Goal: Task Accomplishment & Management: Manage account settings

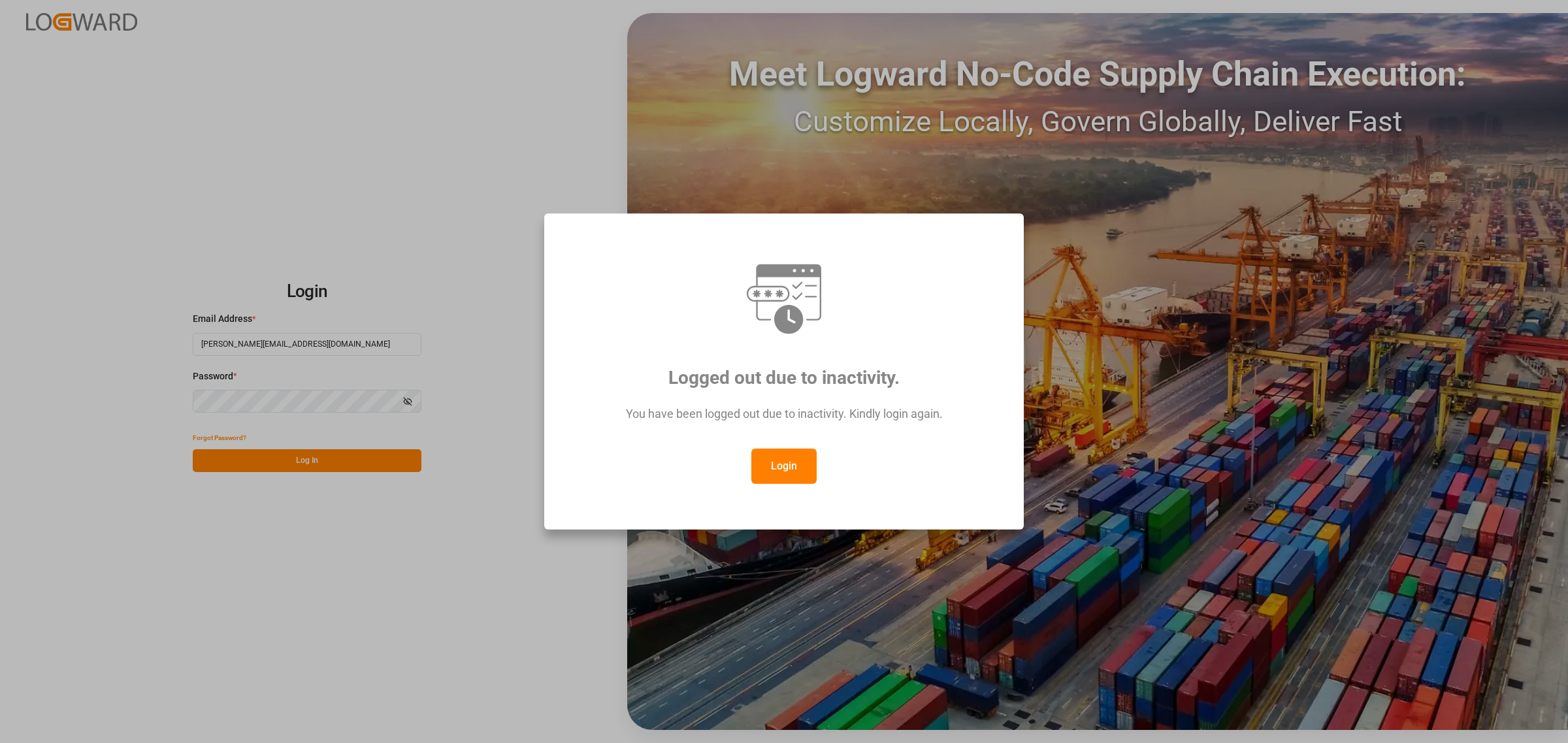
click at [811, 464] on button "Login" at bounding box center [784, 466] width 66 height 35
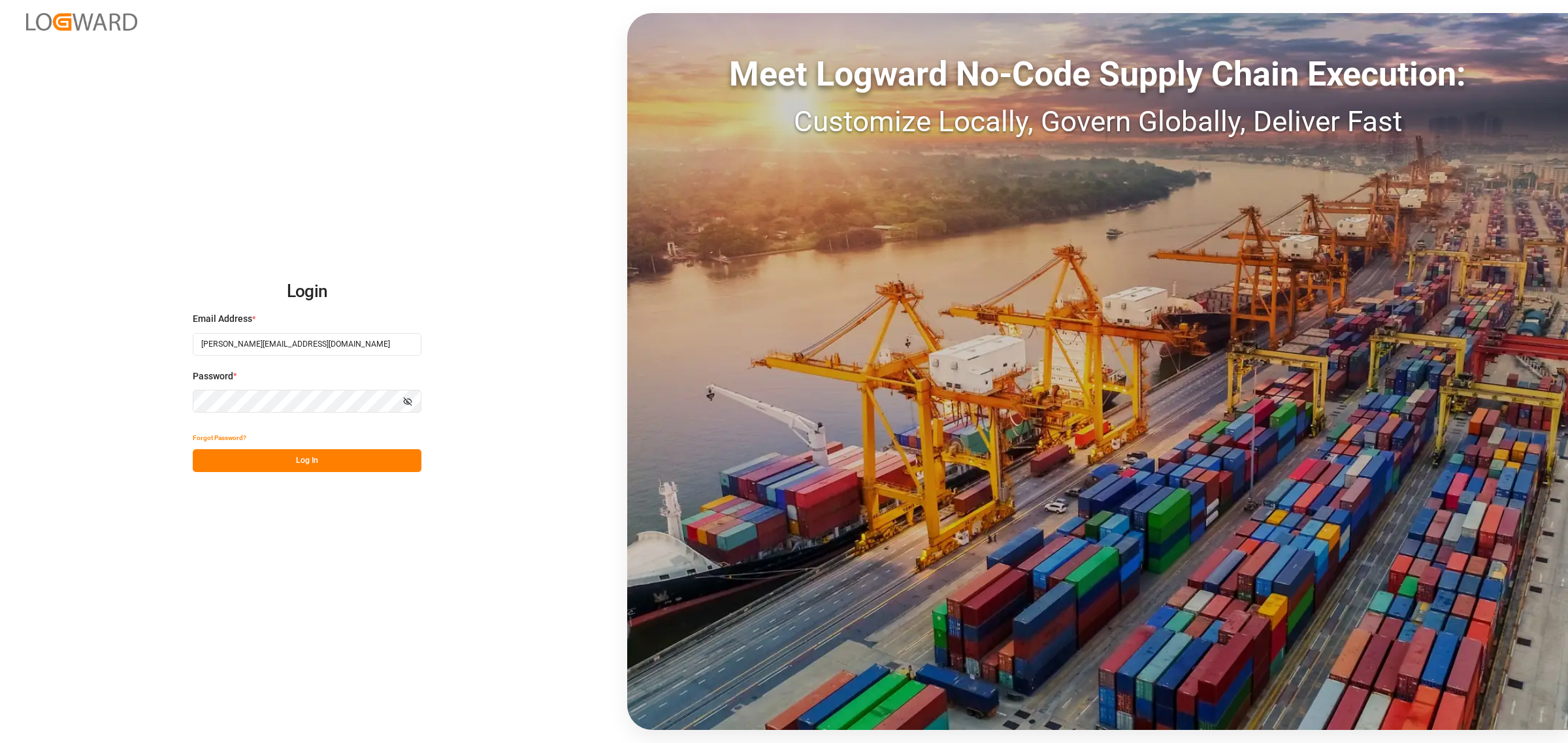
click at [321, 463] on button "Log In" at bounding box center [307, 460] width 228 height 22
type input "[PERSON_NAME][EMAIL_ADDRESS][PERSON_NAME][DOMAIN_NAME]"
click at [291, 465] on button "Log In" at bounding box center [307, 460] width 228 height 22
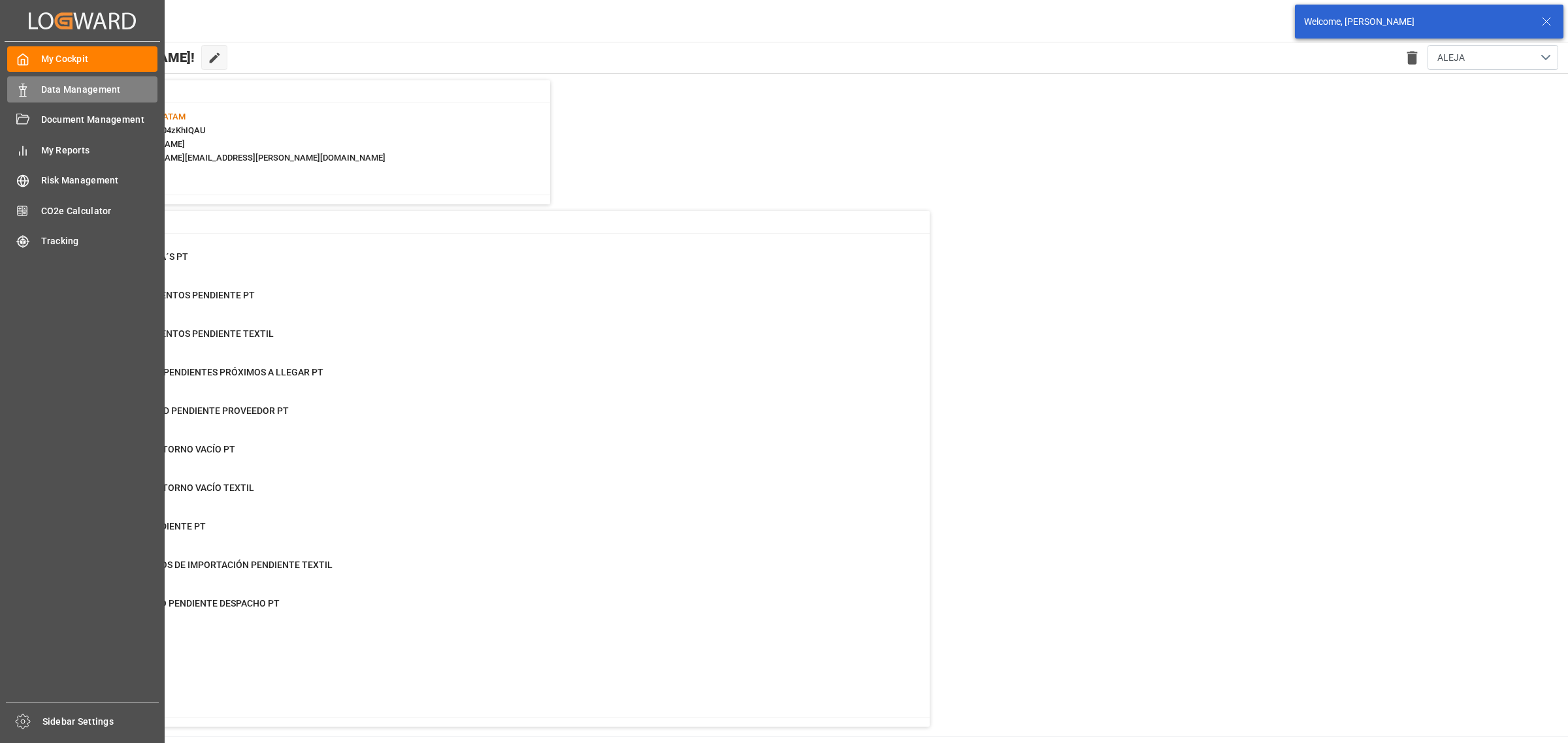
click at [22, 94] on icon at bounding box center [22, 90] width 13 height 13
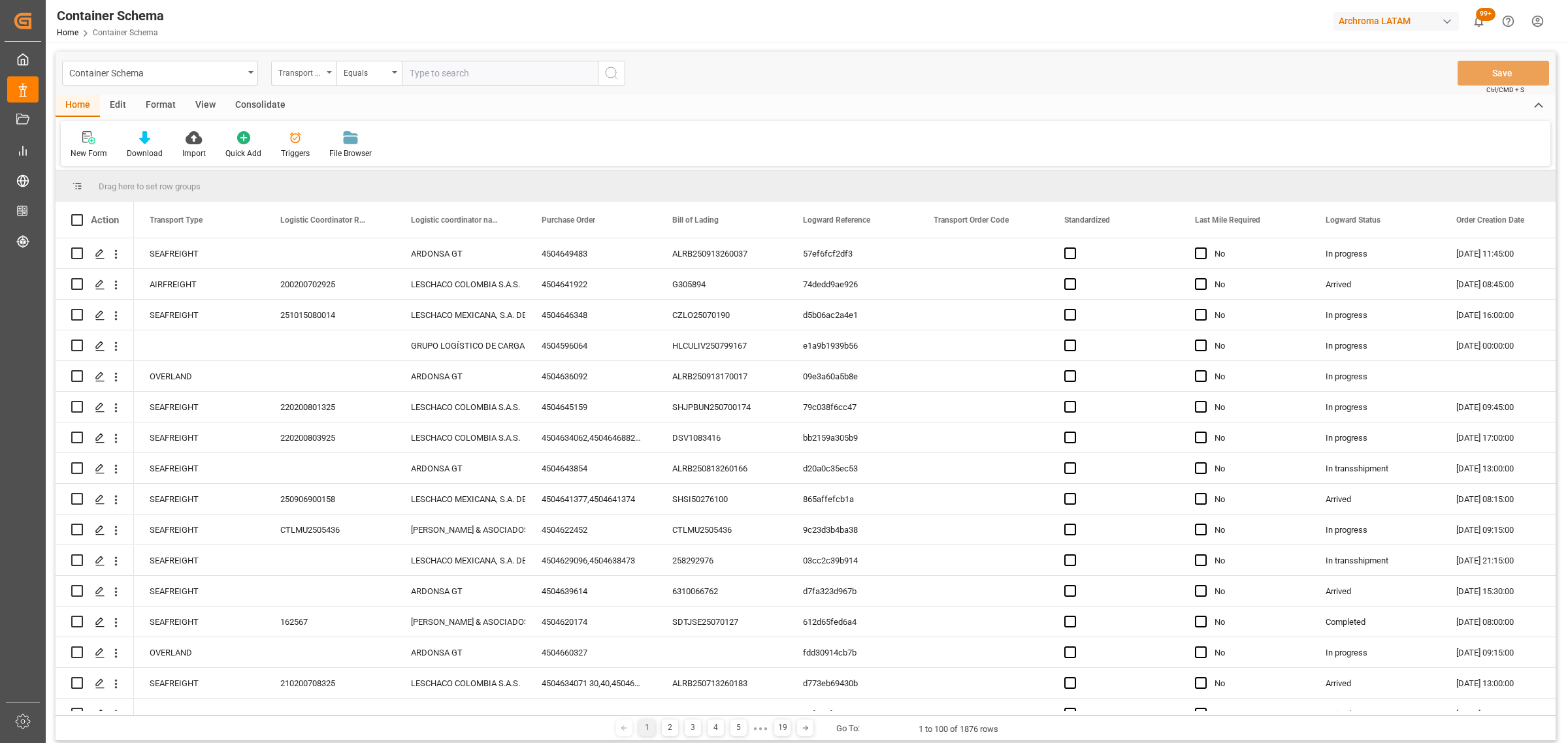
click at [274, 66] on div "Transport Type" at bounding box center [304, 73] width 66 height 25
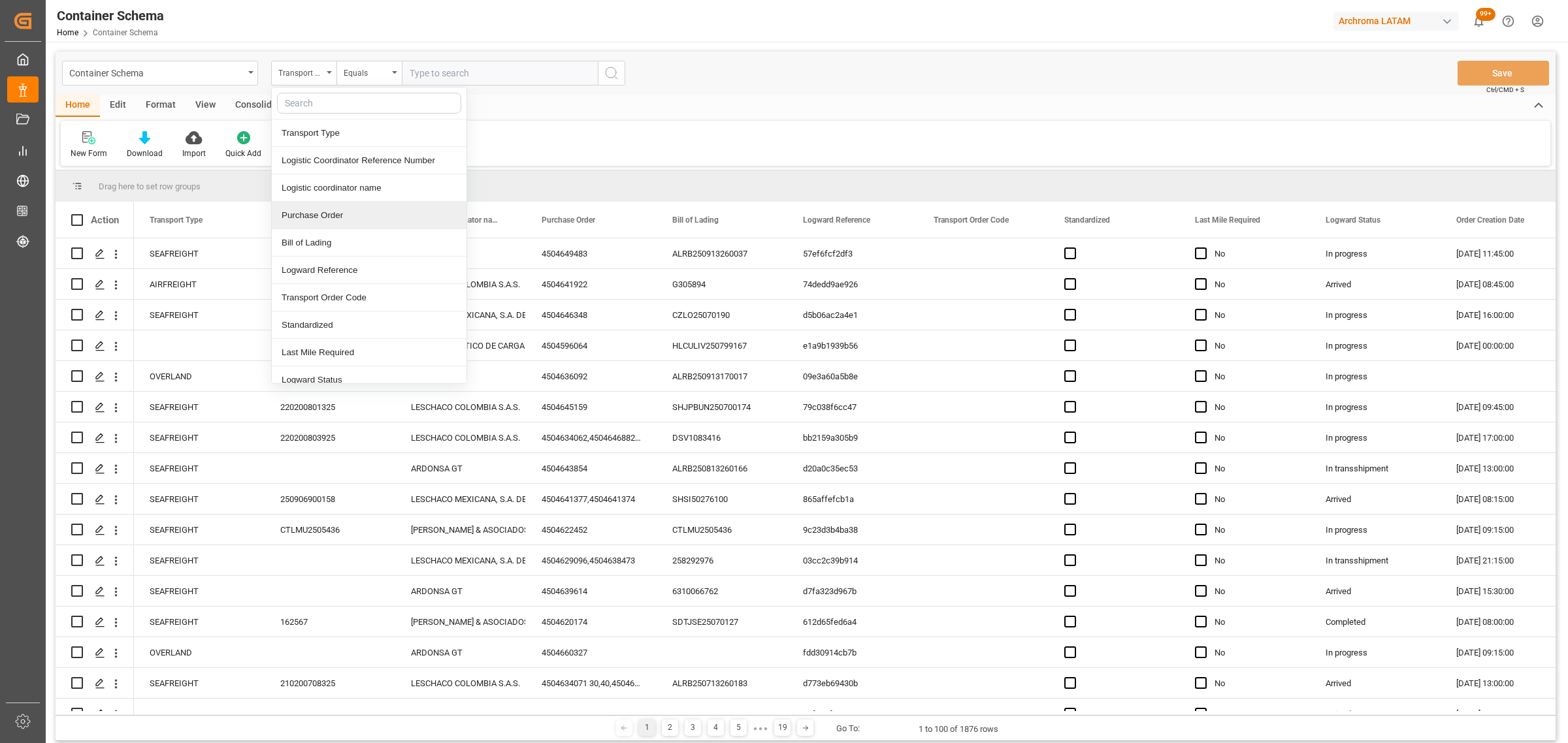
click at [331, 209] on div "Purchase Order" at bounding box center [369, 215] width 195 height 28
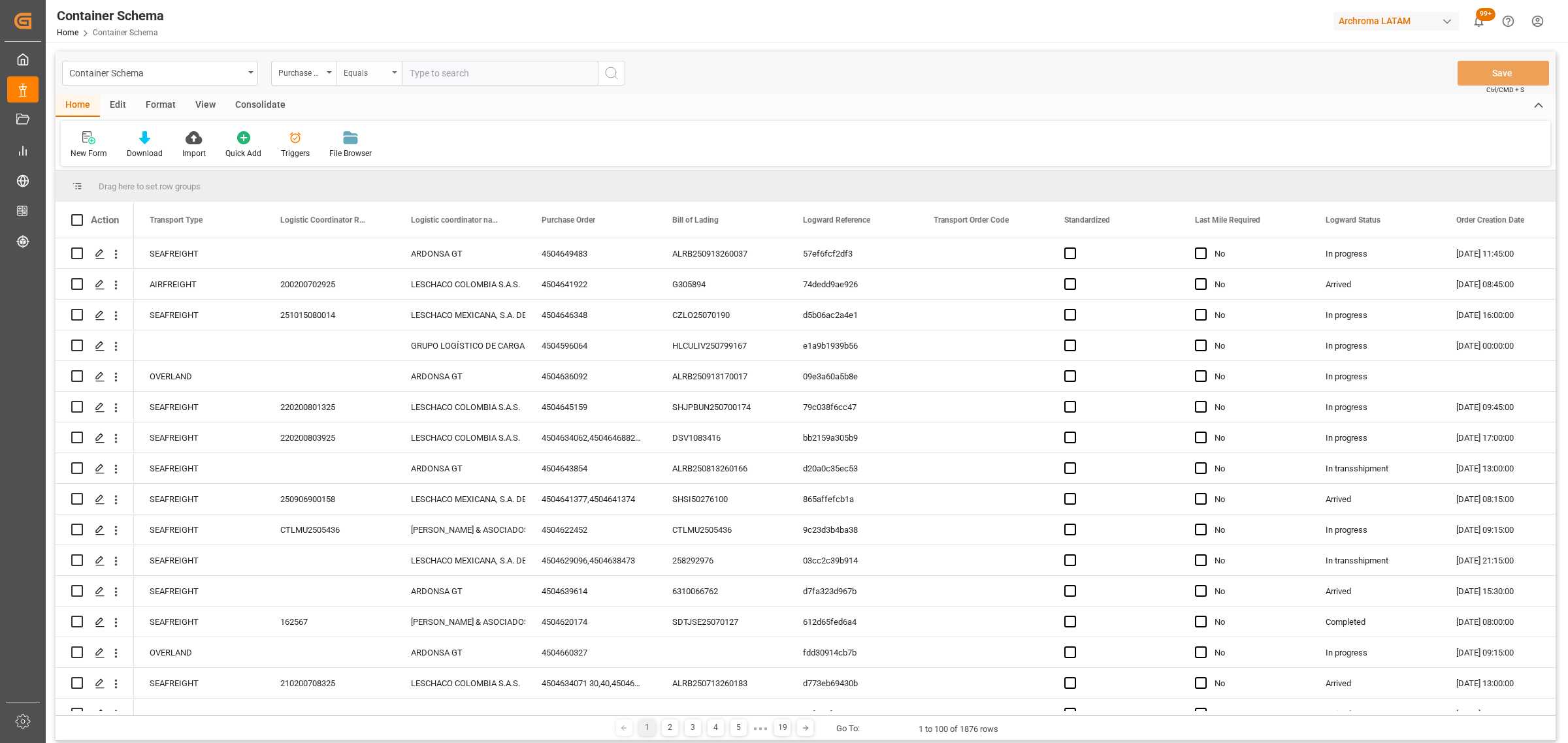
click at [379, 61] on div "Equals" at bounding box center [370, 73] width 66 height 25
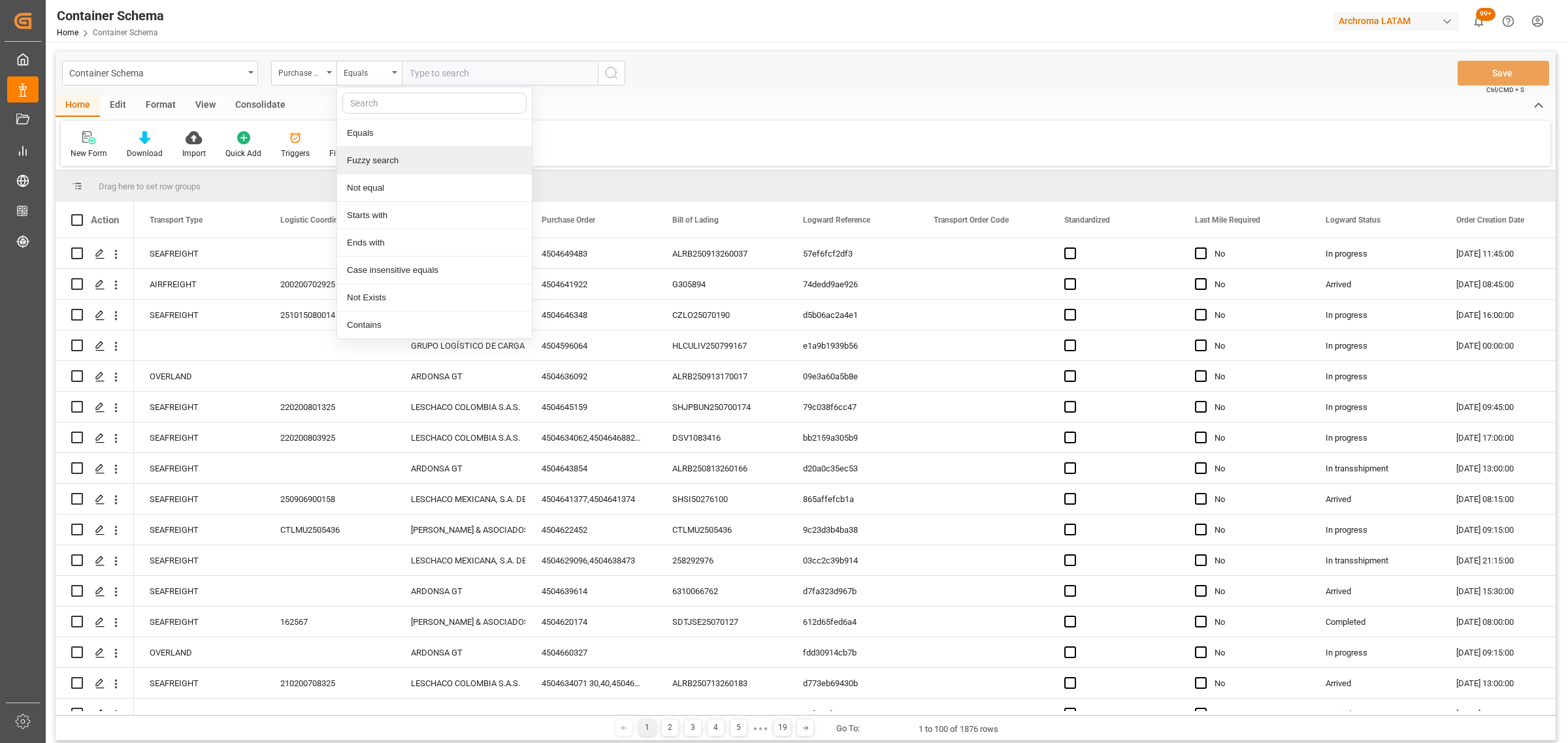
click at [388, 164] on div "Fuzzy search" at bounding box center [434, 161] width 195 height 28
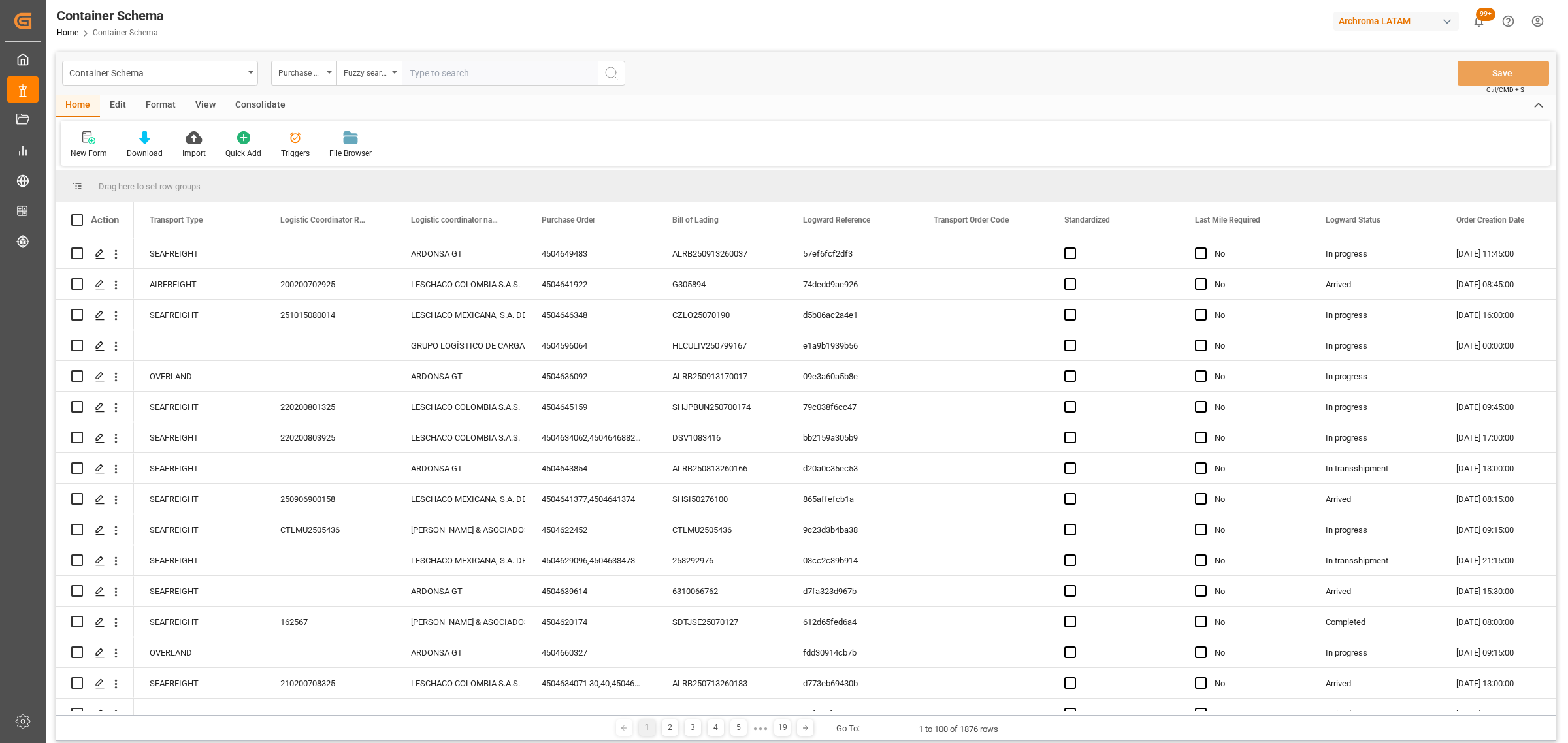
paste input "4504653470"
type input "4504653470"
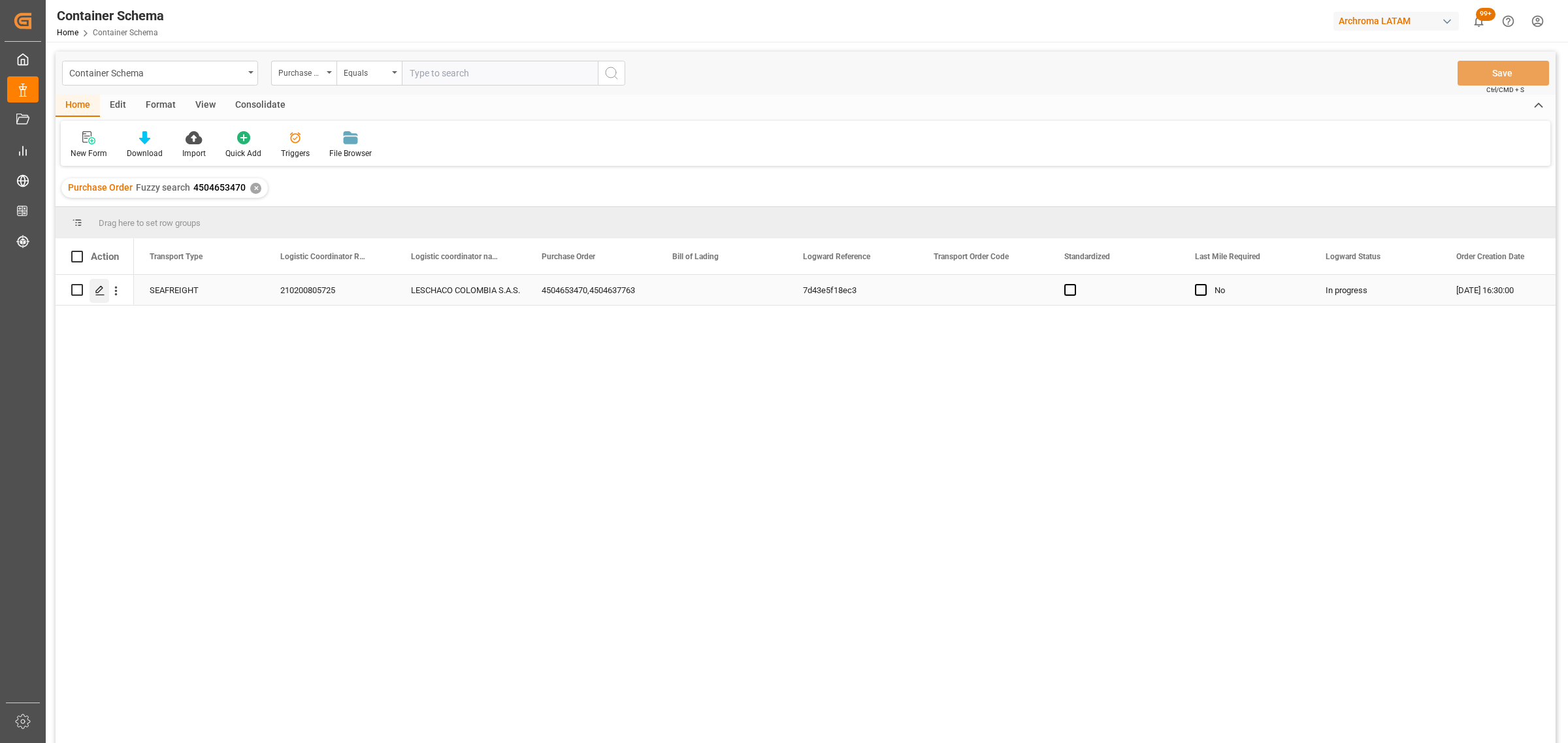
click at [95, 298] on div "Press SPACE to select this row." at bounding box center [99, 291] width 20 height 24
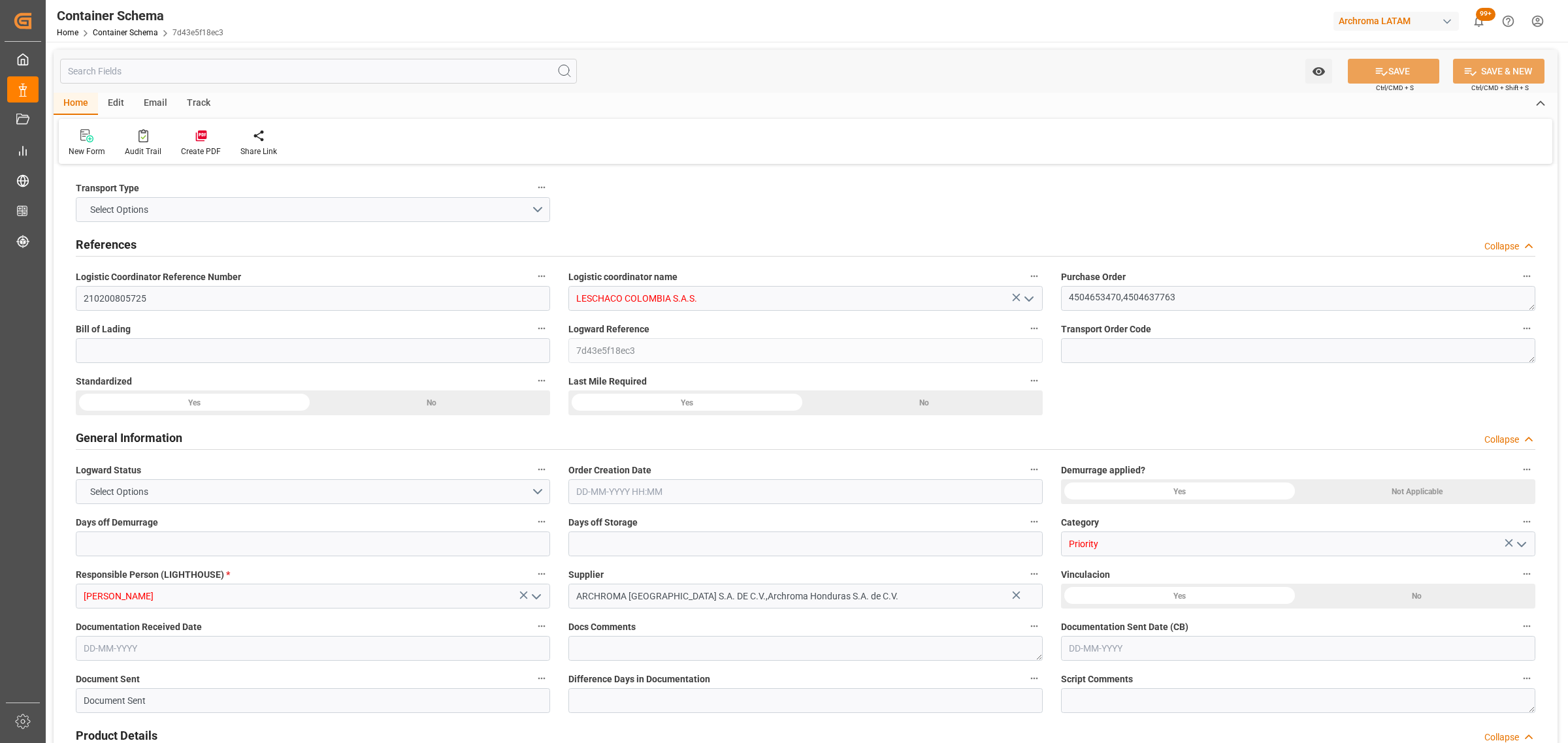
type input "0"
type input "3"
type input "2"
type input "6"
type input "1100"
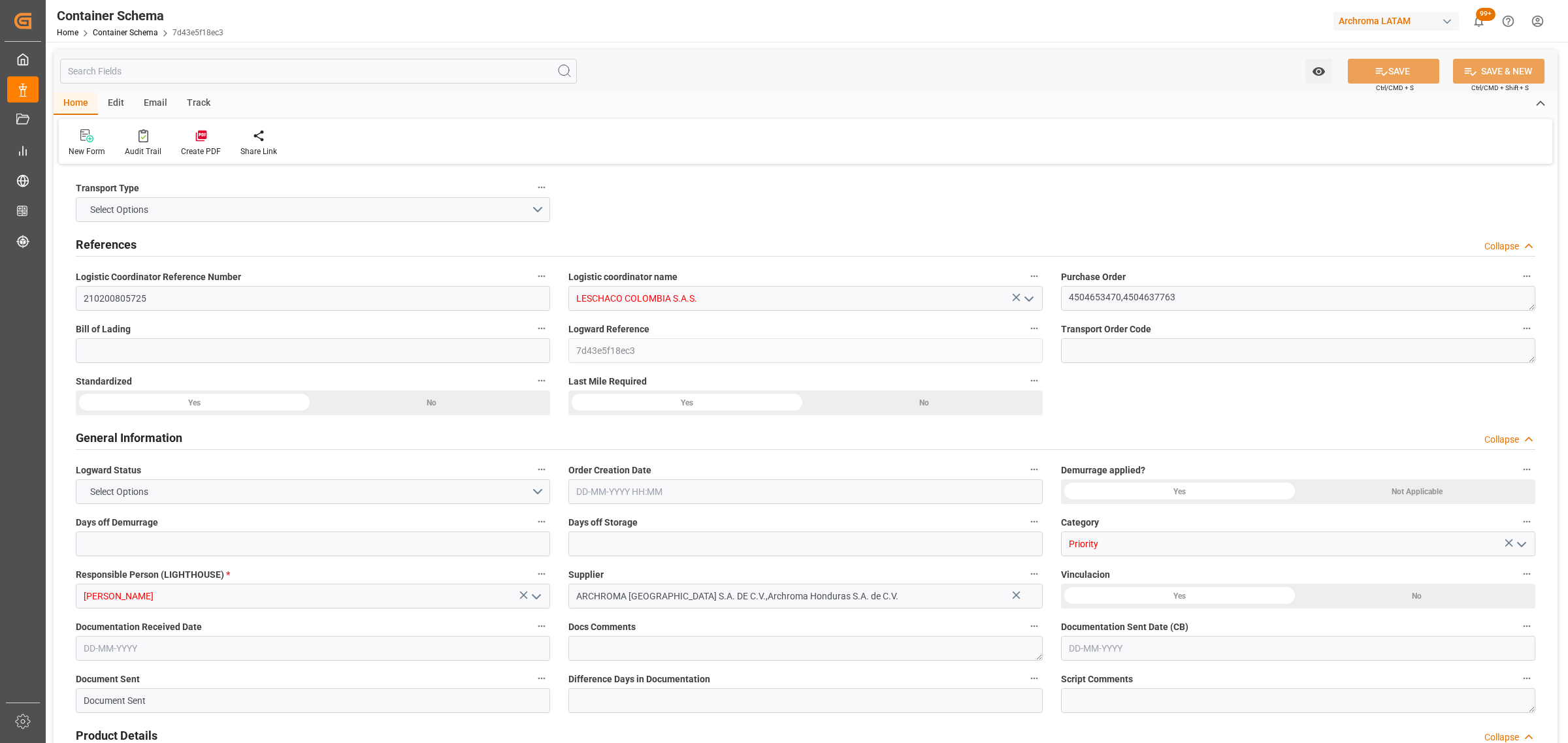
type input "1174.4"
type input "15-08-2025 16:30"
type input "14-08-2025"
type input "15-08-2025"
type input "30-08-2025 00:00"
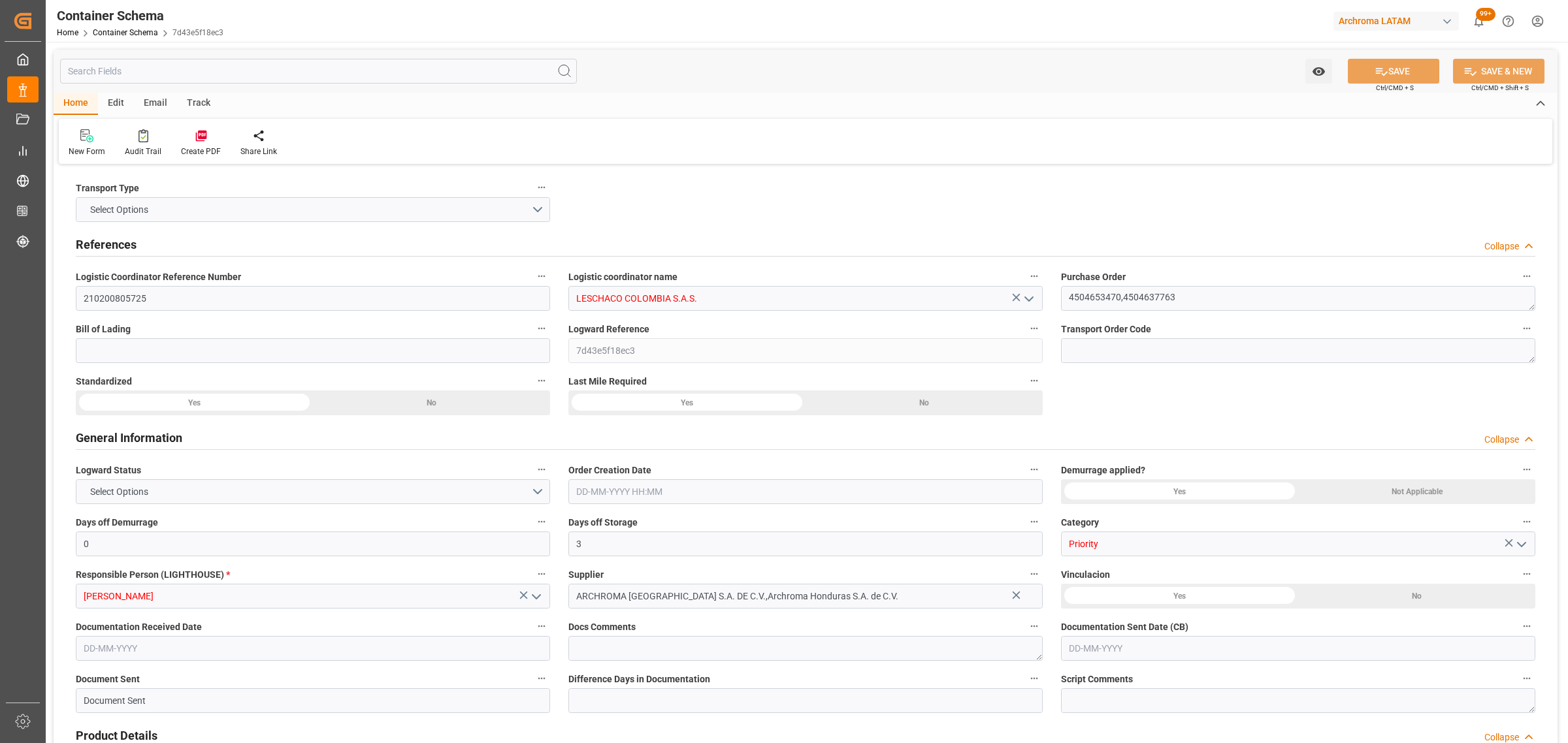
type input "30-08-2025 00:00"
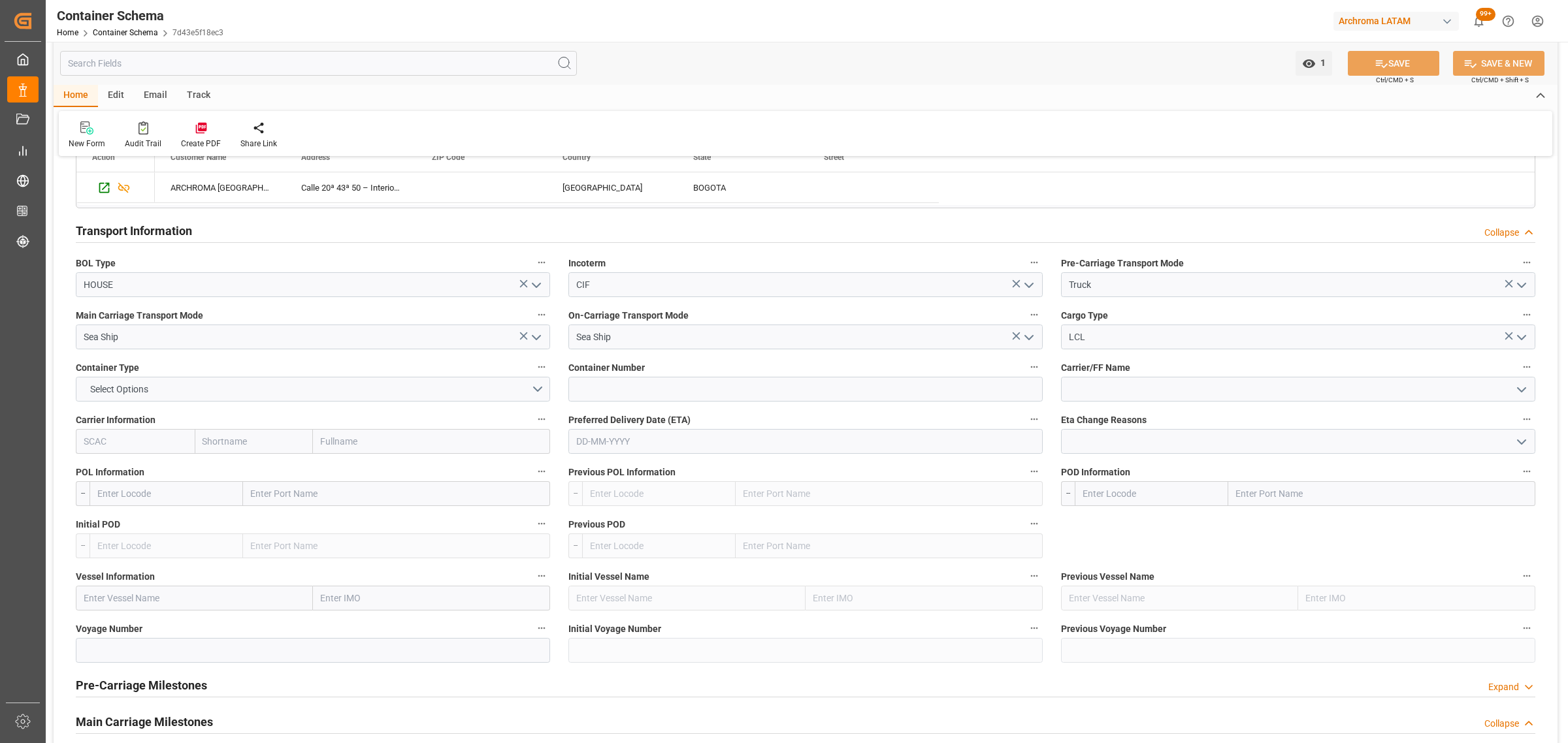
scroll to position [1143, 0]
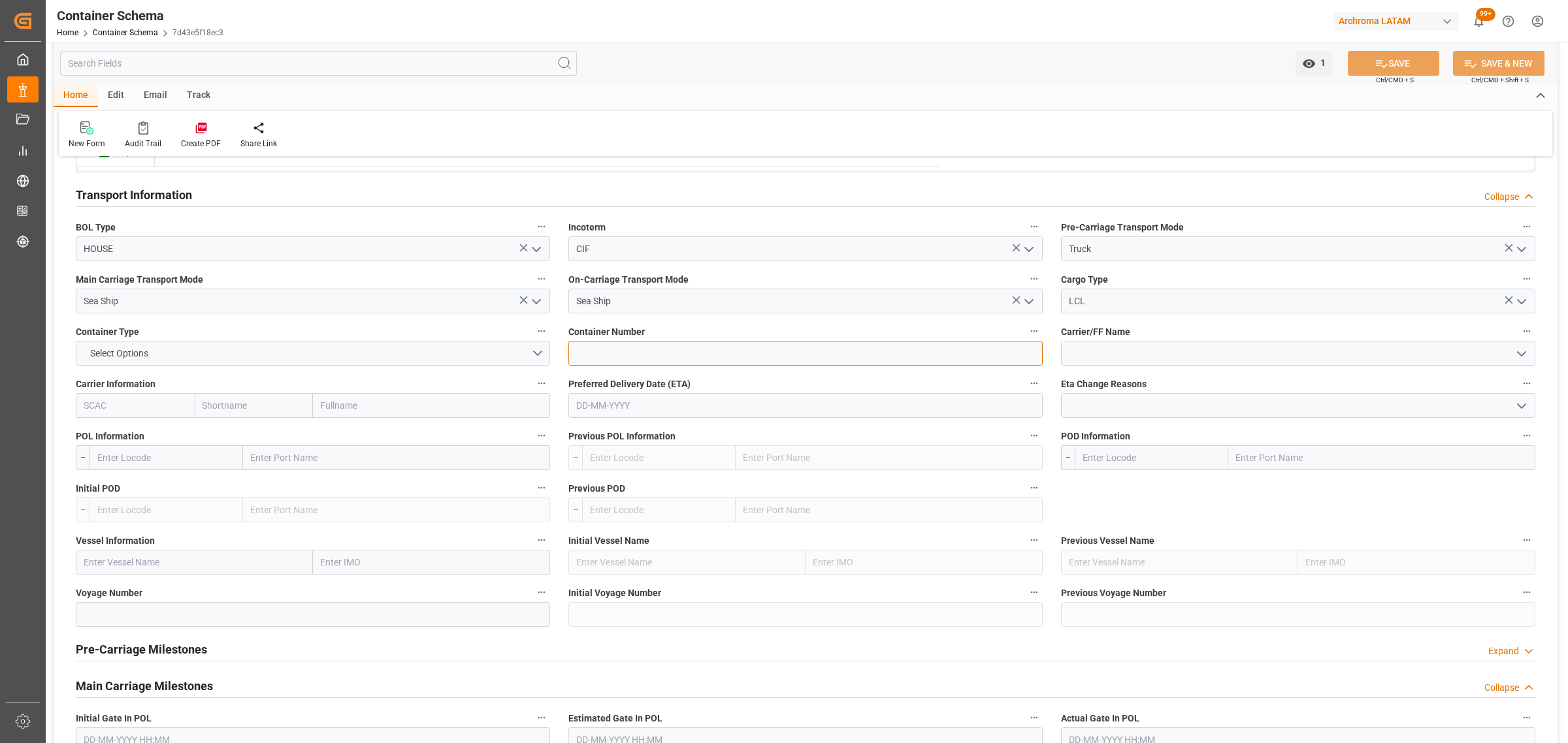
click at [677, 356] on input at bounding box center [806, 353] width 474 height 25
click at [607, 348] on input at bounding box center [806, 353] width 474 height 25
click at [612, 355] on input at bounding box center [806, 353] width 474 height 25
paste input "MRSU6168810"
type input "MRSU6168810"
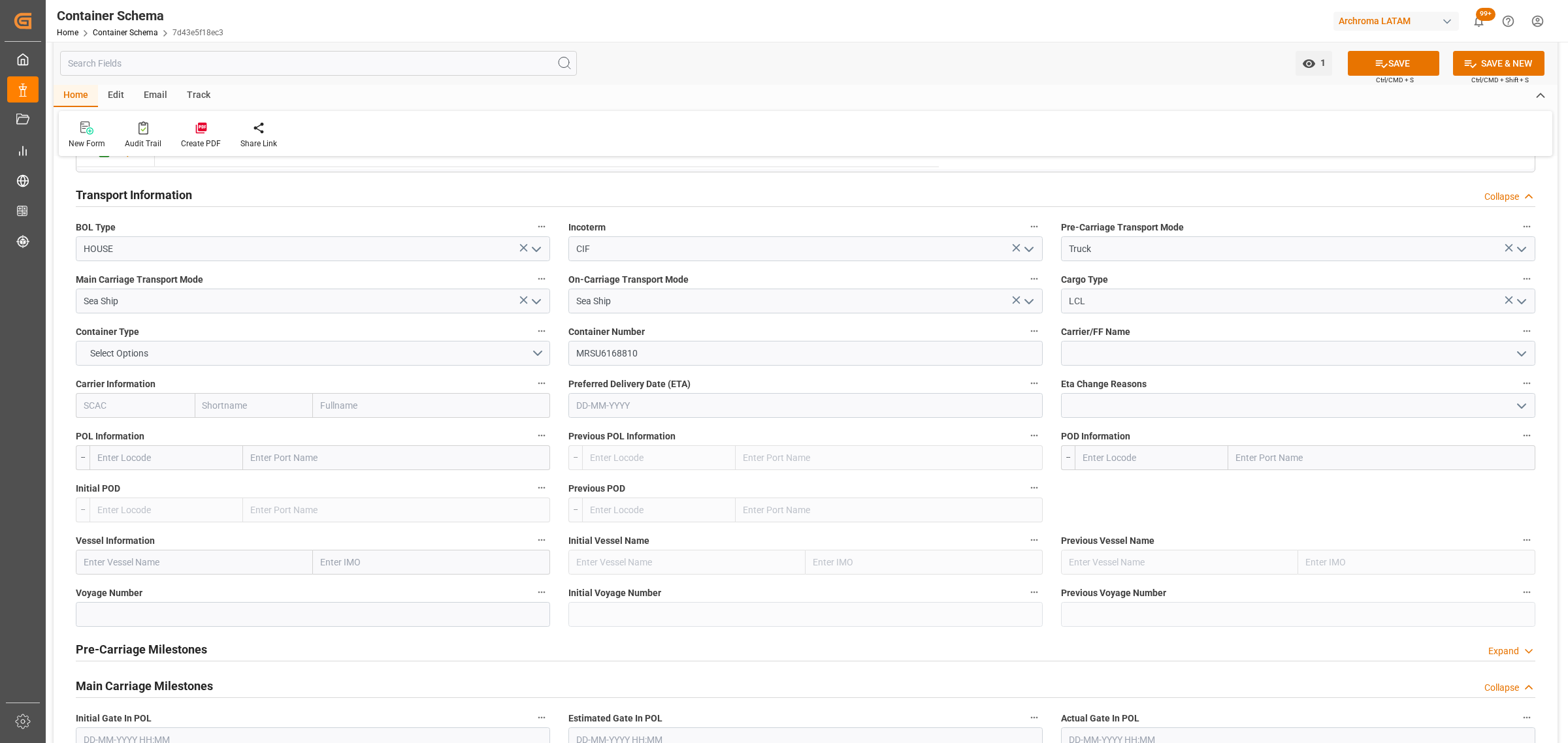
click at [623, 404] on input "text" at bounding box center [806, 406] width 474 height 25
click at [626, 592] on div "29 30 1 2 3 4 5" at bounding box center [662, 588] width 178 height 25
click at [661, 510] on span "11" at bounding box center [662, 512] width 9 height 10
type input "11-09-2025"
click at [1526, 358] on icon "open menu" at bounding box center [1521, 354] width 16 height 16
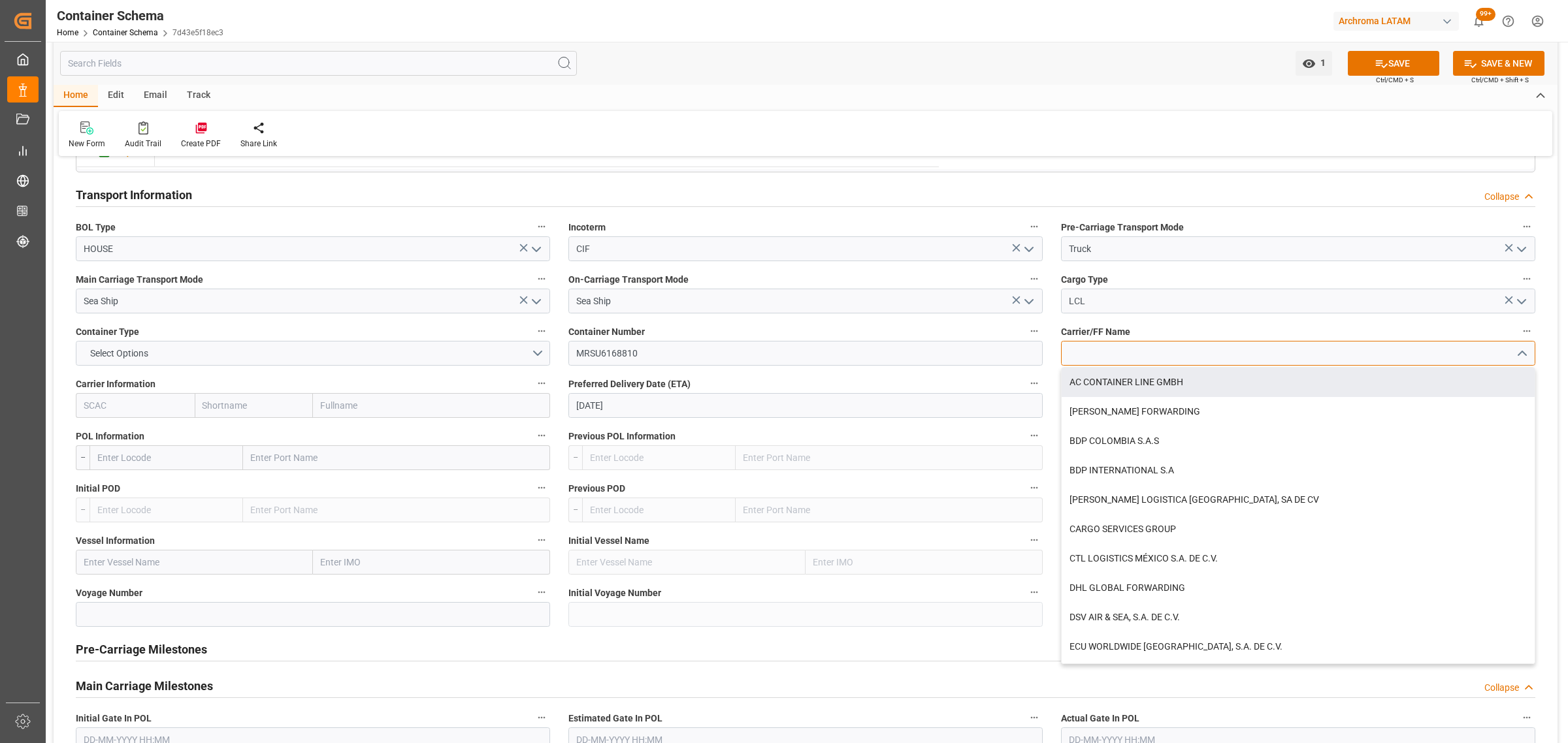
click at [1196, 349] on input at bounding box center [1298, 353] width 474 height 25
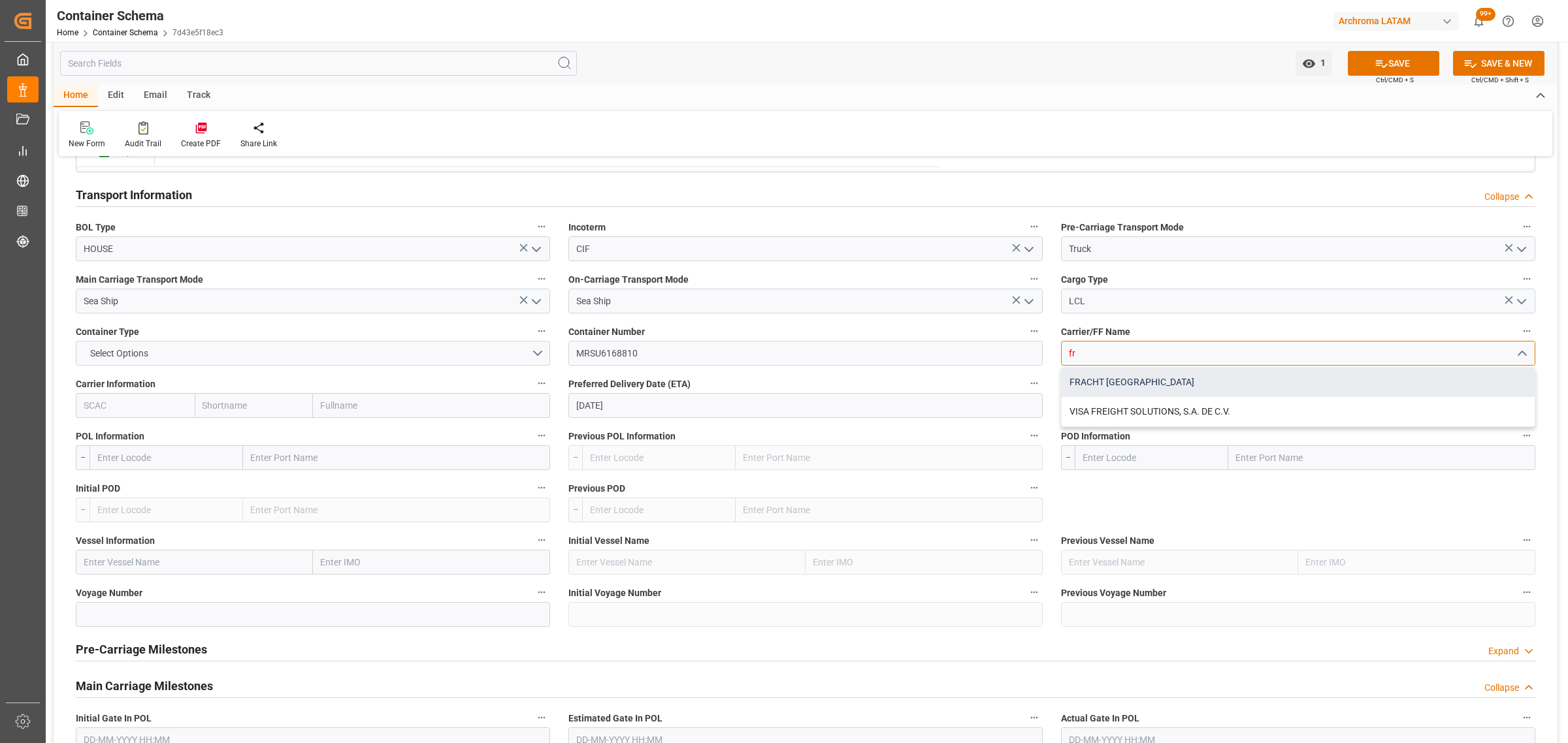
click at [1183, 376] on div "FRACHT COLOMBIA" at bounding box center [1298, 382] width 473 height 29
type input "FRACHT COLOMBIA"
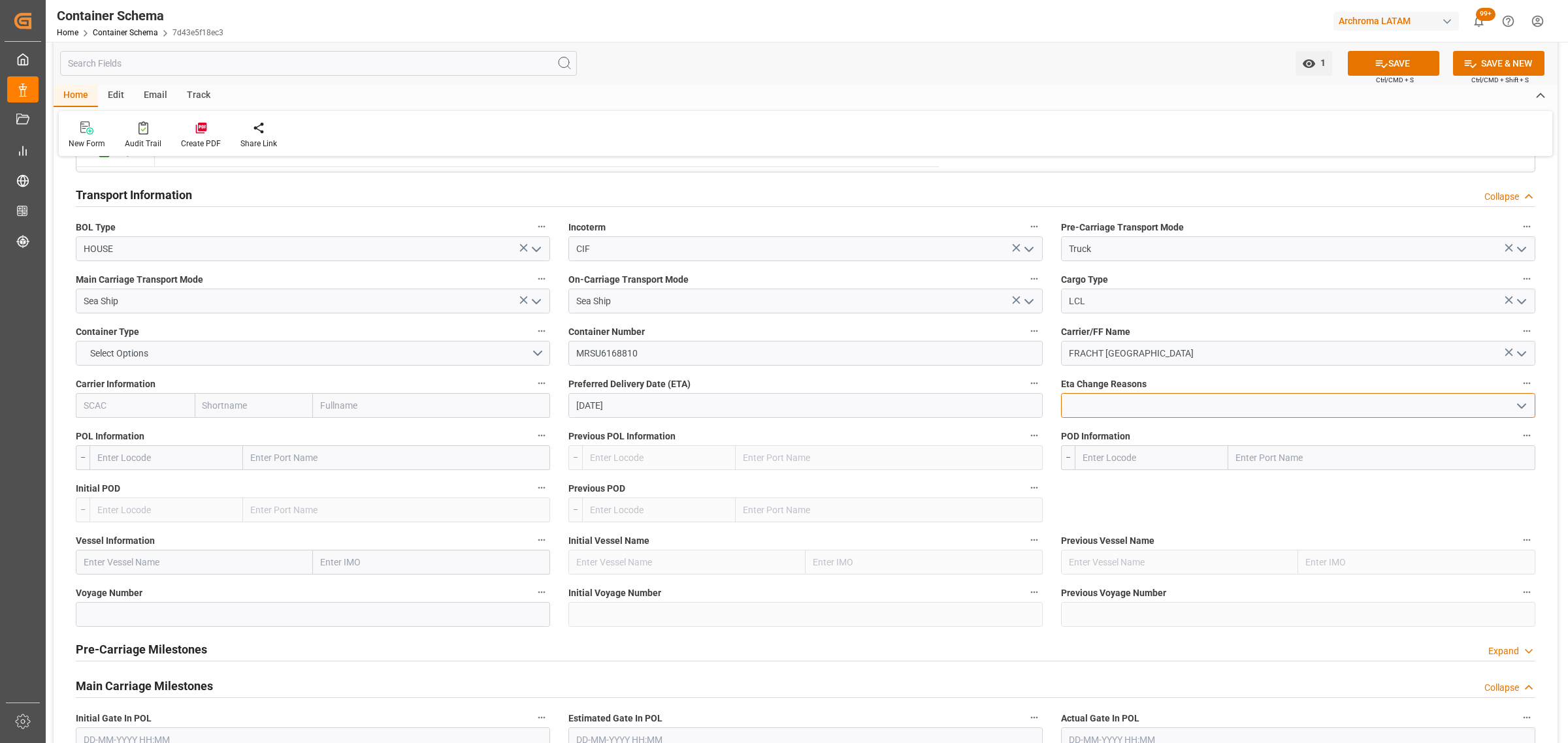
click at [1092, 414] on input at bounding box center [1298, 406] width 474 height 25
click at [231, 408] on input "text" at bounding box center [254, 406] width 119 height 25
type input "maer"
click at [236, 439] on div "Maersk" at bounding box center [221, 434] width 50 height 29
type input "MAEU"
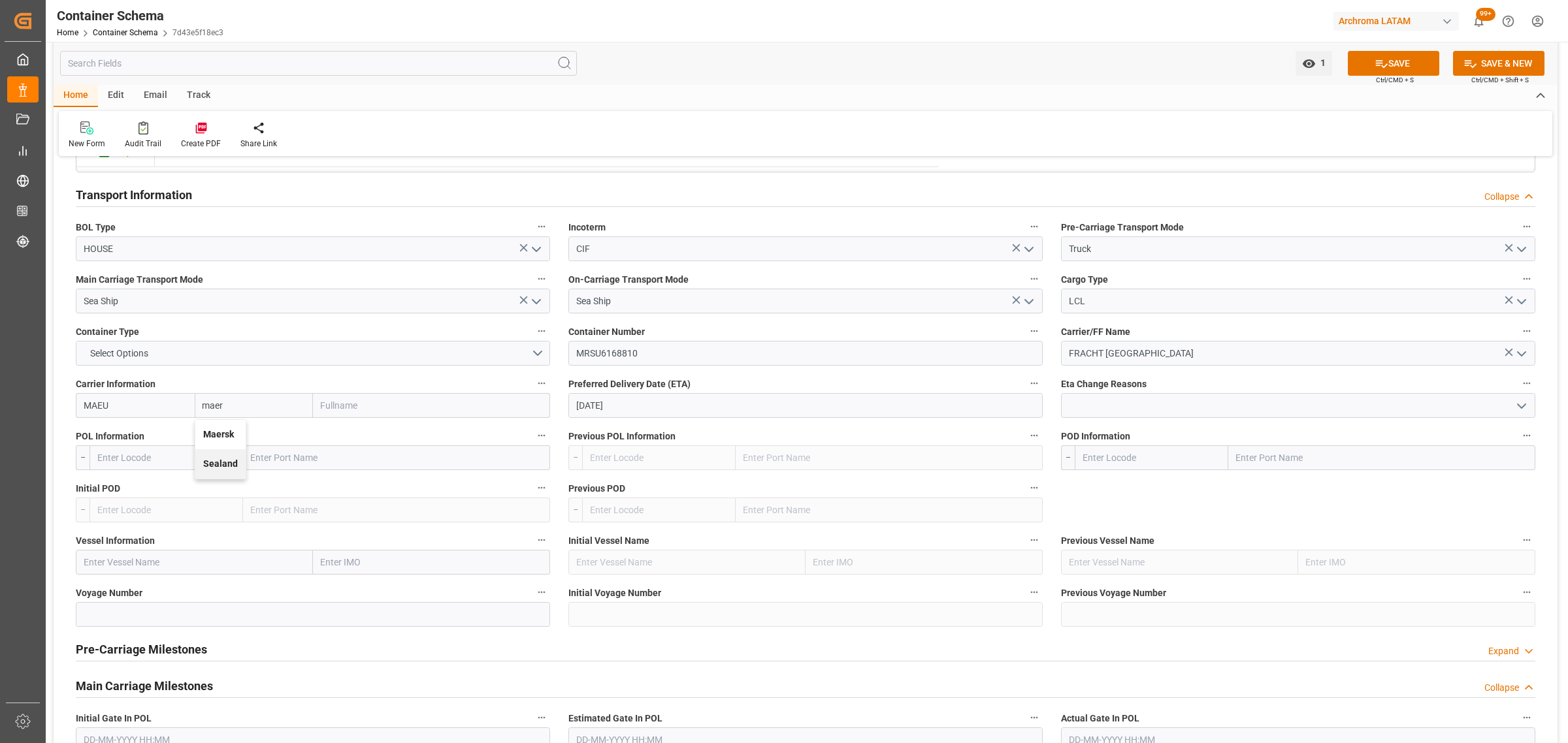
type input "Maersk"
type input "Maersk Line AS"
type input "Maersk"
click at [199, 358] on button "Select Options" at bounding box center [313, 353] width 474 height 25
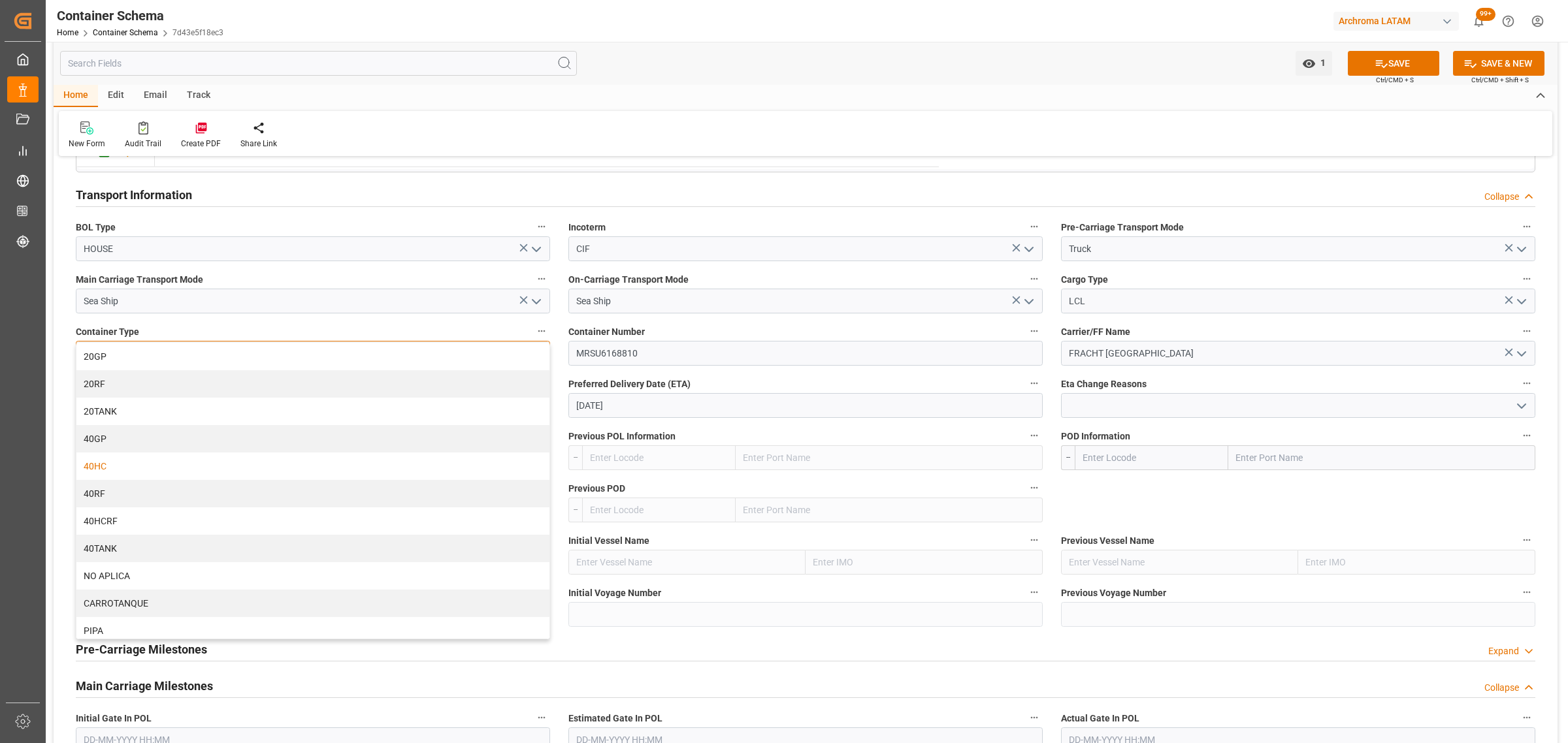
click at [145, 471] on div "40HC" at bounding box center [312, 466] width 473 height 28
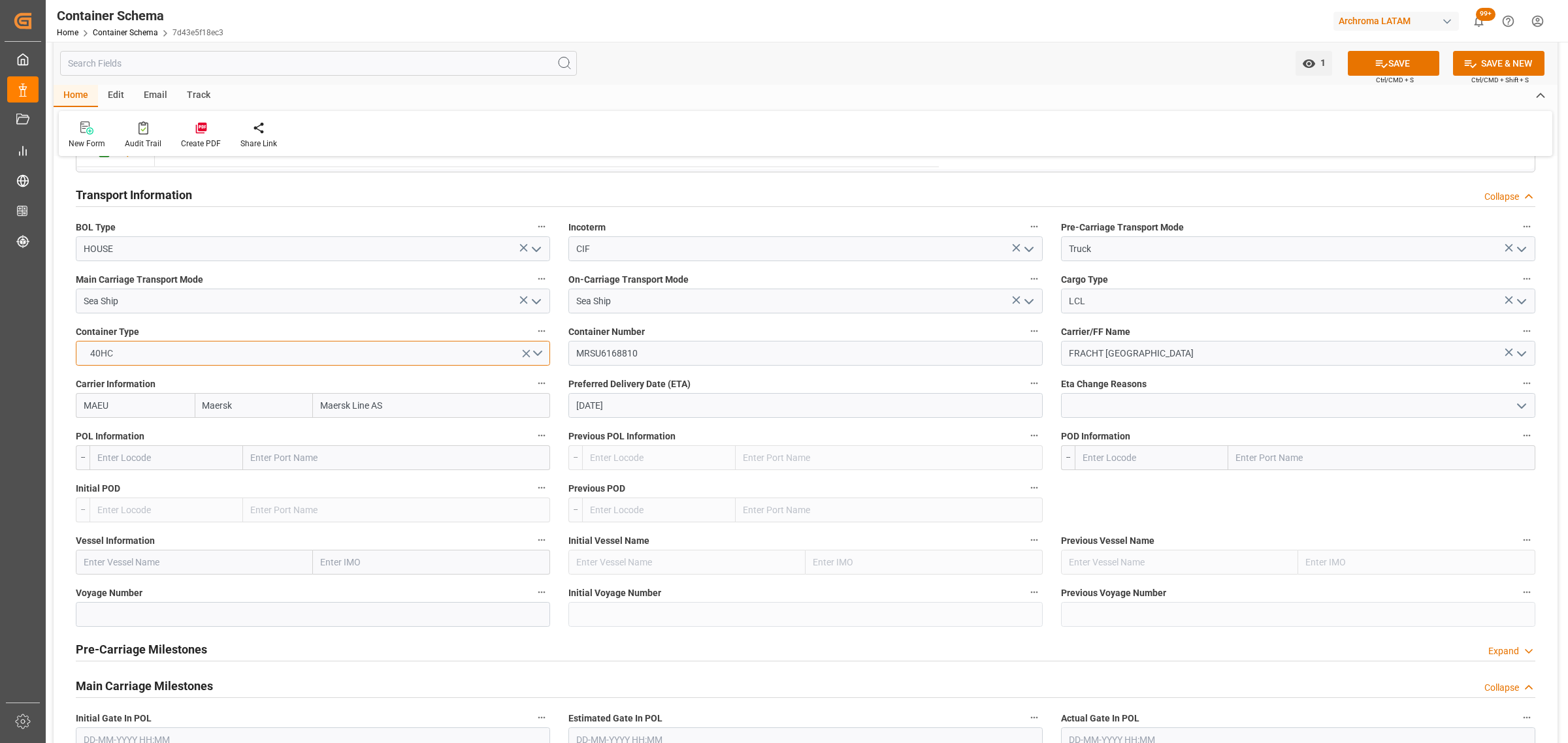
click at [245, 357] on button "40HC" at bounding box center [313, 353] width 474 height 25
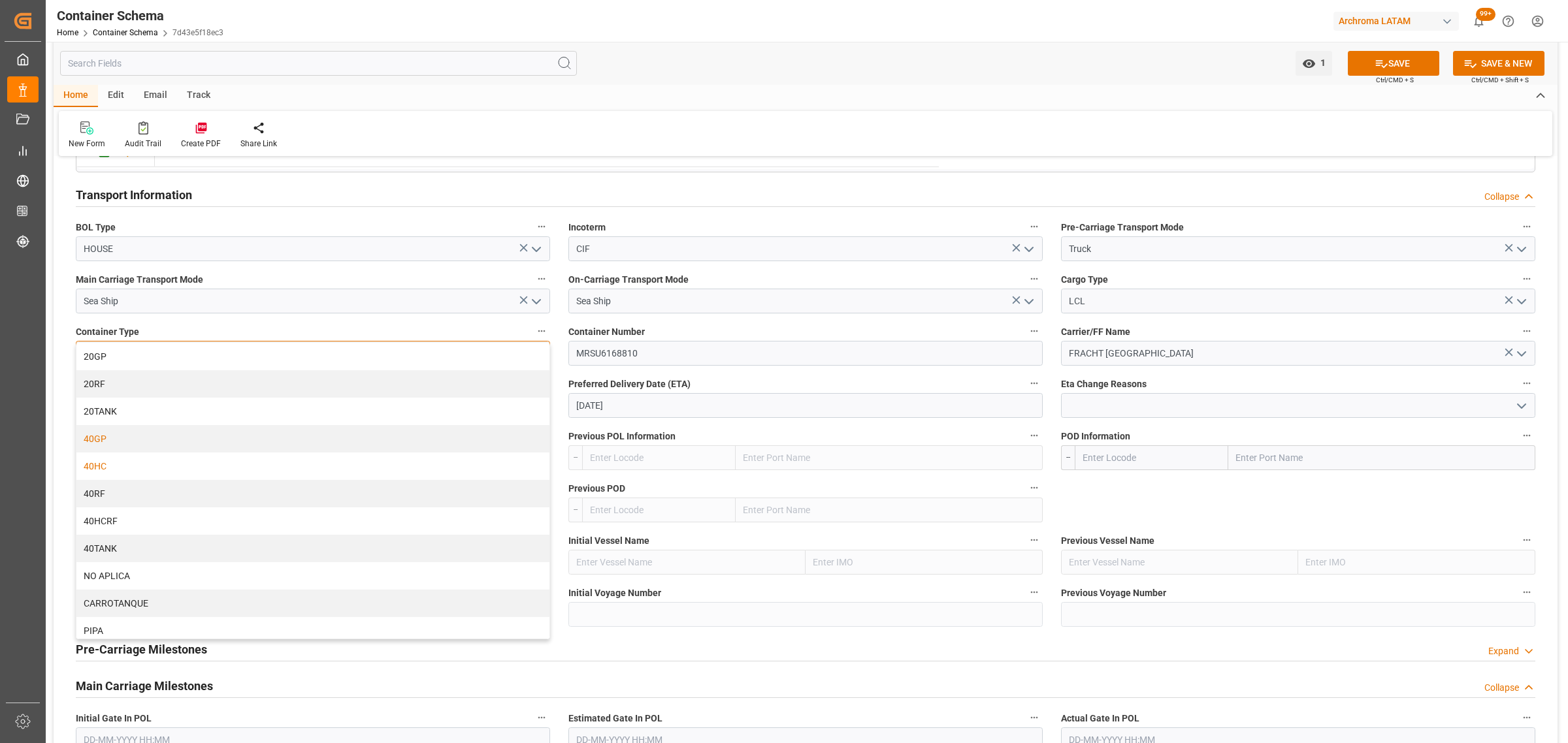
click at [165, 433] on div "40GP" at bounding box center [312, 439] width 473 height 28
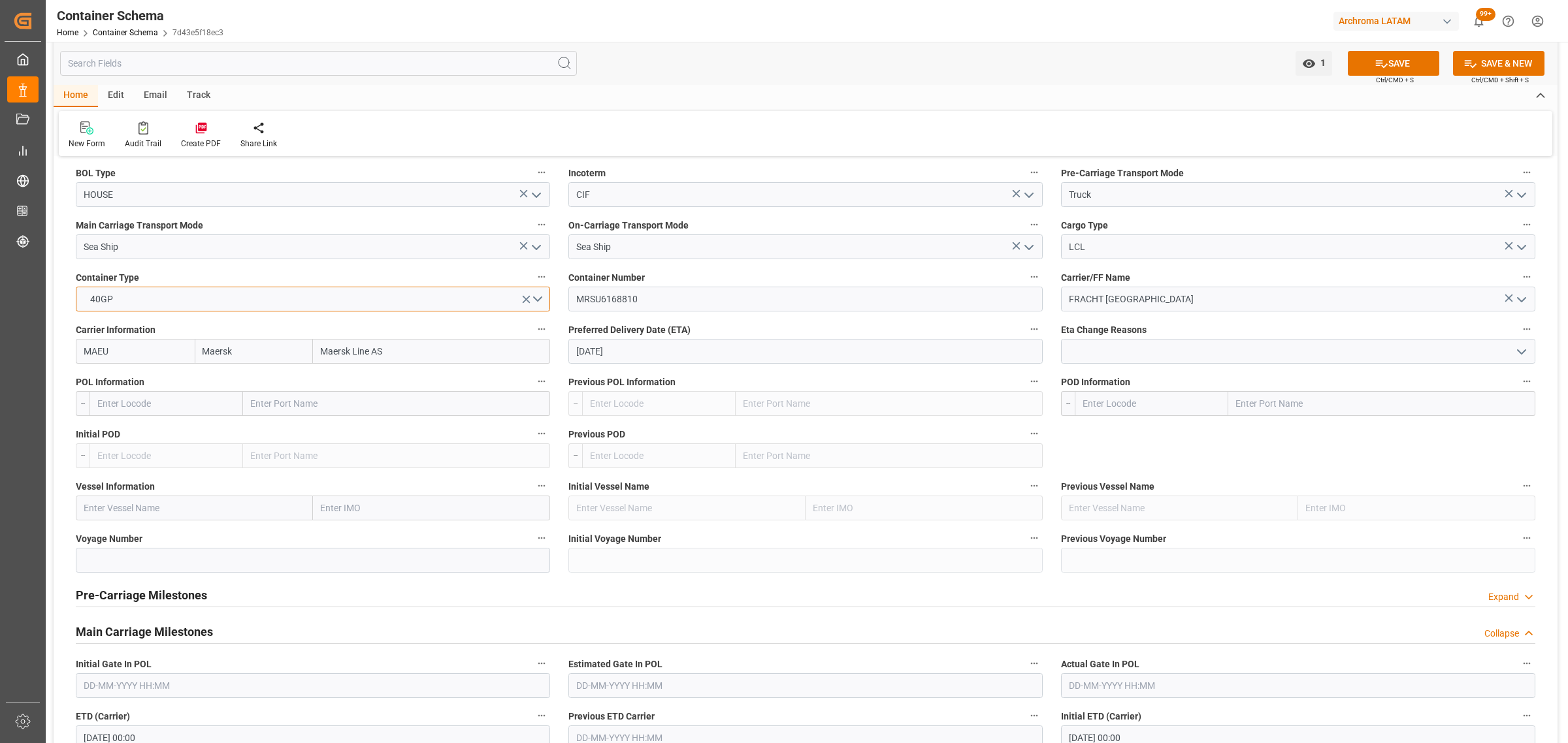
scroll to position [1225, 0]
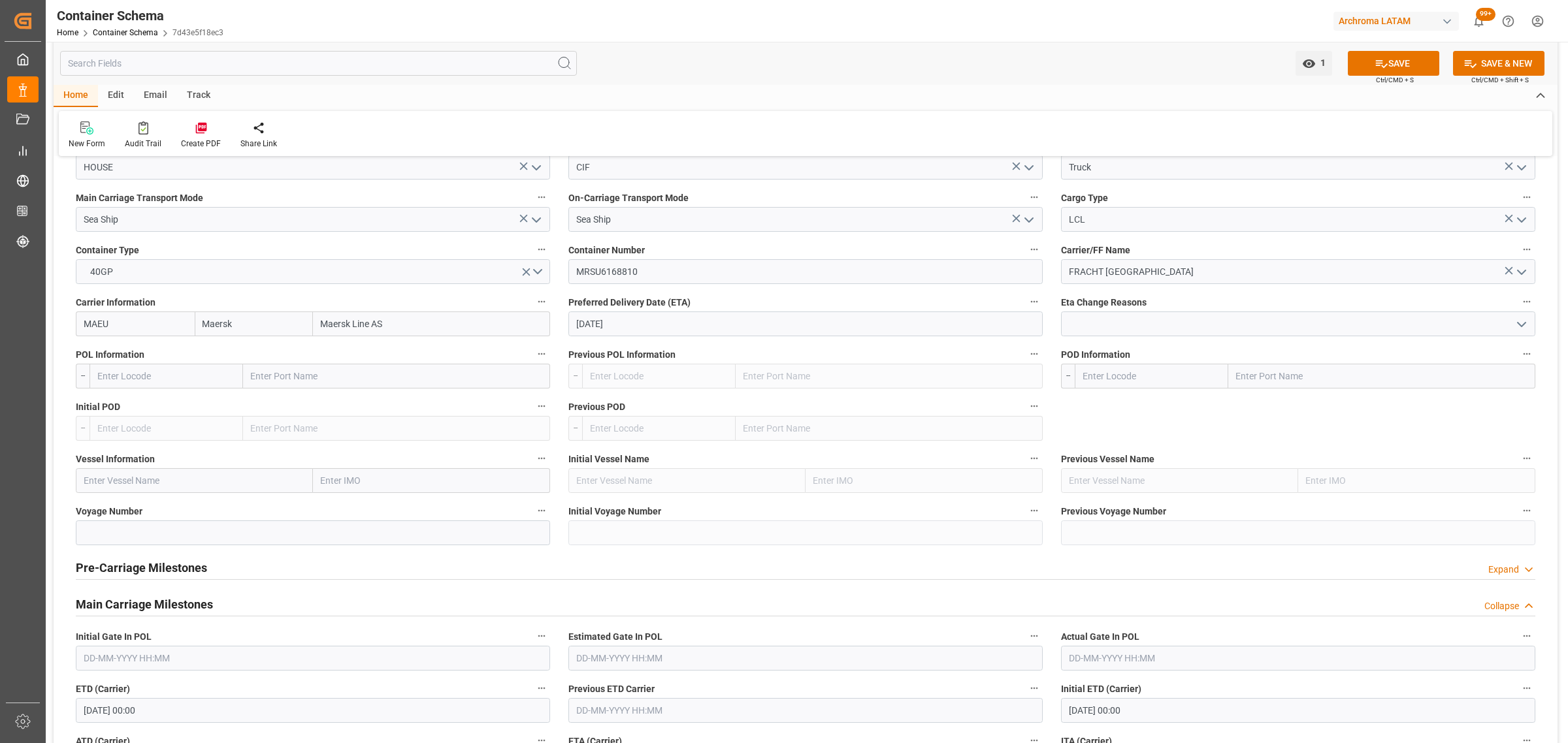
click at [128, 377] on input "text" at bounding box center [165, 376] width 153 height 25
click at [122, 400] on div "HNPCR - Puerto Cortés" at bounding box center [143, 406] width 106 height 29
type input "HNPCR"
type input "Puerto Cortés"
type input "HNPCR"
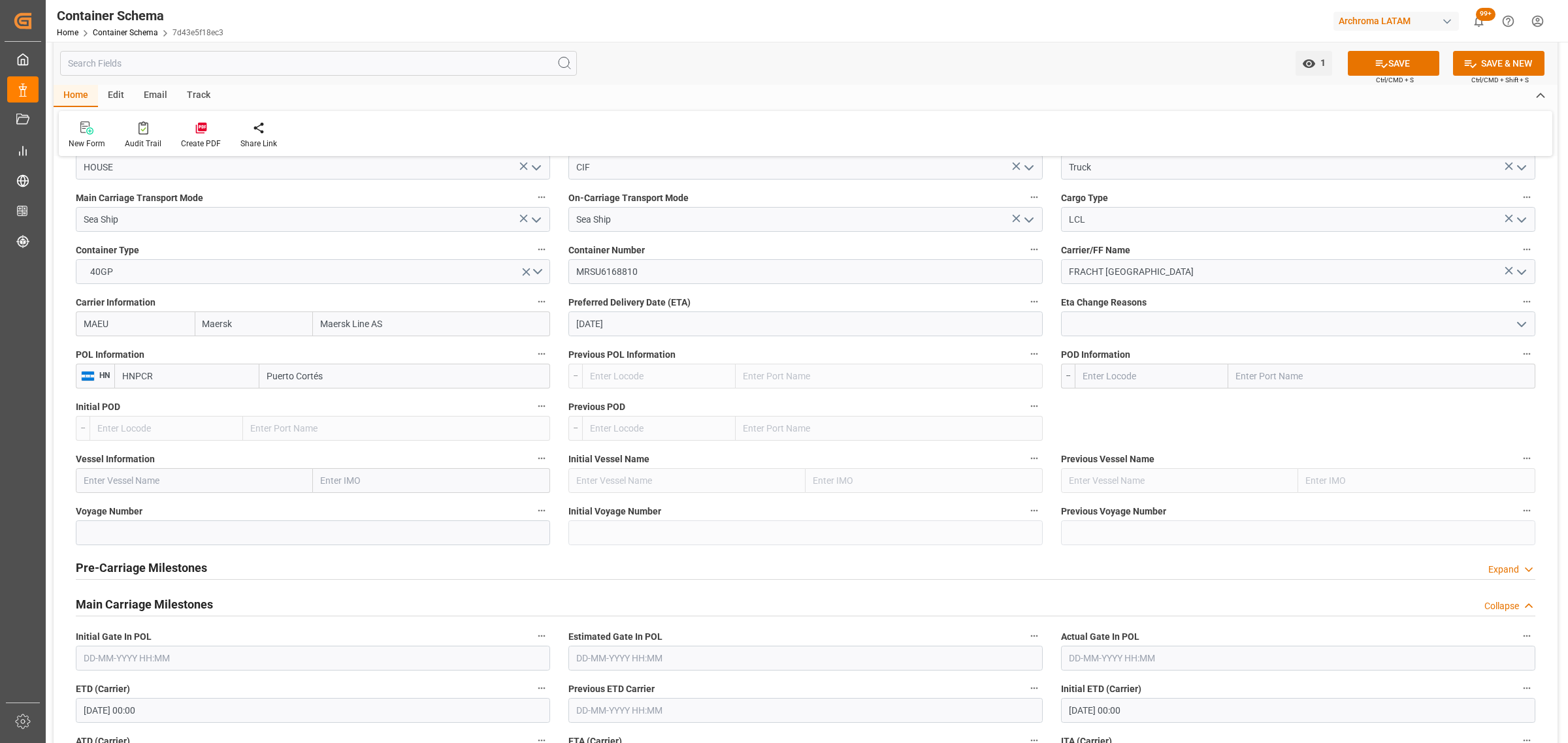
click at [1132, 381] on input "text" at bounding box center [1151, 376] width 153 height 25
click at [1087, 380] on input "xcartagena" at bounding box center [1151, 376] width 153 height 25
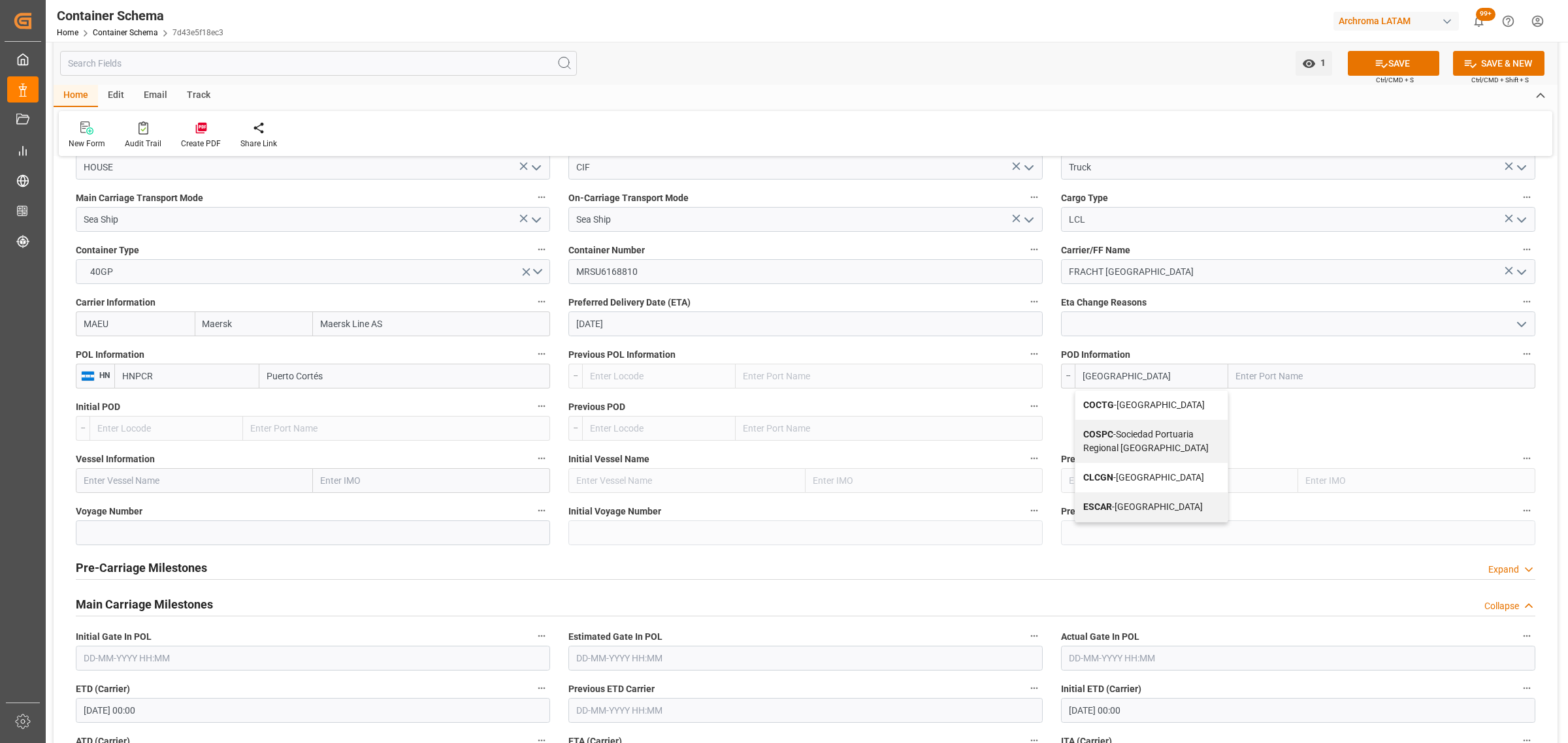
click at [1117, 396] on div "COCTG - Cartagena" at bounding box center [1152, 406] width 152 height 29
type input "COCTG"
type input "Cartagena"
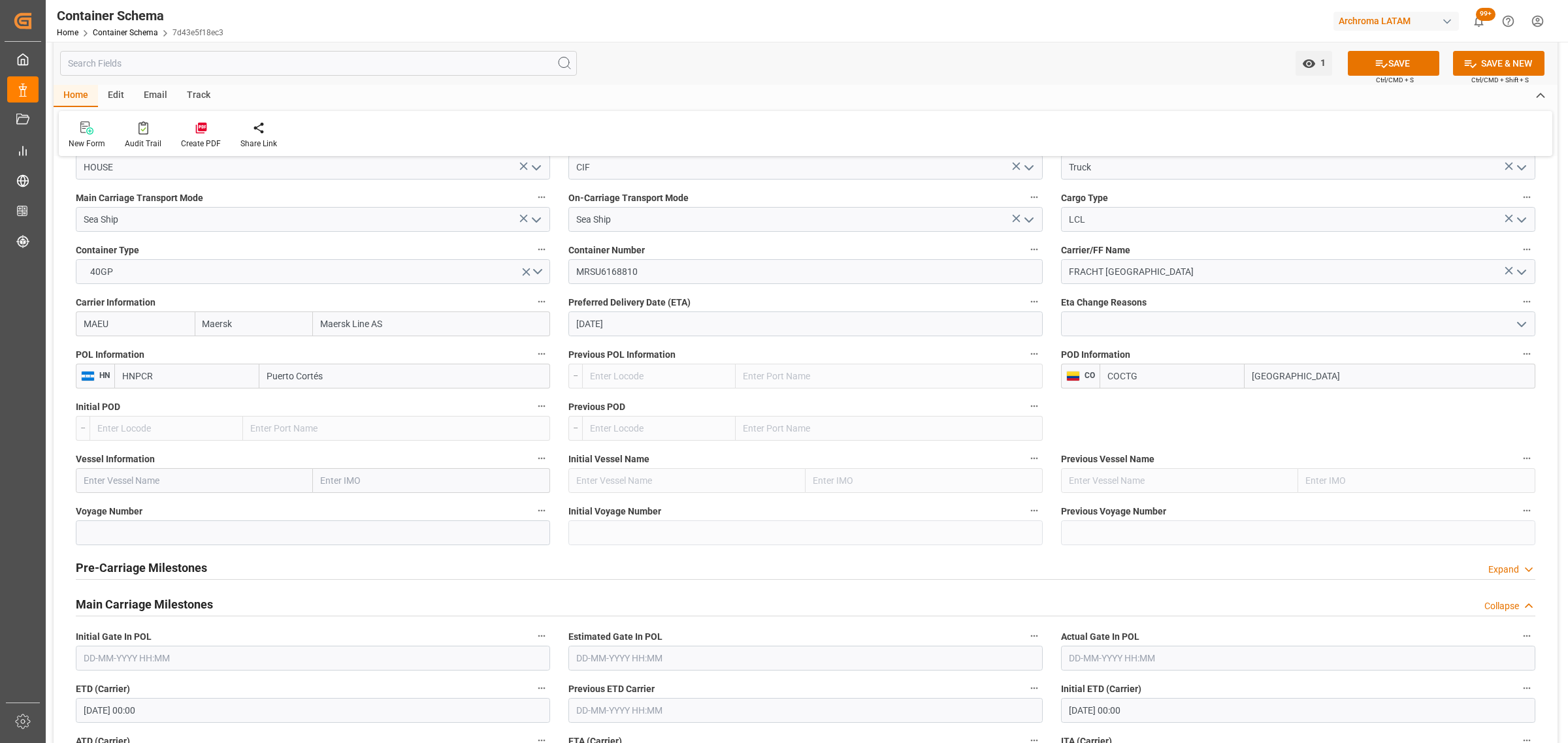
type input "COCTG"
click at [173, 481] on input "text" at bounding box center [195, 480] width 237 height 25
click at [110, 485] on input "text" at bounding box center [195, 480] width 237 height 25
paste input "OEL VARUN / 535N"
drag, startPoint x: 183, startPoint y: 484, endPoint x: 129, endPoint y: 484, distance: 54.0
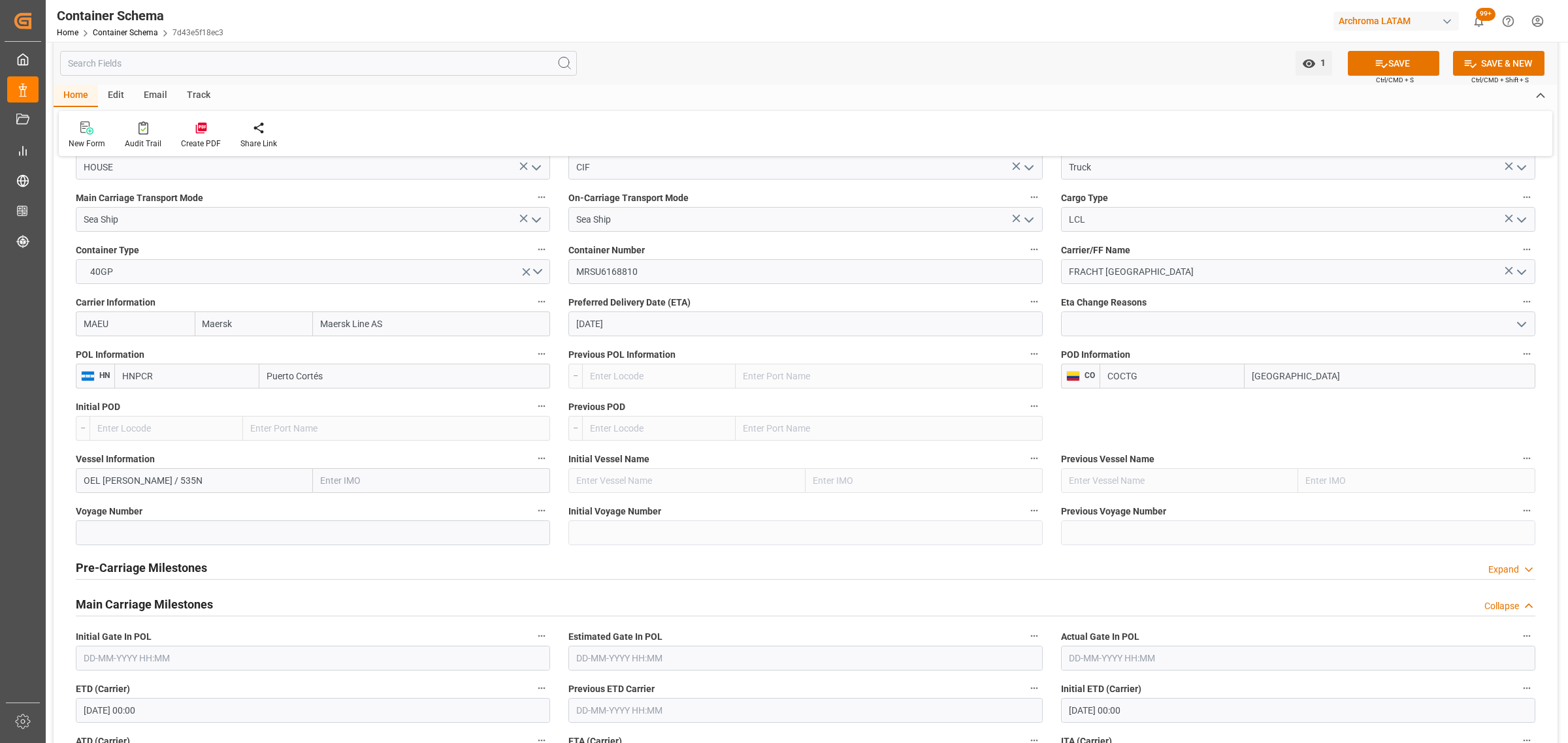
click at [129, 484] on input "OEL VARUN / 535N" at bounding box center [195, 480] width 237 height 25
type input "OEL VARUN"
click at [112, 530] on input at bounding box center [313, 533] width 474 height 25
paste input "/ 535N"
drag, startPoint x: 94, startPoint y: 534, endPoint x: -3, endPoint y: 522, distance: 97.7
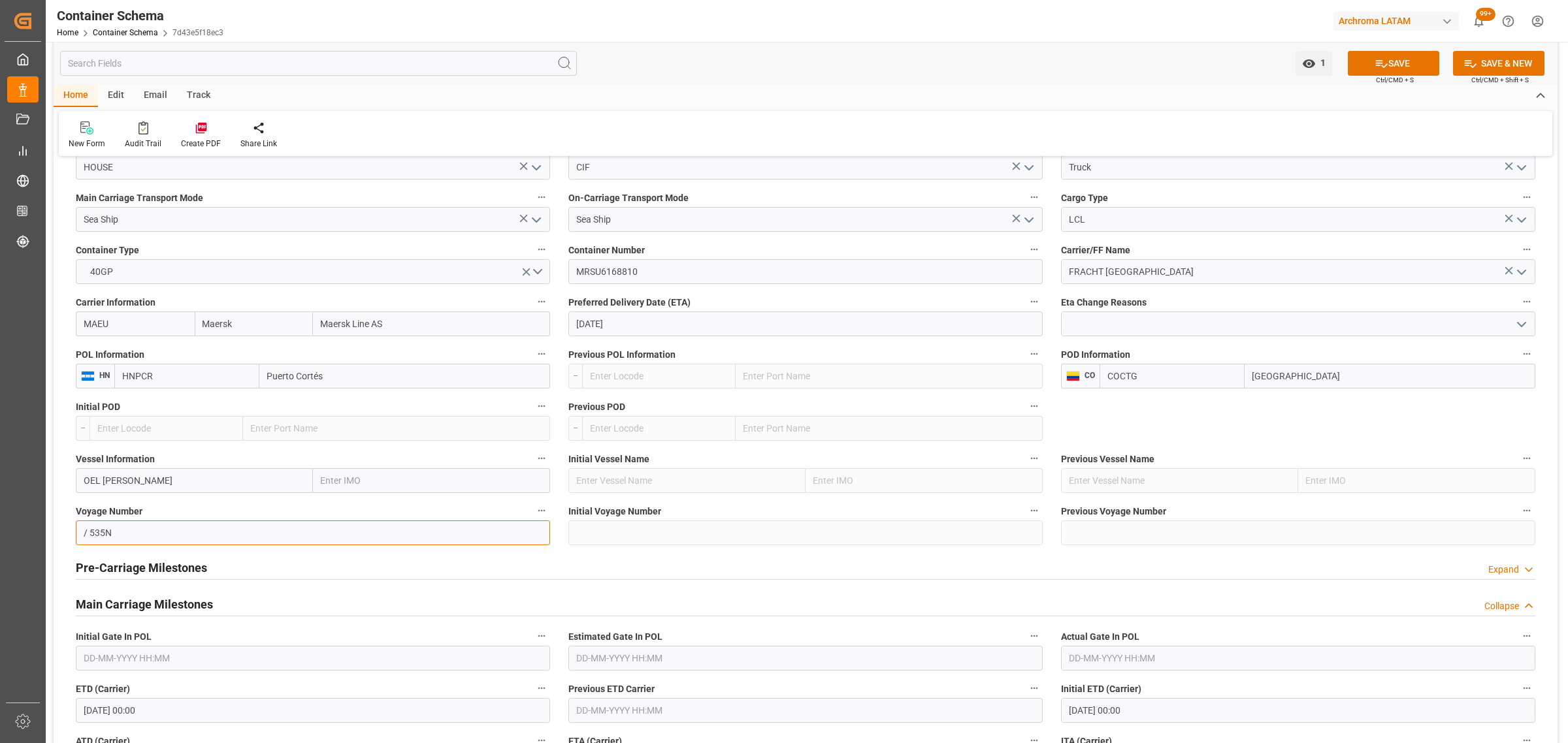
click at [0, 522] on html "Created by potrace 1.15, written by Peter Selinger 2001-2017 Created by potrace…" at bounding box center [784, 371] width 1568 height 743
click at [236, 540] on input "/ 535N" at bounding box center [313, 533] width 474 height 25
click at [94, 535] on input "/ 535N" at bounding box center [313, 533] width 474 height 25
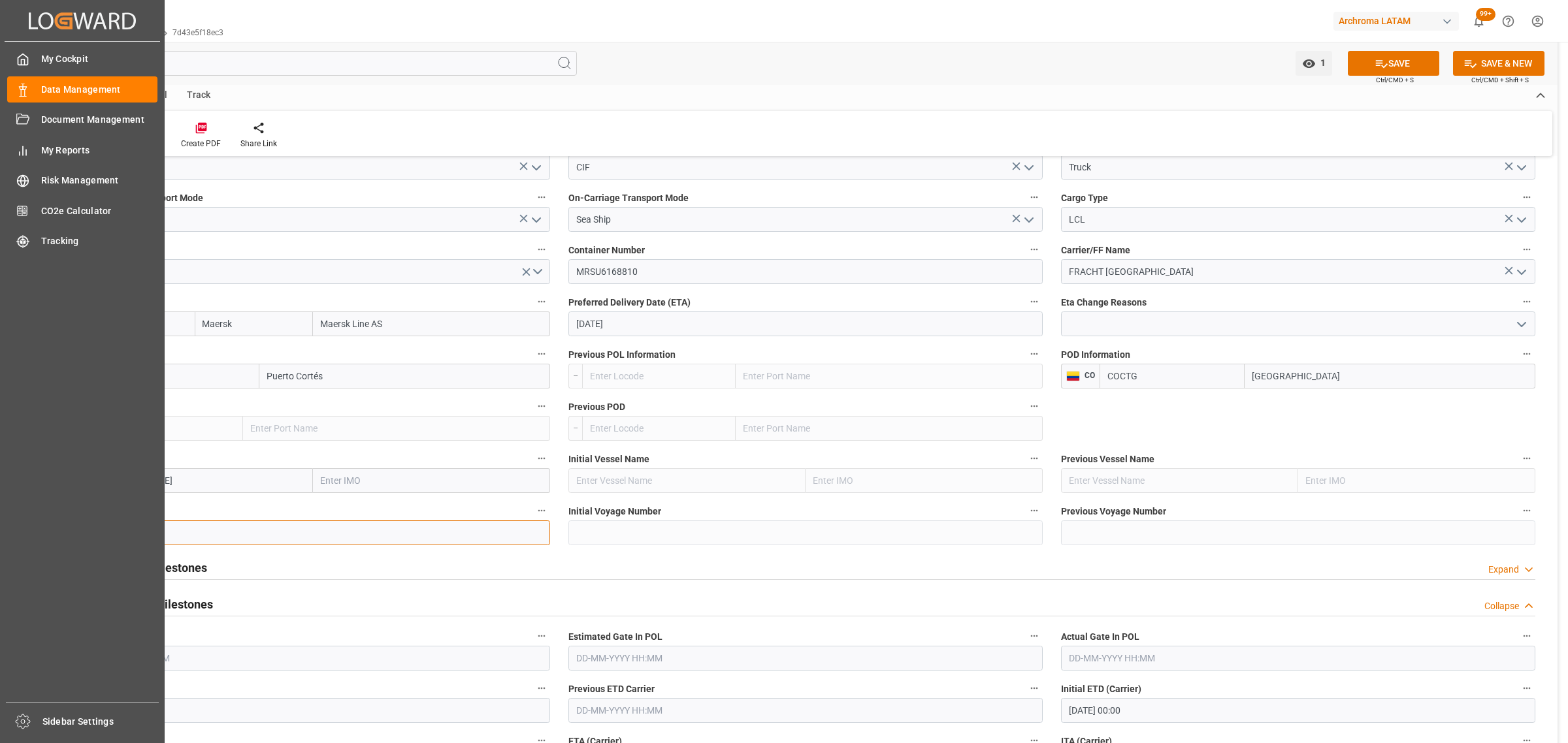
drag, startPoint x: 92, startPoint y: 537, endPoint x: 36, endPoint y: 535, distance: 56.0
click at [36, 535] on div "Created by potrace 1.15, written by Peter Selinger 2001-2017 Created by potrace…" at bounding box center [784, 371] width 1568 height 743
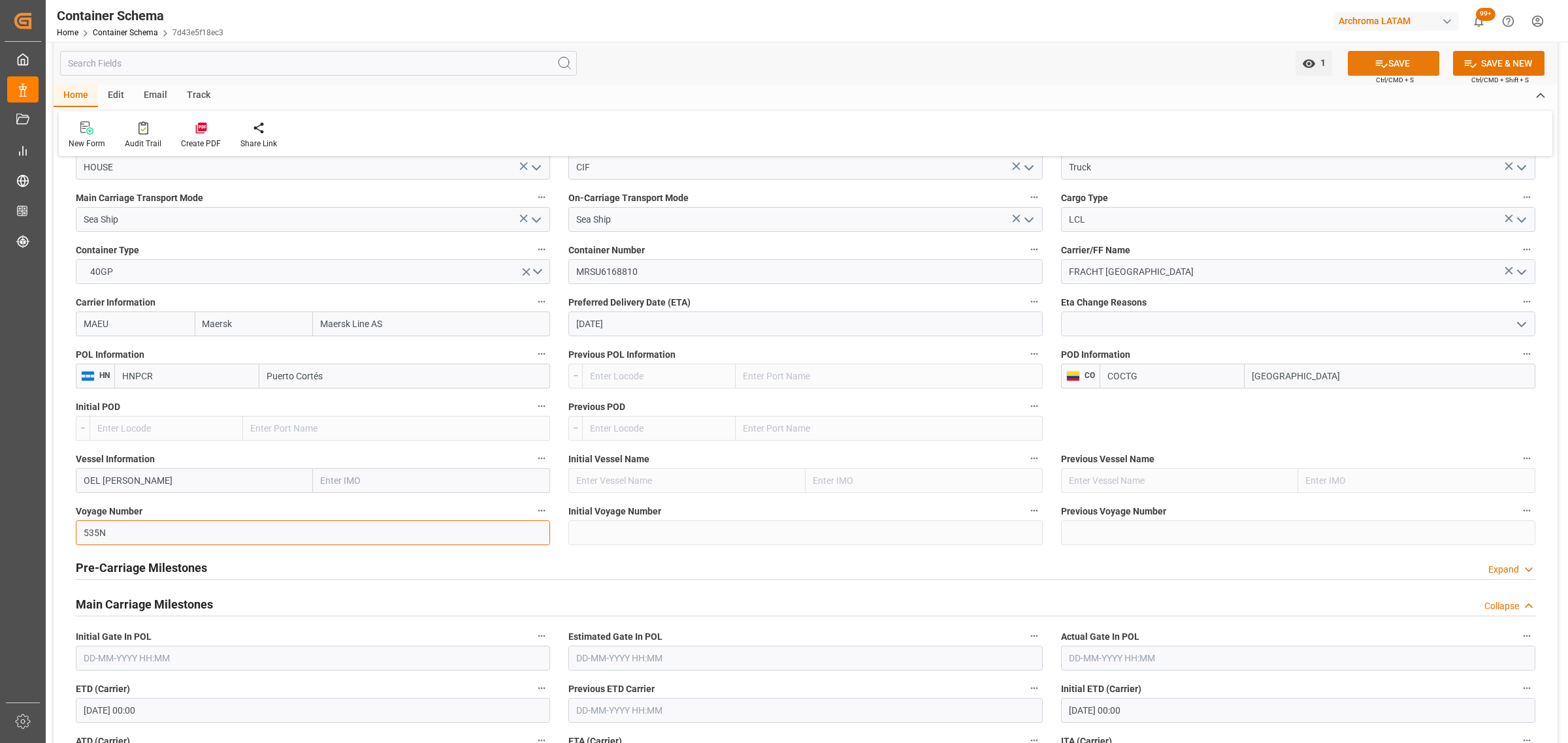
type input "535N"
click at [1391, 68] on button "SAVE" at bounding box center [1394, 63] width 92 height 25
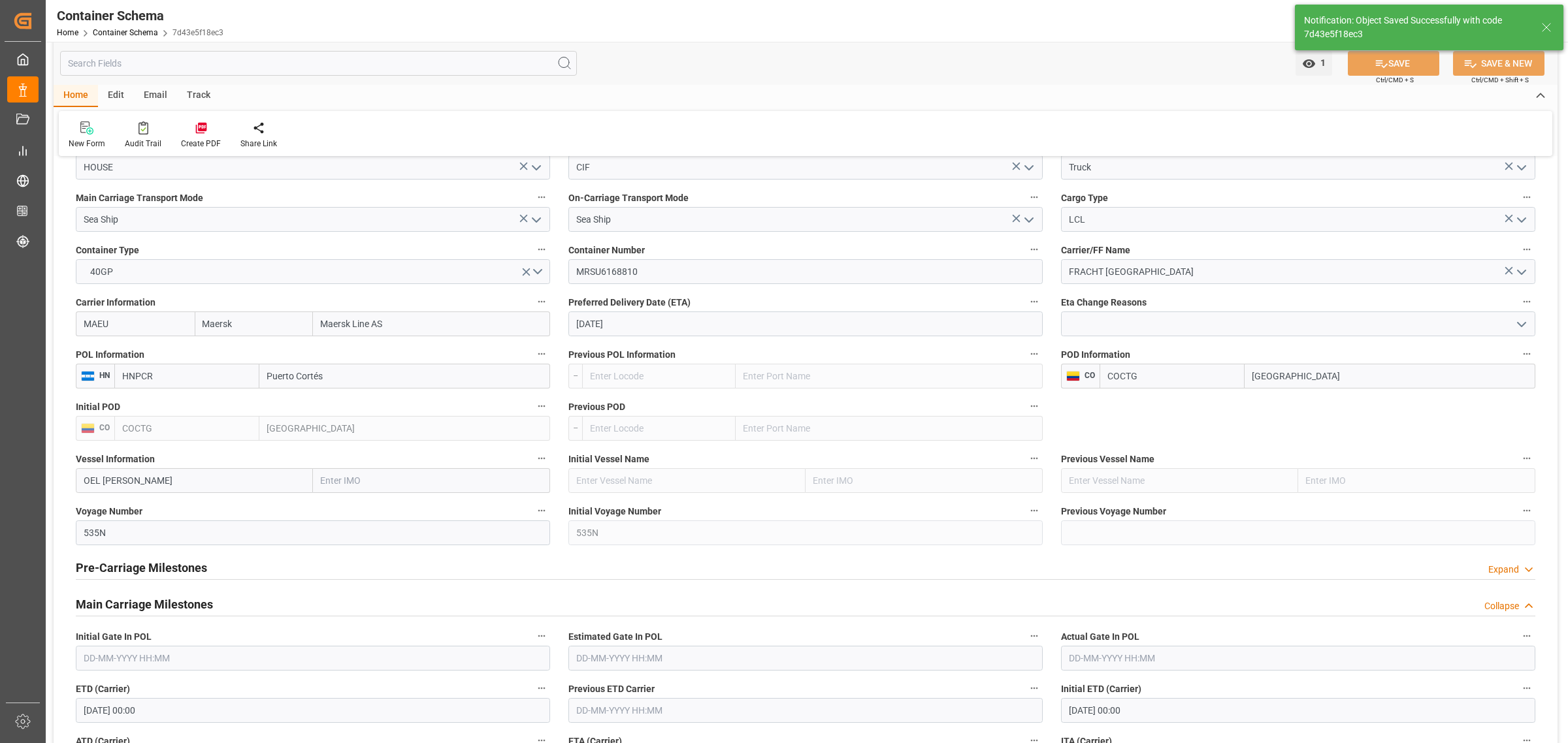
type input "COCTG"
type input "Cartagena"
type input "535N"
type input "OEL VARUN"
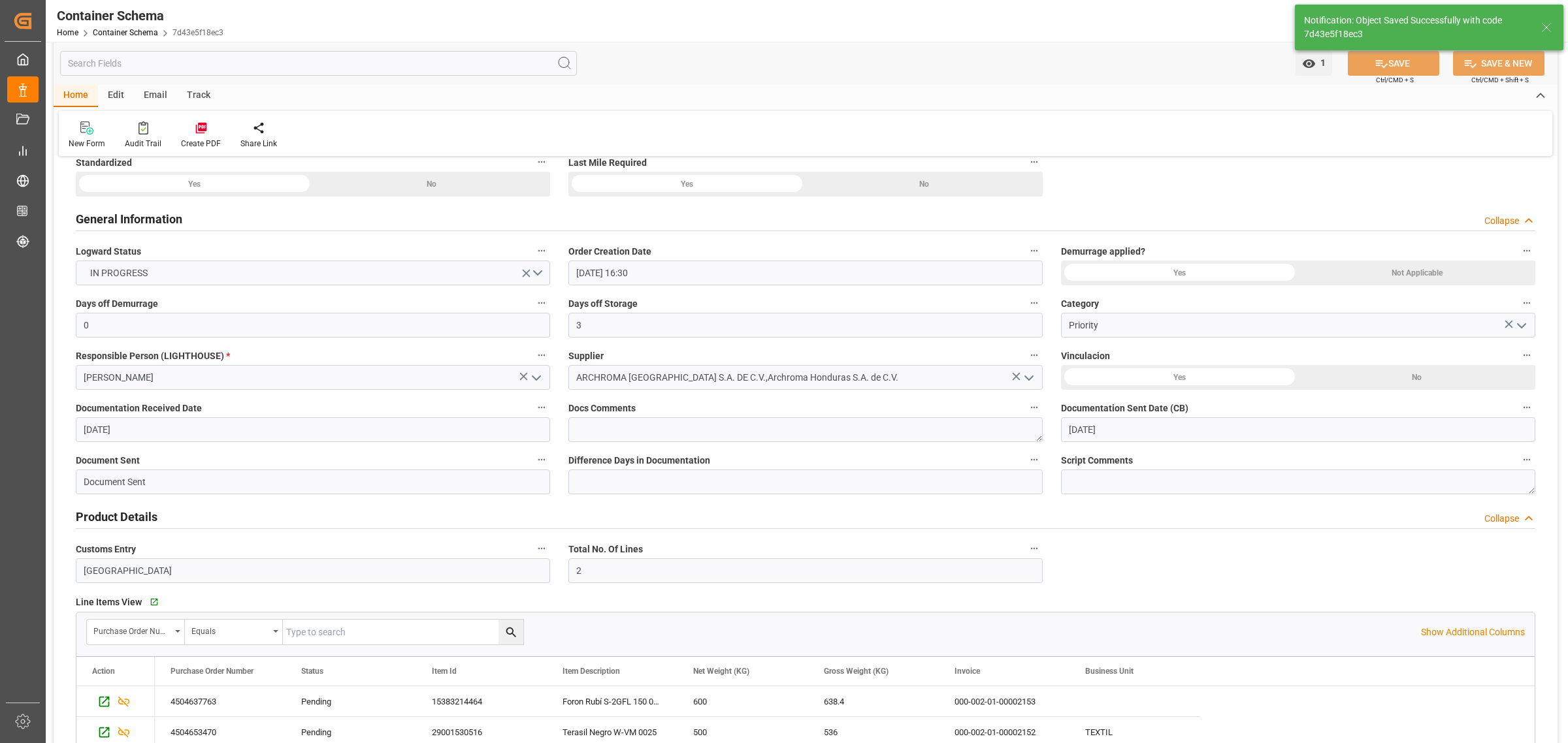
scroll to position [0, 0]
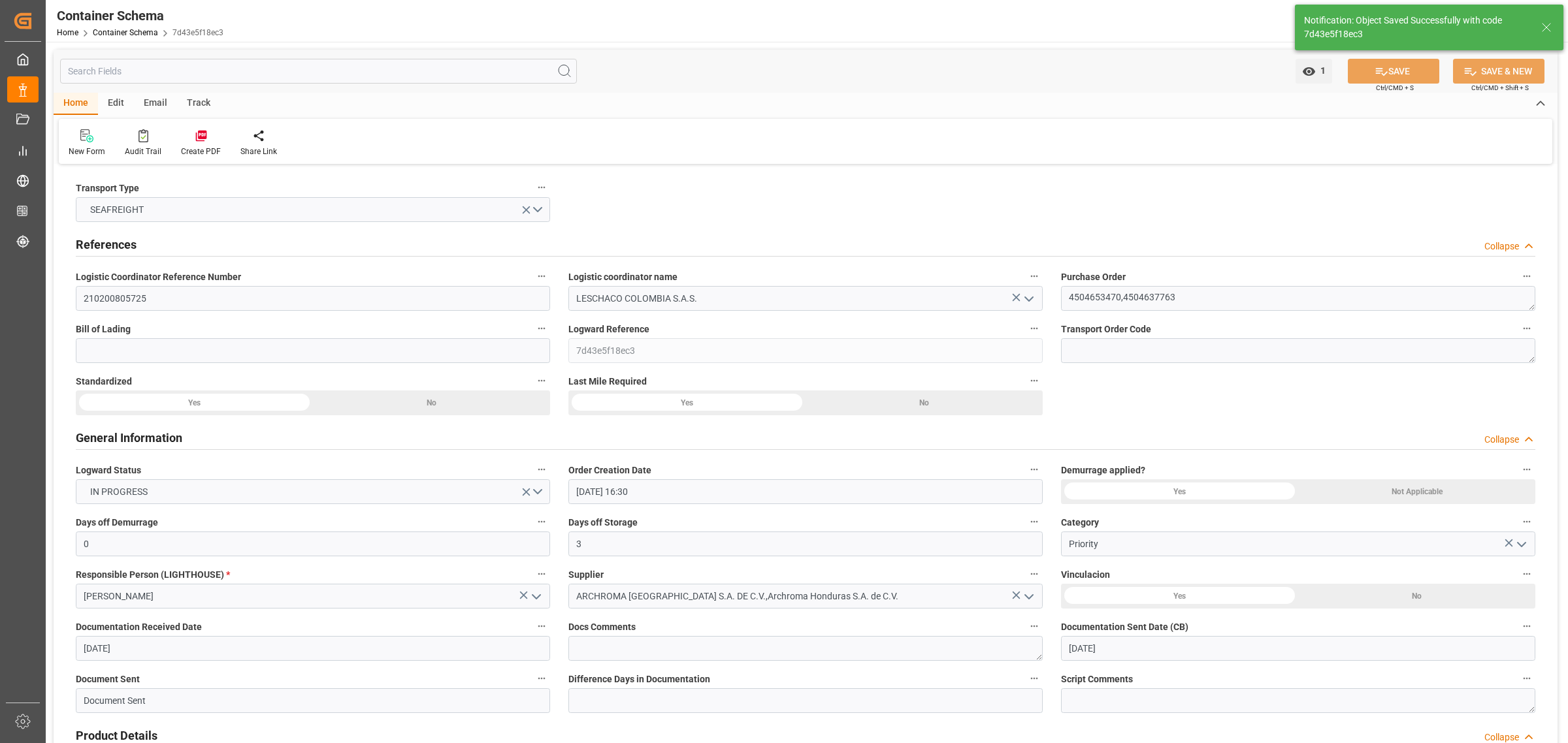
click at [202, 98] on div "Track" at bounding box center [199, 104] width 43 height 22
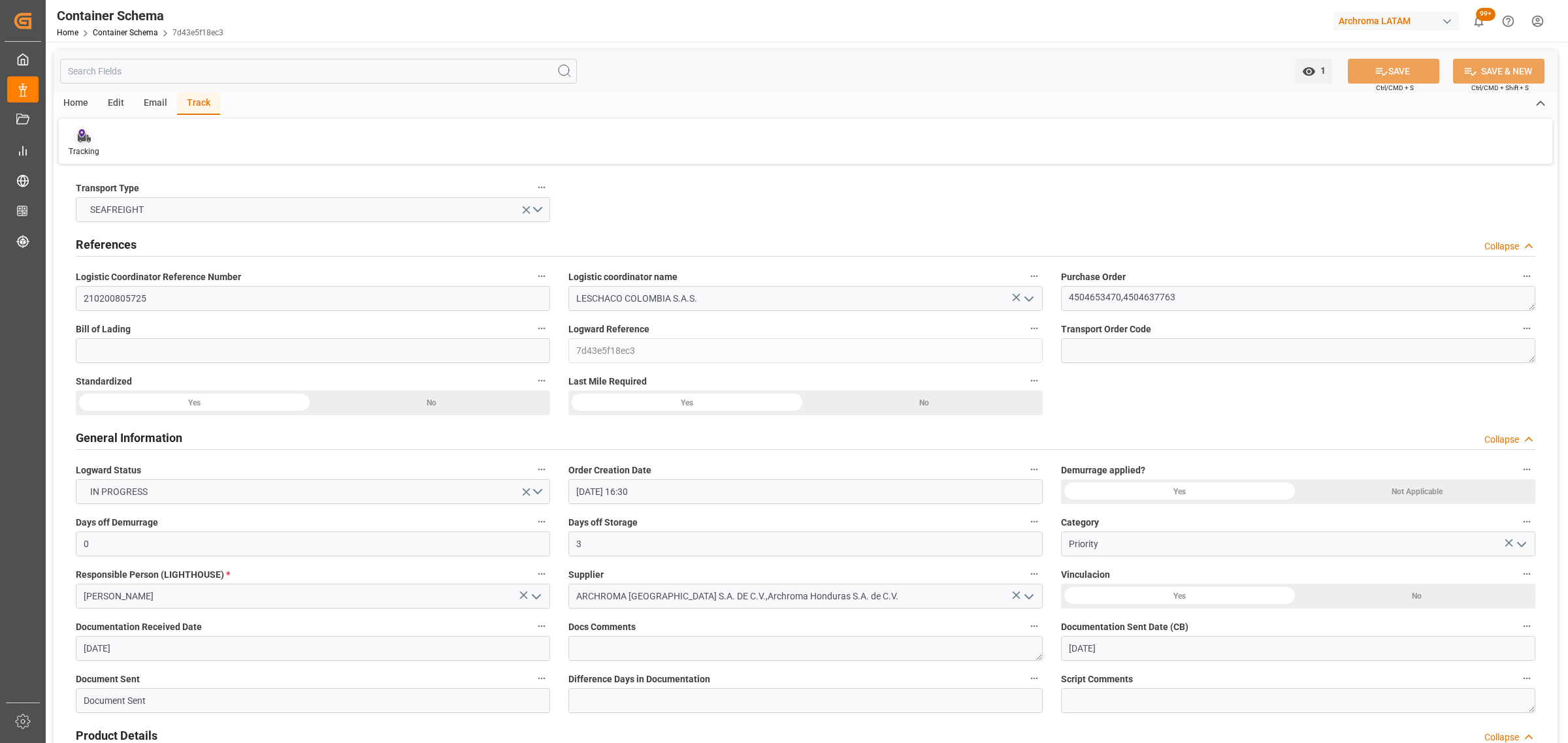
click at [93, 144] on div "Tracking" at bounding box center [84, 143] width 50 height 29
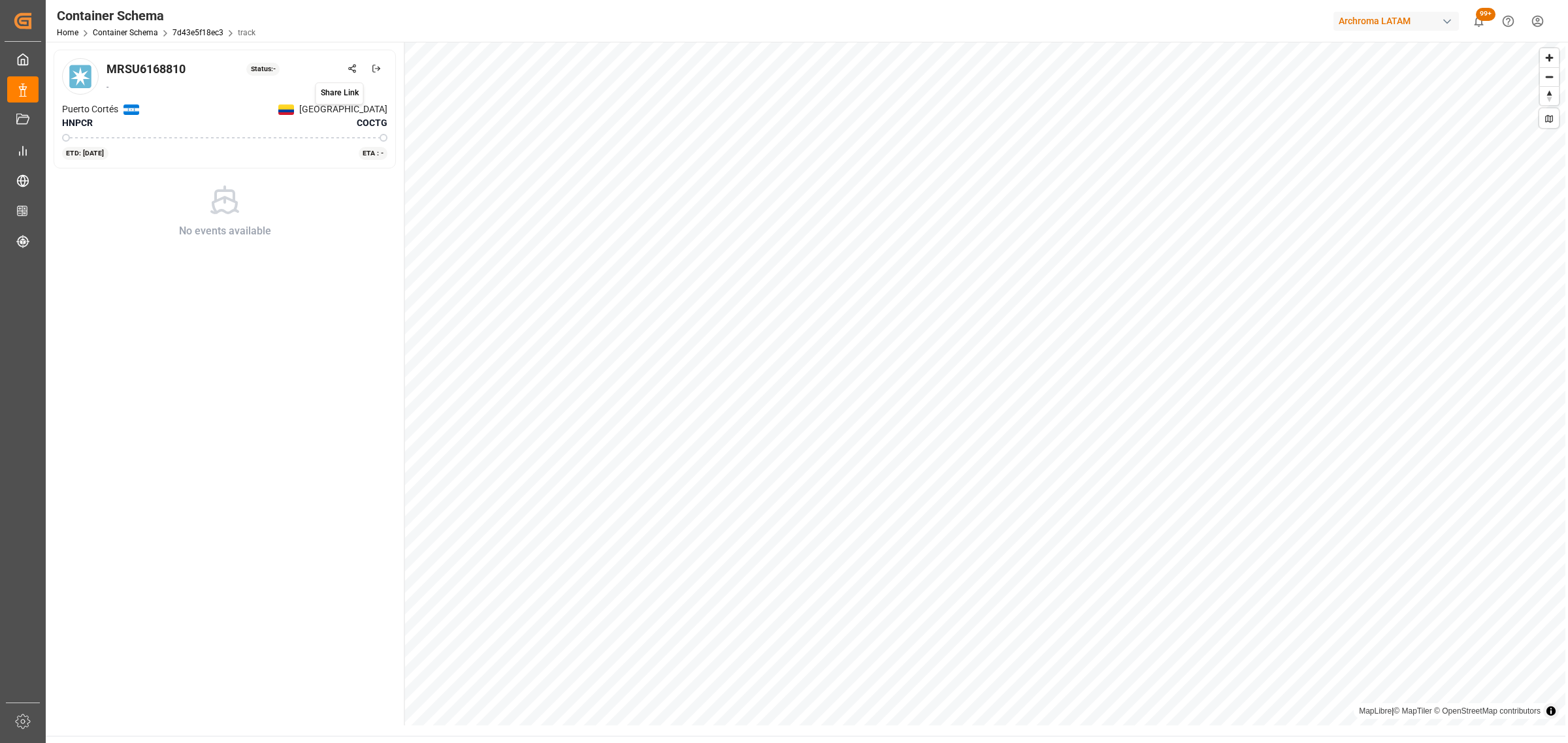
click at [353, 62] on button at bounding box center [351, 68] width 22 height 22
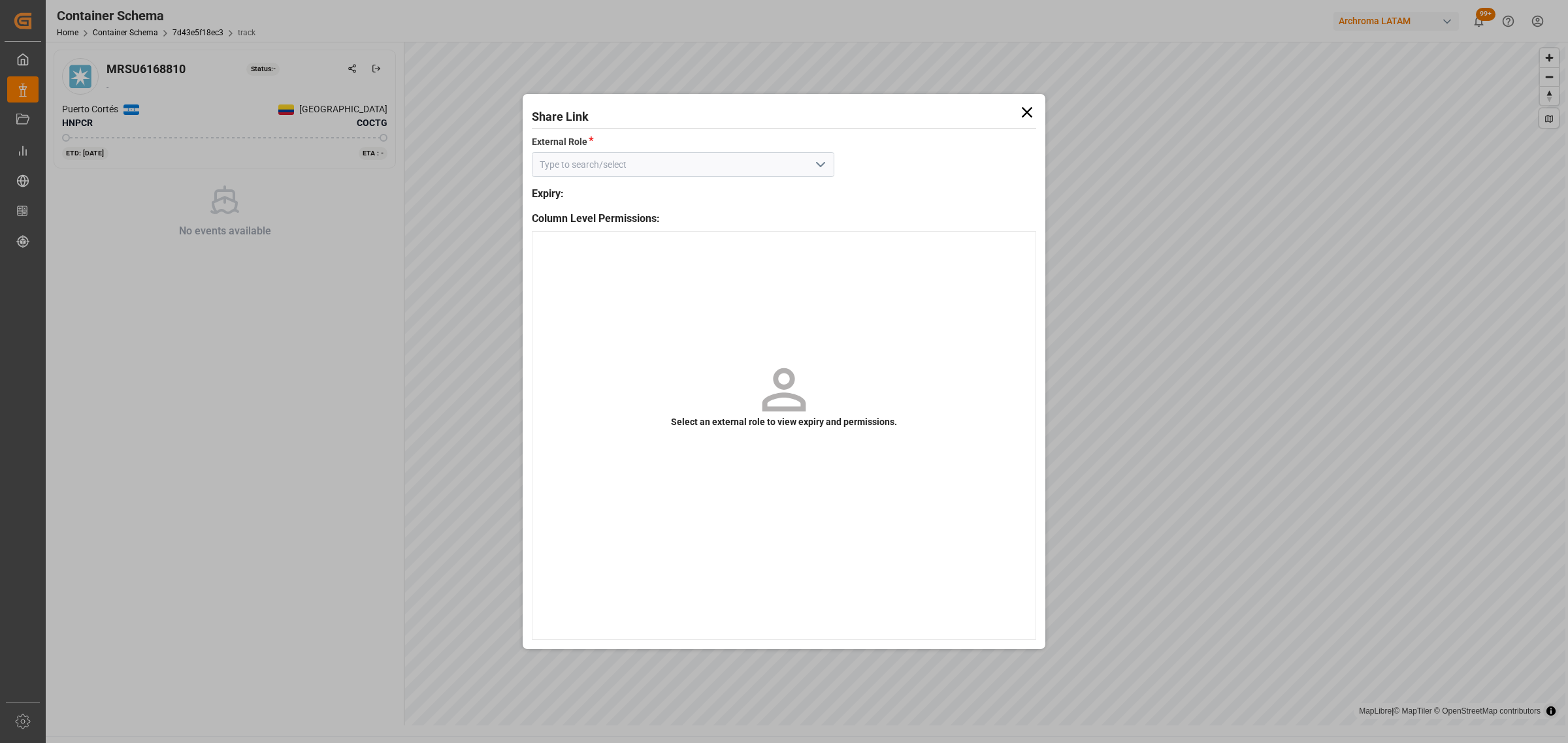
click at [811, 164] on button "open menu" at bounding box center [819, 164] width 20 height 20
click at [696, 180] on div "Customer - container" at bounding box center [683, 194] width 301 height 29
type input "Customer - container"
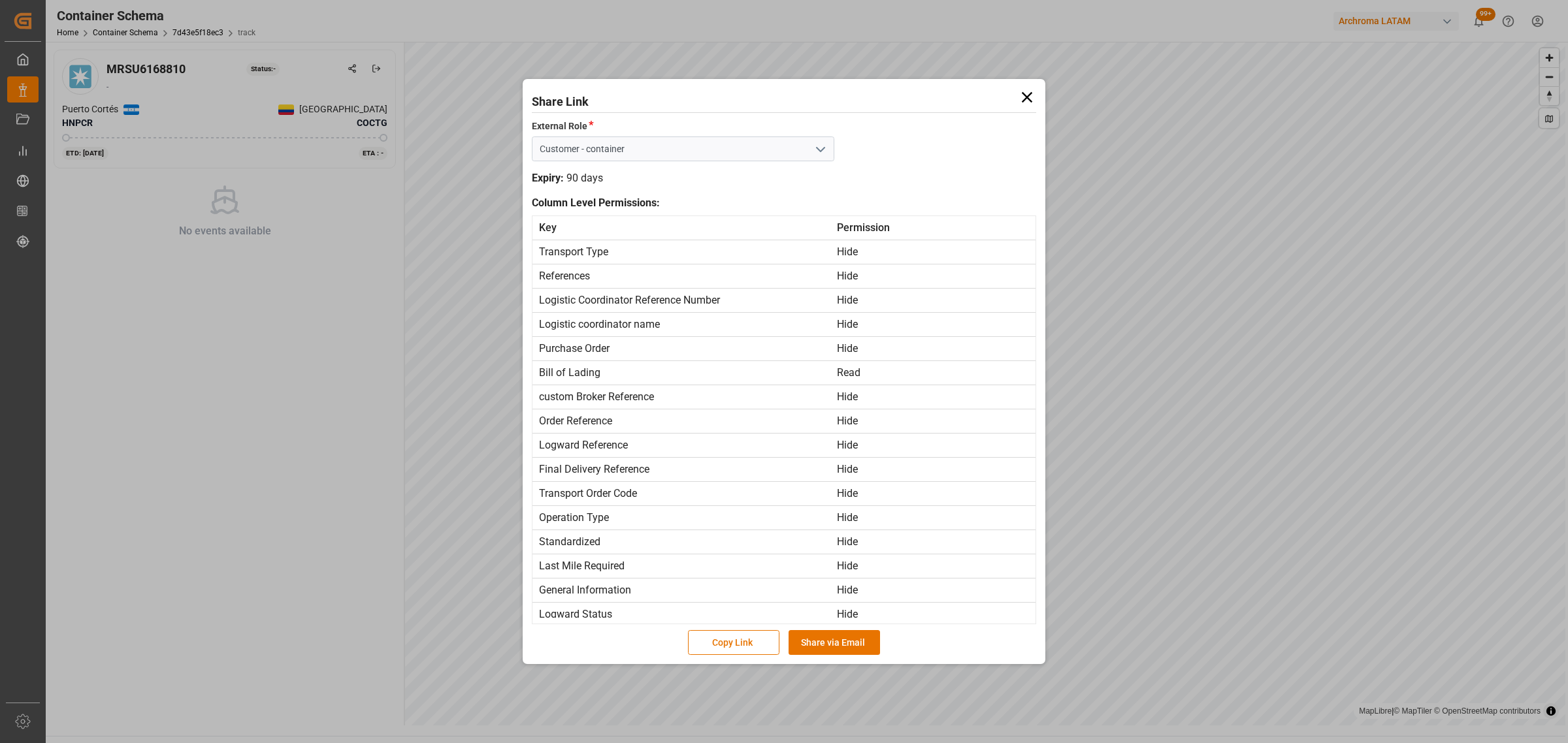
click at [1027, 96] on icon at bounding box center [1027, 97] width 10 height 10
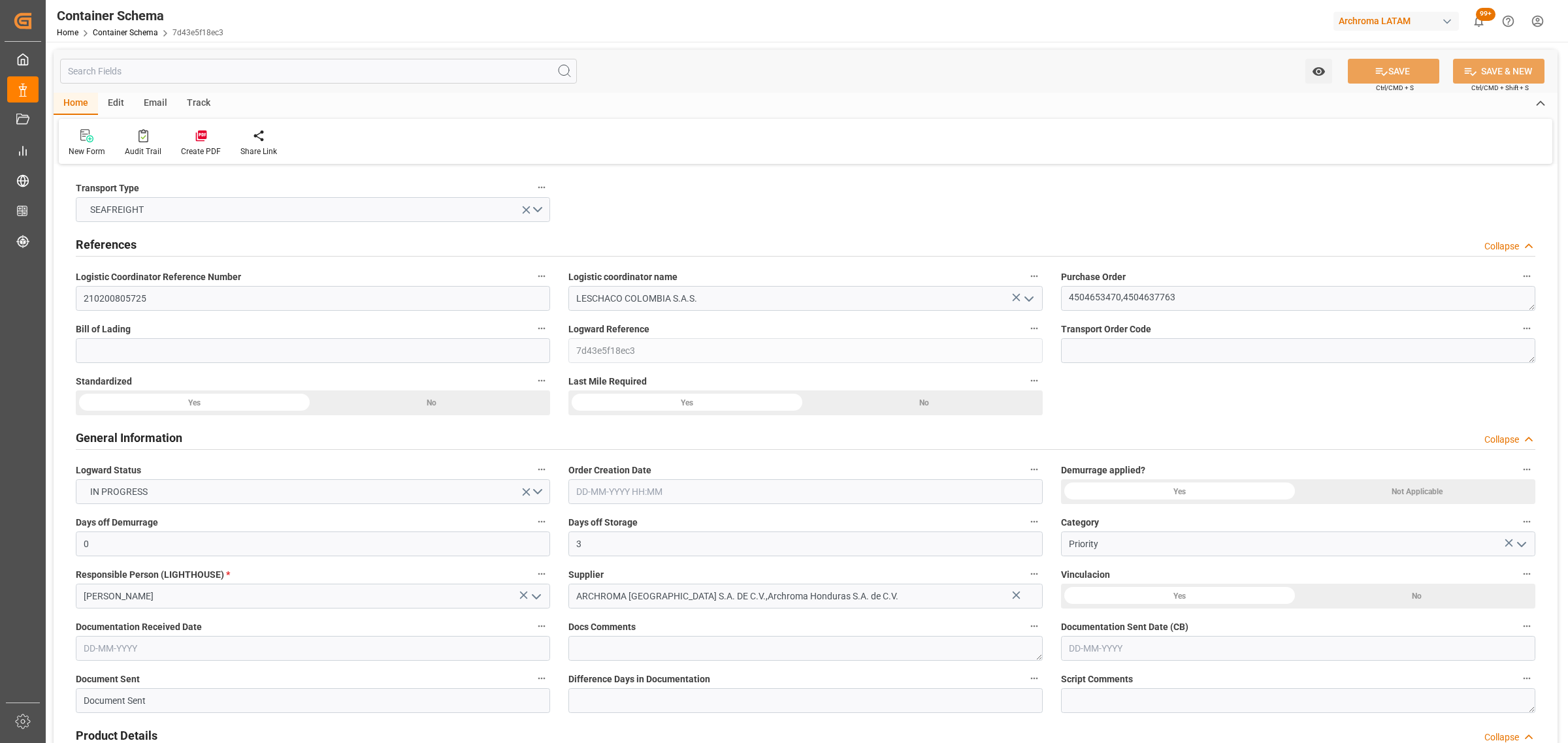
type input "0"
type input "3"
type input "2"
type input "6"
type input "1100"
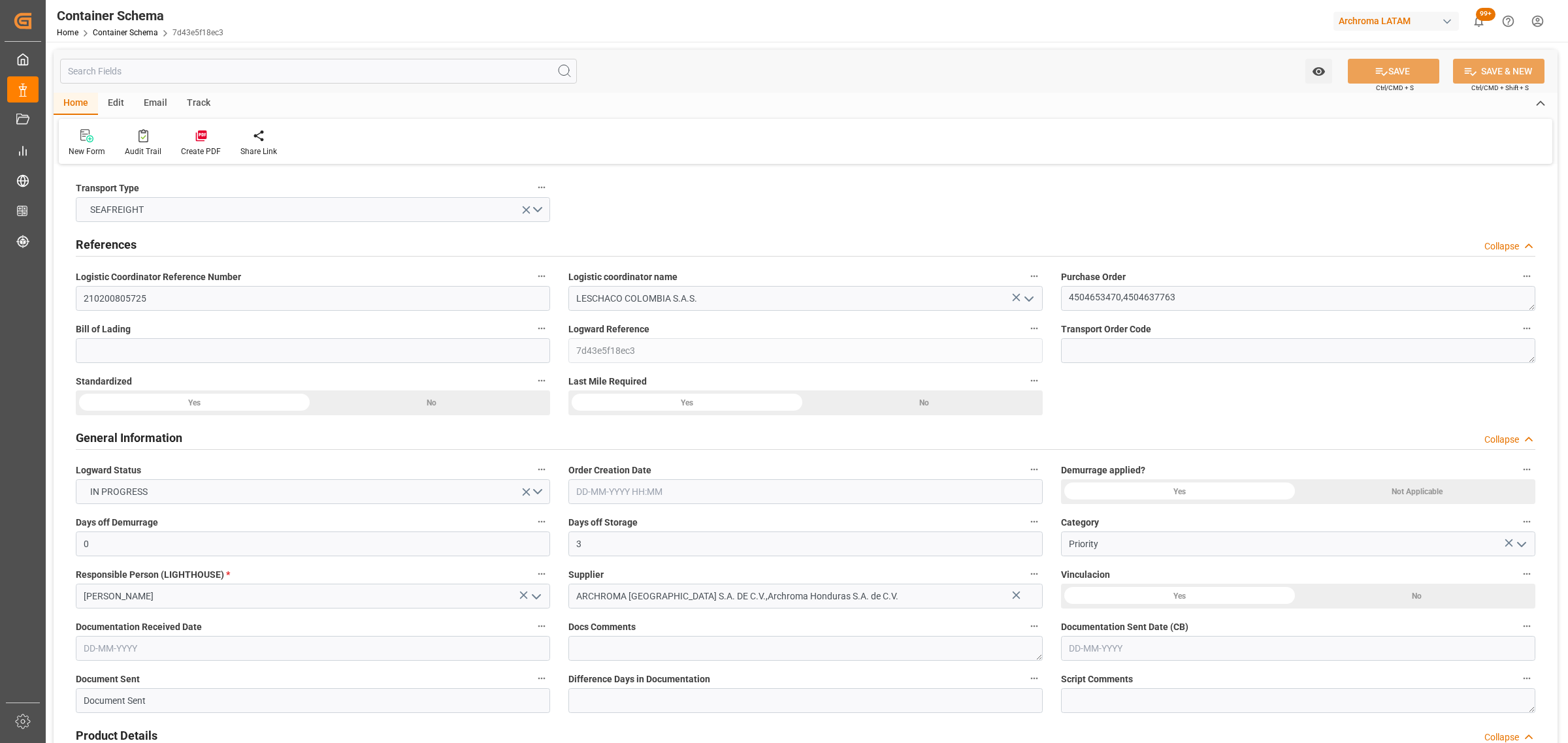
type input "1174.4"
type input "Maersk"
type input "Maersk Line AS"
type input "HNPCR"
type input "COCTG"
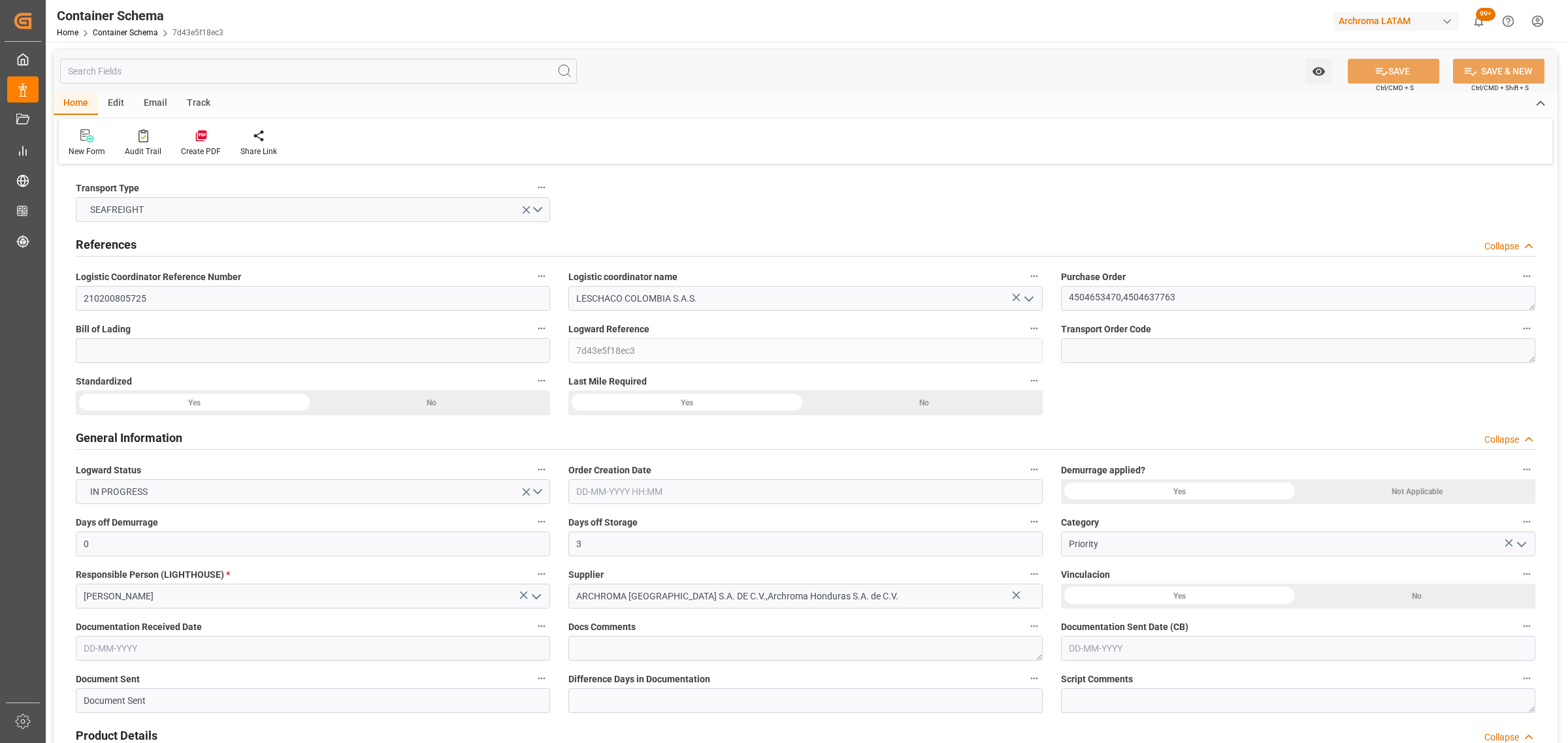
type input "COCTG"
type input "15-08-2025 16:30"
type input "14-08-2025"
type input "15-08-2025"
type input "11-09-2025"
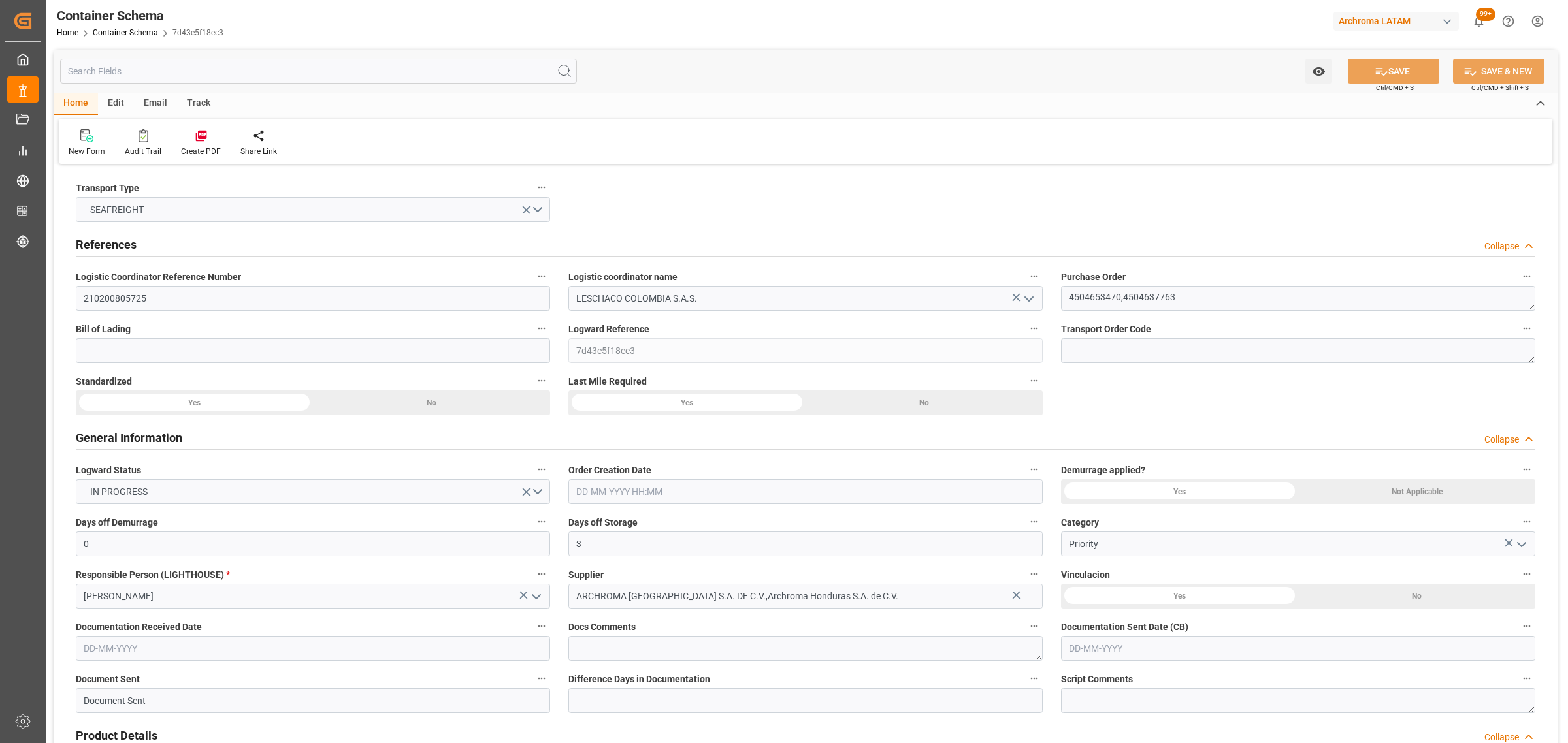
type input "30-08-2025 00:00"
click at [144, 99] on div "Email" at bounding box center [156, 104] width 43 height 22
click at [96, 138] on icon at bounding box center [88, 138] width 17 height 10
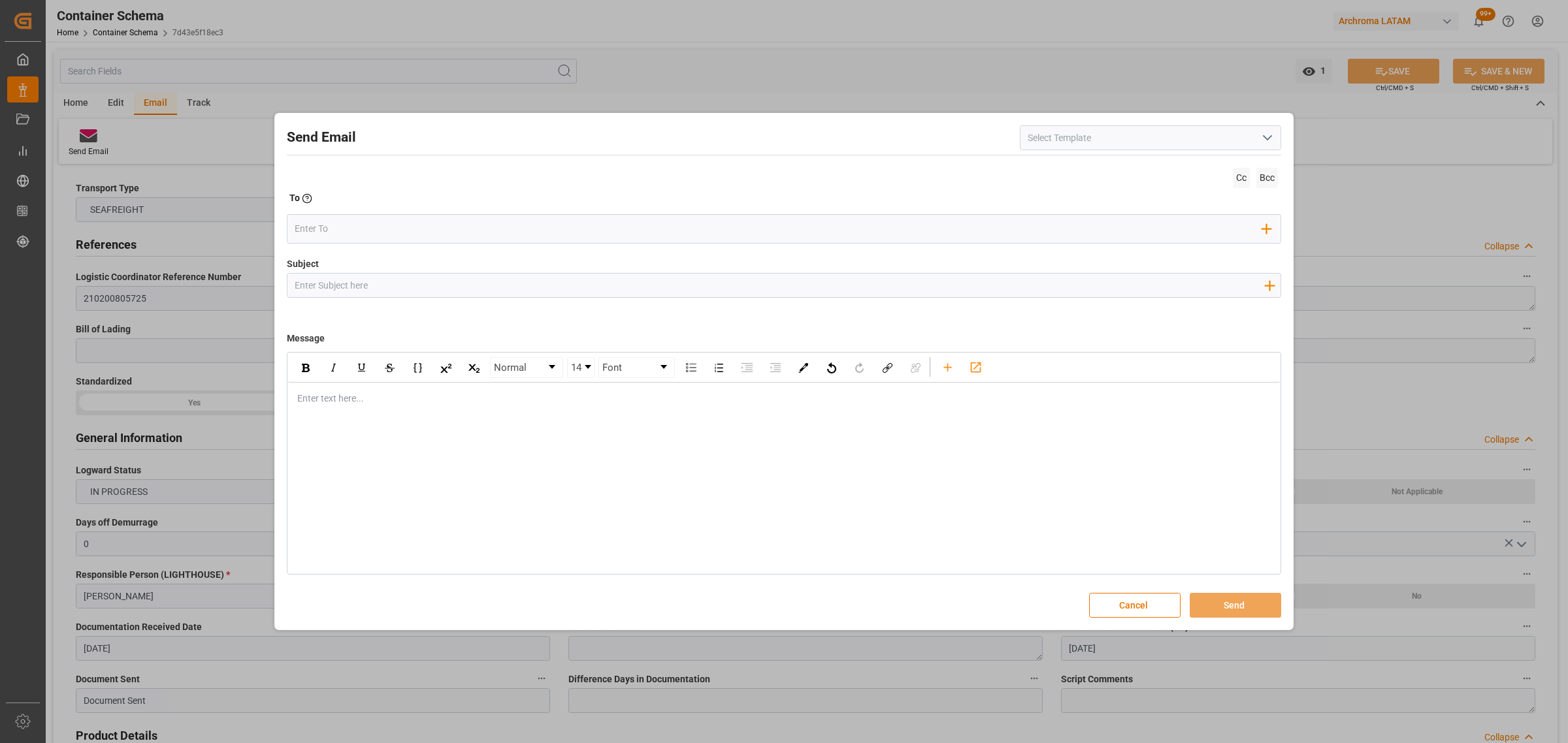
click at [453, 282] on input "Subject" at bounding box center [779, 285] width 983 height 22
paste input "PO 4504653470,4504637763///DOCUMENTOS//ARCHROMA HONDURAS S.A. DE C.V.//ARCHROMA…"
drag, startPoint x: 484, startPoint y: 281, endPoint x: 423, endPoint y: 286, distance: 61.2
click at [423, 286] on input "PO 4504653470,4504637763///DOCUMENTOS//ARCHROMA HONDURAS S.A. DE C.V.//ARCHROMA…" at bounding box center [779, 285] width 983 height 22
drag, startPoint x: 869, startPoint y: 286, endPoint x: 812, endPoint y: 286, distance: 57.0
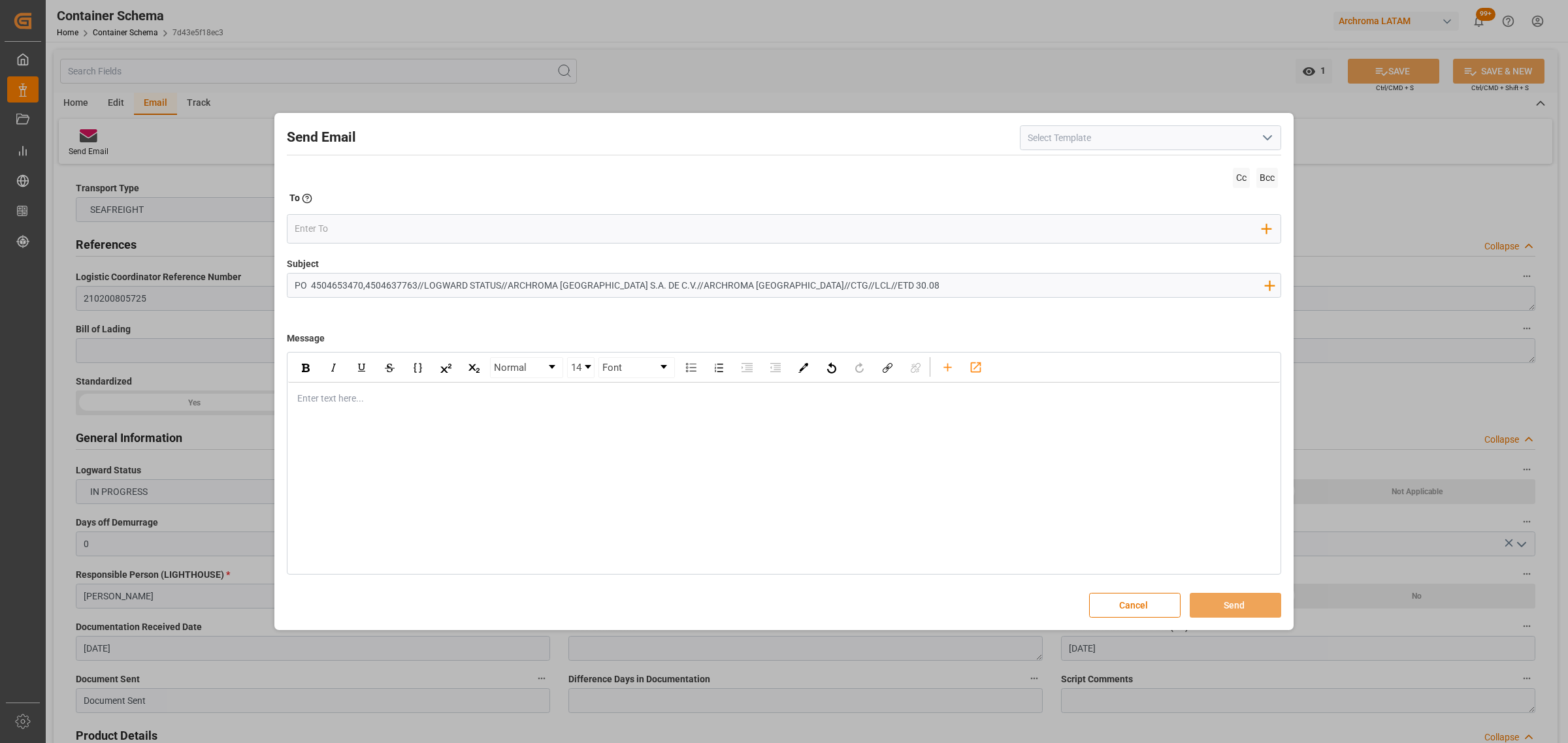
click at [812, 286] on input "PO 4504653470,4504637763//LOGWARD STATUS//ARCHROMA HONDURAS S.A. DE C.V.//ARCHR…" at bounding box center [779, 285] width 983 height 22
type input "PO 4504653470,4504637763//LOGWARD STATUS//ARCHROMA HONDURAS S.A. DE C.V.//ARCHR…"
click at [342, 397] on div "rdw-editor" at bounding box center [784, 399] width 973 height 14
click at [373, 423] on div "rdw-editor" at bounding box center [784, 426] width 973 height 14
click at [446, 452] on div "rdw-editor" at bounding box center [784, 453] width 973 height 14
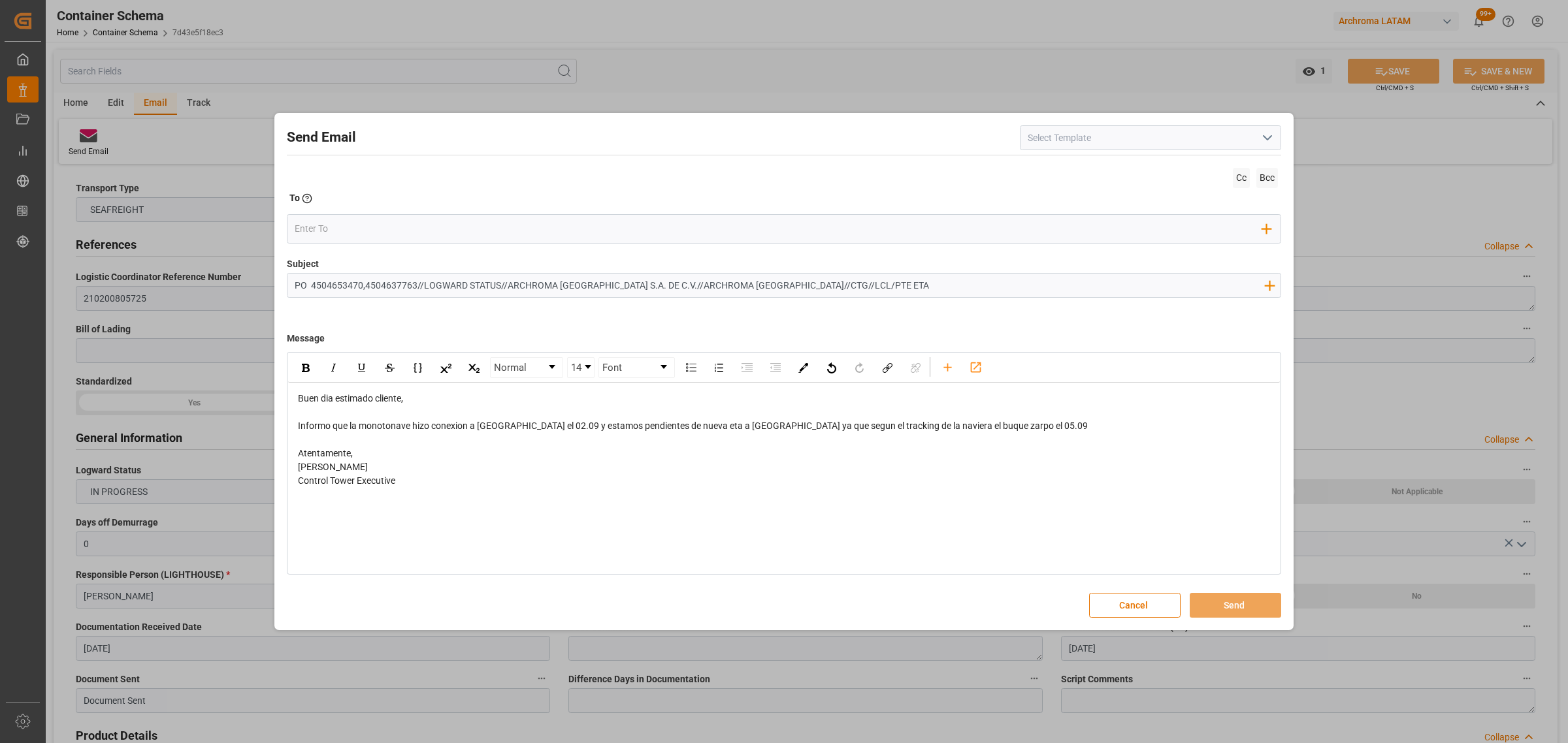
click at [325, 202] on div "To Enter the TO Email address" at bounding box center [783, 200] width 994 height 18
click at [325, 225] on input "email" at bounding box center [779, 228] width 968 height 20
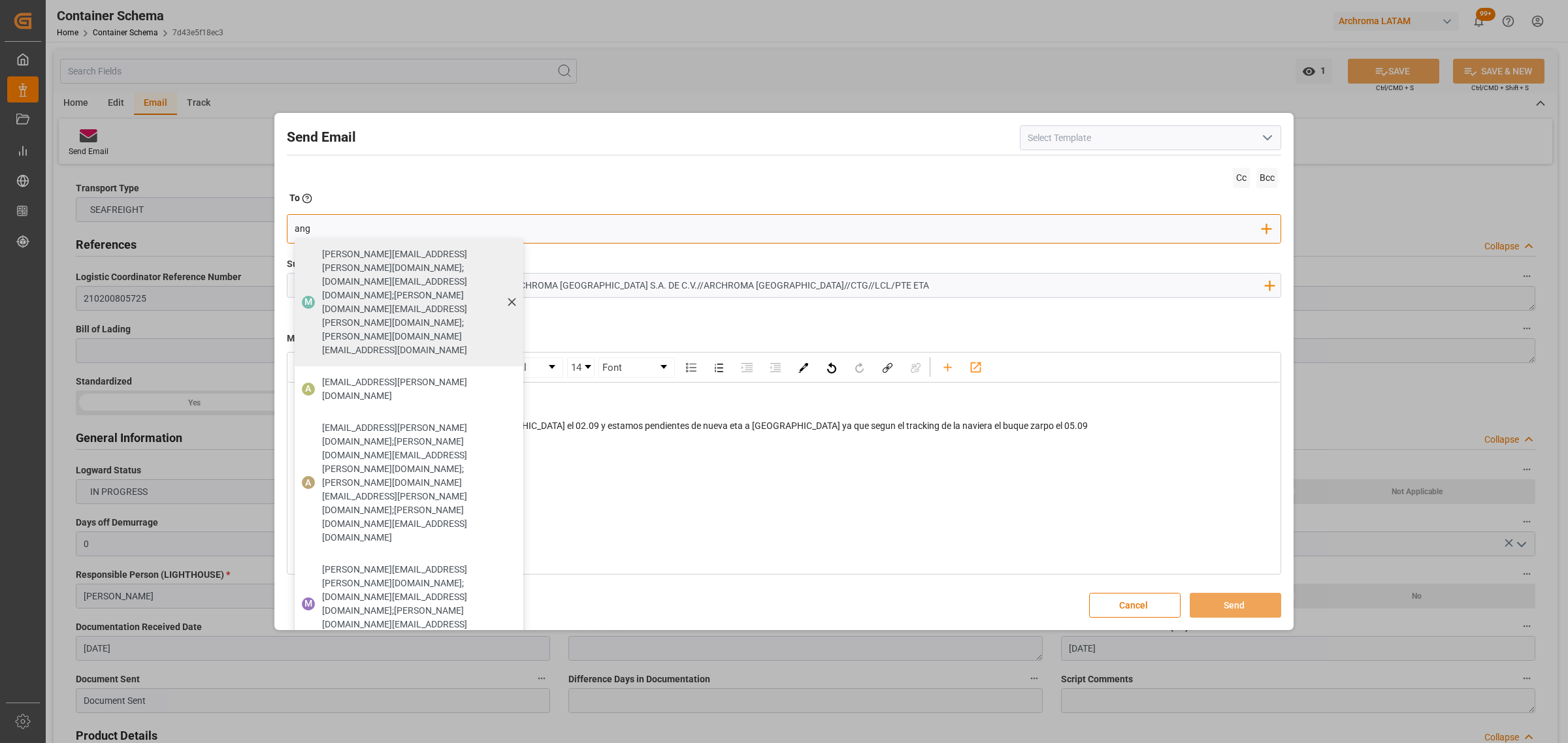
type input "angie"
click at [396, 375] on span "angiee.lamilla@archroma.com" at bounding box center [418, 389] width 192 height 28
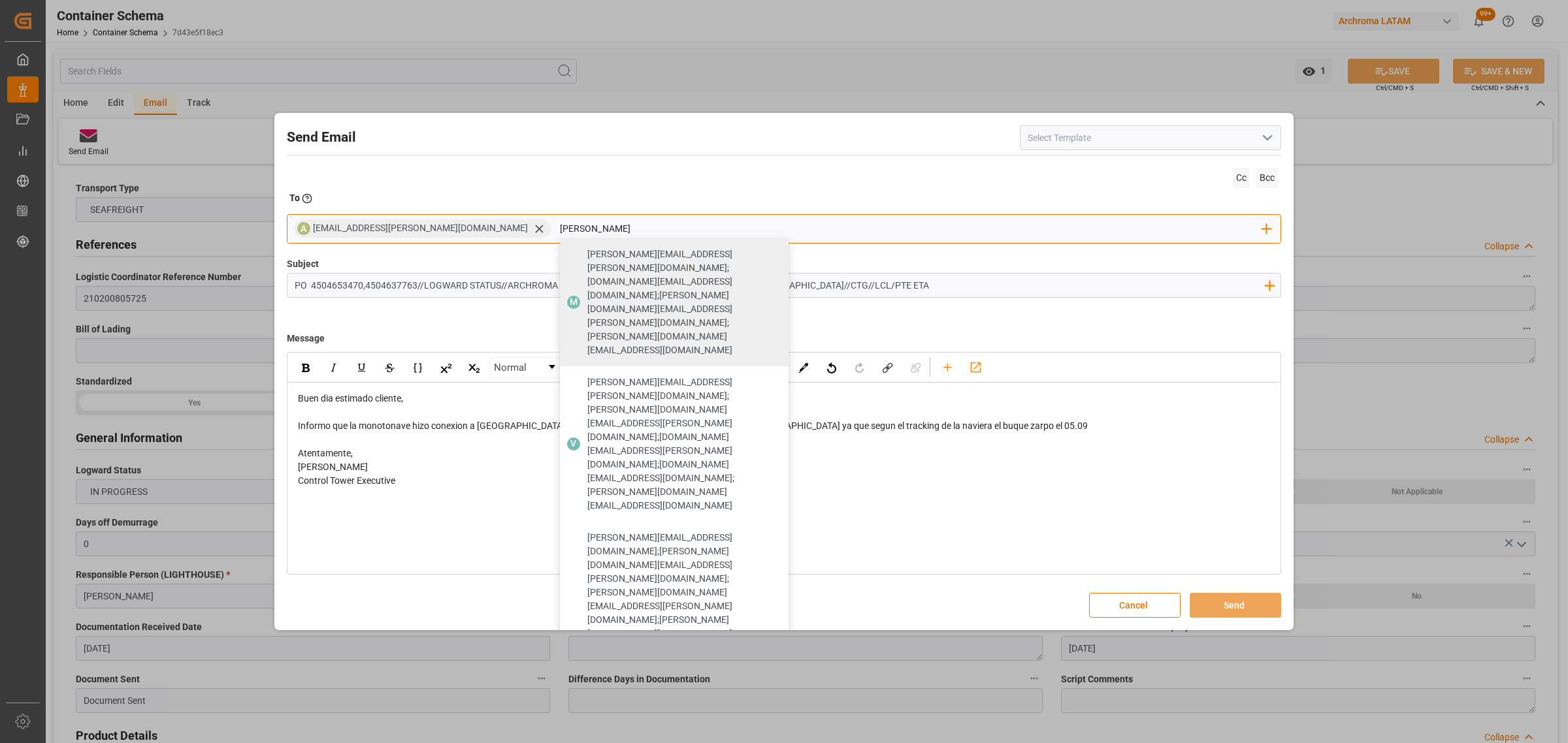
type input "maria"
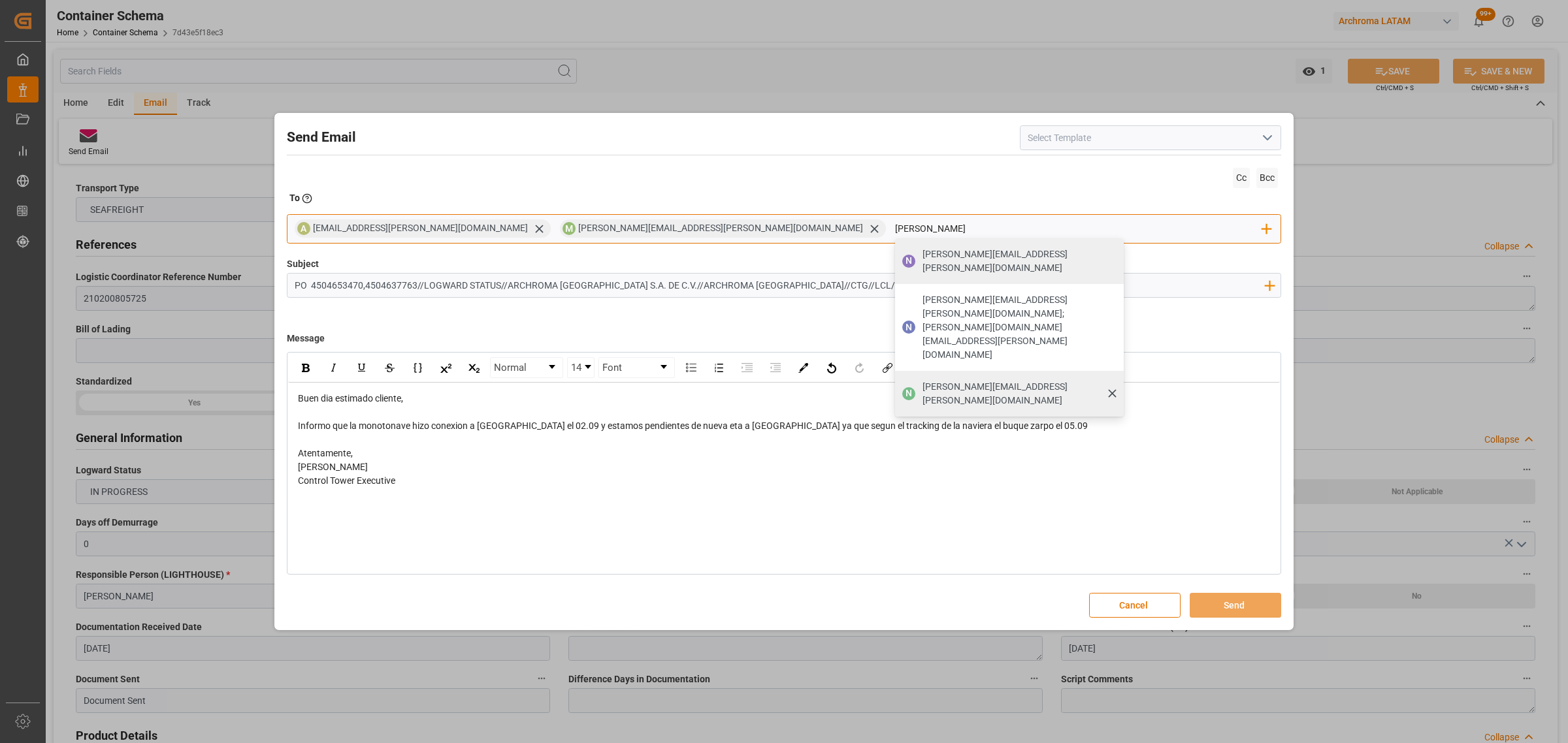
type input "nancy"
click at [922, 380] on span "nancy.castellanos@archroma.com" at bounding box center [1019, 394] width 192 height 28
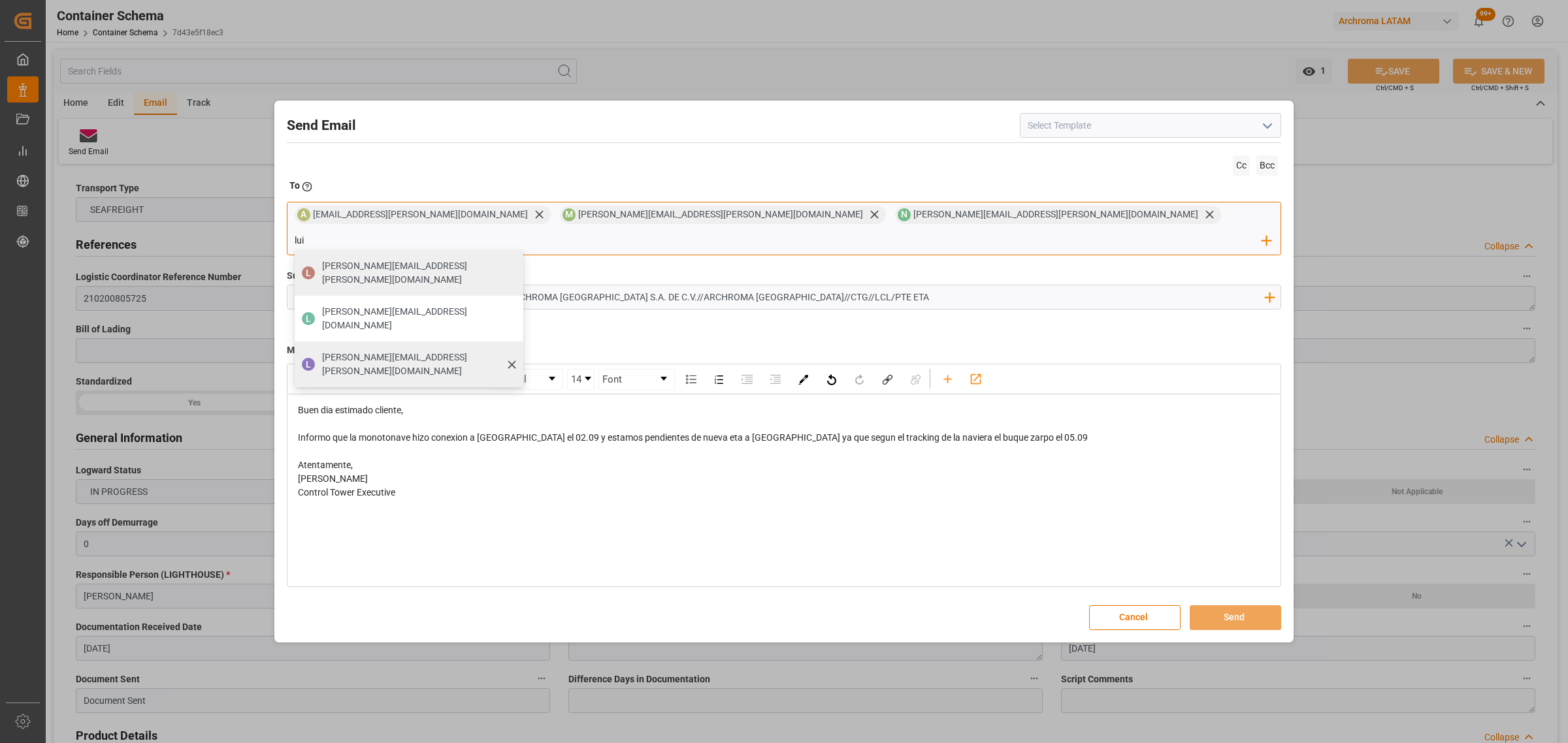
type input "lui"
click at [514, 350] on span "luis.montoya@leschaco.com" at bounding box center [418, 364] width 192 height 28
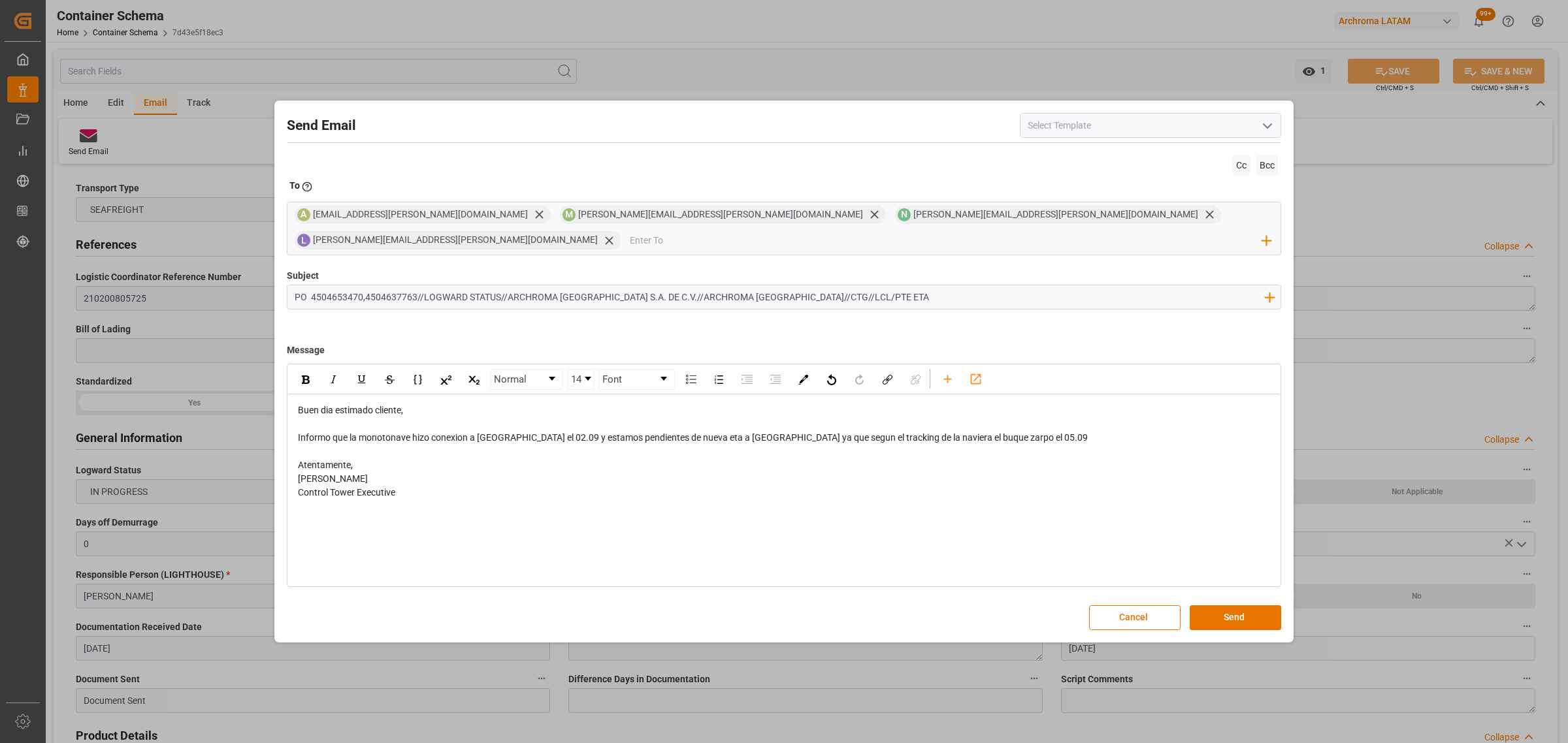
click at [1050, 431] on div "Informo que la monotonave hizo conexion a port everglades el 02.09 y estamos pe…" at bounding box center [784, 438] width 973 height 14
click at [1028, 431] on div "Informo que la monotonave hizo conexion a port everglades el 02.09 y estamos pe…" at bounding box center [784, 438] width 973 height 14
click at [986, 432] on span "Informo que la monotonave hizo conexion a port everglades el 02.09 y estamos pe…" at bounding box center [692, 438] width 790 height 10
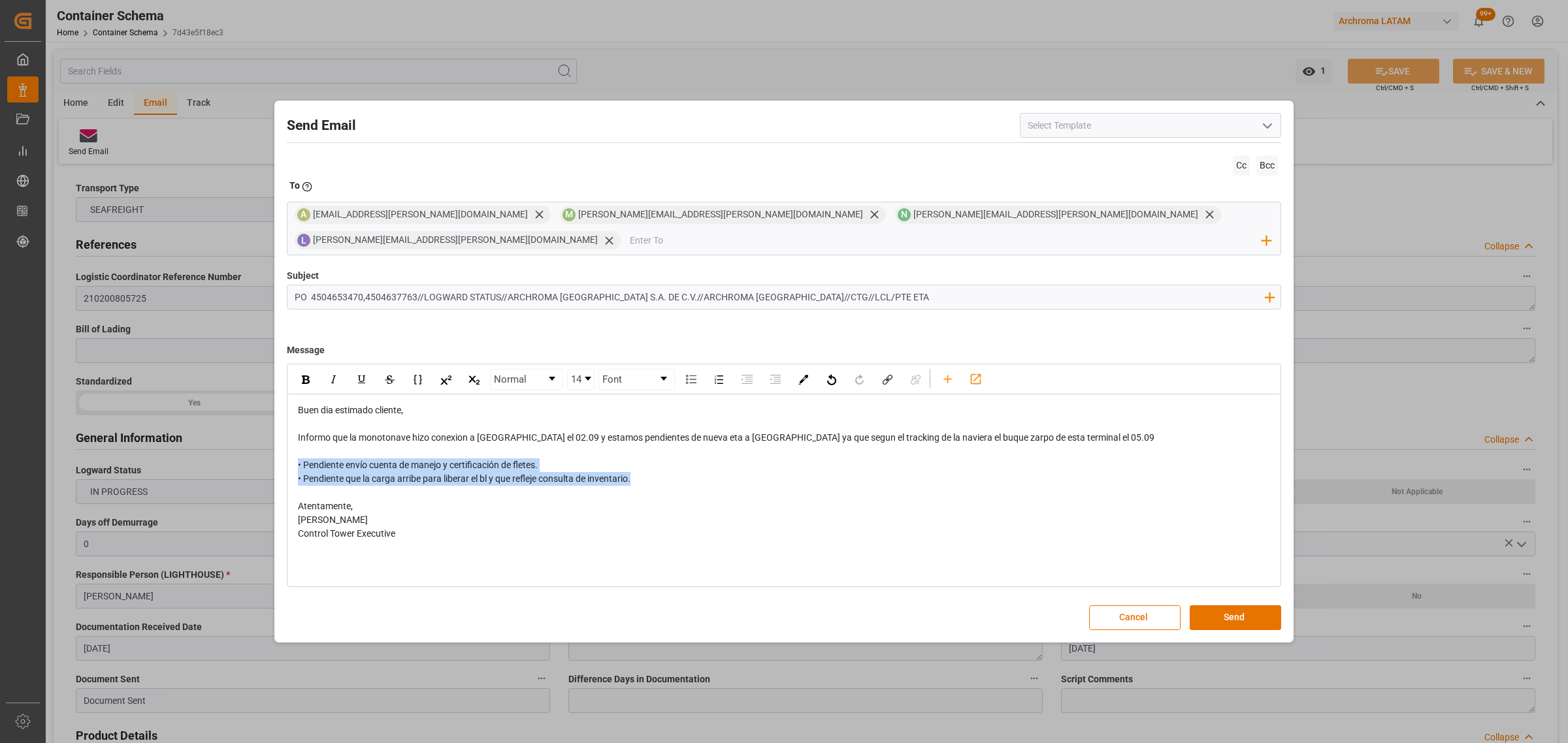
drag, startPoint x: 575, startPoint y: 471, endPoint x: 299, endPoint y: 434, distance: 278.5
click at [286, 446] on div "Send Email Cc Bcc To Enter the TO Email address A angiee.lamilla@archroma.com M…" at bounding box center [784, 371] width 1012 height 535
click at [307, 375] on img "rdw-inline-control" at bounding box center [305, 380] width 8 height 9
click at [1226, 608] on button "Send" at bounding box center [1236, 618] width 92 height 25
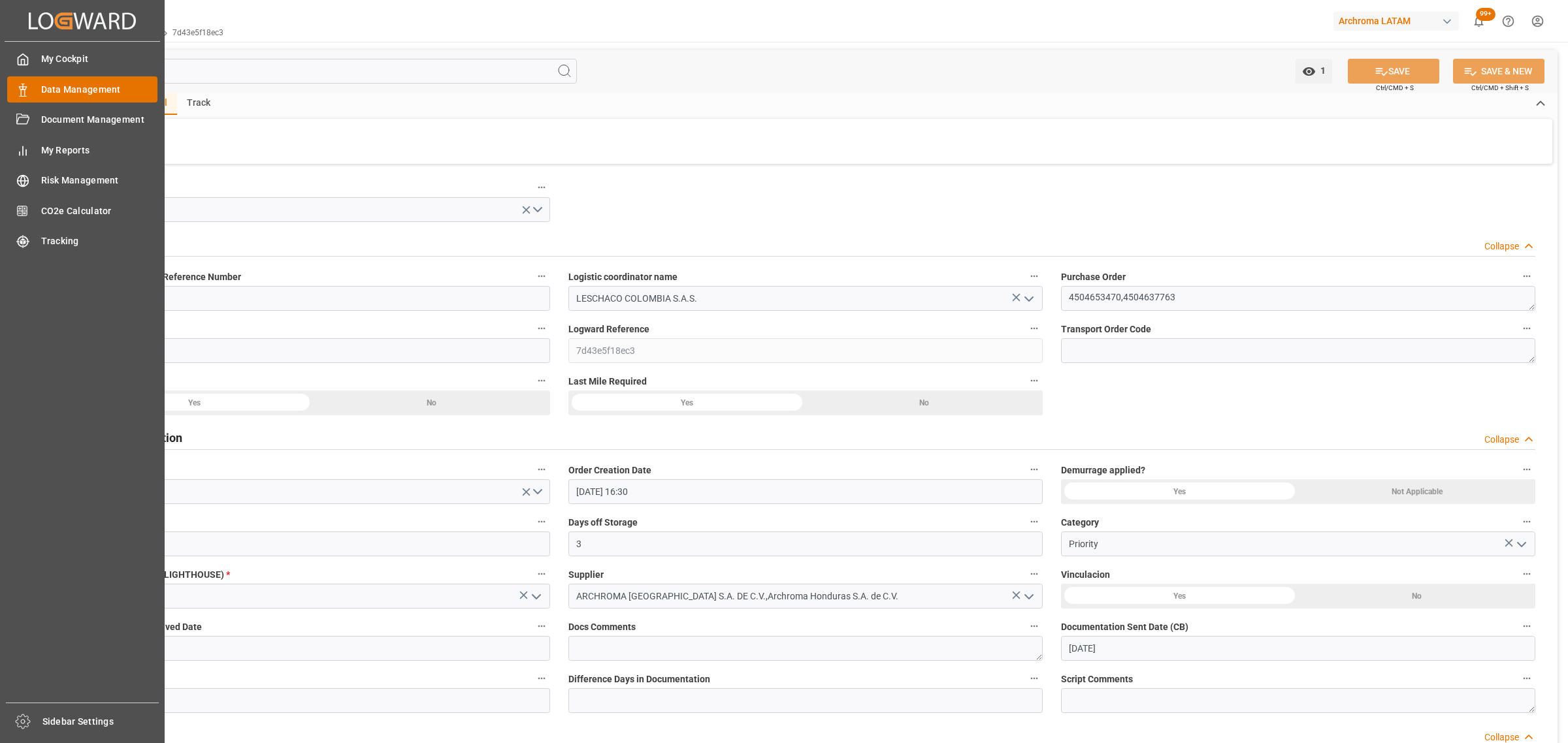
click at [30, 85] on div "Data Management Data Management" at bounding box center [82, 88] width 151 height 25
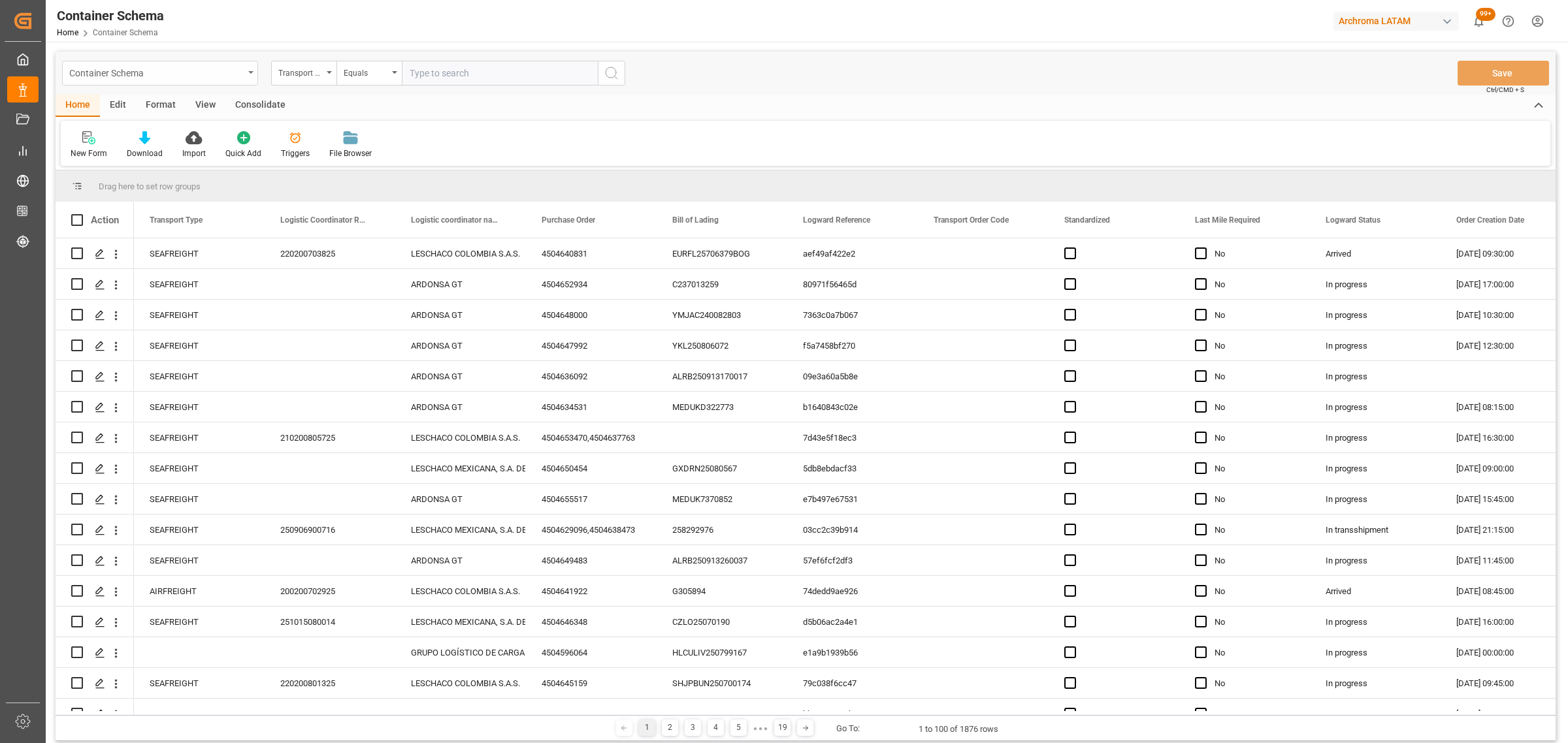
click at [202, 73] on div "Container Schema" at bounding box center [157, 72] width 175 height 16
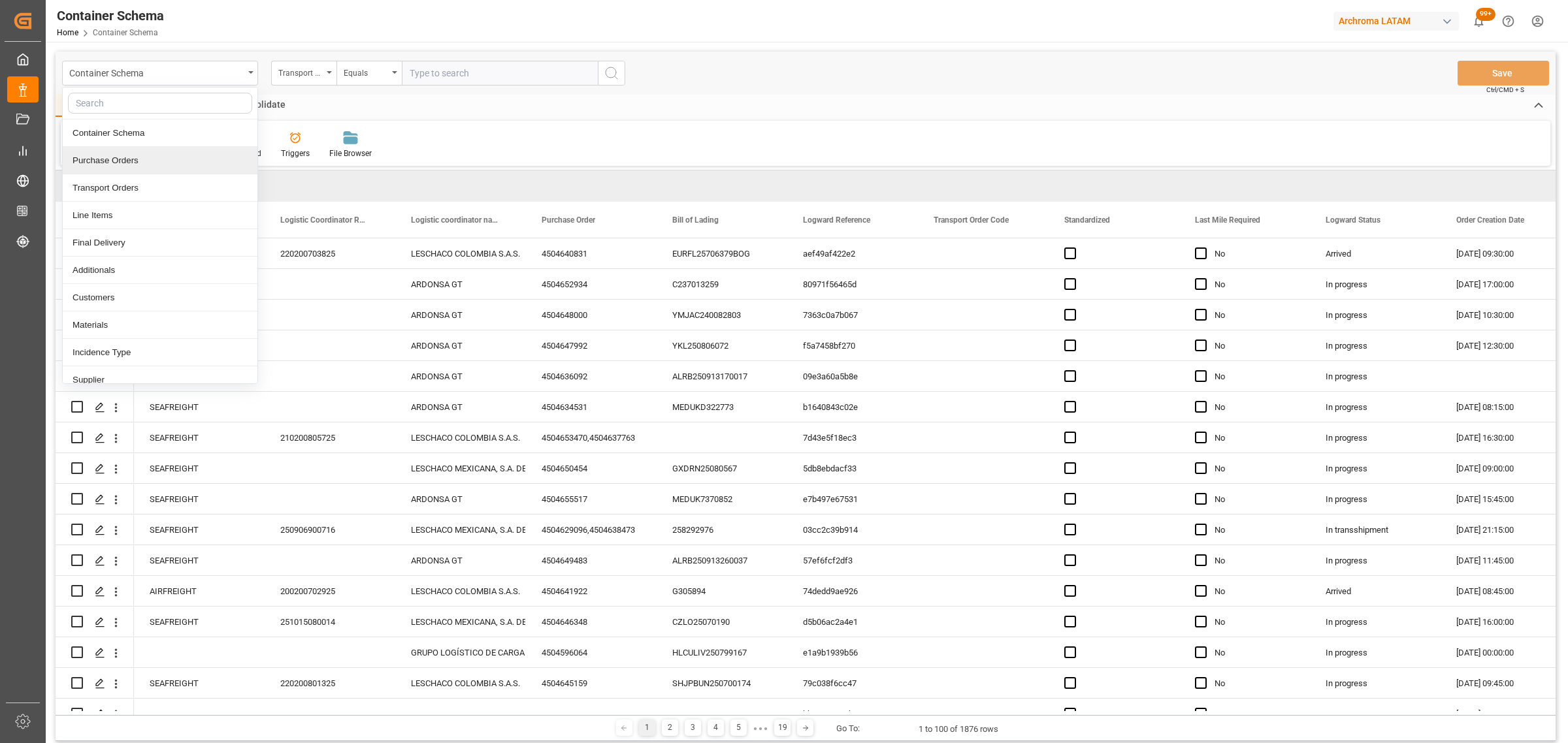
click at [121, 156] on div "Purchase Orders" at bounding box center [159, 161] width 195 height 28
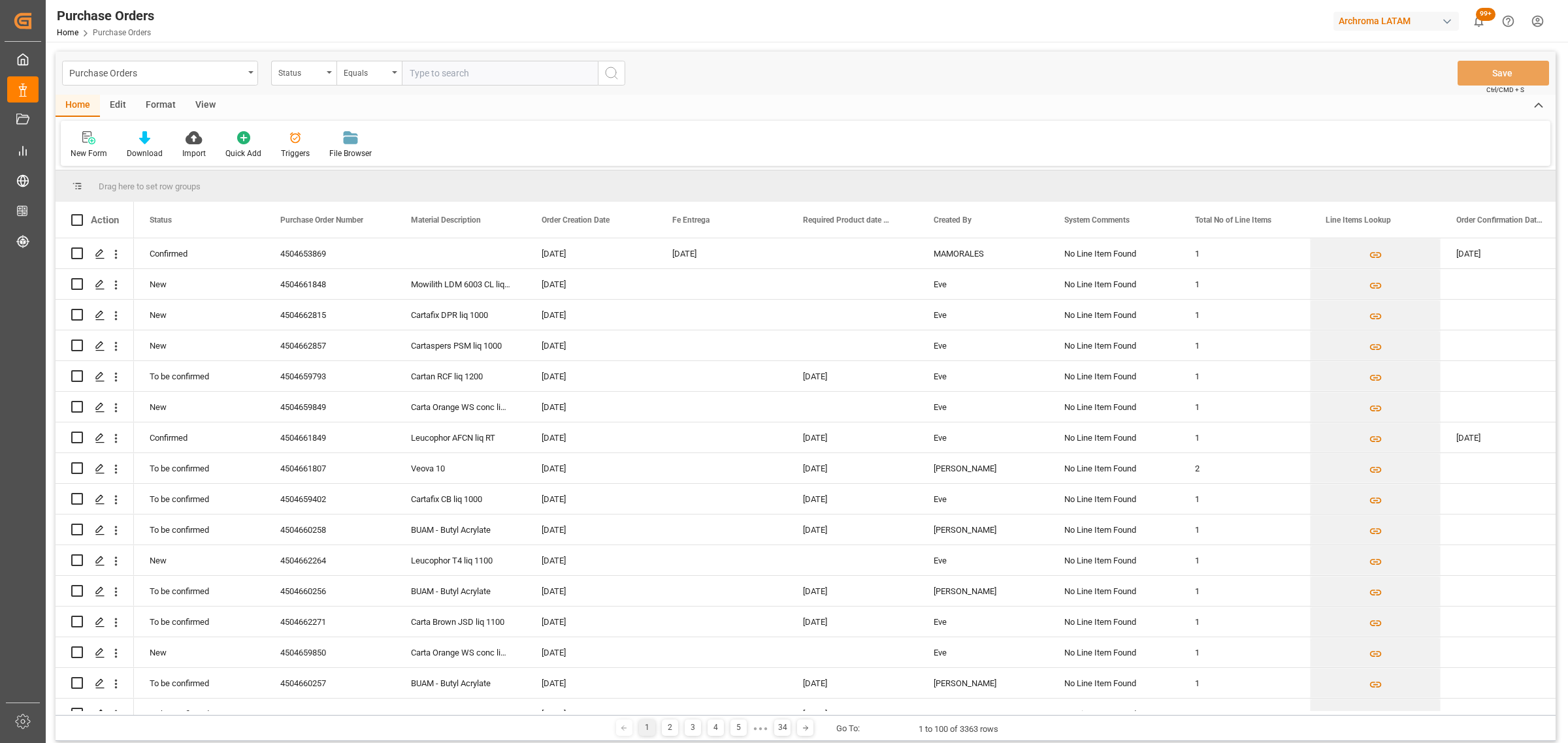
click at [301, 77] on div "Status" at bounding box center [300, 71] width 44 height 15
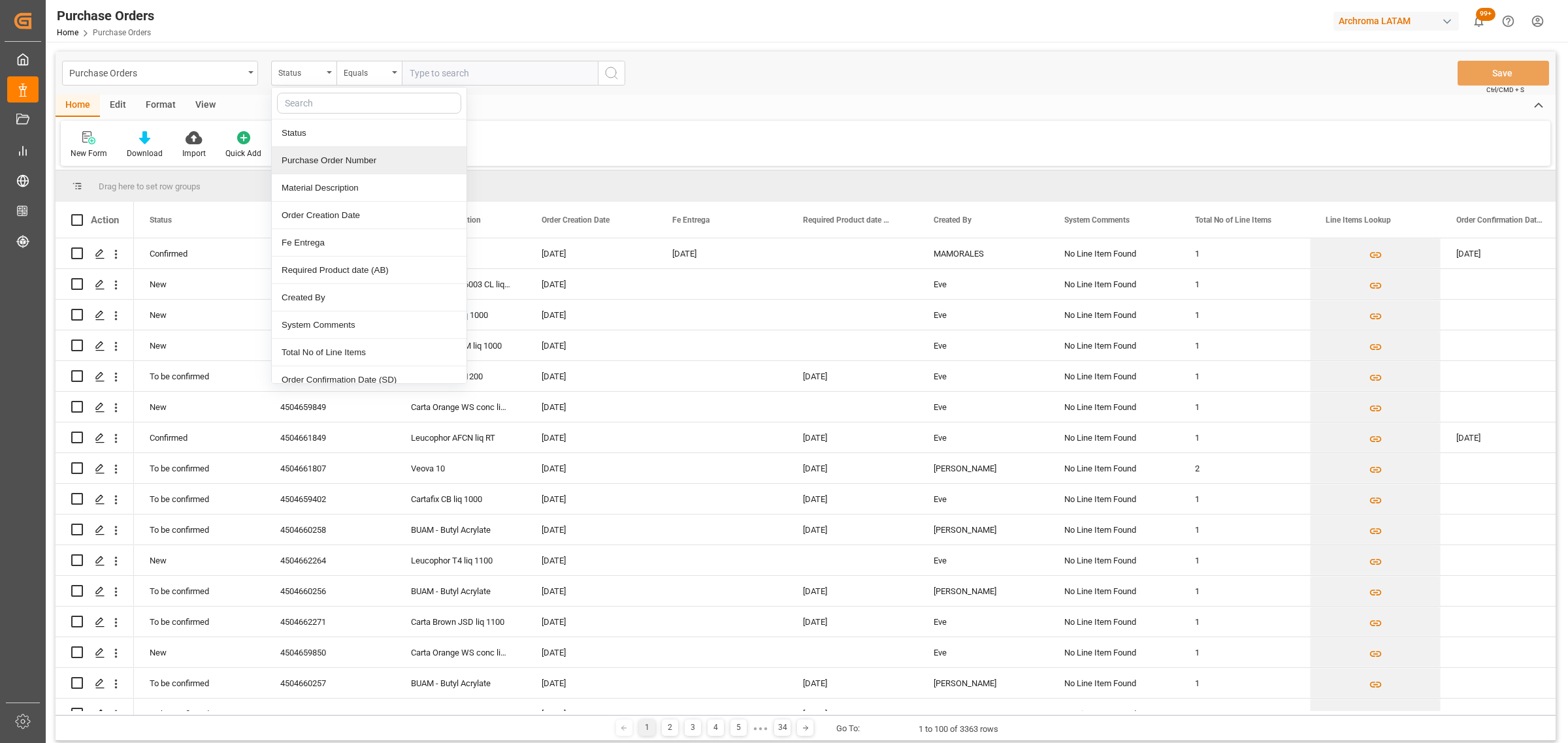
click at [372, 158] on div "Purchase Order Number" at bounding box center [369, 161] width 195 height 28
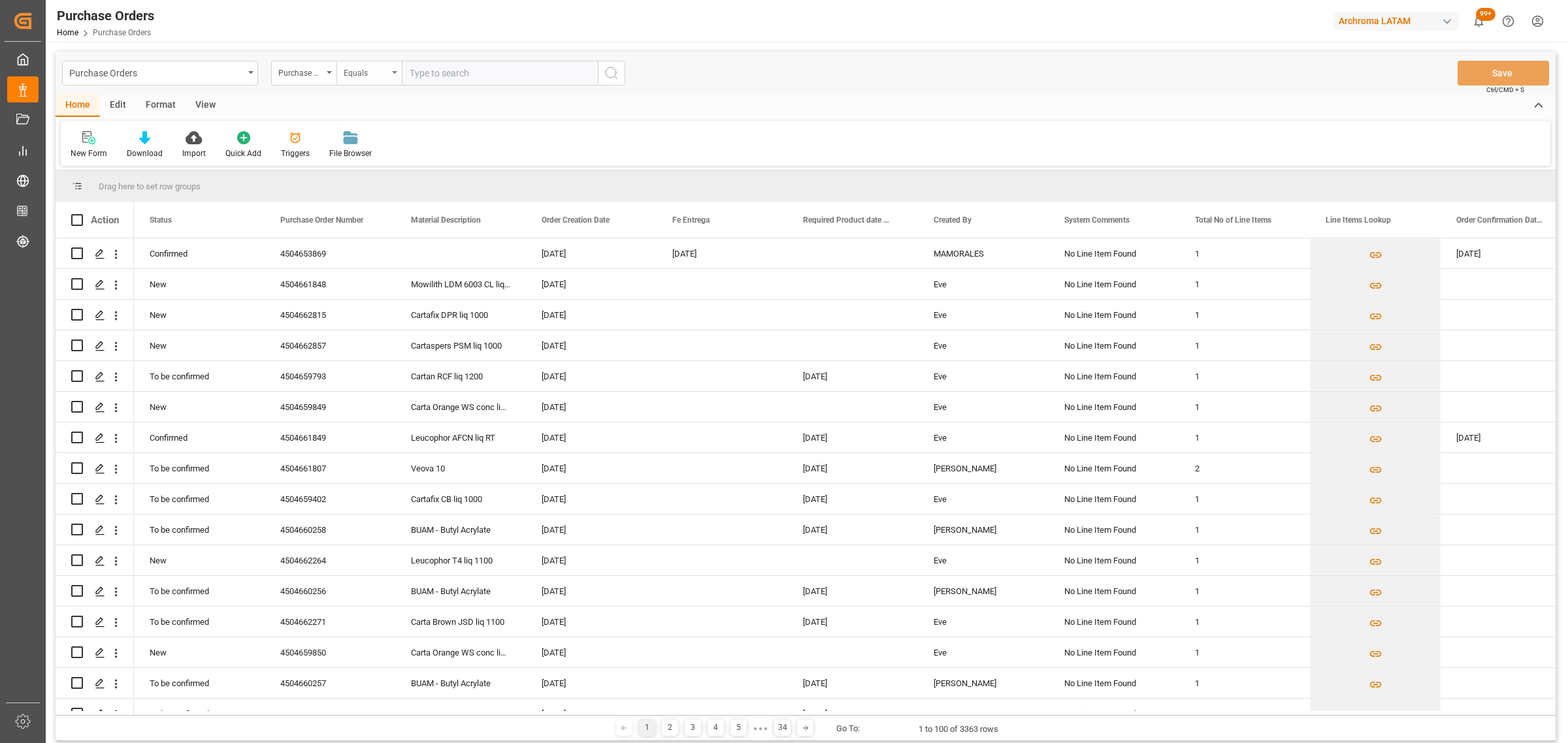
click at [358, 82] on div "Equals" at bounding box center [370, 73] width 66 height 25
click at [423, 160] on div "Fuzzy search" at bounding box center [434, 161] width 195 height 28
click at [433, 76] on input "text" at bounding box center [499, 73] width 196 height 25
paste input "4504621167"
type input "4504621167"
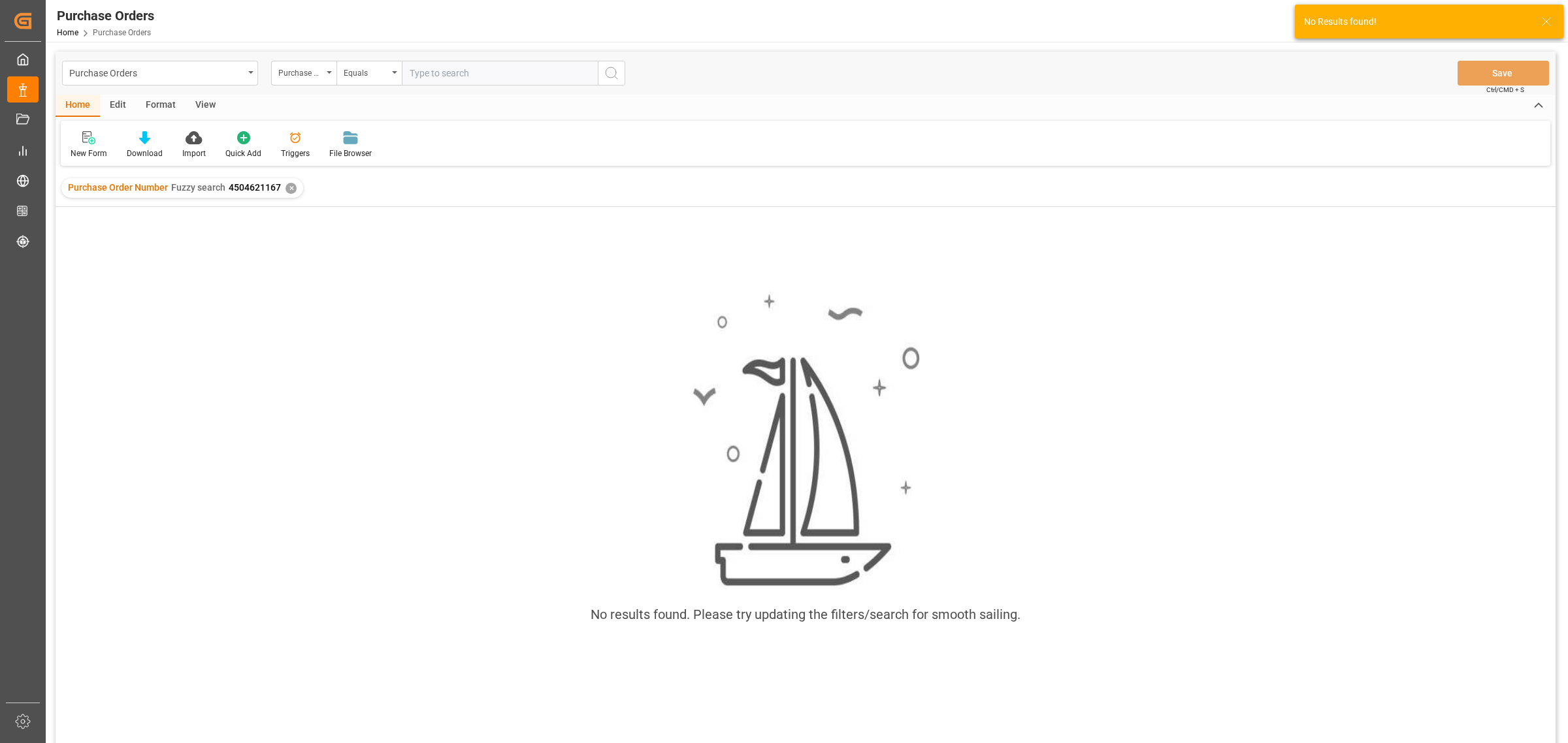
click at [426, 67] on input "text" at bounding box center [499, 73] width 196 height 25
type input "4504621167"
click at [288, 189] on div "✕" at bounding box center [291, 188] width 11 height 11
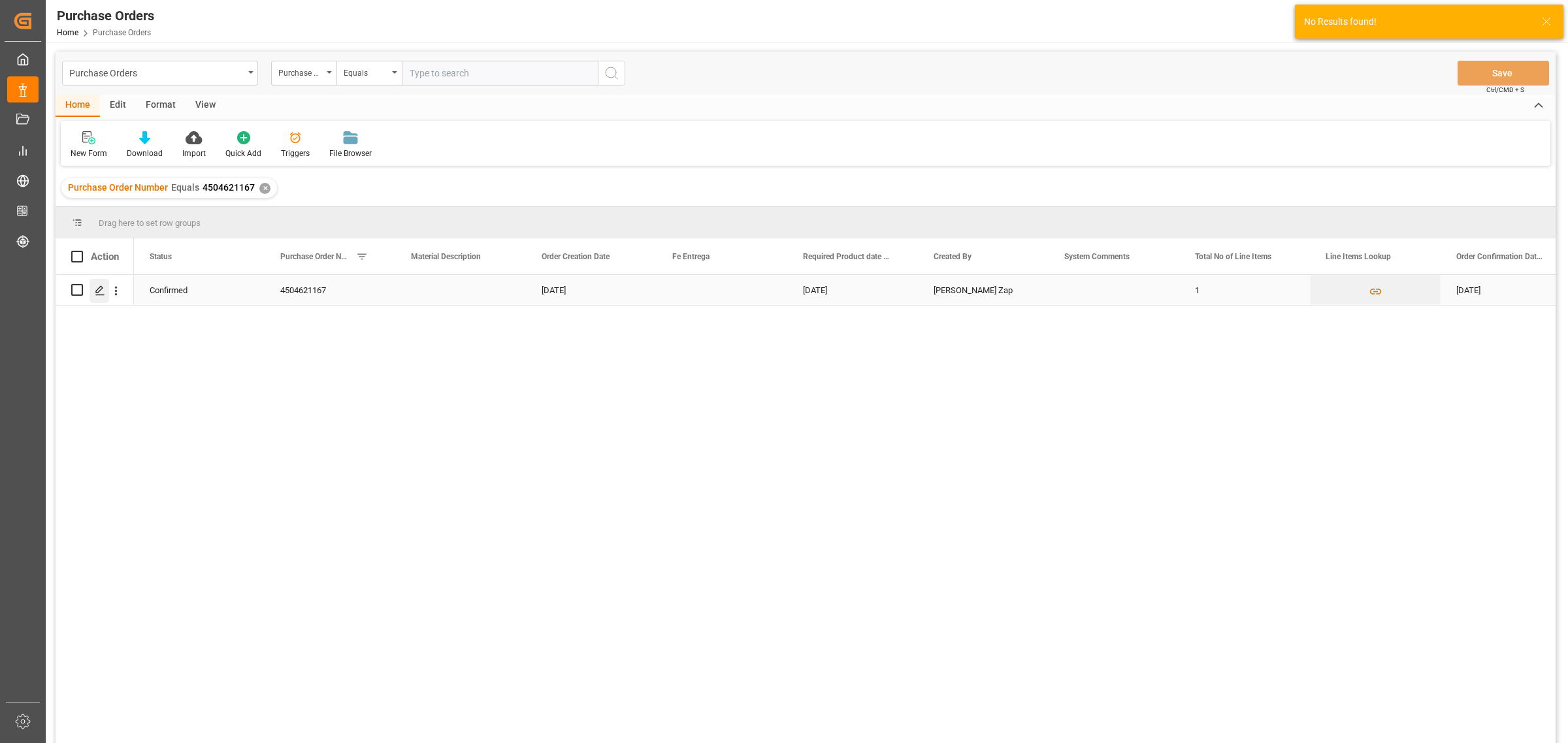
click at [97, 298] on div "Press SPACE to select this row." at bounding box center [99, 291] width 20 height 24
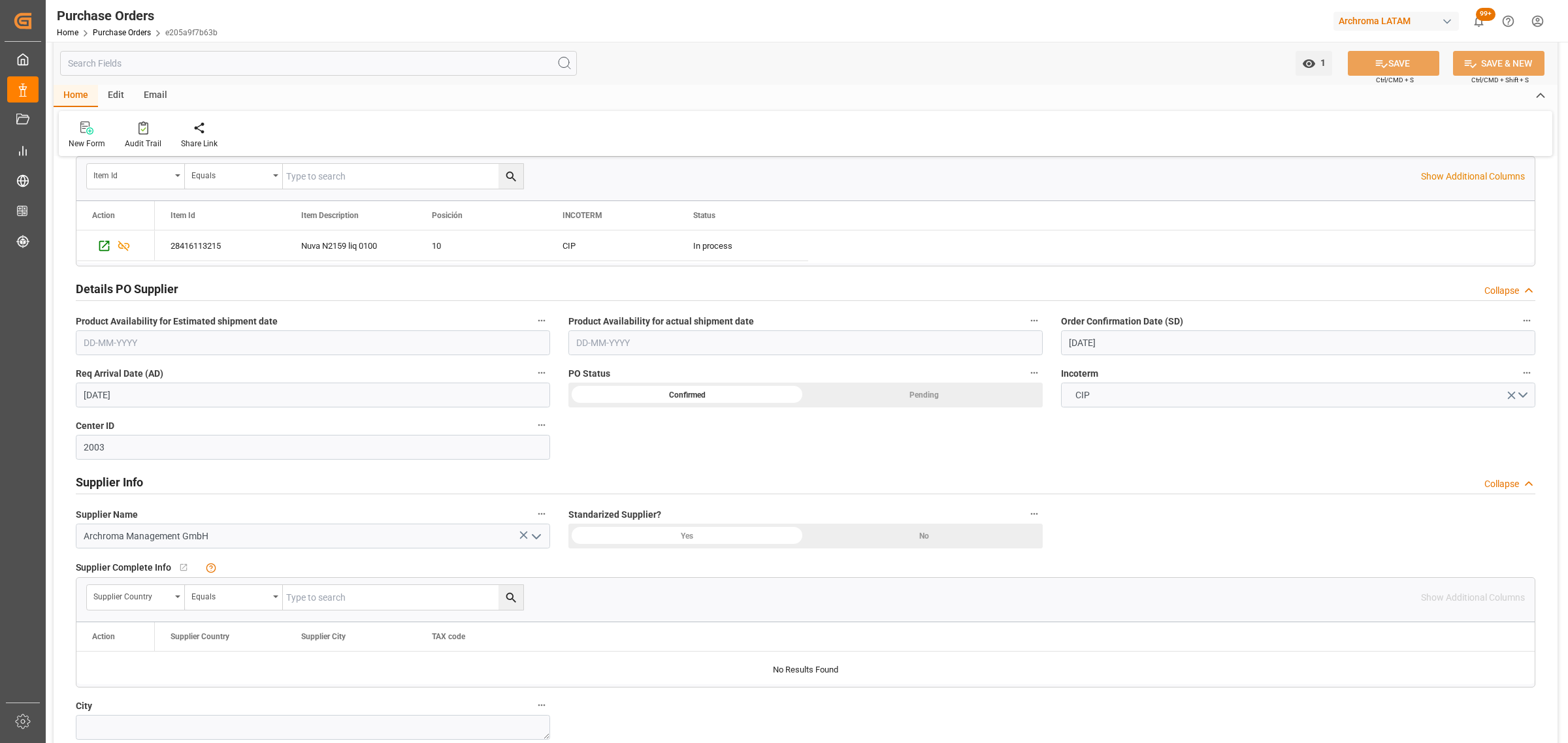
scroll to position [572, 0]
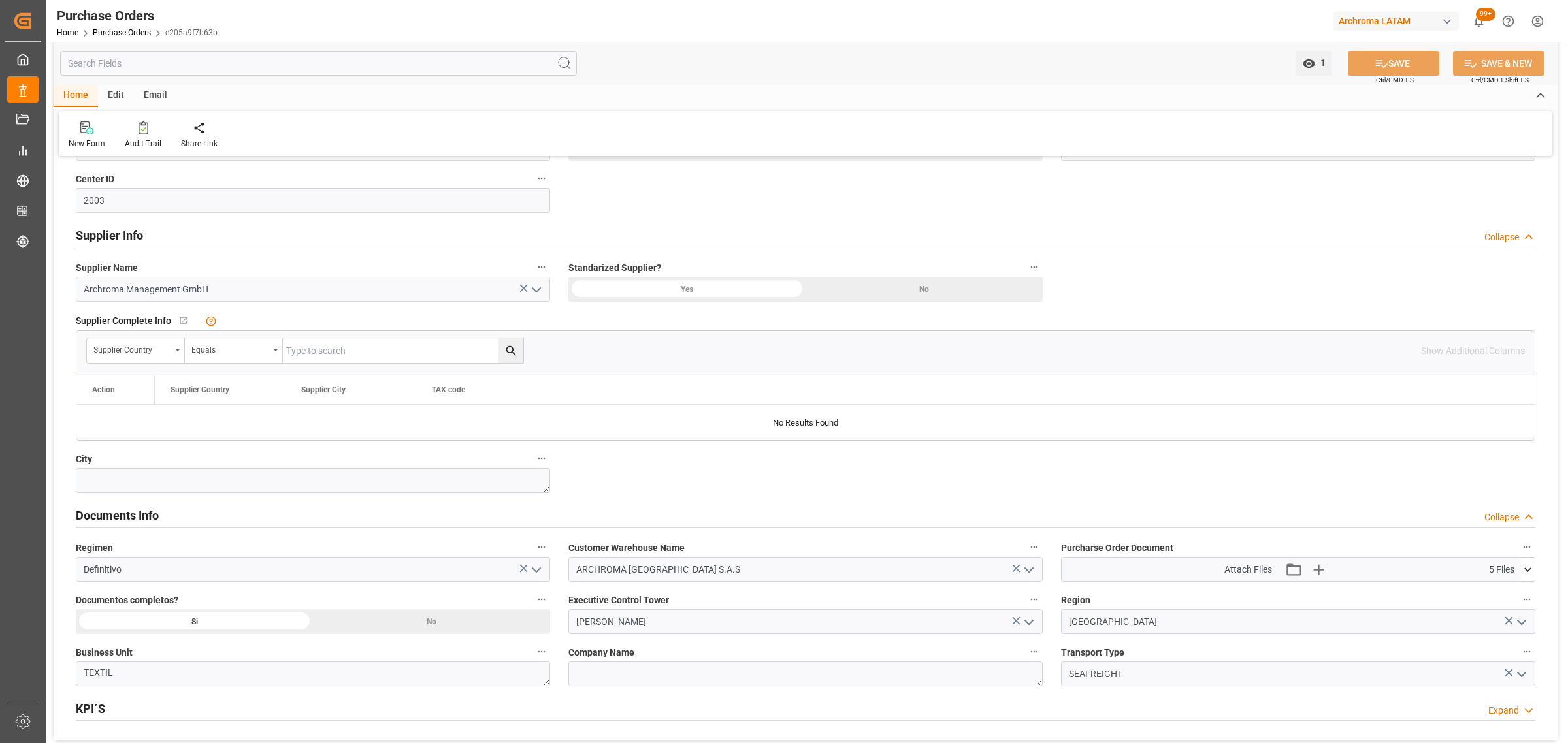
click at [1533, 573] on icon at bounding box center [1528, 570] width 14 height 14
click at [1517, 624] on icon at bounding box center [1520, 621] width 14 height 14
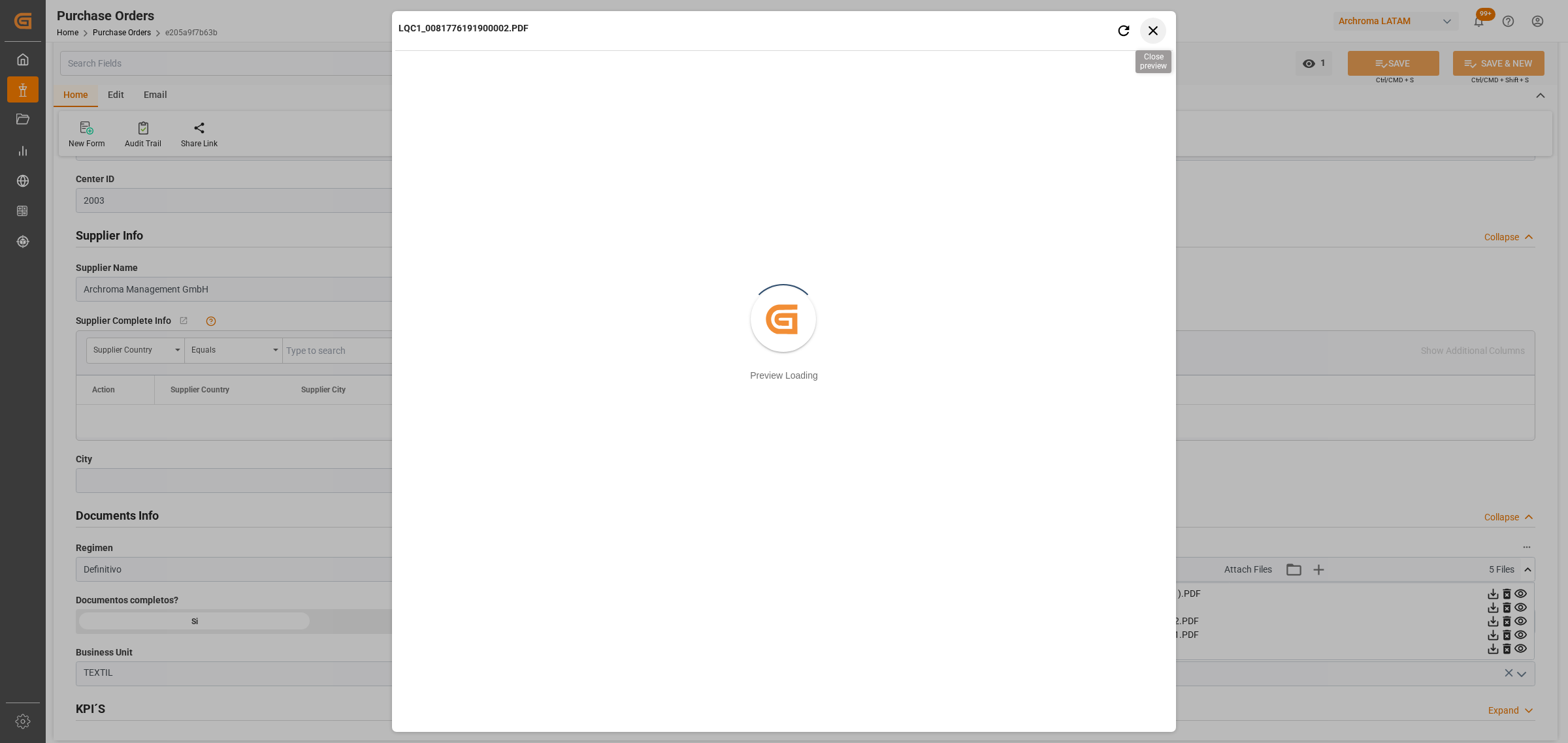
click at [1147, 26] on icon "button" at bounding box center [1154, 30] width 16 height 16
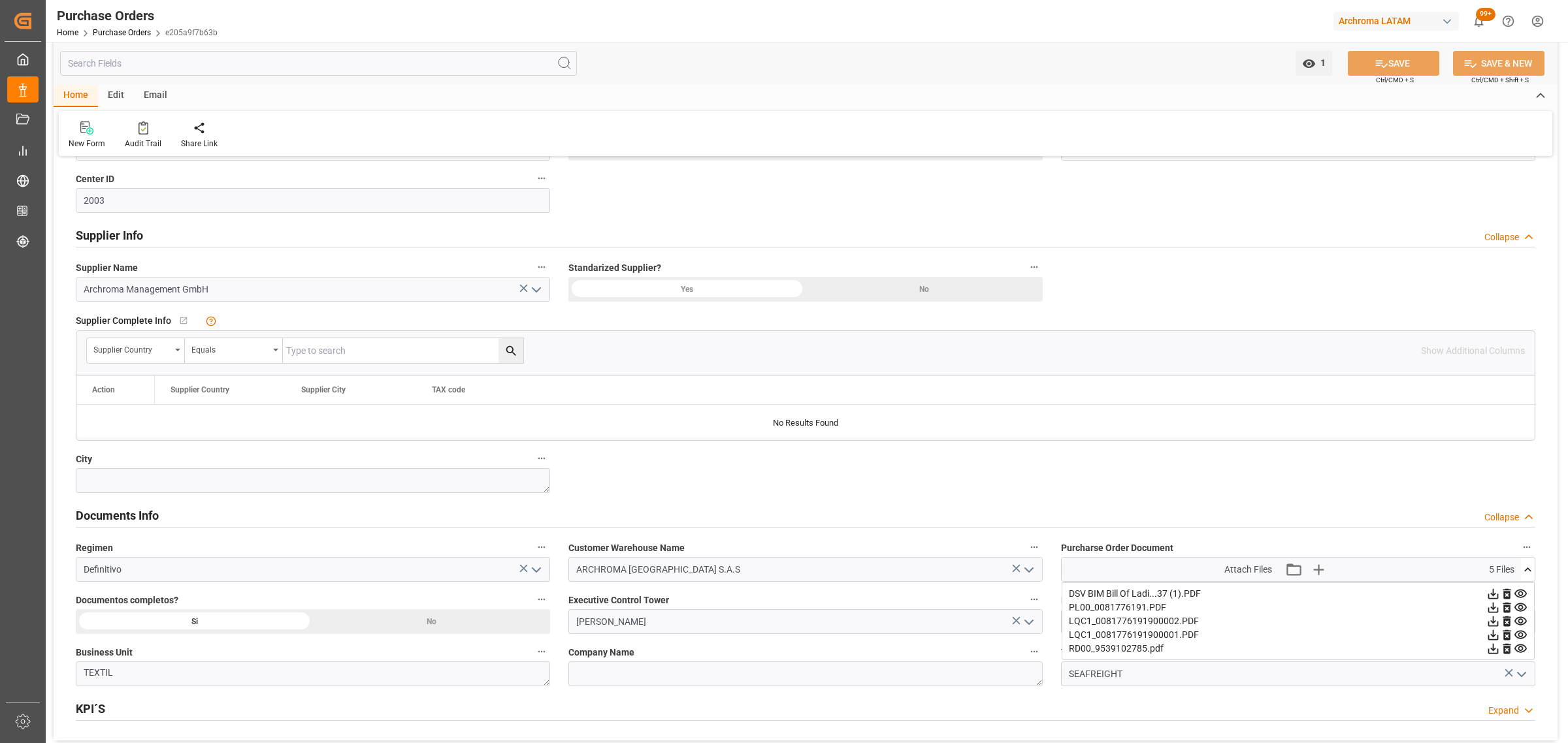
click at [1524, 638] on icon at bounding box center [1520, 635] width 12 height 9
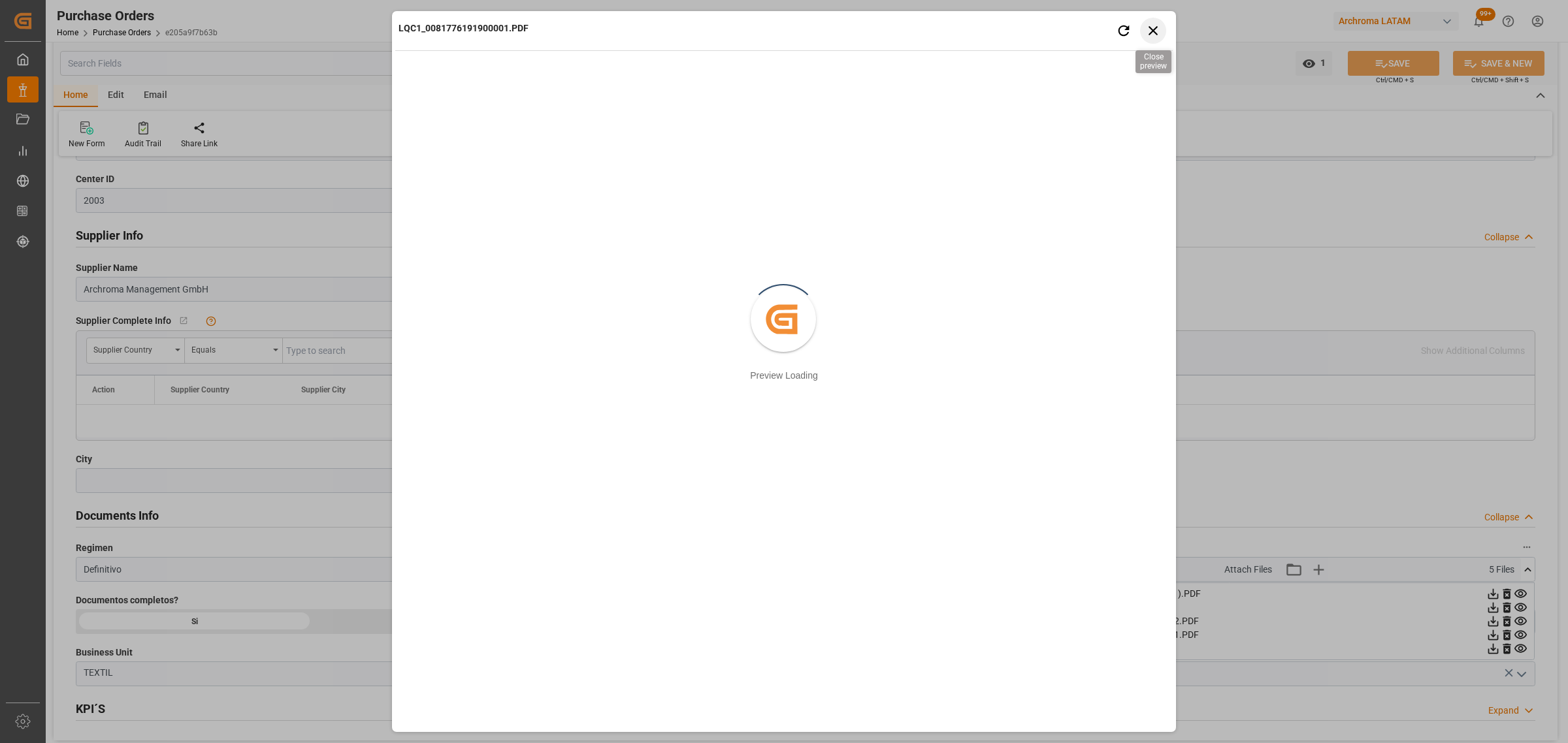
click at [1150, 36] on icon "button" at bounding box center [1154, 30] width 16 height 16
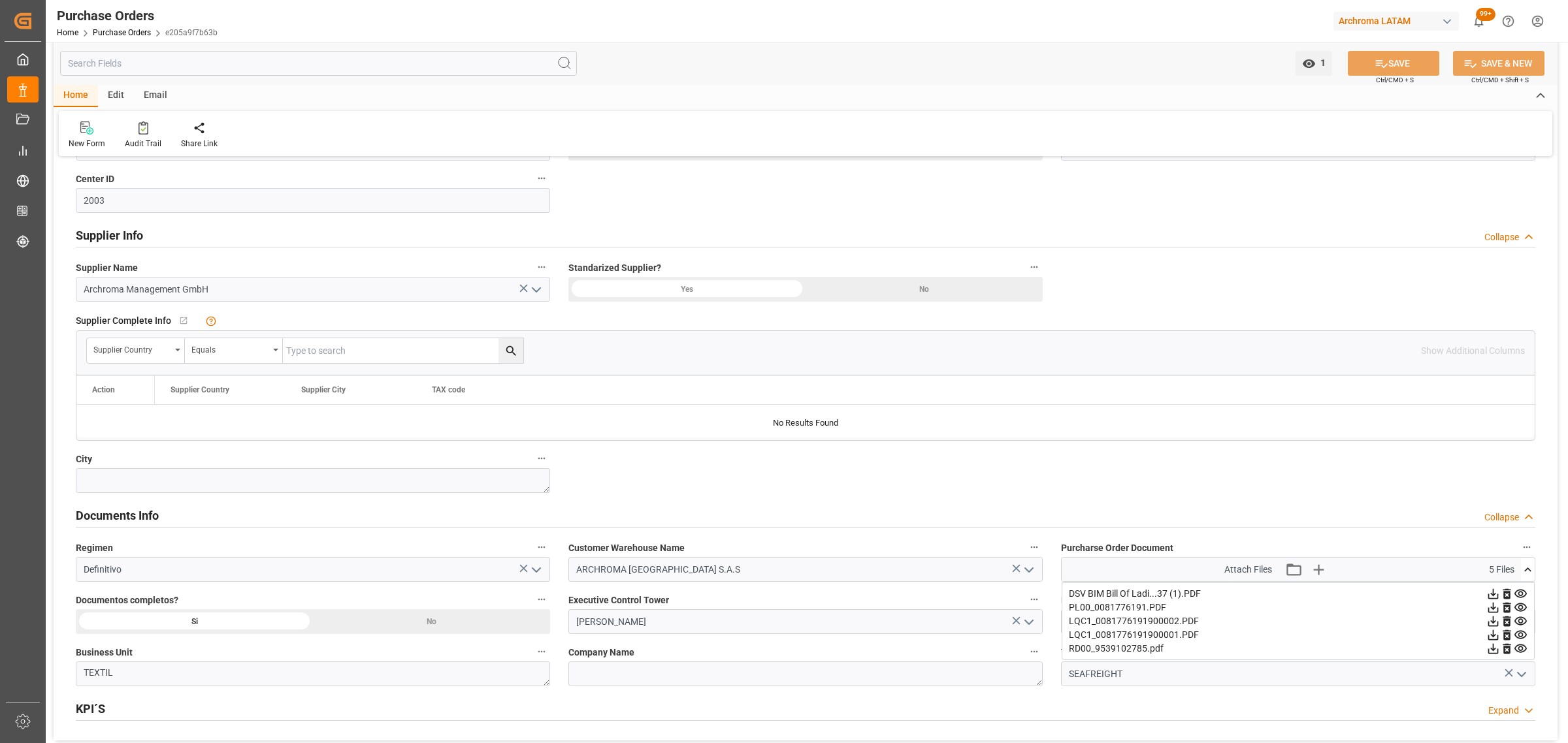
click at [1523, 650] on icon at bounding box center [1520, 649] width 14 height 14
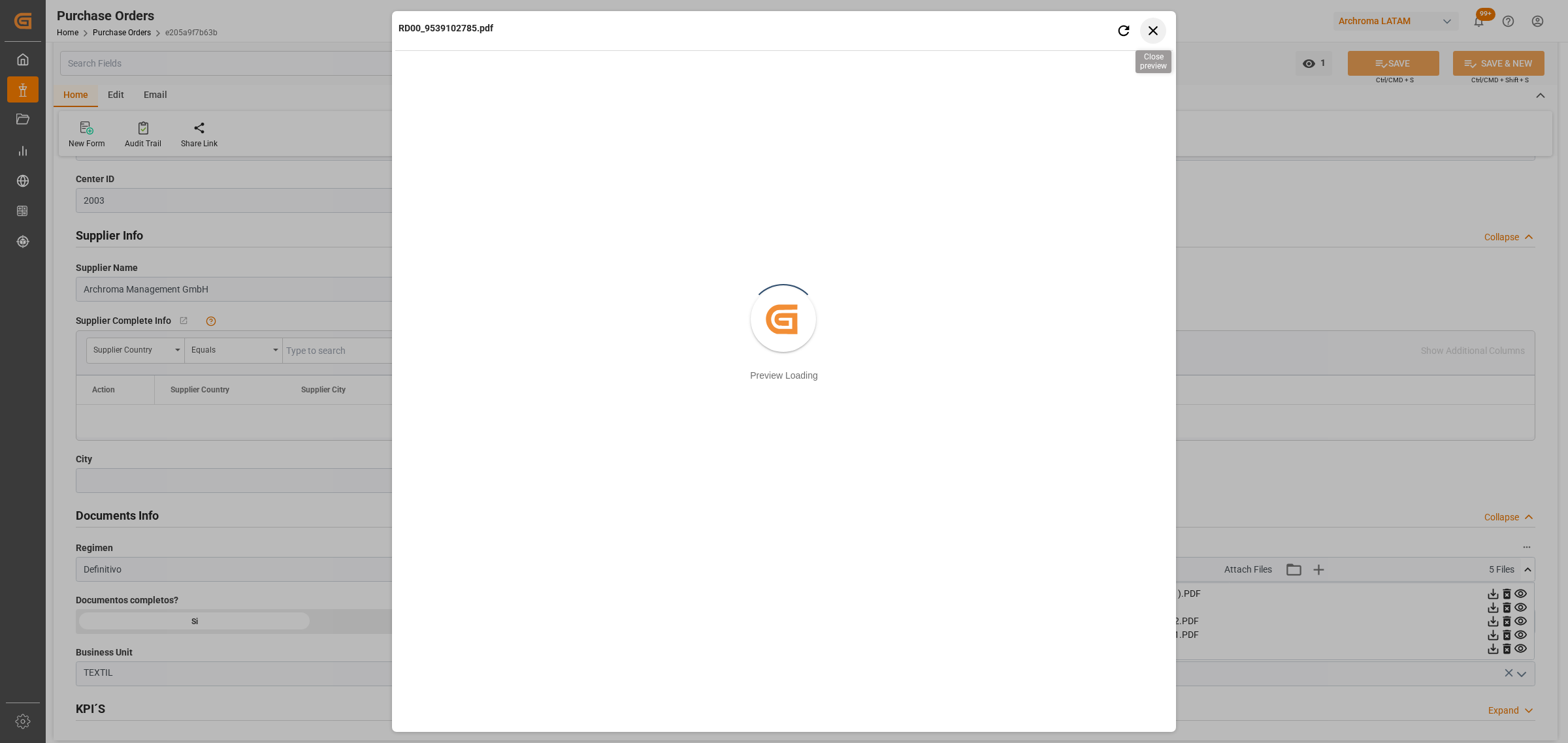
click at [1154, 30] on icon "button" at bounding box center [1153, 30] width 10 height 10
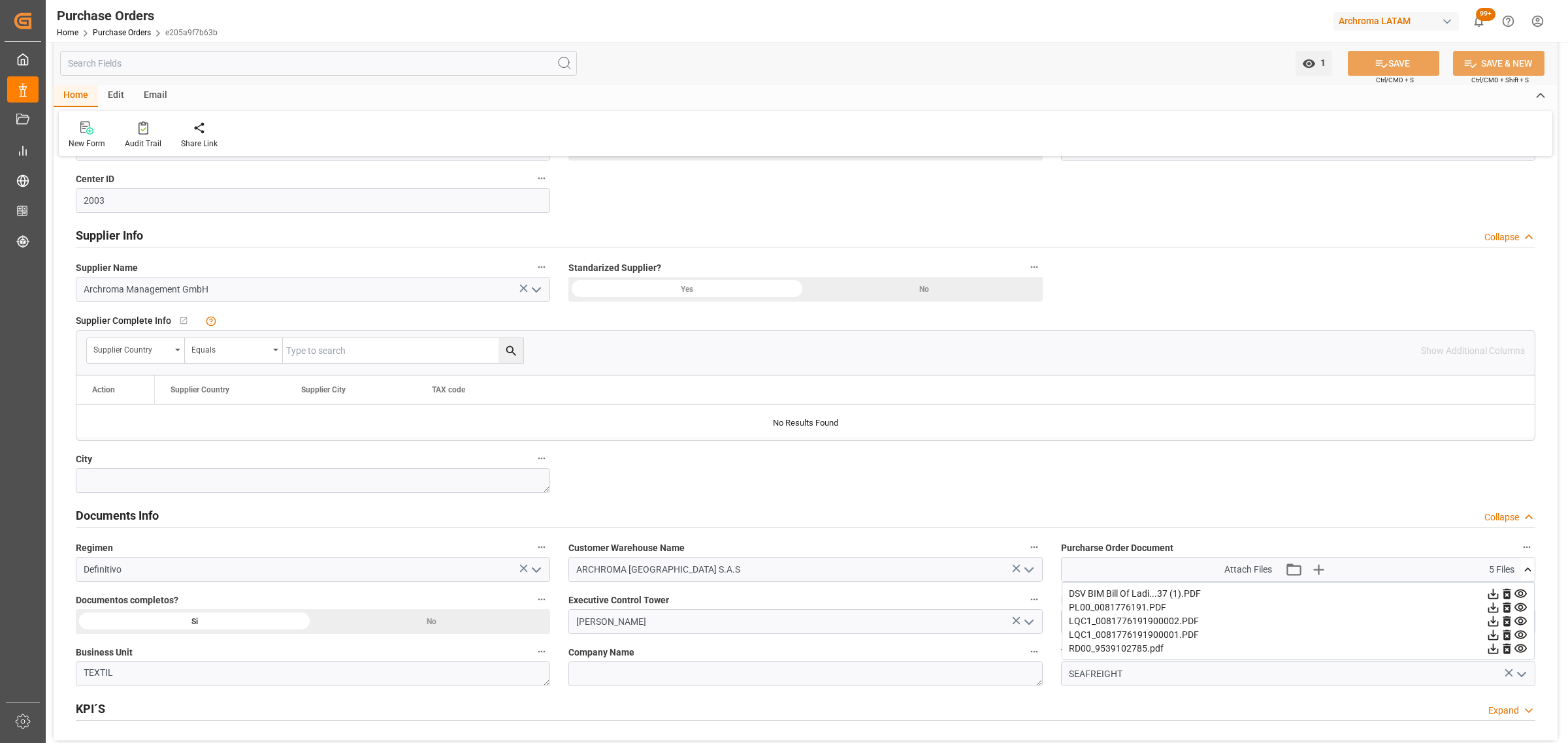
click at [1495, 654] on icon at bounding box center [1494, 649] width 14 height 14
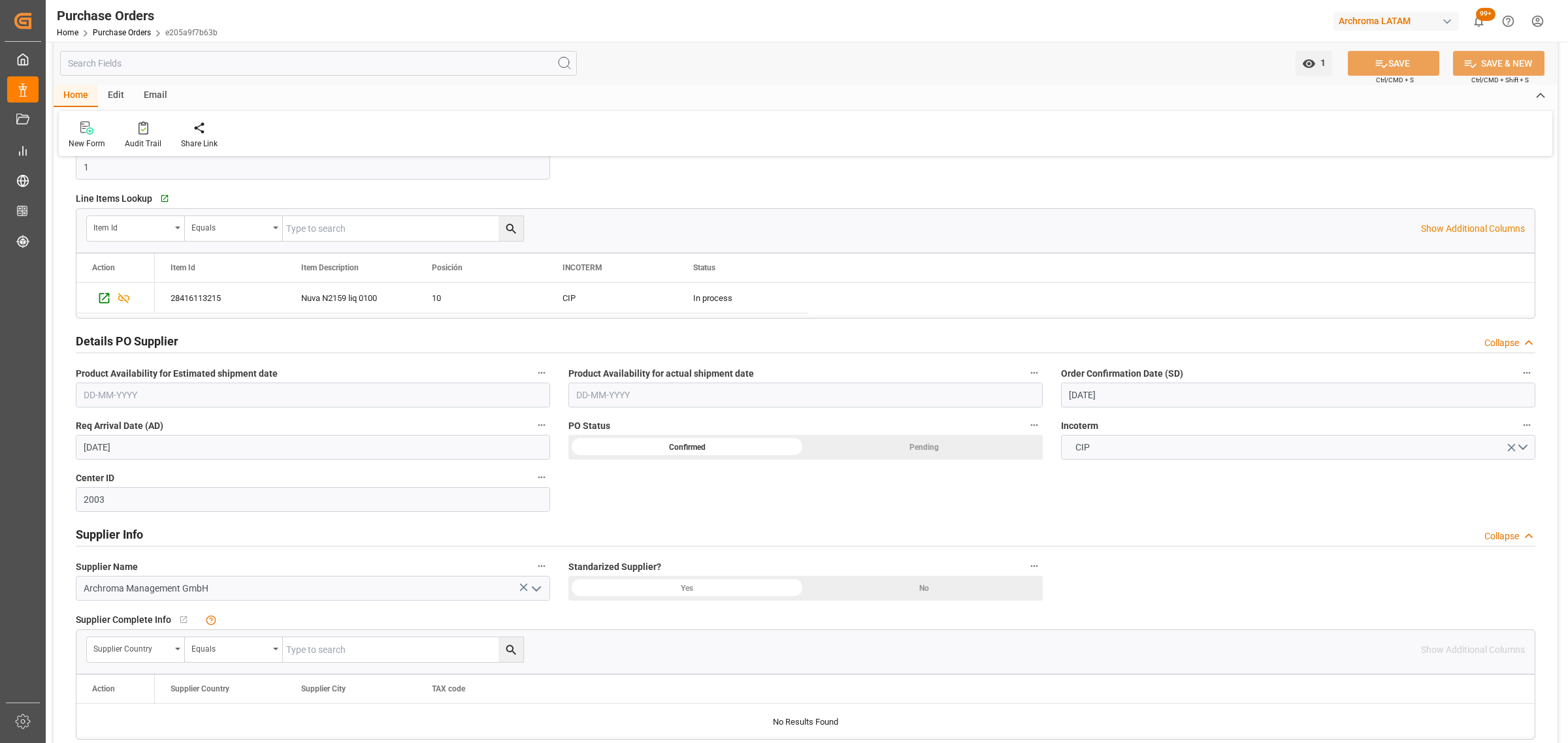
scroll to position [245, 0]
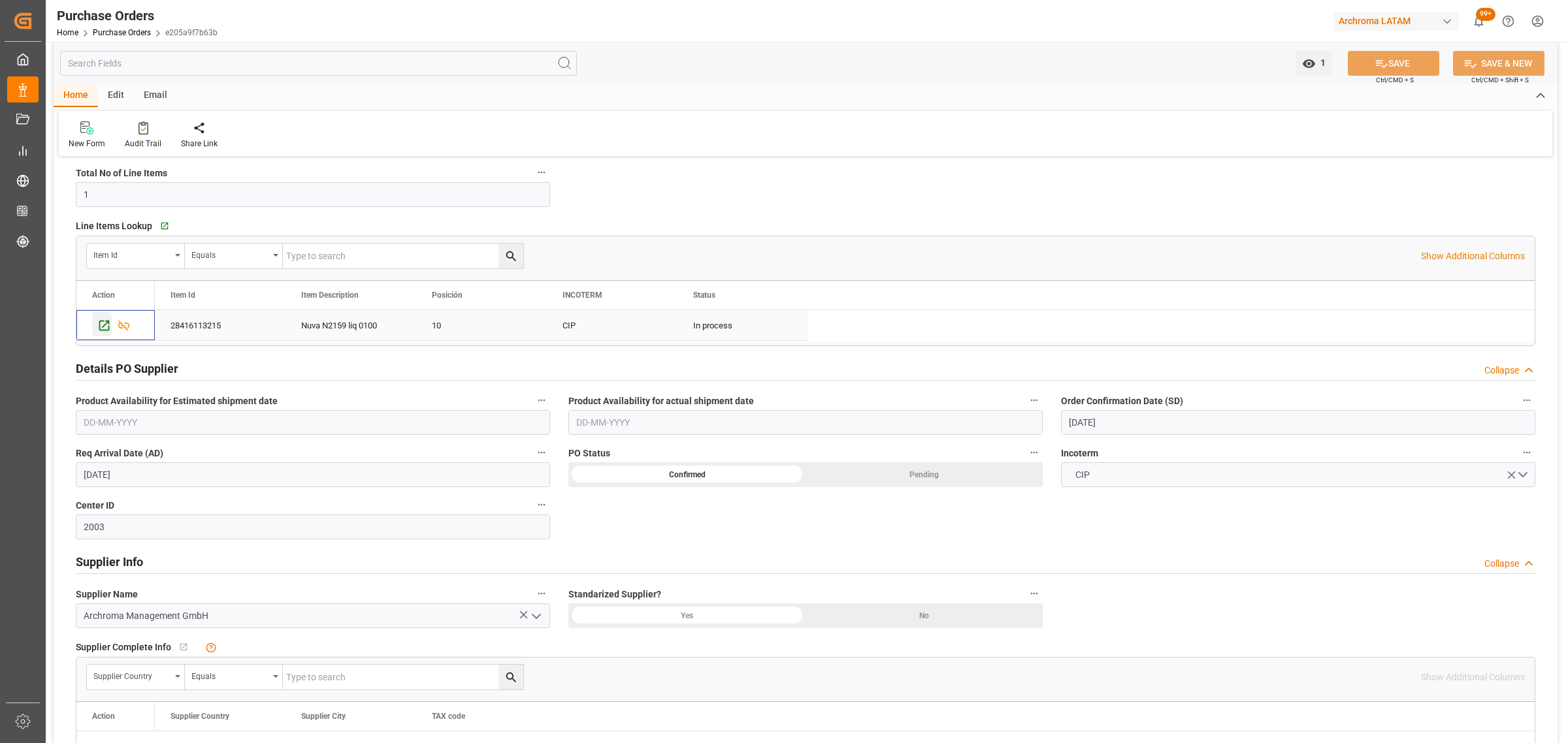
click at [106, 327] on icon "Press SPACE to select this row." at bounding box center [105, 325] width 14 height 14
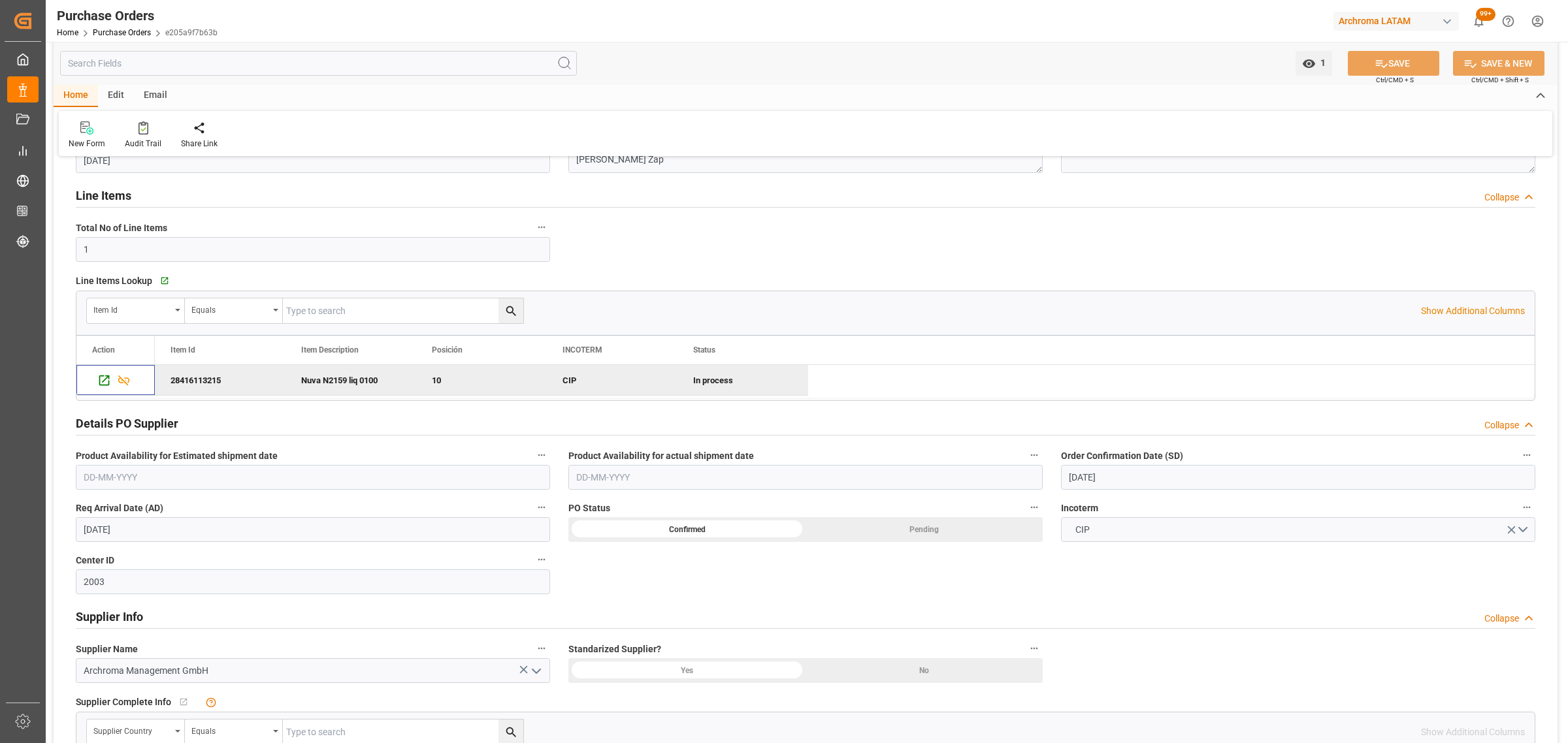
scroll to position [163, 0]
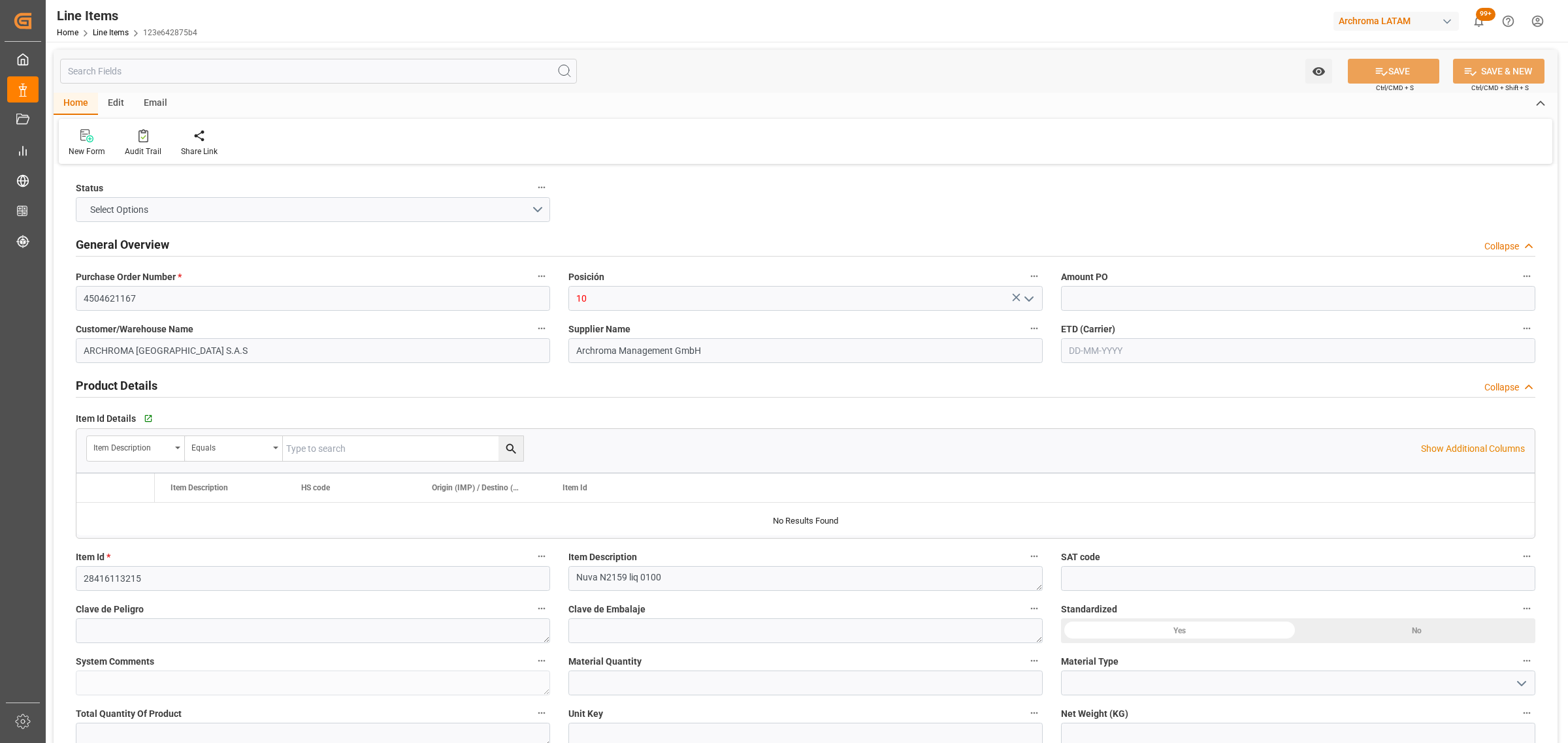
type input "1"
type input "9000"
type input "39069090"
type input "05-09-2025 20:59"
type input "20-05-2025 14:50"
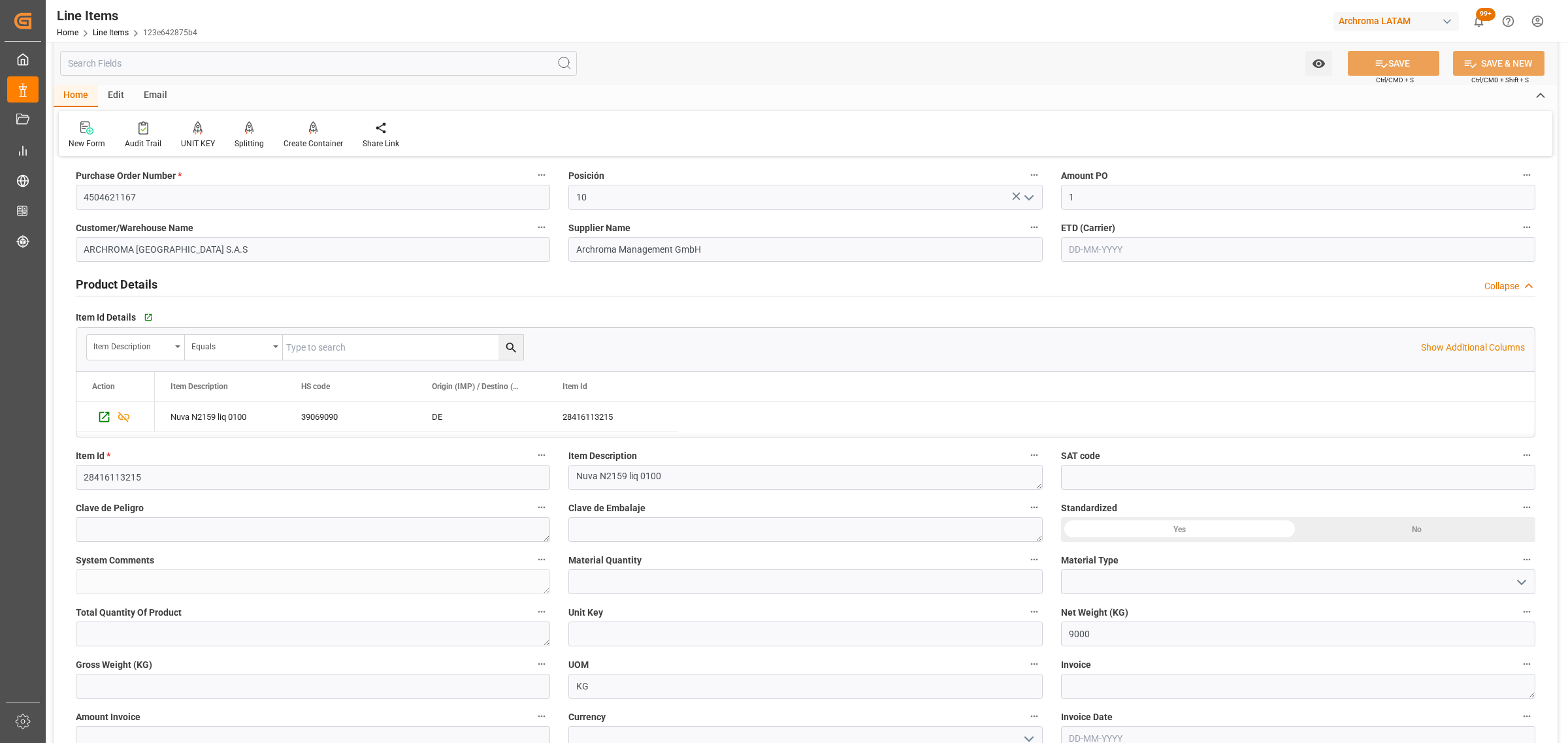
scroll to position [245, 0]
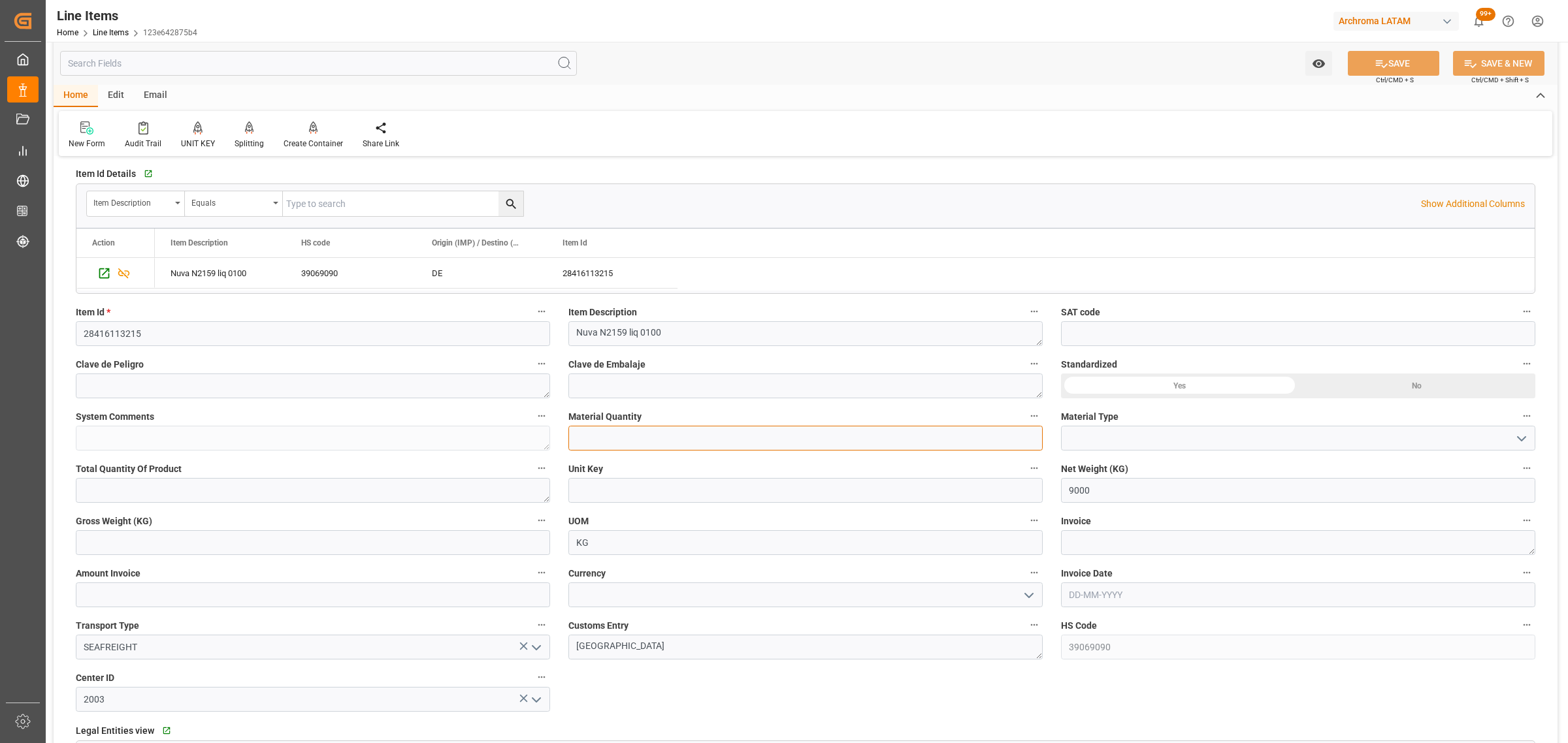
click at [673, 447] on input "text" at bounding box center [806, 438] width 474 height 25
type input "45"
click at [1527, 439] on icon "open menu" at bounding box center [1521, 439] width 16 height 16
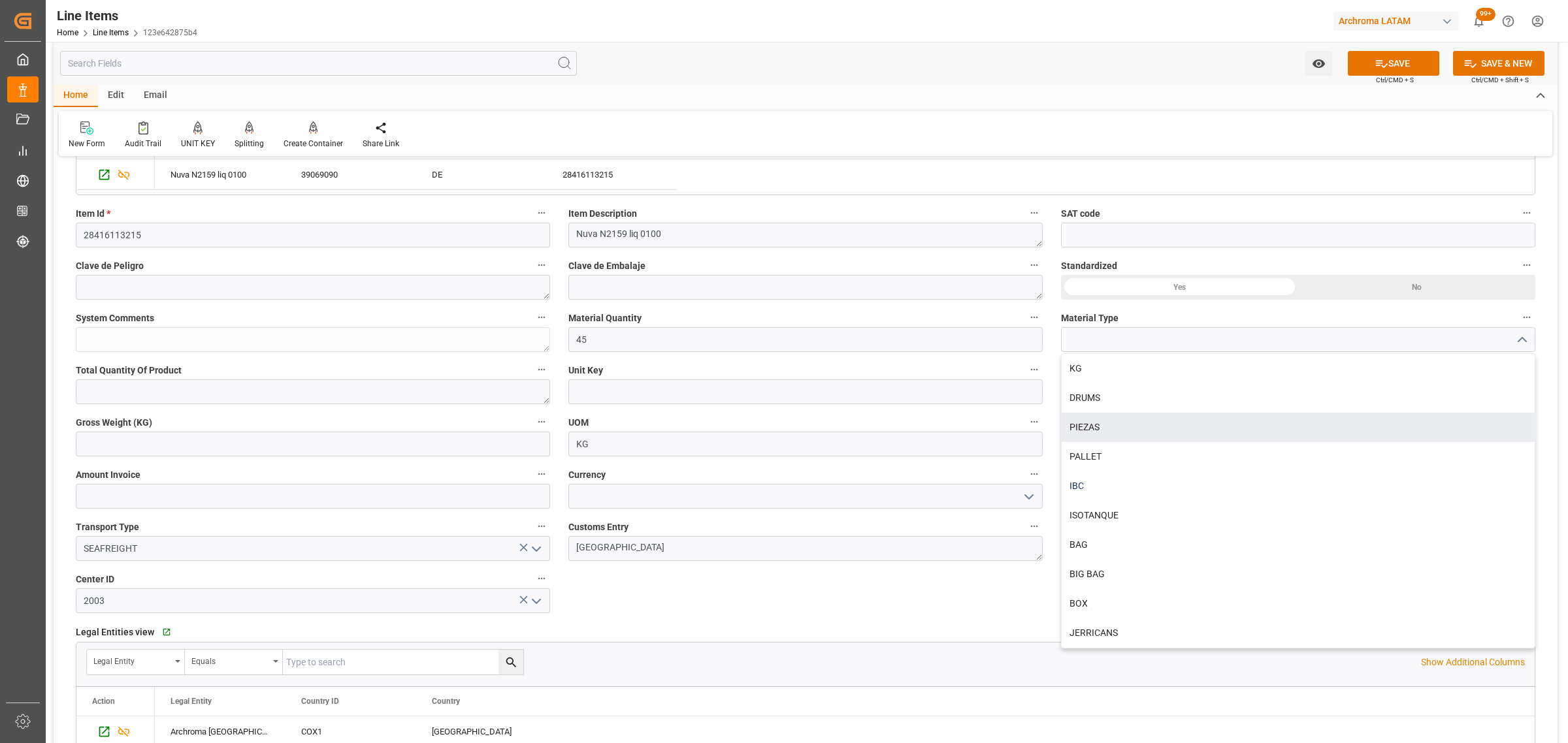
scroll to position [490, 0]
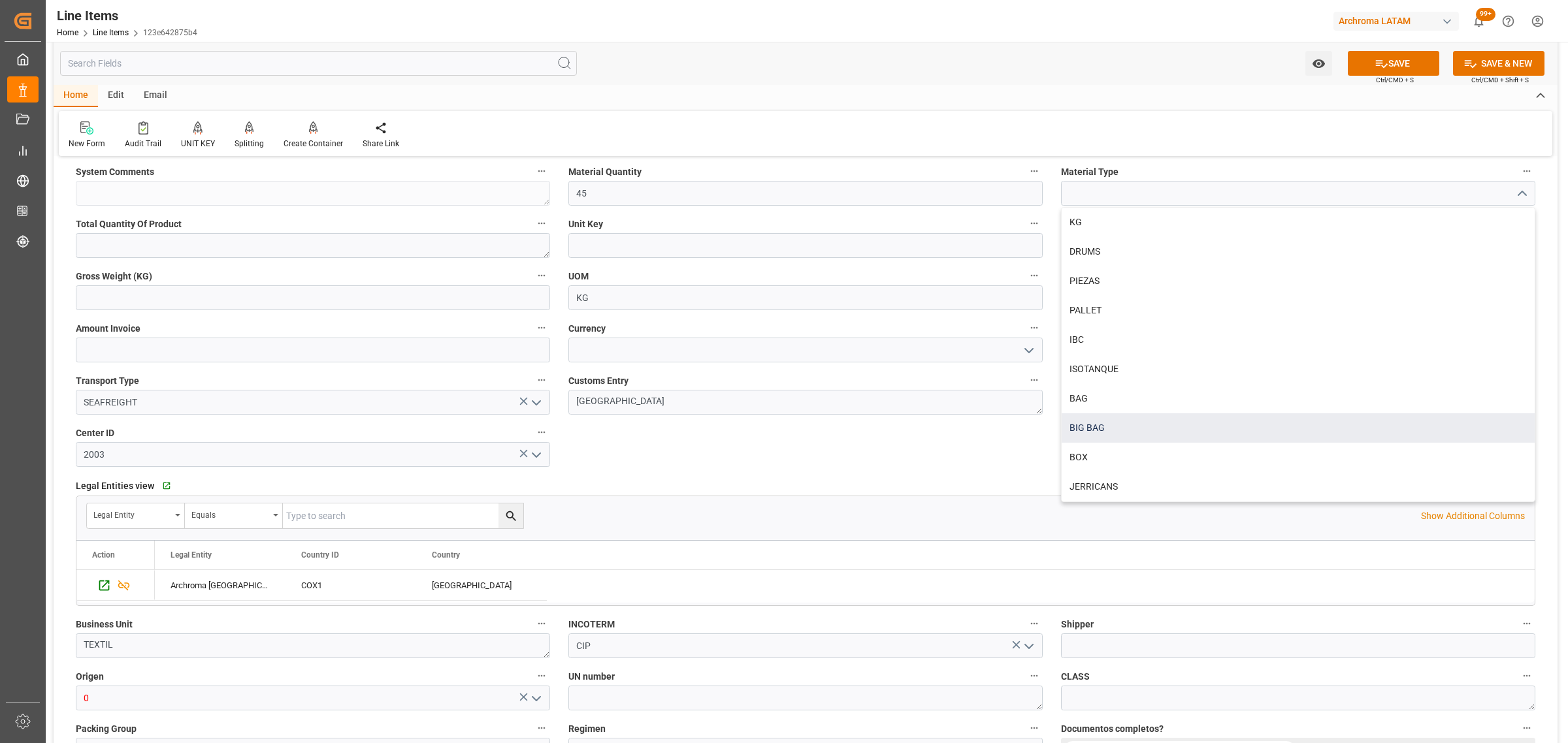
click at [1181, 419] on div "BIG BAG" at bounding box center [1298, 428] width 473 height 29
type input "BIG BAG"
click at [228, 296] on input "text" at bounding box center [313, 298] width 474 height 25
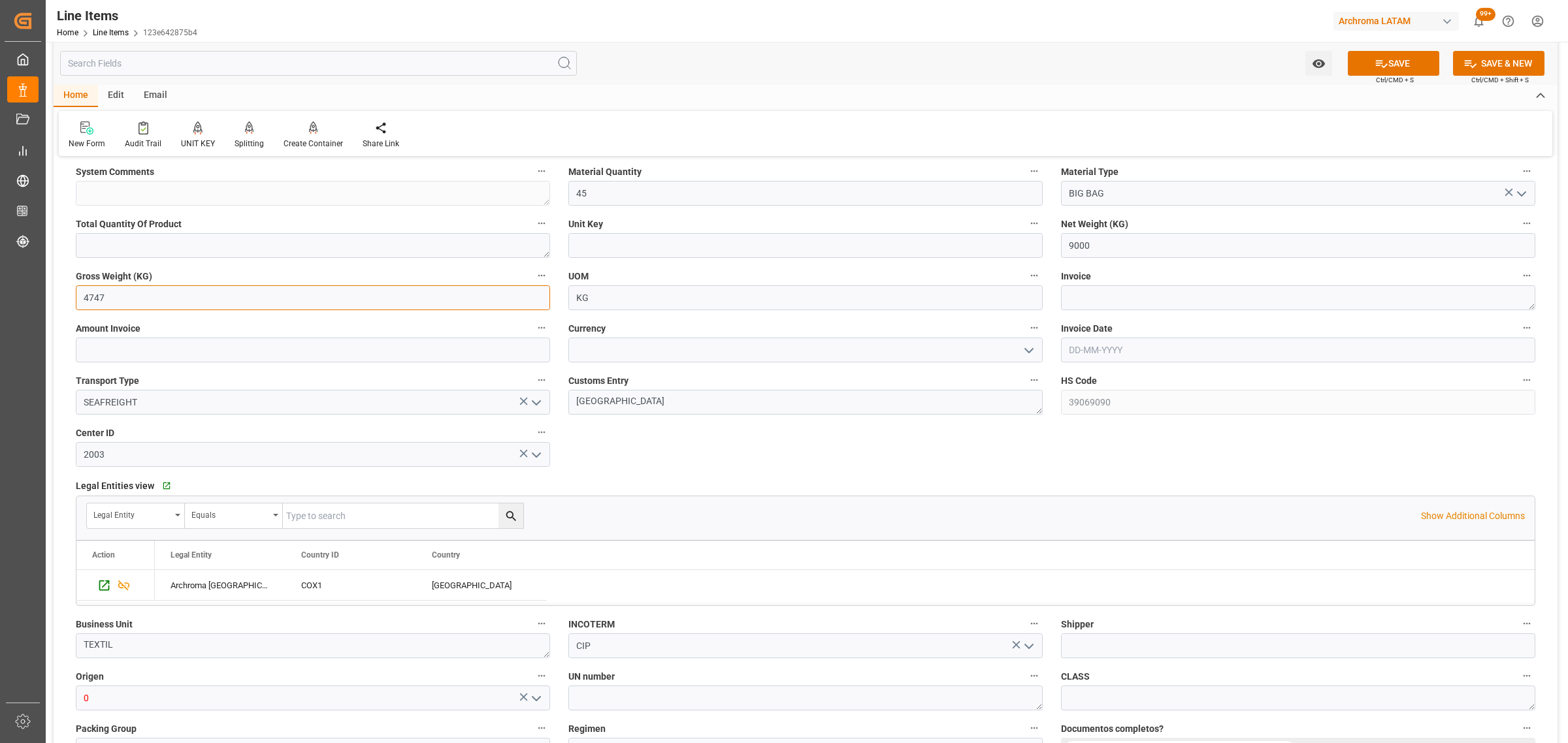
type input "4747"
click at [1199, 304] on textarea at bounding box center [1298, 298] width 474 height 25
click at [1205, 287] on textarea at bounding box center [1298, 298] width 474 height 25
paste textarea "9539102785"
type textarea "9539102785"
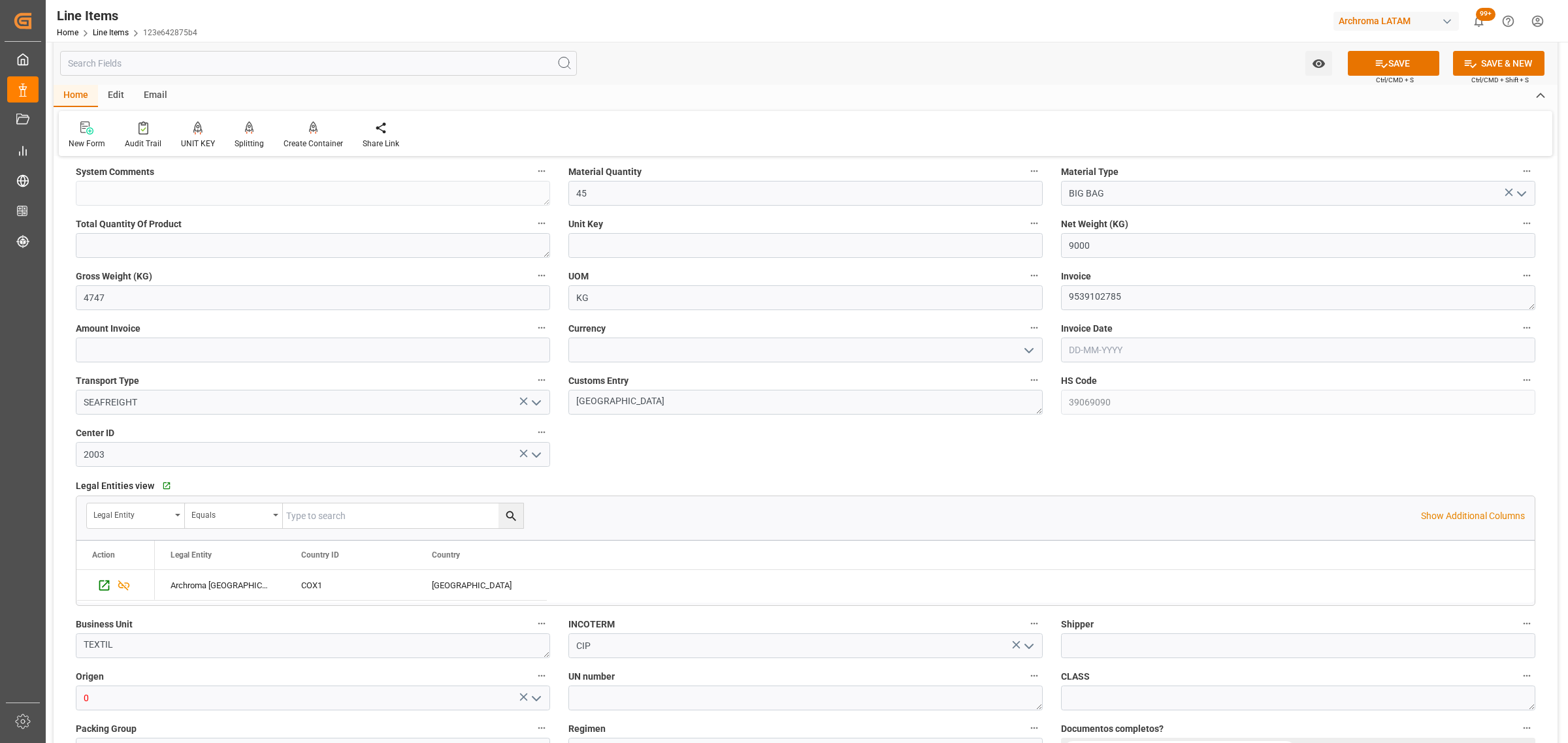
click at [1036, 348] on icon "open menu" at bounding box center [1029, 350] width 16 height 16
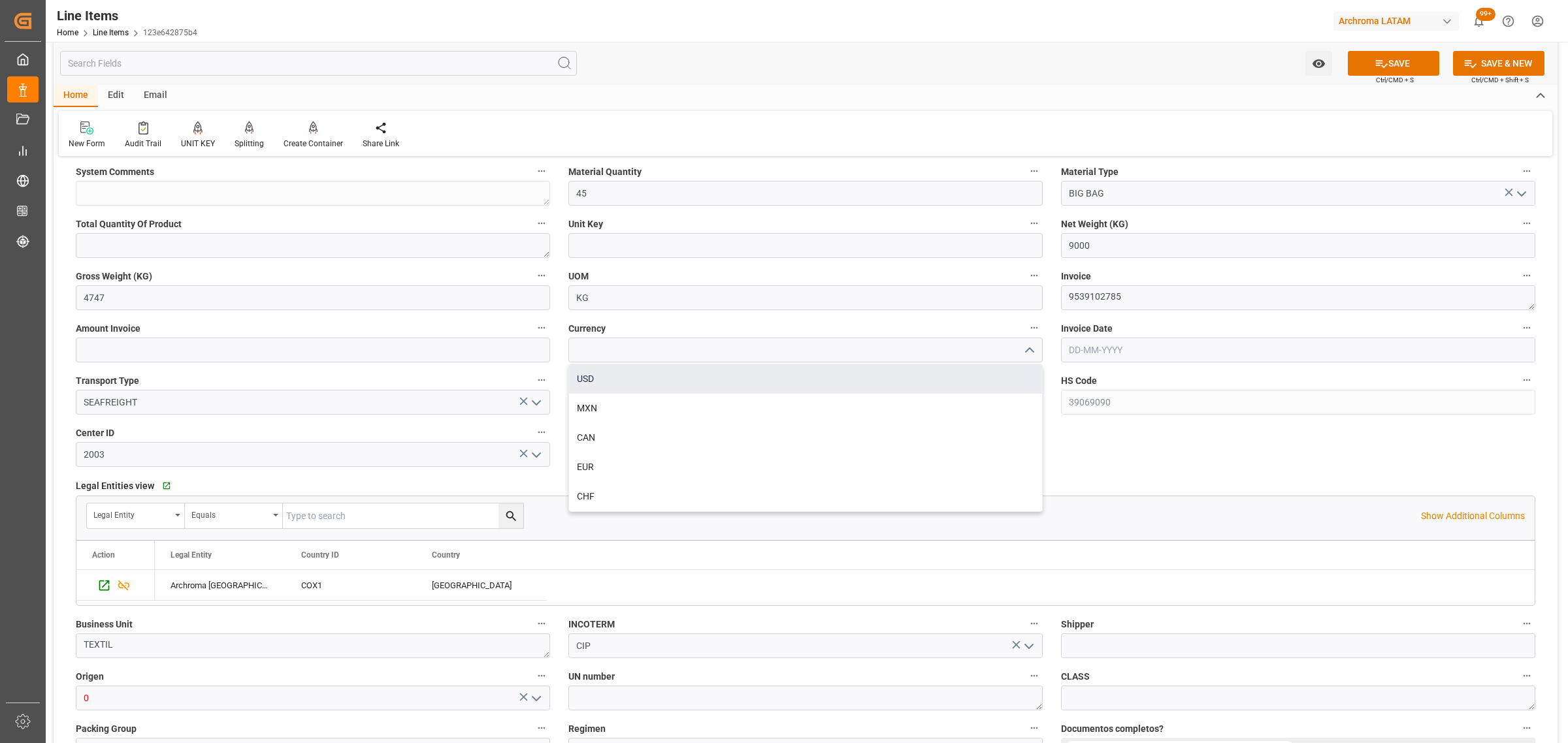
click at [762, 368] on div "USD" at bounding box center [806, 379] width 473 height 29
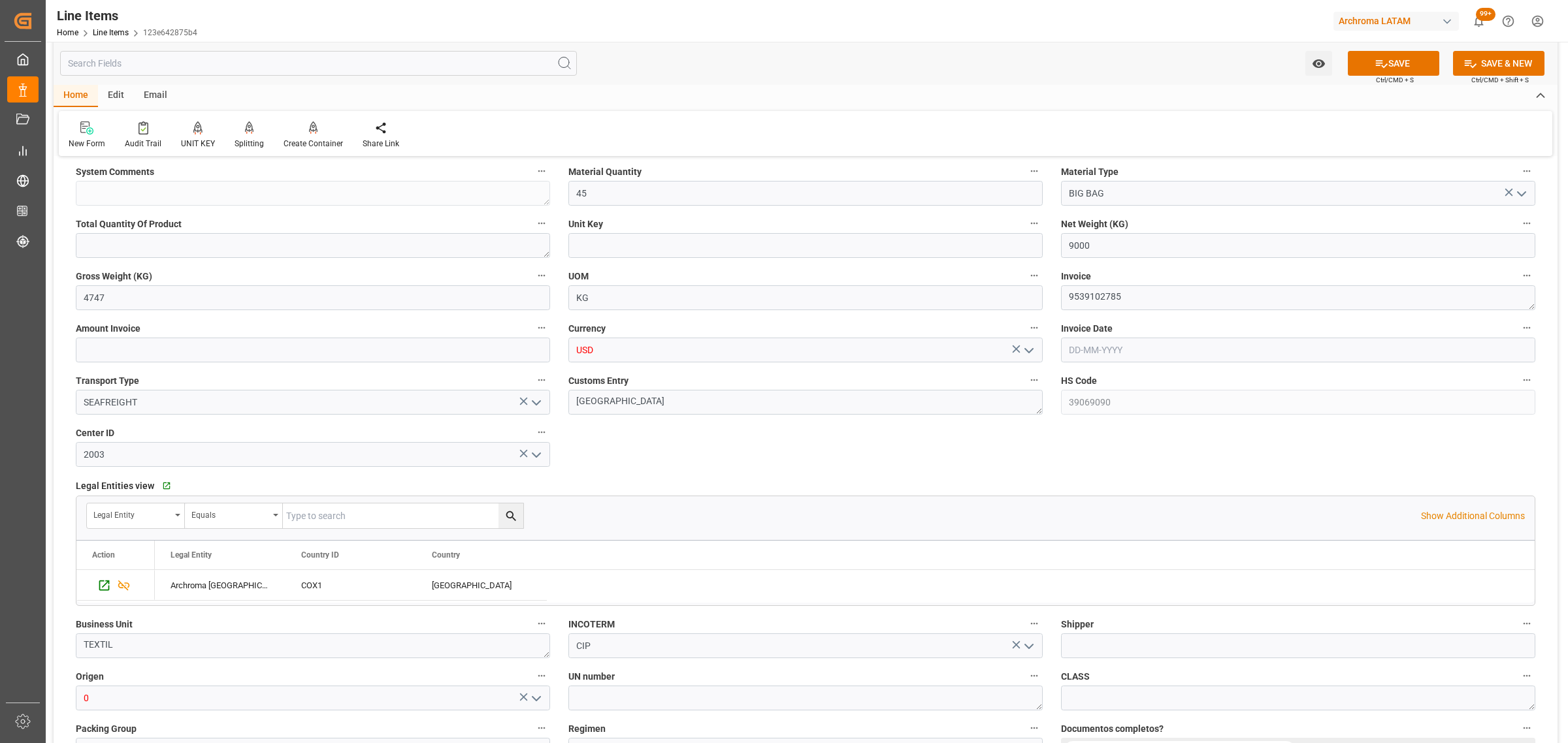
type input "USD"
click at [300, 348] on input "text" at bounding box center [313, 349] width 474 height 25
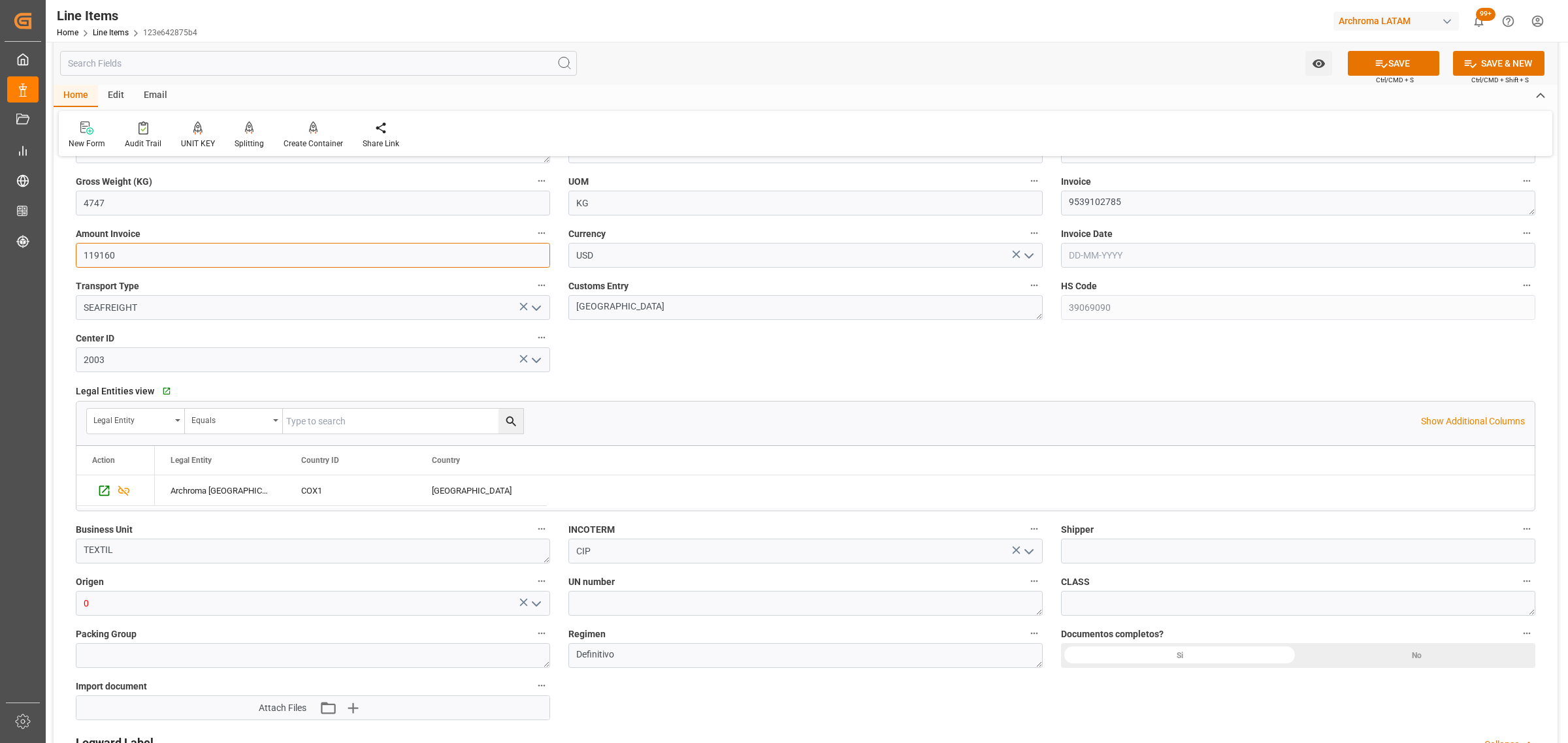
scroll to position [734, 0]
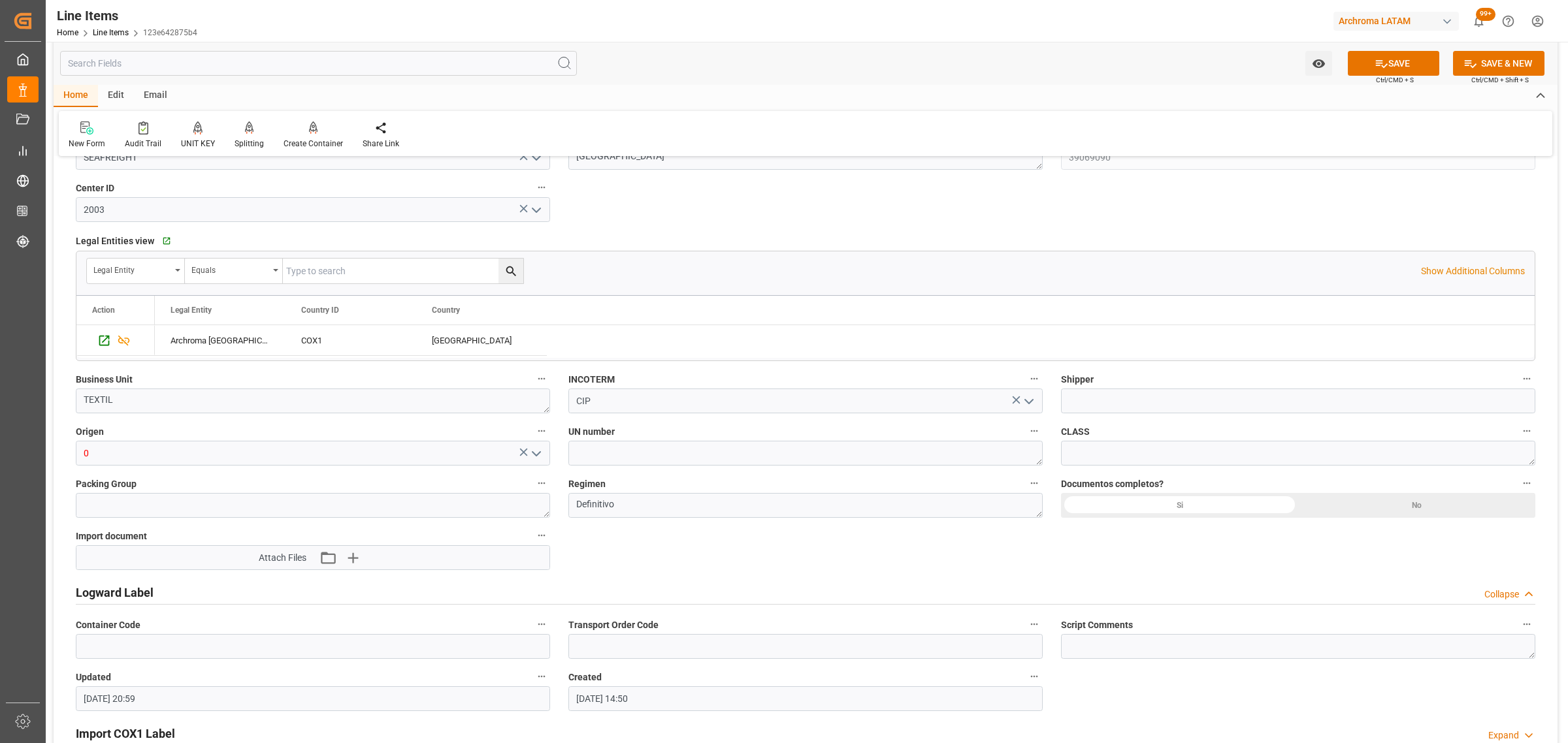
type input "119160"
click at [539, 452] on icon "open menu" at bounding box center [537, 454] width 16 height 16
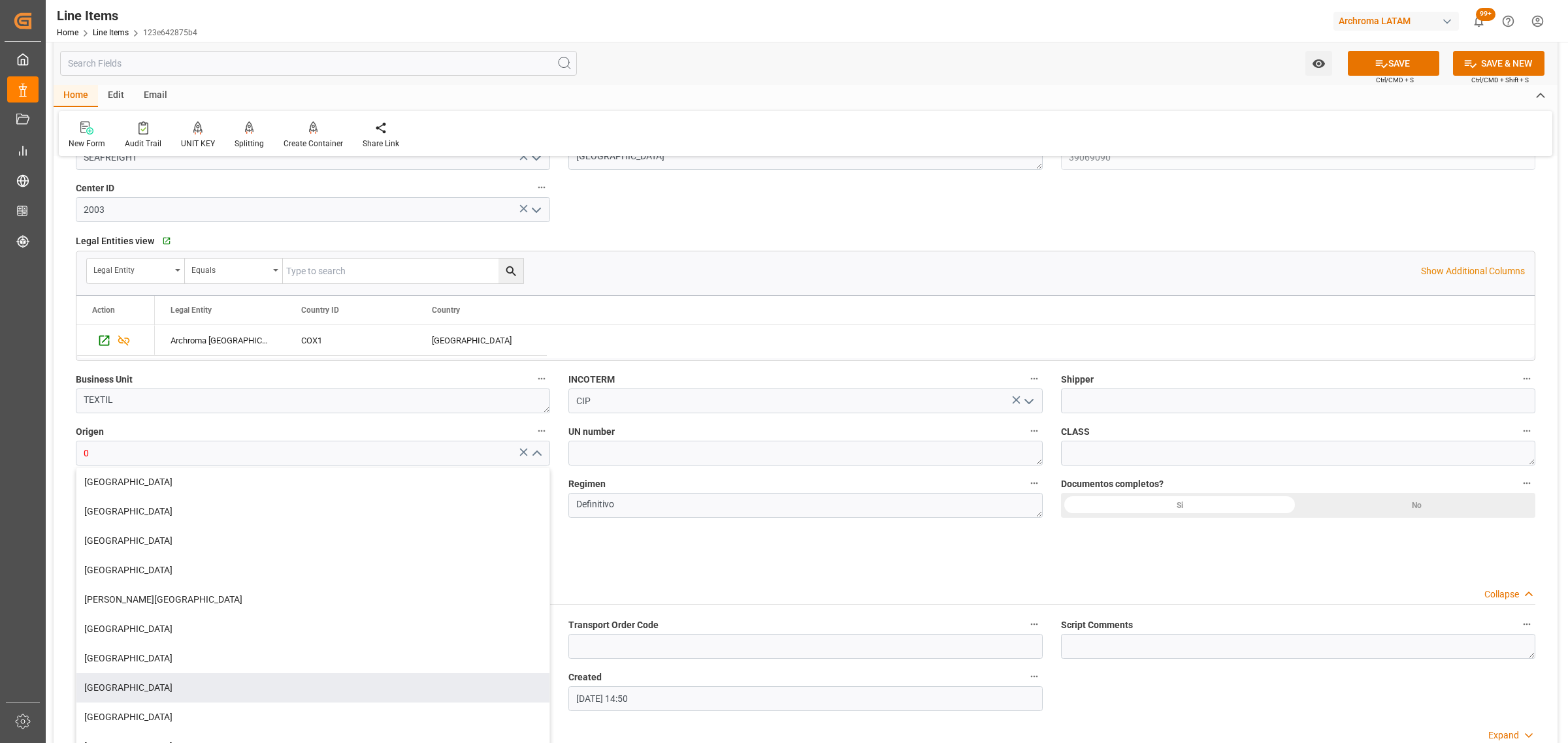
drag, startPoint x: 135, startPoint y: 674, endPoint x: 177, endPoint y: 677, distance: 42.1
click at [135, 675] on div "ALEMANIA" at bounding box center [312, 688] width 473 height 29
type input "ALEMANIA"
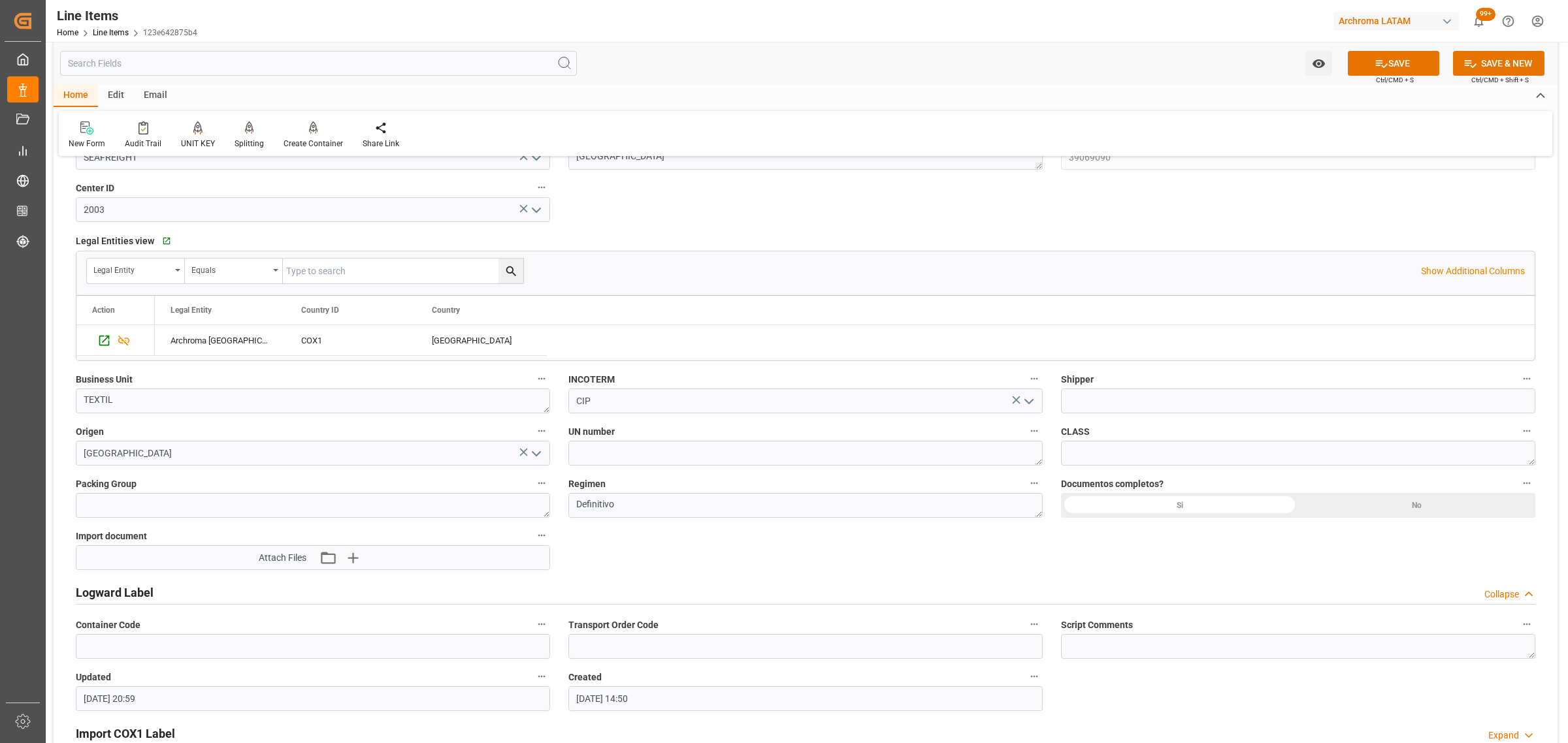
click at [1210, 508] on div "Si" at bounding box center [1179, 505] width 237 height 25
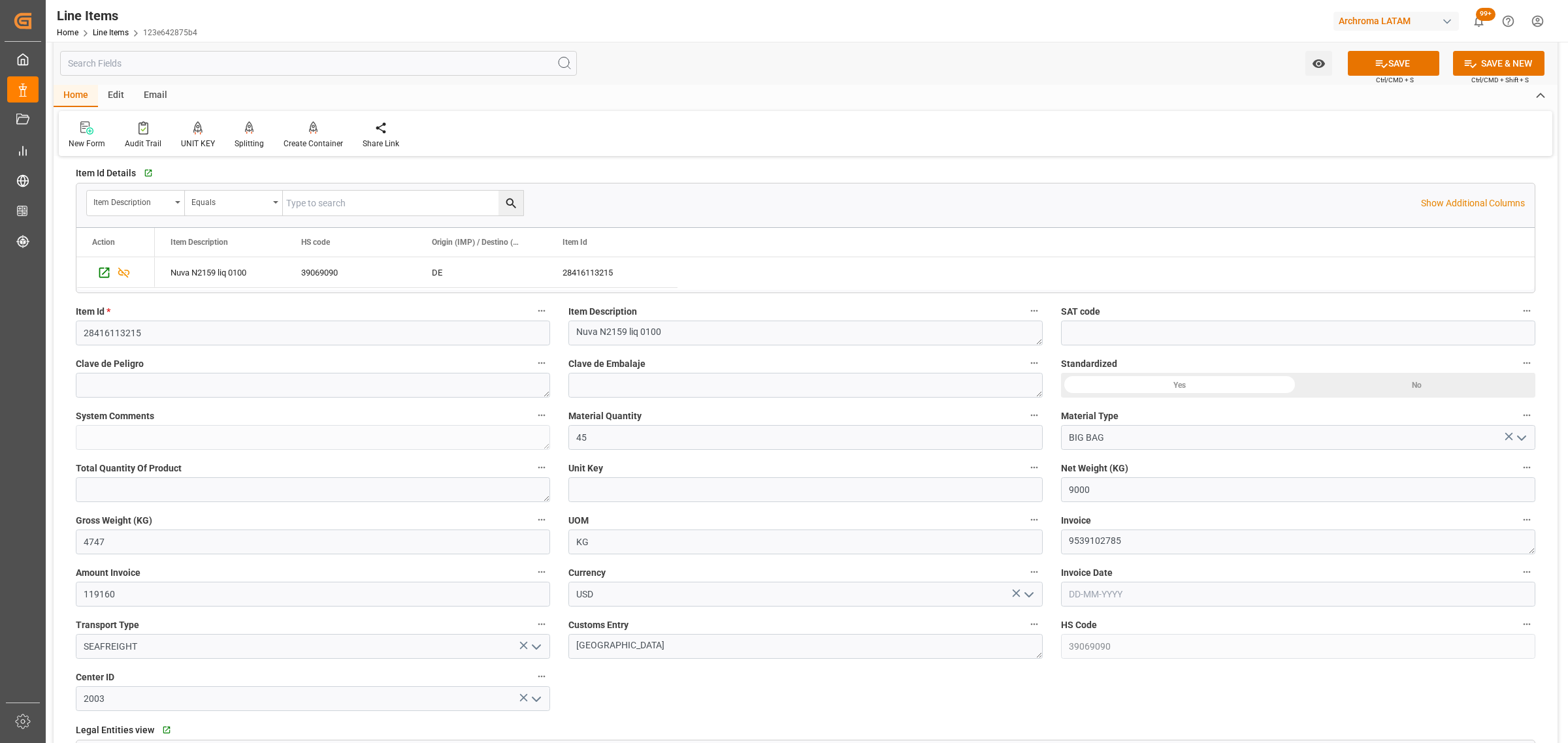
scroll to position [245, 0]
click at [1383, 57] on icon at bounding box center [1382, 64] width 14 height 14
type textarea "45 BIG BAG"
type input "08-09-2025 16:44"
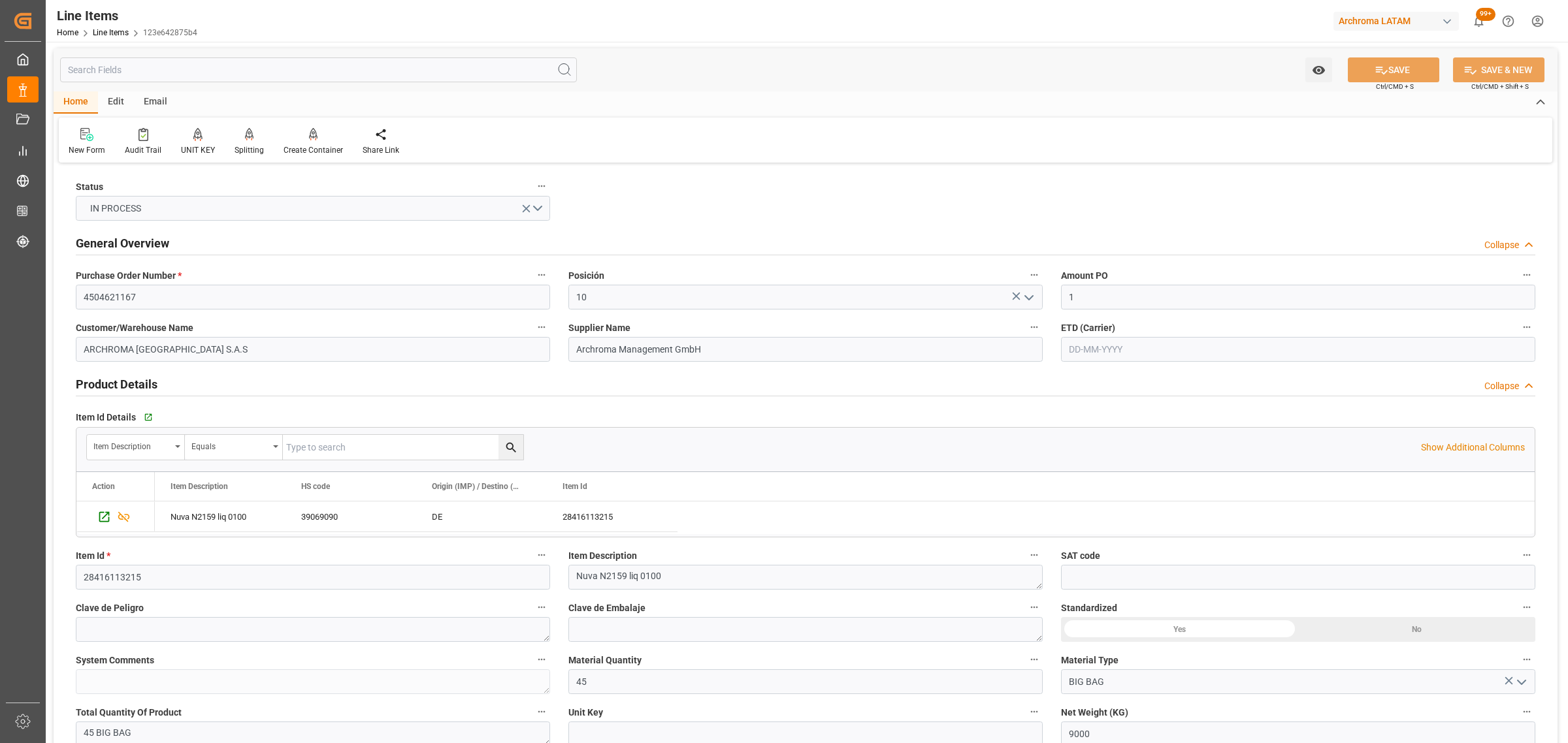
scroll to position [0, 0]
click at [100, 33] on link "Line Items" at bounding box center [111, 32] width 36 height 10
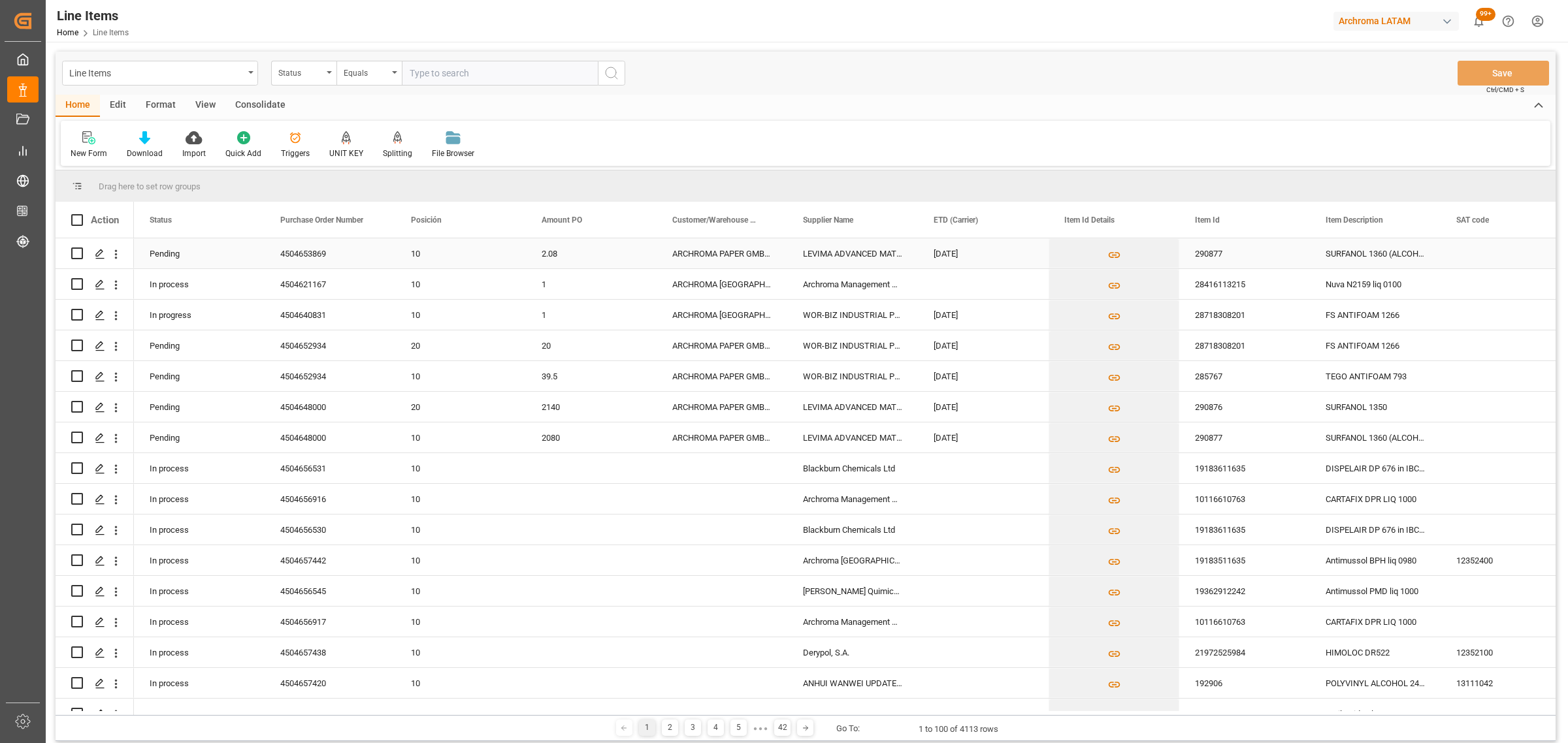
click at [76, 254] on input "Press Space to toggle row selection (unchecked)" at bounding box center [77, 253] width 12 height 12
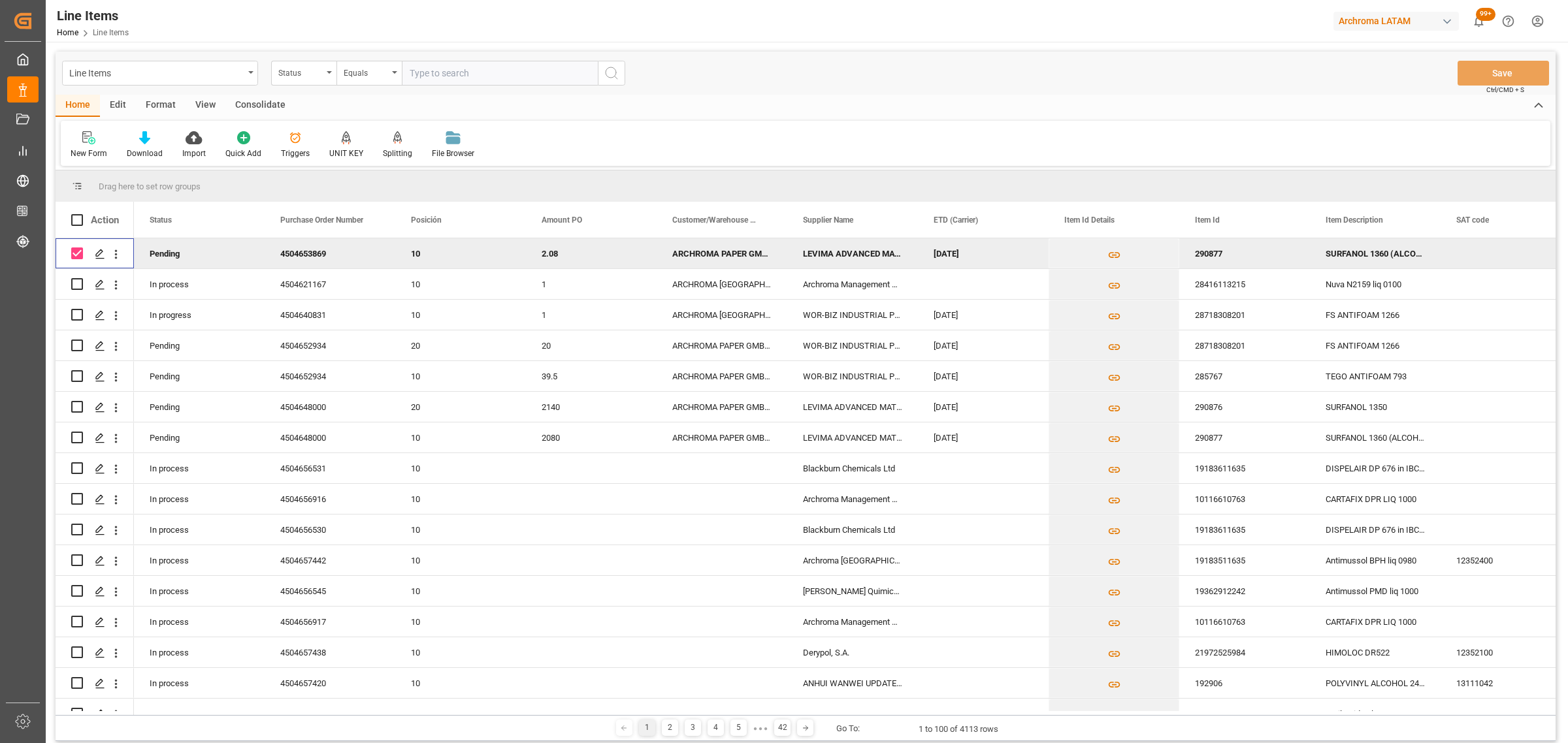
click at [74, 253] on input "Press Space to toggle row selection (checked)" at bounding box center [77, 253] width 12 height 12
checkbox input "false"
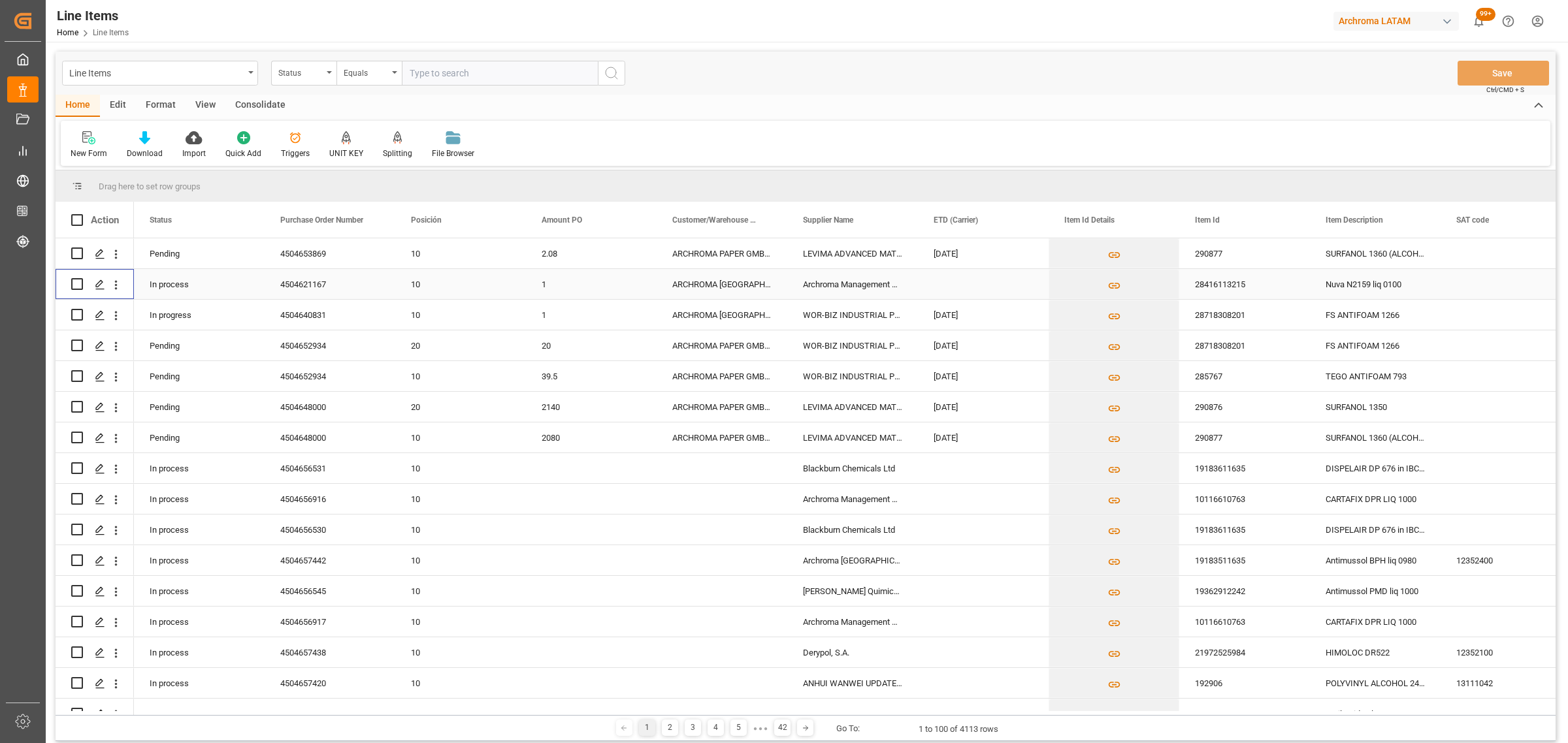
click at [75, 288] on input "Press Space to toggle row selection (unchecked)" at bounding box center [77, 285] width 12 height 12
checkbox input "true"
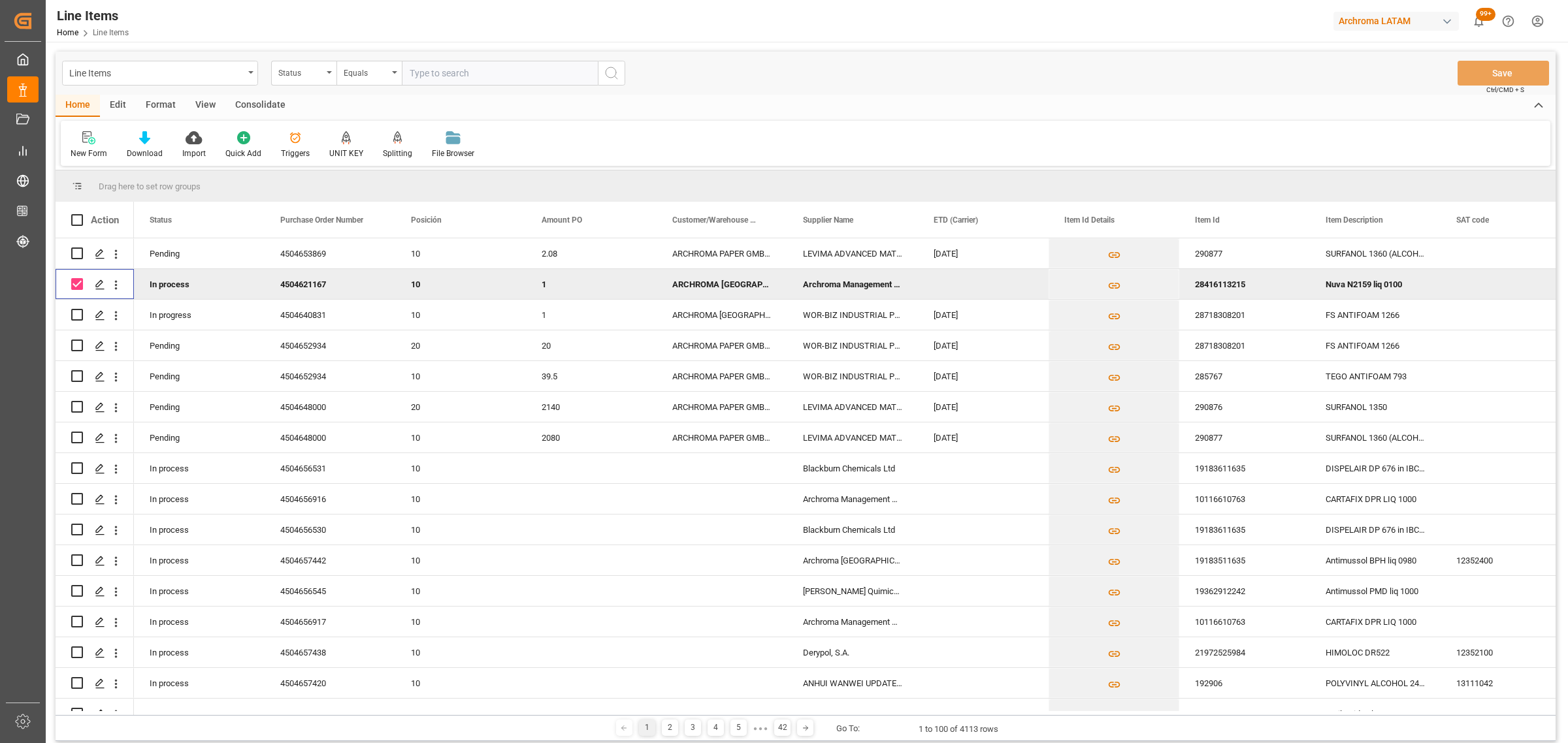
click at [246, 102] on div "Consolidate" at bounding box center [260, 106] width 70 height 22
click at [102, 151] on div "Consolidation List" at bounding box center [103, 154] width 64 height 12
click at [134, 185] on div "Create TO Consolidation" at bounding box center [132, 184] width 103 height 14
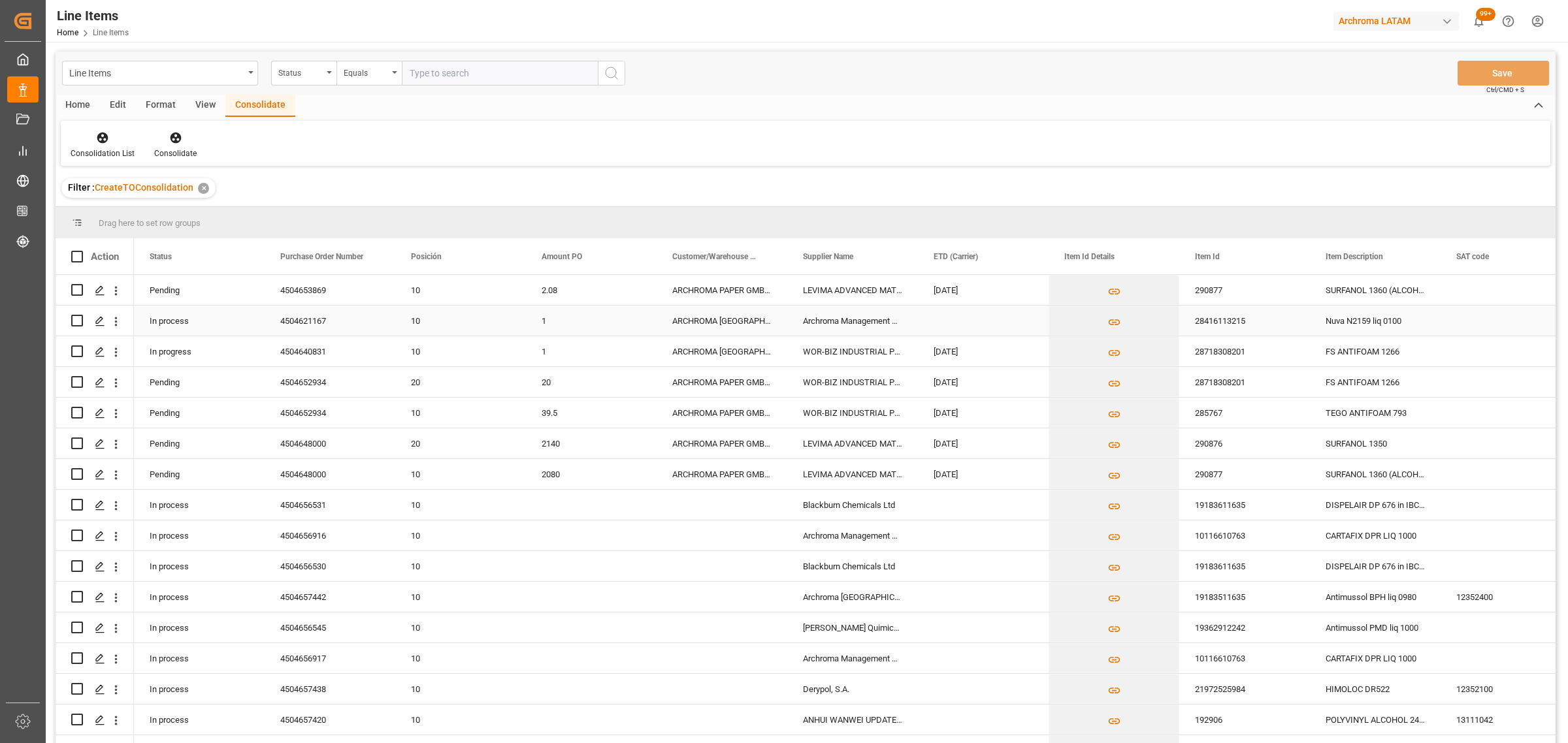
click at [72, 321] on input "Press Space to toggle row selection (unchecked)" at bounding box center [77, 321] width 12 height 12
checkbox input "true"
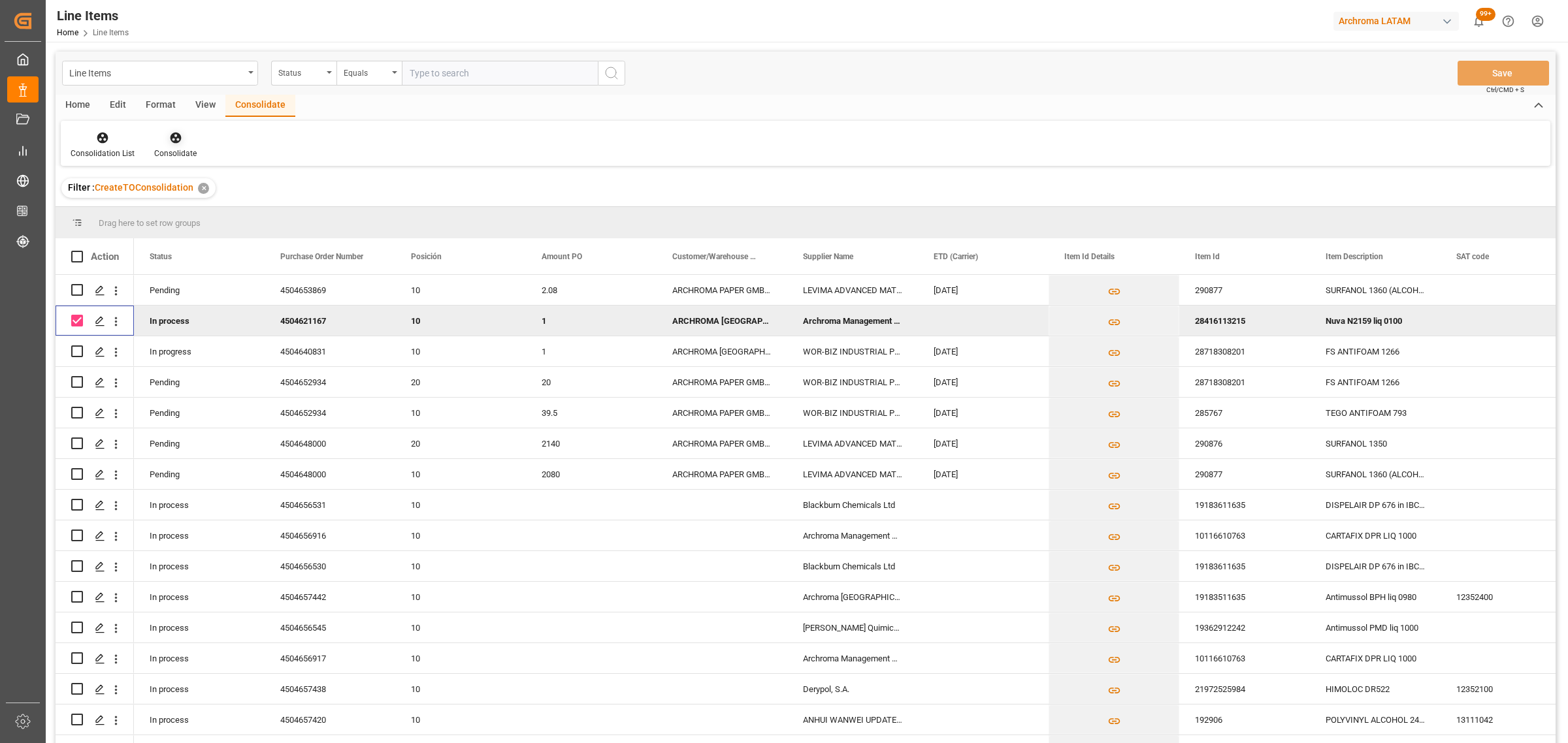
click at [183, 142] on div at bounding box center [175, 138] width 42 height 14
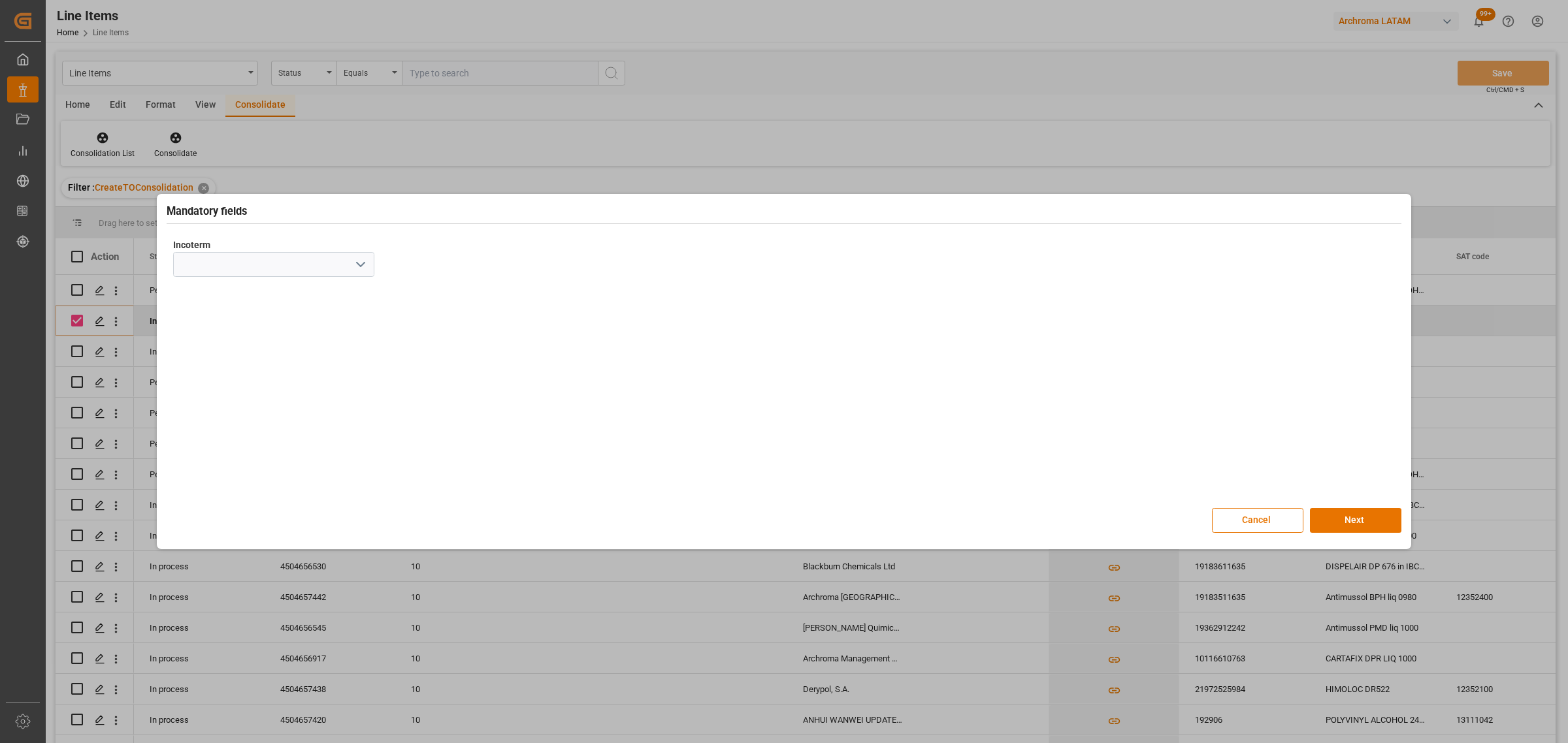
click at [359, 263] on icon "open menu" at bounding box center [361, 265] width 16 height 16
click at [247, 432] on div "CIF" at bounding box center [273, 440] width 200 height 29
type input "CIF"
click at [1351, 509] on button "Next" at bounding box center [1356, 520] width 92 height 25
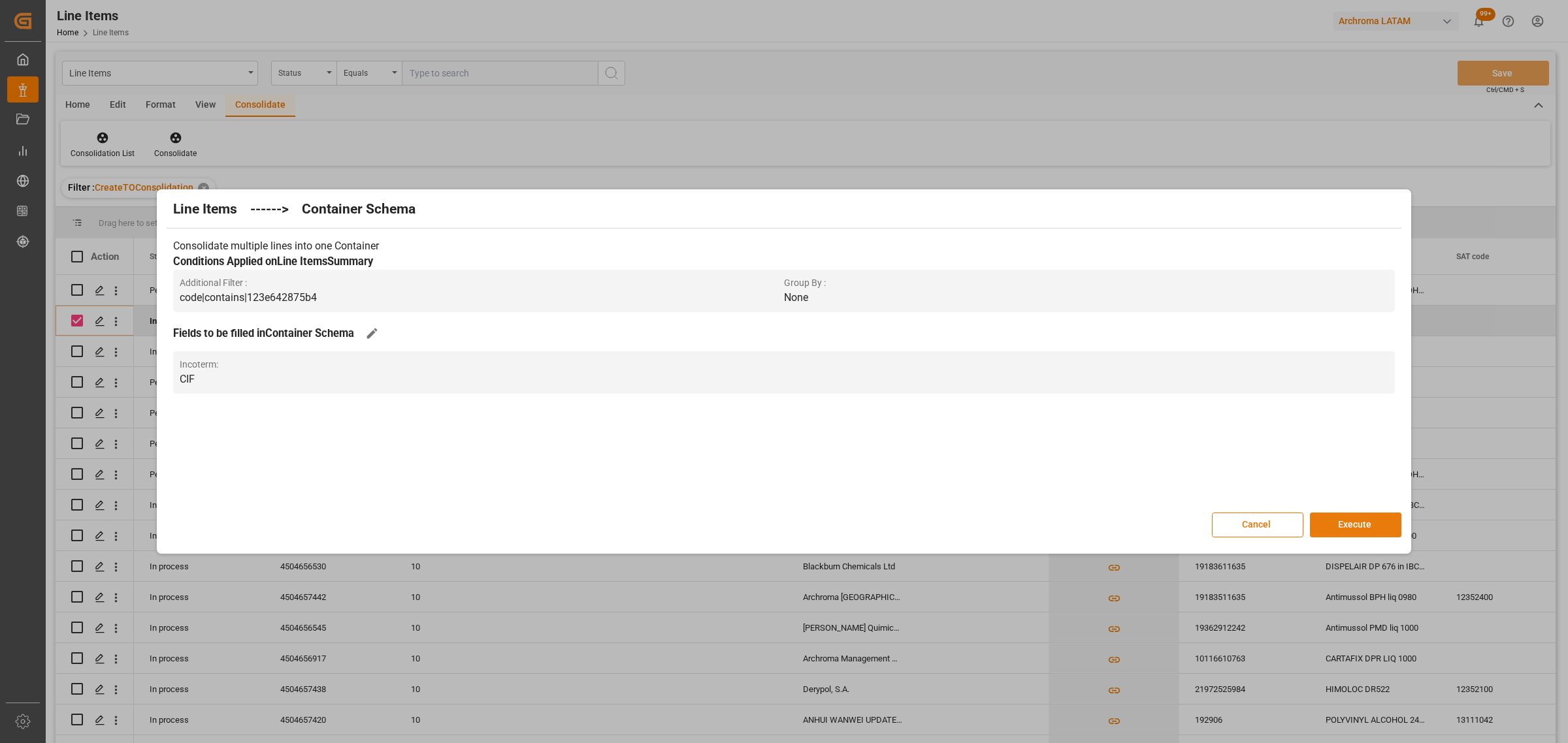
click at [1343, 516] on button "Execute" at bounding box center [1356, 525] width 92 height 25
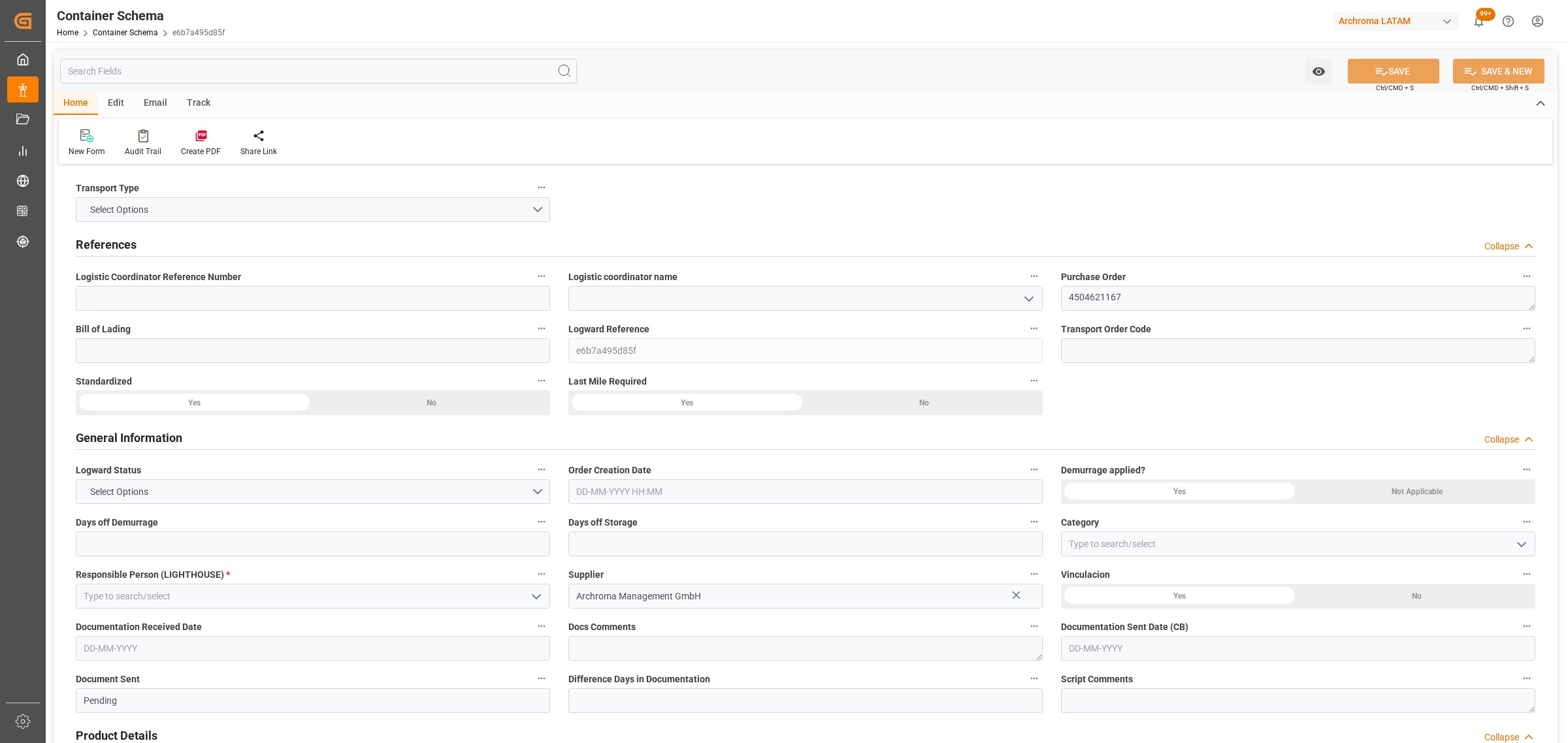
type input "0"
type input "1"
type input "45"
type input "9000"
type input "4747"
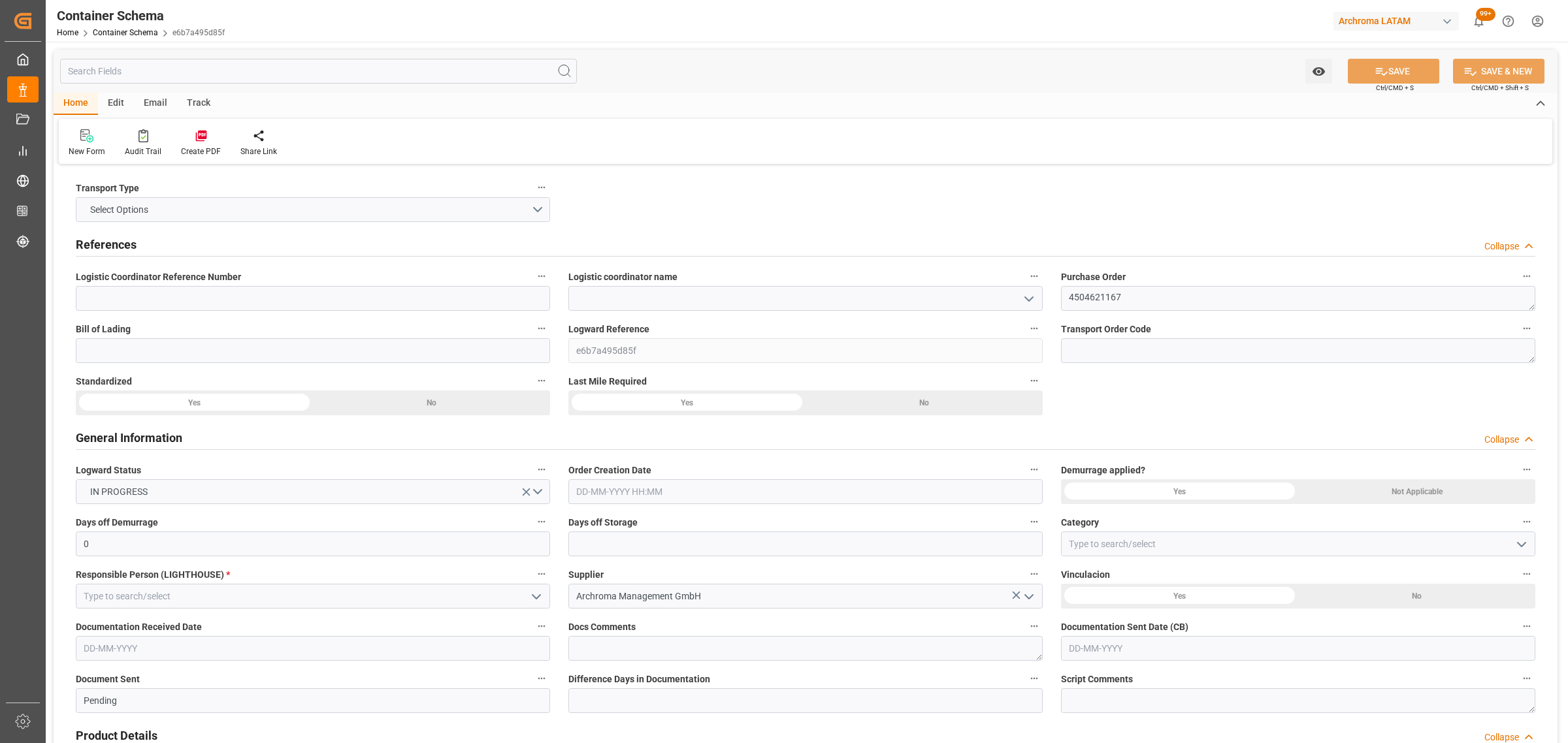
click at [1021, 299] on icon "open menu" at bounding box center [1029, 299] width 16 height 16
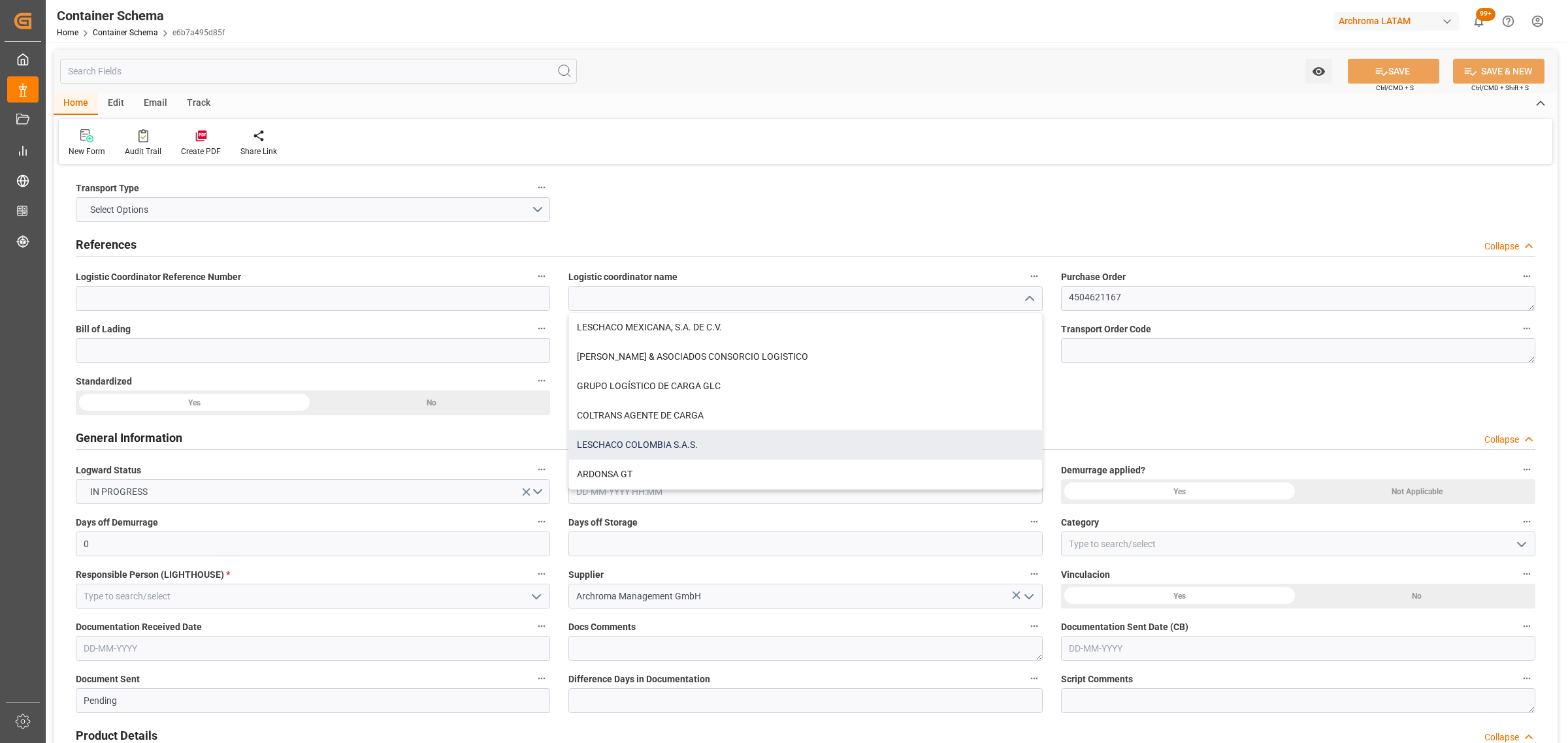
click at [650, 452] on div "LESCHACO COLOMBIA S.A.S." at bounding box center [806, 445] width 473 height 29
type input "LESCHACO COLOMBIA S.A.S."
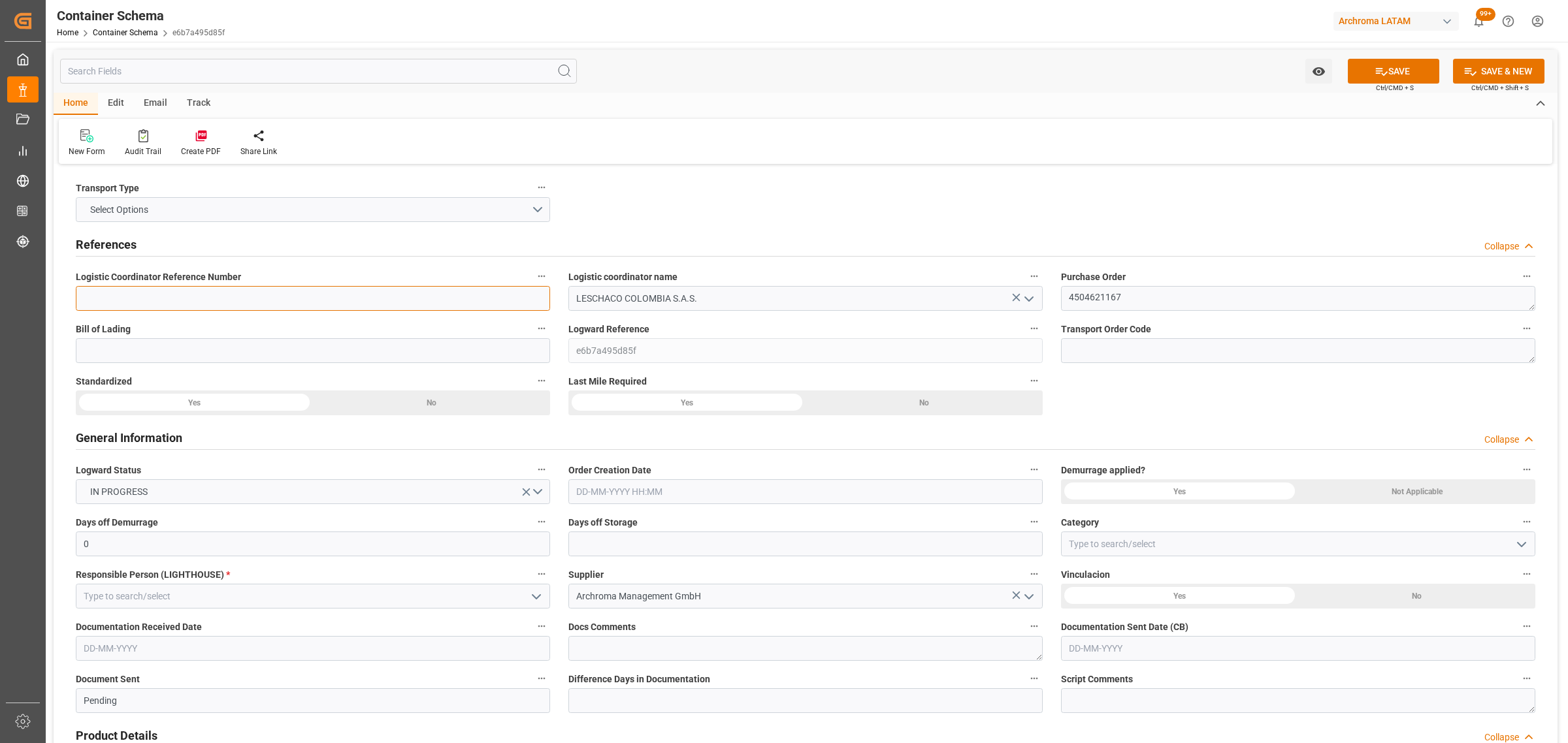
click at [523, 299] on input at bounding box center [313, 298] width 474 height 25
paste input "210200900625"
type input "210200900625"
click at [340, 353] on input at bounding box center [313, 350] width 474 height 25
paste input "BCN0282137"
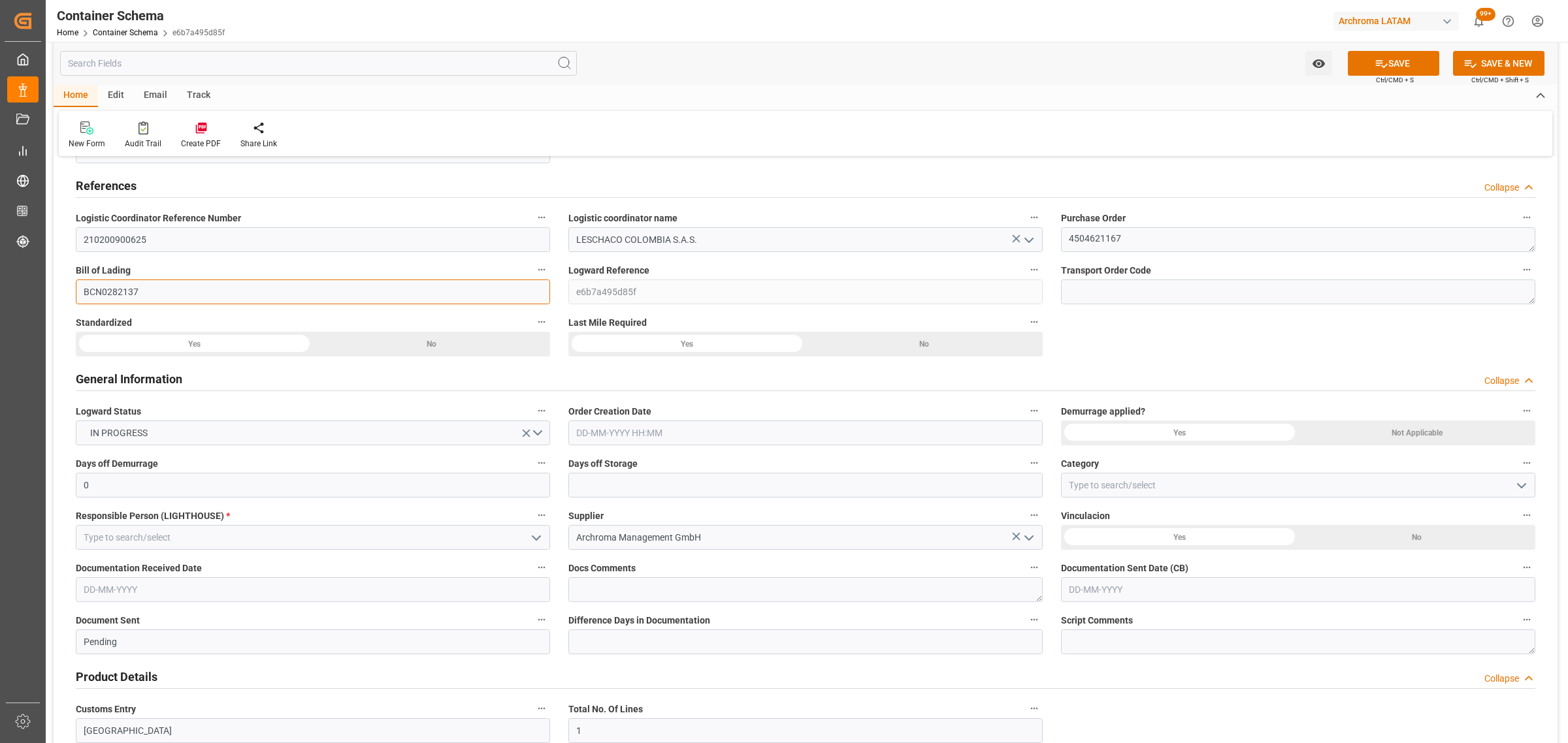
scroll to position [81, 0]
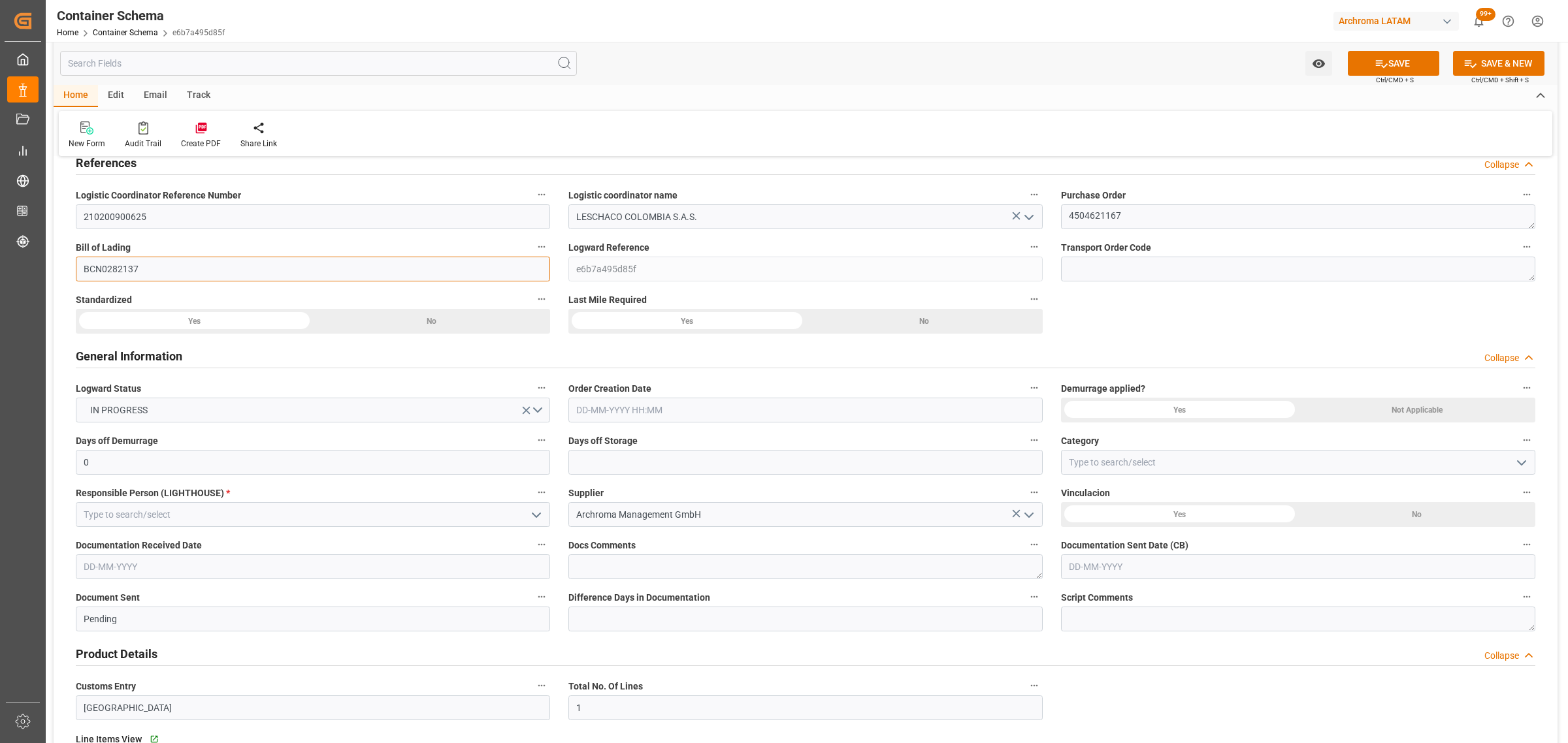
type input "BCN0282137"
click at [637, 402] on input "text" at bounding box center [806, 410] width 474 height 25
click at [585, 516] on span "8" at bounding box center [585, 515] width 4 height 10
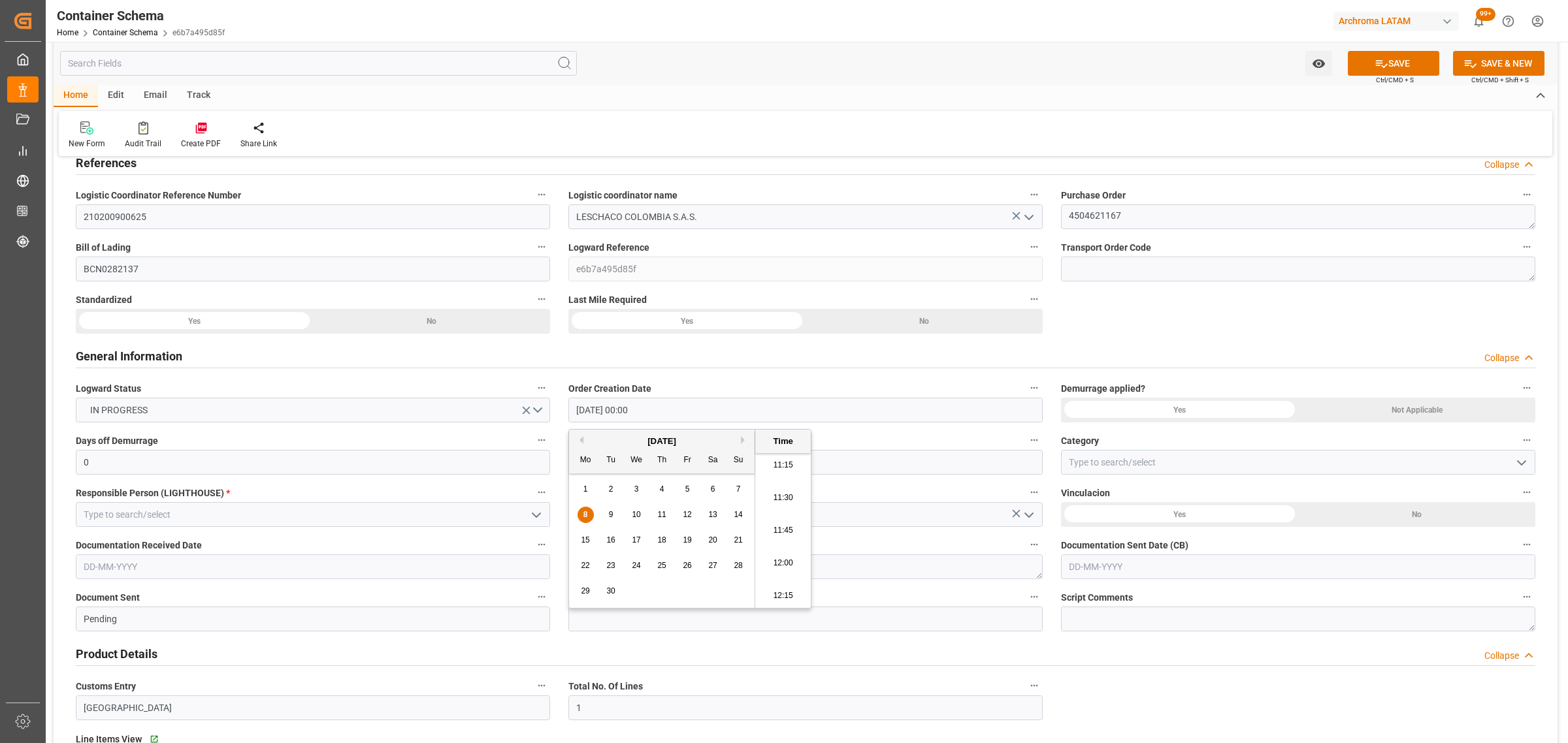
click at [788, 504] on li "11:30" at bounding box center [783, 498] width 55 height 33
type input "08-09-2025 11:30"
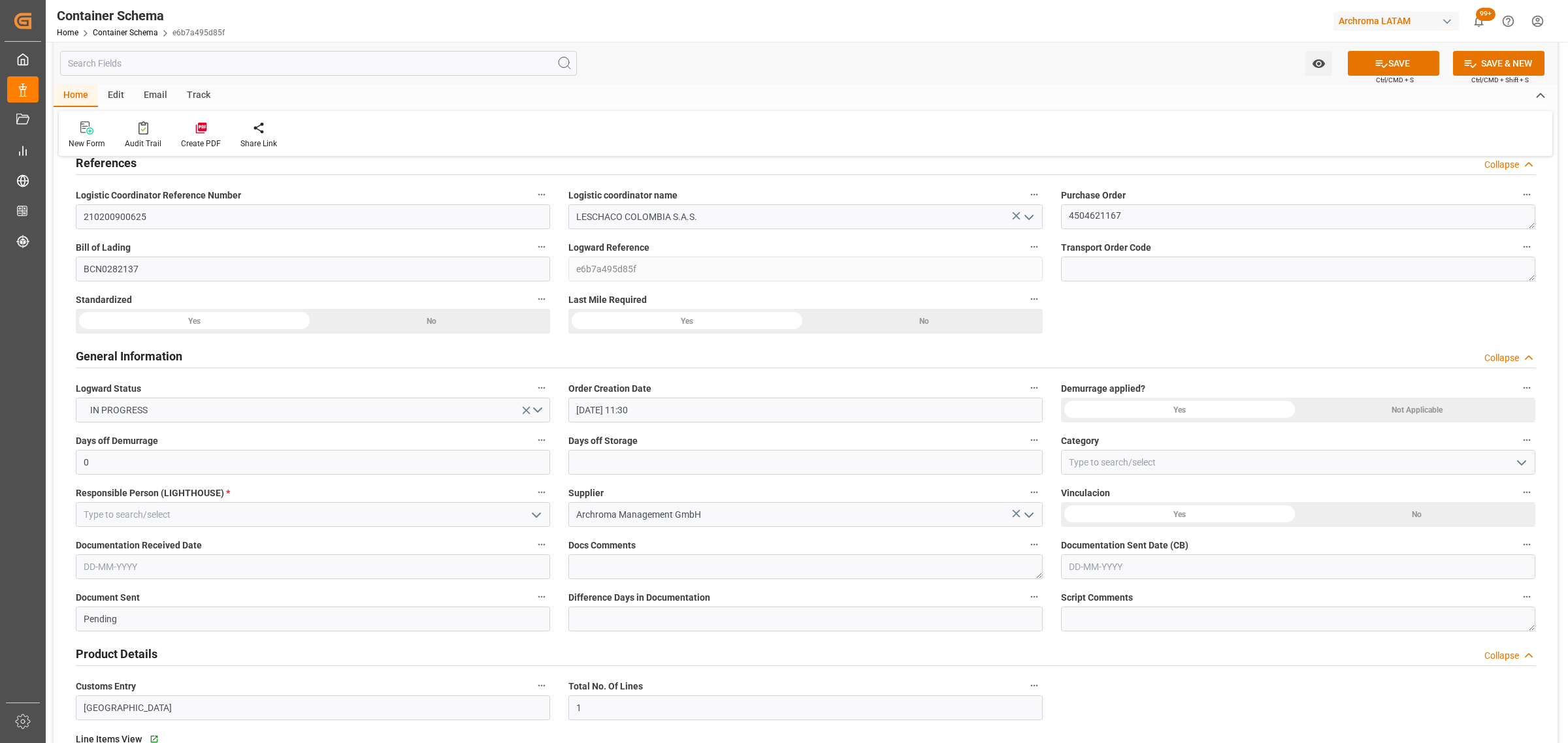
click at [1511, 456] on button "open menu" at bounding box center [1520, 462] width 20 height 20
click at [1171, 489] on div "Priority" at bounding box center [1298, 491] width 473 height 29
type input "Priority"
click at [690, 477] on div "Days off Storage" at bounding box center [805, 453] width 492 height 52
click at [686, 461] on input "text" at bounding box center [806, 462] width 474 height 25
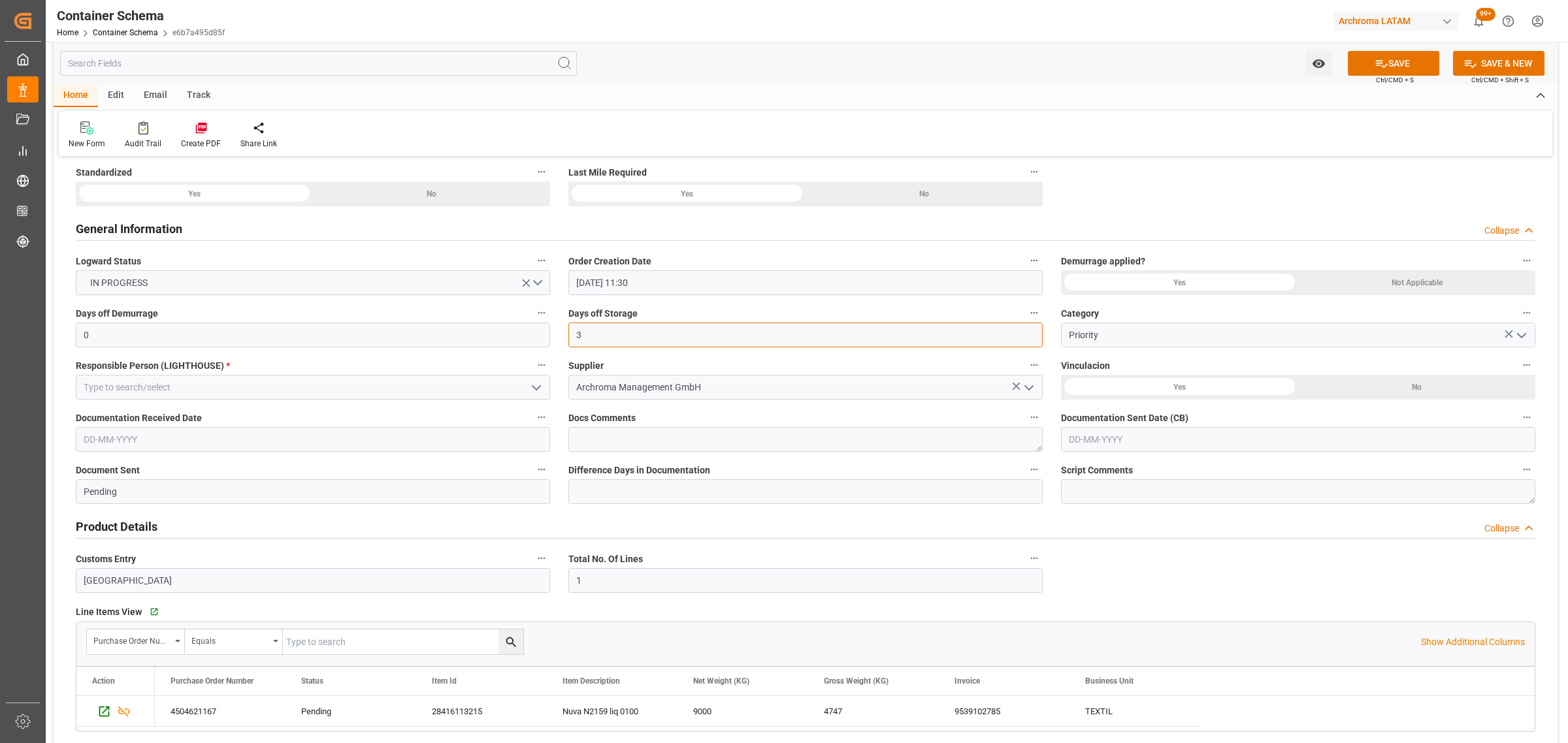
scroll to position [327, 0]
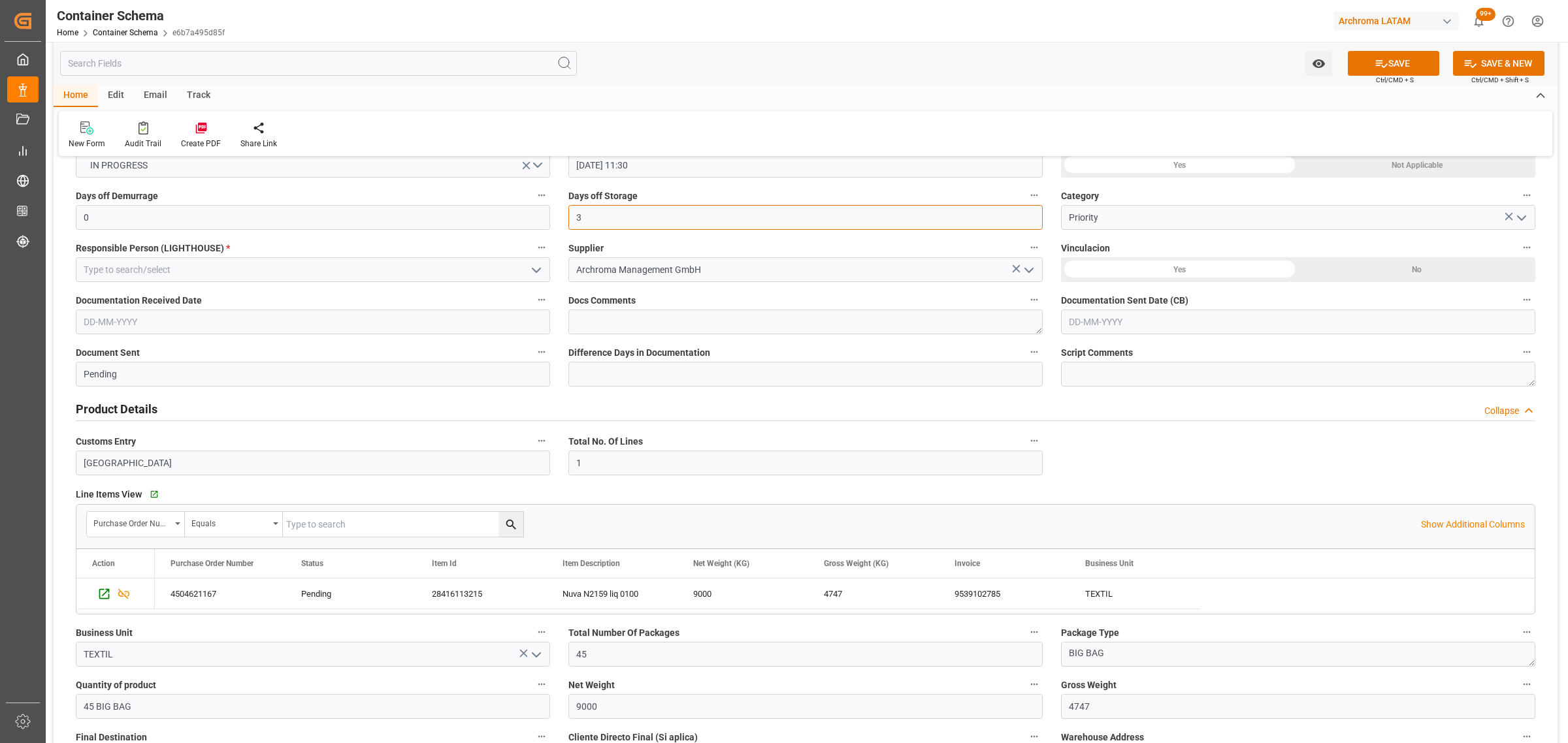
type input "3"
click at [1131, 321] on input "text" at bounding box center [1298, 322] width 474 height 25
click at [1178, 402] on span "5" at bounding box center [1179, 400] width 4 height 10
type input "05-09-2025"
click at [270, 323] on input "text" at bounding box center [313, 322] width 474 height 25
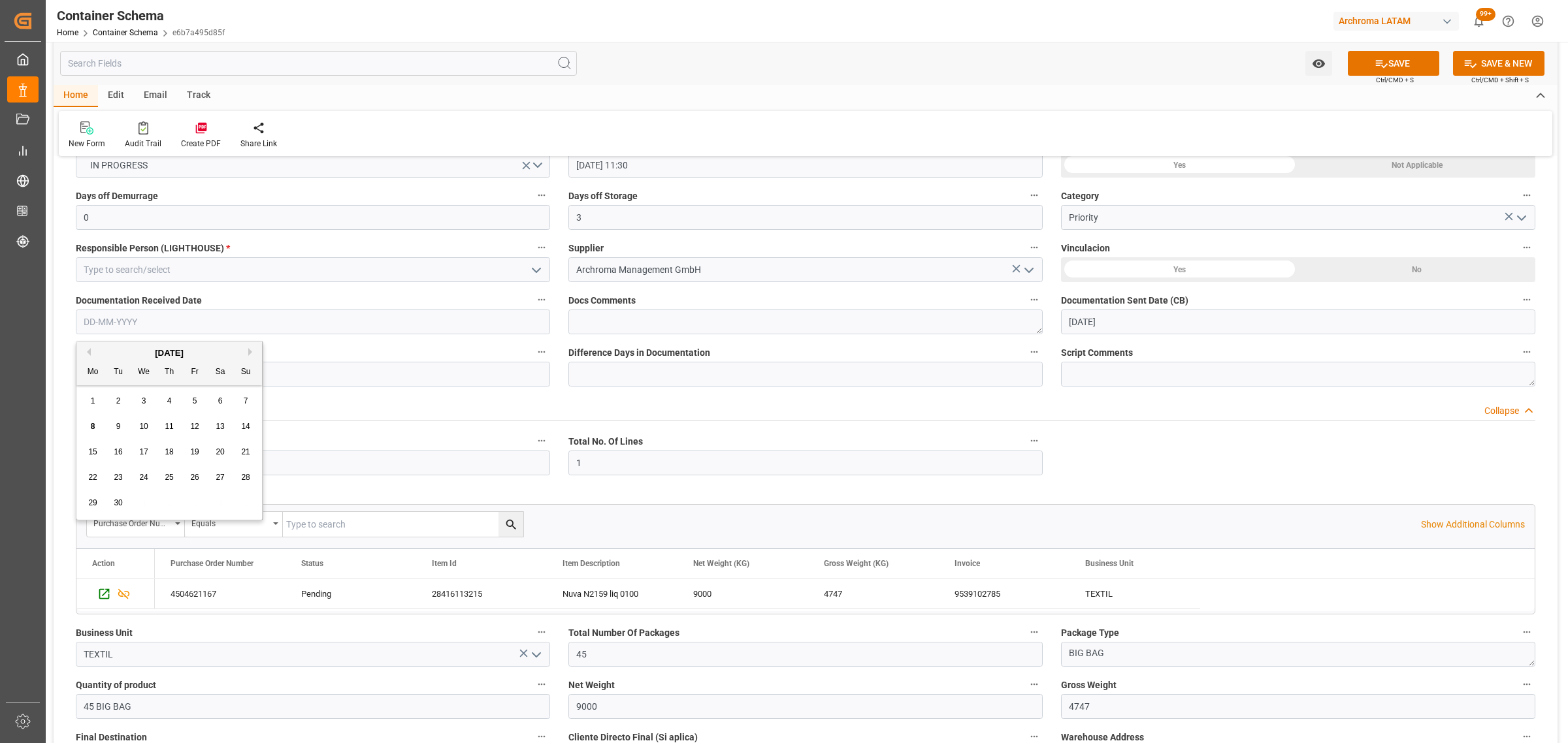
click at [82, 412] on div "1 2 3 4 5 6 7" at bounding box center [170, 400] width 178 height 25
click at [193, 404] on span "5" at bounding box center [195, 400] width 4 height 10
type input "05-09-2025"
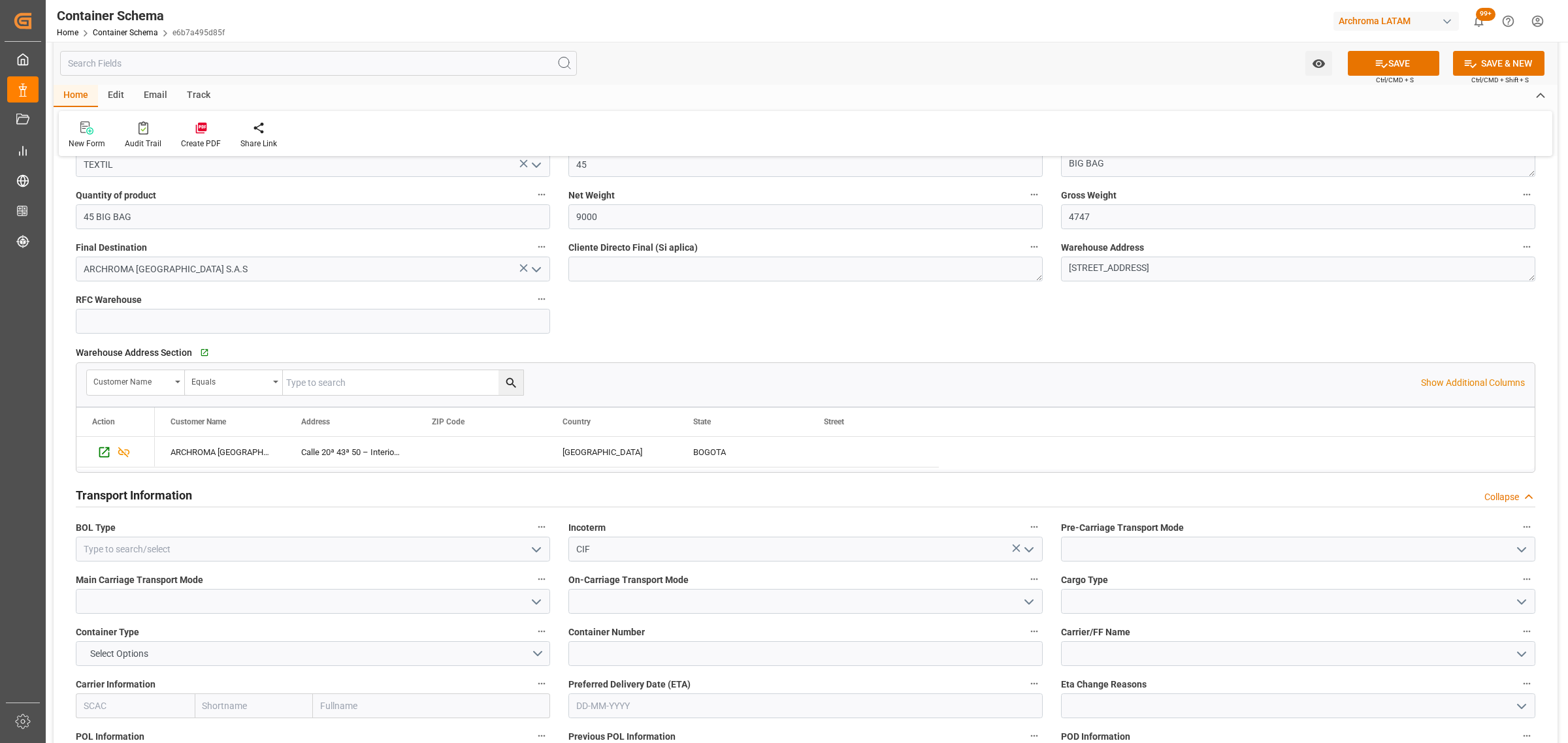
scroll to position [1061, 0]
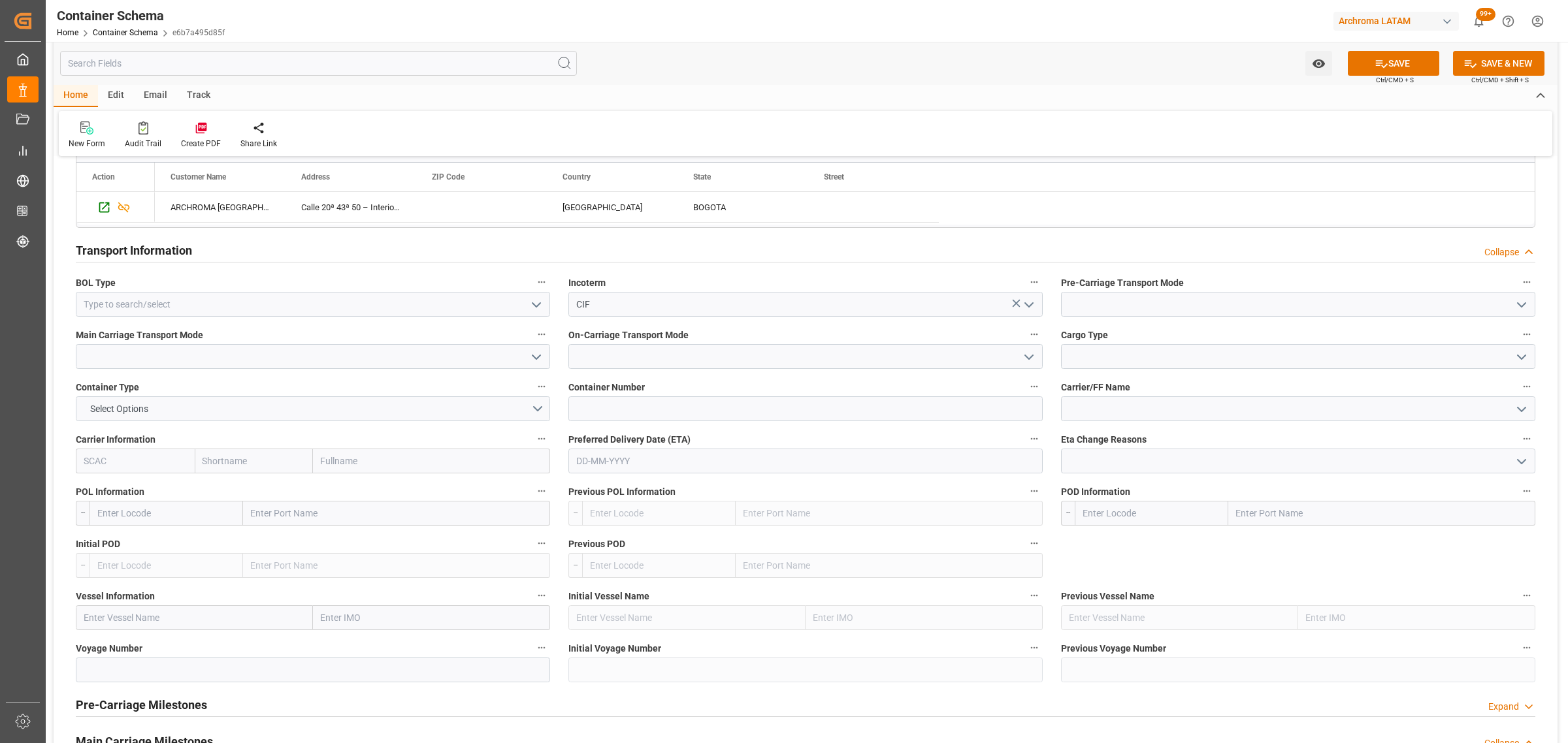
click at [537, 307] on polyline "open menu" at bounding box center [536, 304] width 8 height 4
click at [335, 337] on div "HOUSE" at bounding box center [312, 333] width 473 height 29
type input "HOUSE"
click at [1513, 303] on button "open menu" at bounding box center [1520, 304] width 20 height 20
click at [1164, 330] on div "Truck" at bounding box center [1298, 333] width 473 height 29
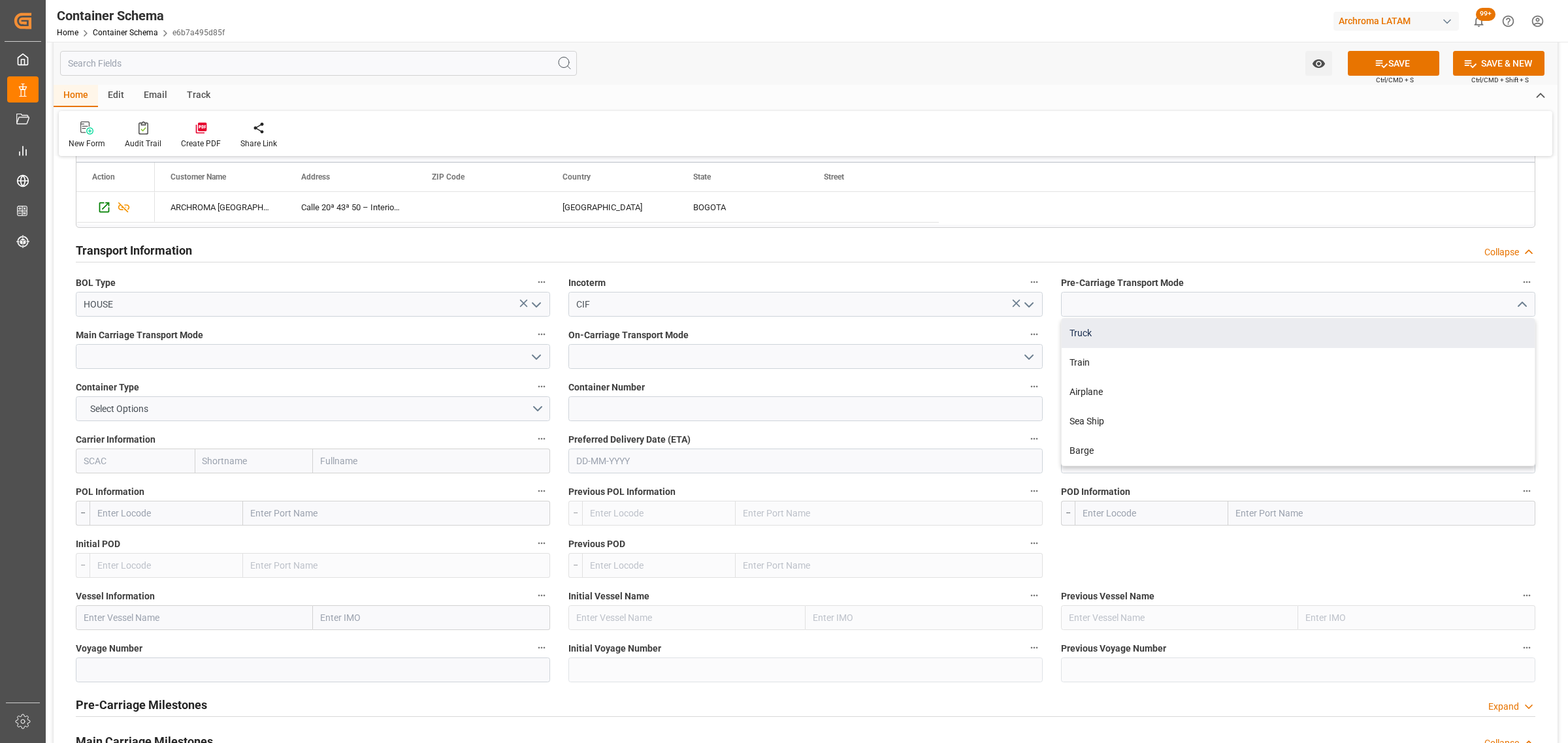
type input "Truck"
click at [535, 358] on polyline "open menu" at bounding box center [536, 357] width 8 height 4
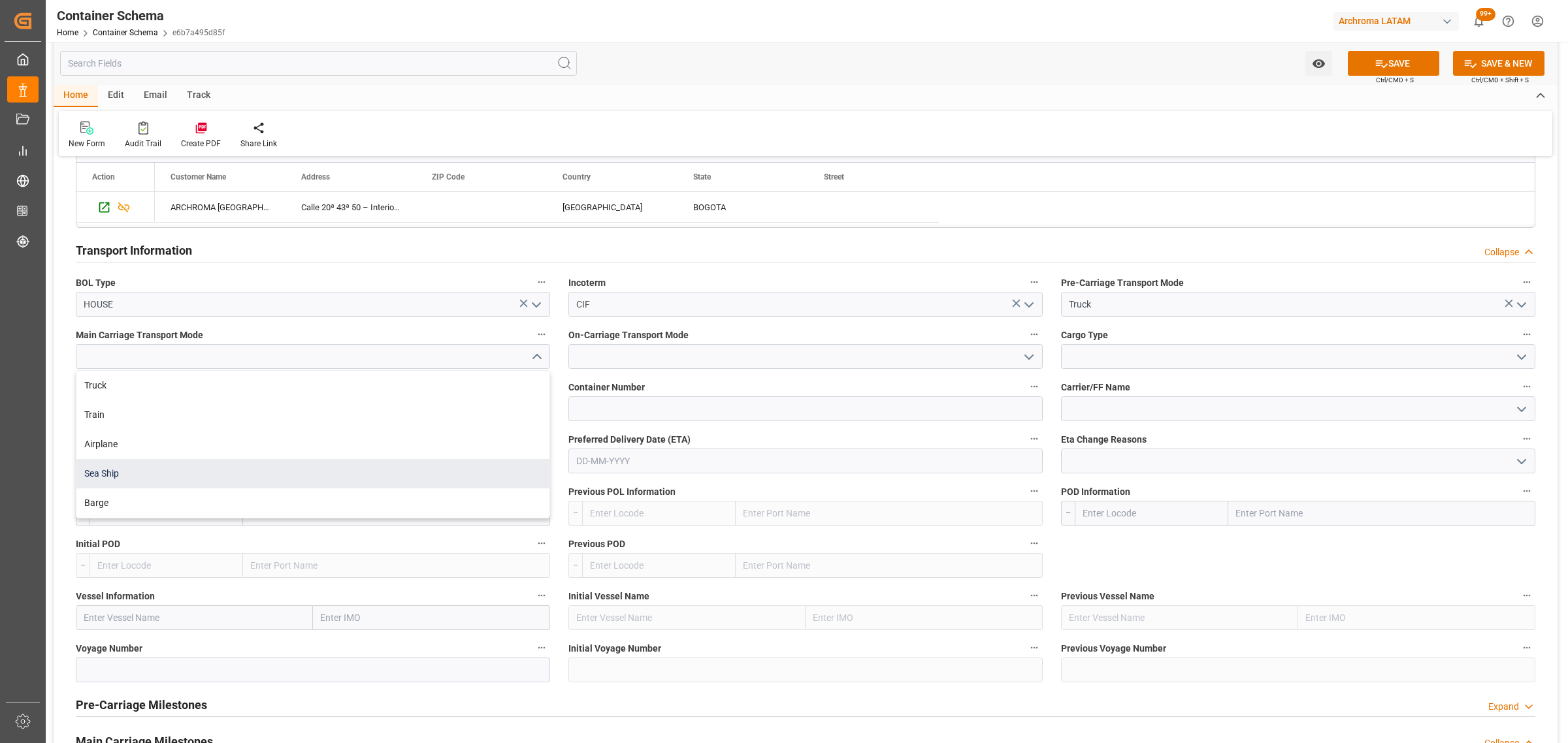
click at [132, 476] on div "Sea Ship" at bounding box center [312, 474] width 473 height 29
type input "Sea Ship"
click at [1025, 359] on icon "open menu" at bounding box center [1029, 357] width 16 height 16
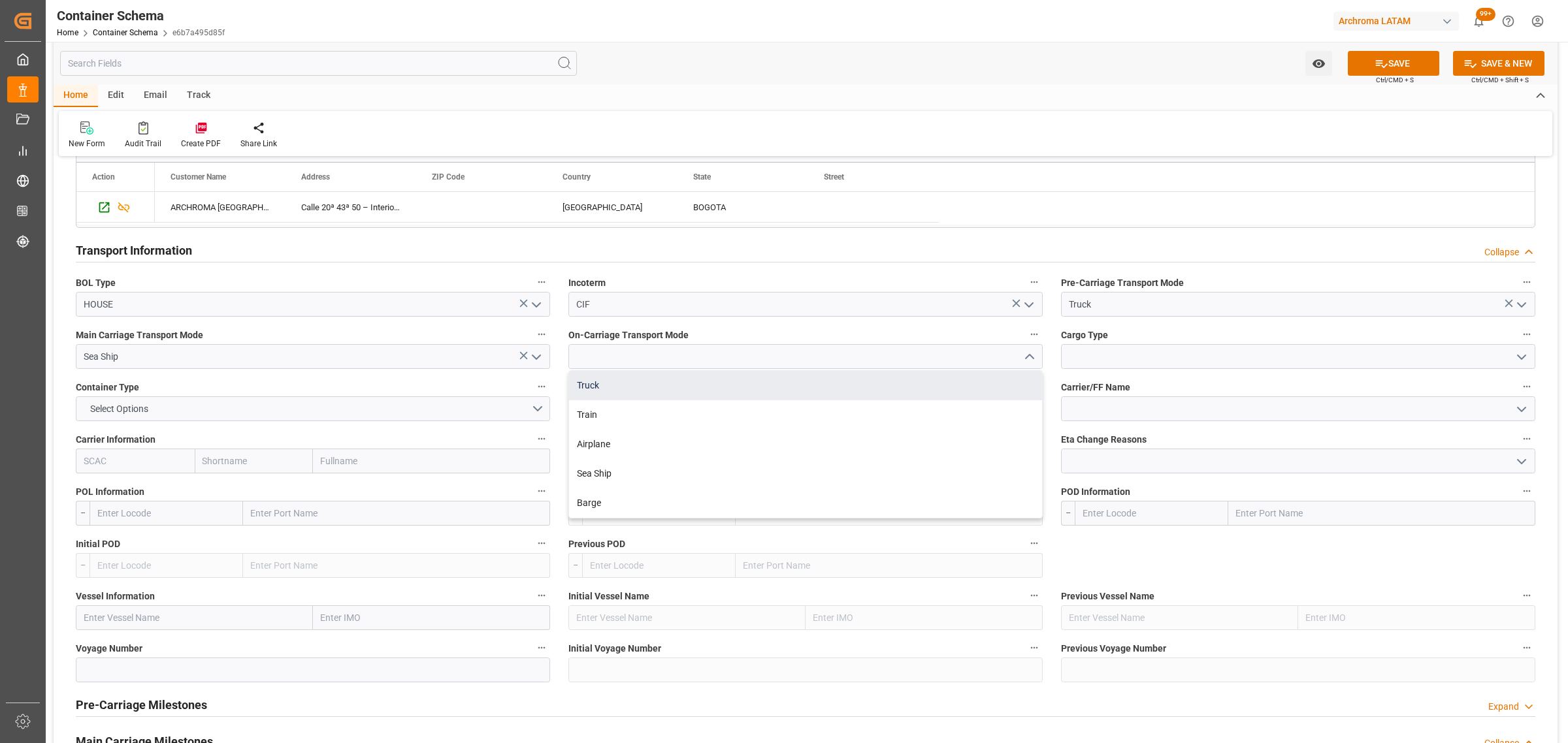
click at [660, 382] on div "Truck" at bounding box center [806, 386] width 473 height 29
type input "Truck"
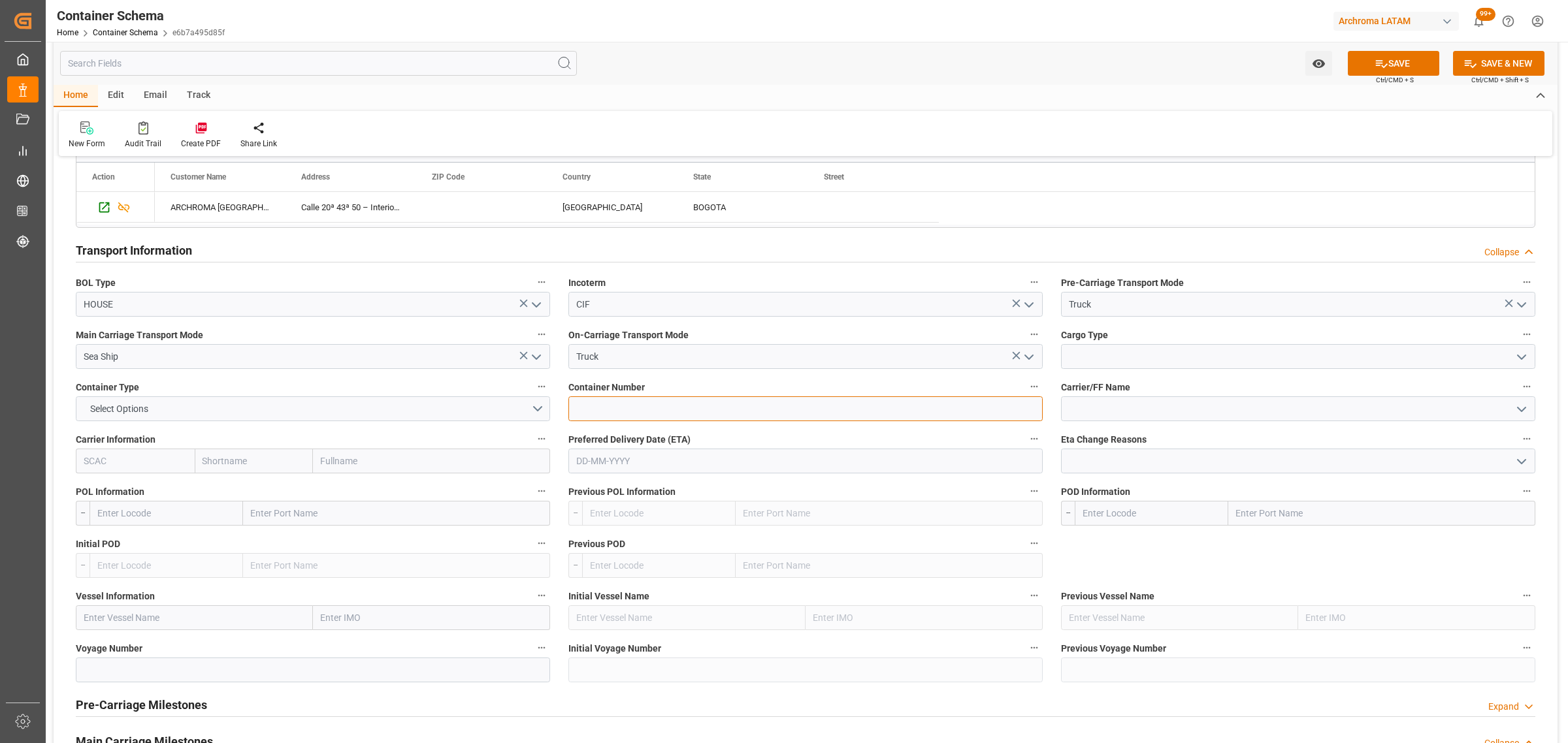
click at [845, 418] on input at bounding box center [806, 408] width 474 height 25
click at [423, 409] on button "Select Options" at bounding box center [313, 408] width 474 height 25
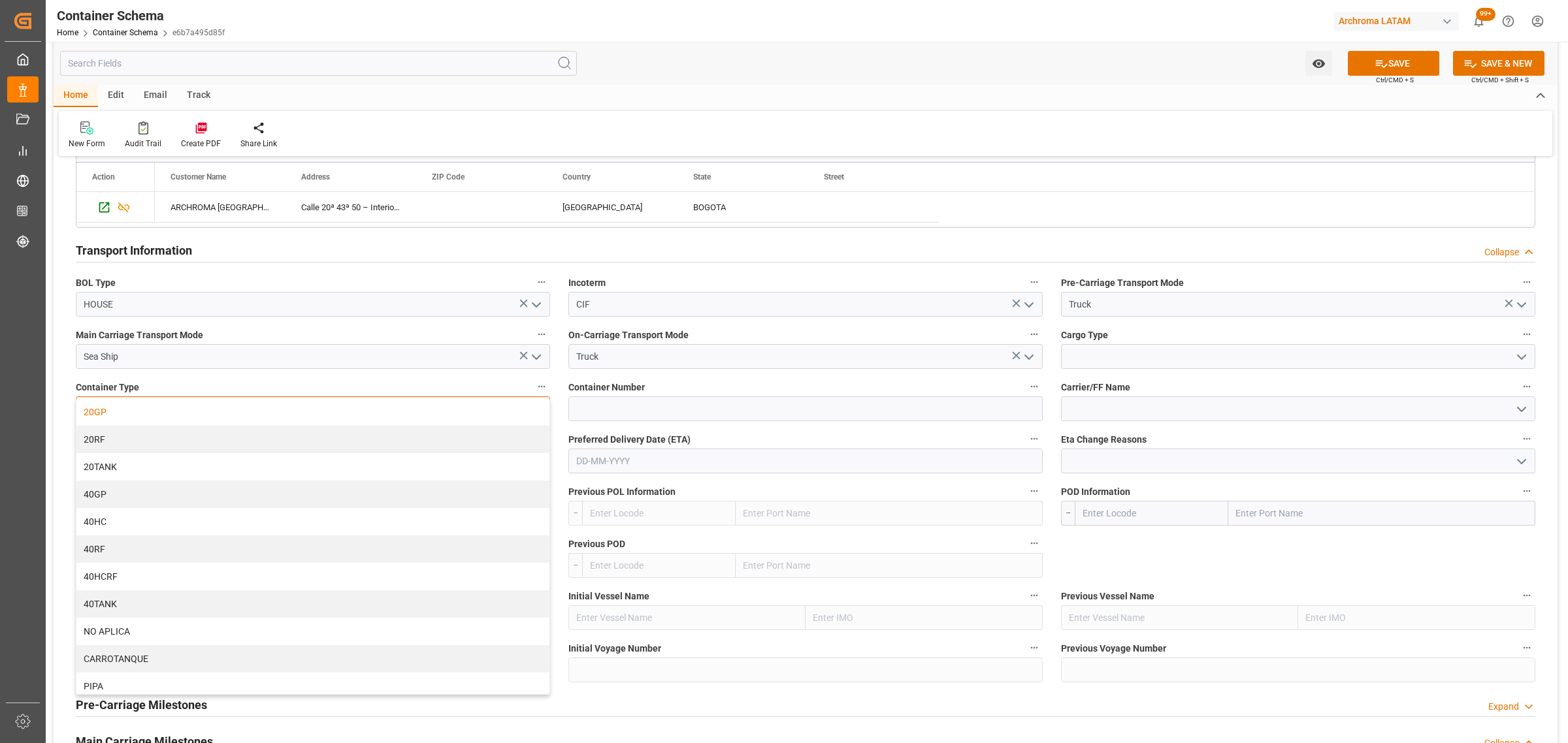
click at [199, 414] on div "20GP" at bounding box center [312, 413] width 473 height 28
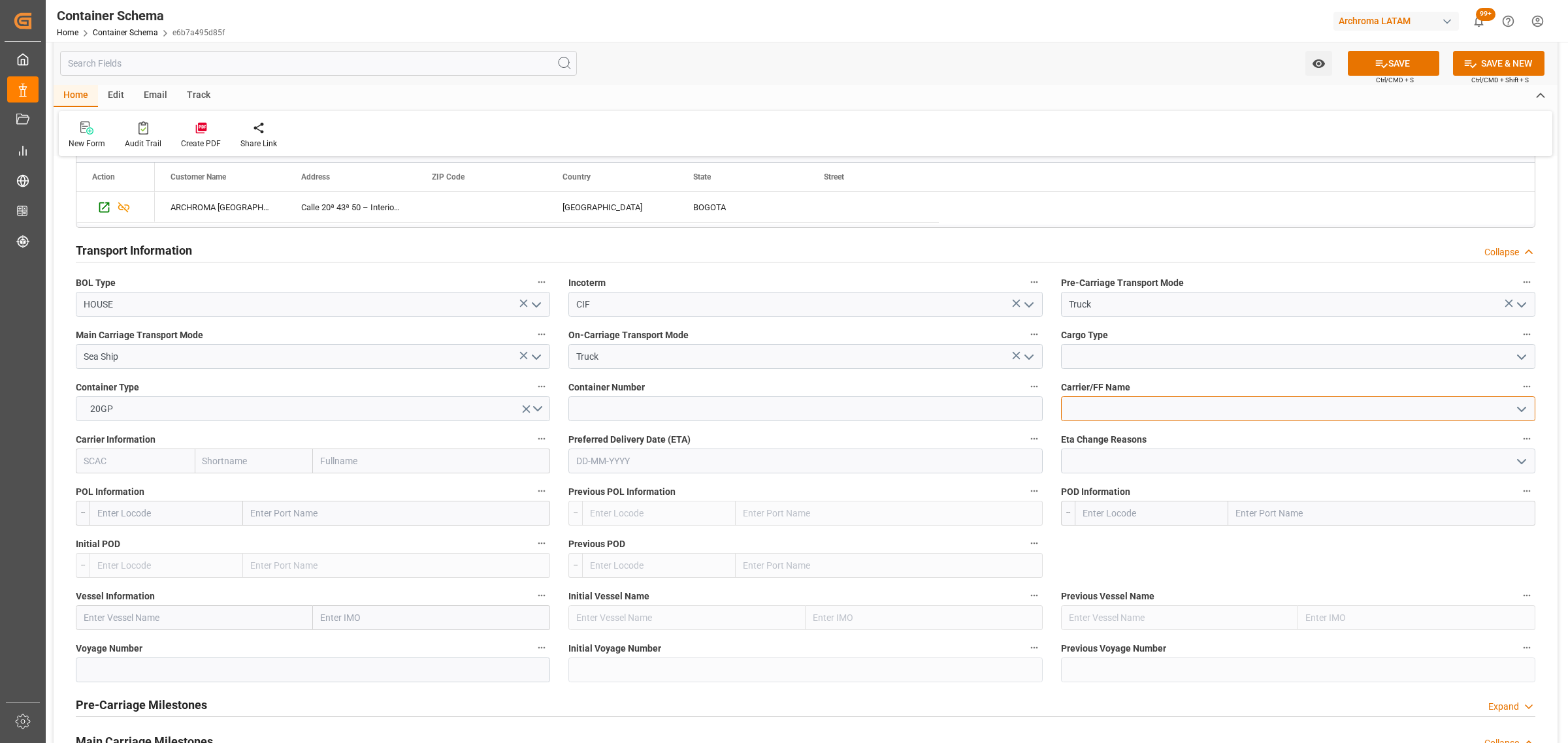
click at [1157, 418] on input at bounding box center [1298, 408] width 474 height 25
click at [1219, 436] on div "DSV AIR & SEA, S.A. DE C.V." at bounding box center [1298, 438] width 473 height 29
type input "DSV AIR & SEA, S.A. DE C.V."
click at [729, 456] on input "text" at bounding box center [806, 461] width 474 height 25
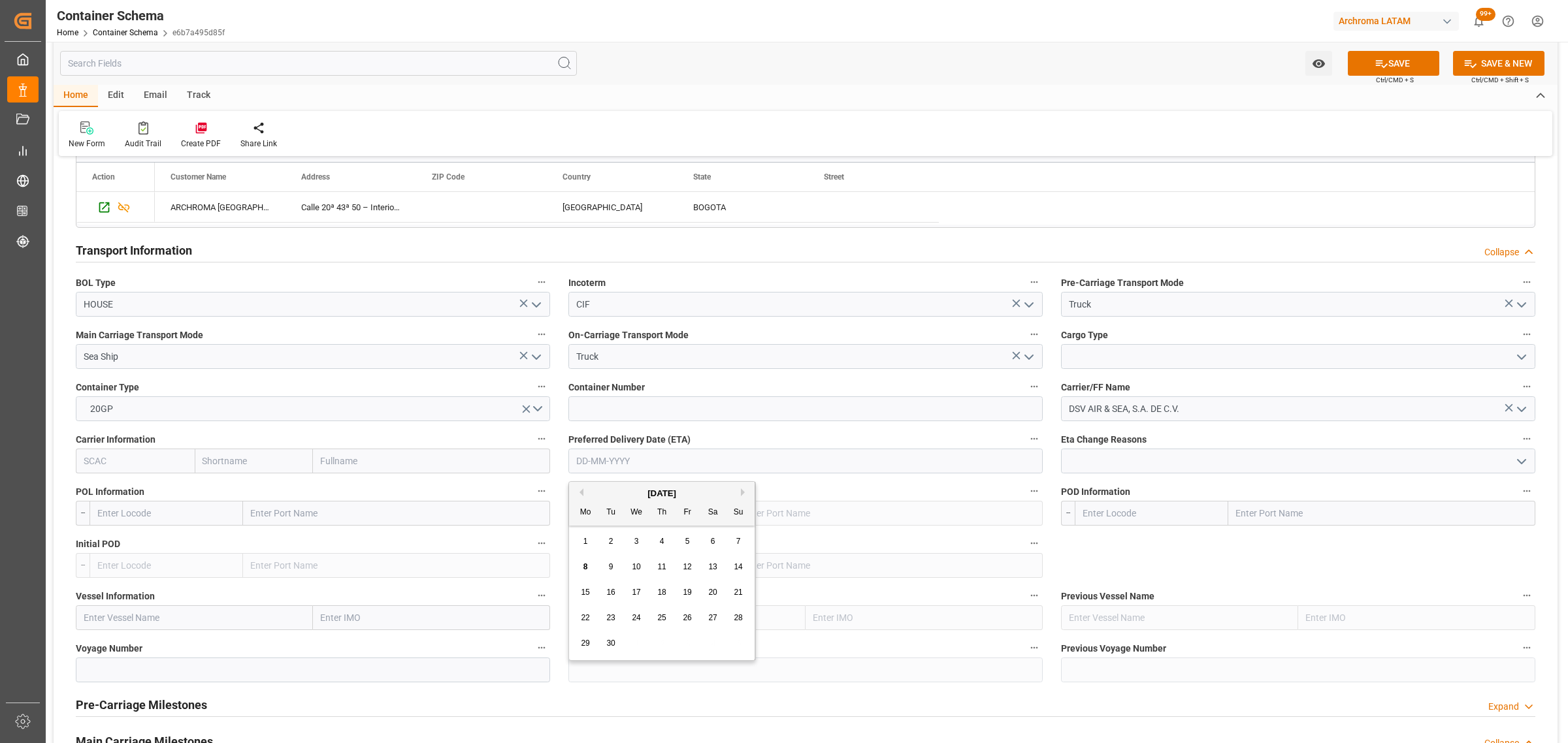
click at [612, 648] on span "30" at bounding box center [611, 643] width 9 height 10
type input "30-09-2025"
click at [253, 465] on input "text" at bounding box center [254, 461] width 119 height 25
type input "d"
click at [185, 522] on input "text" at bounding box center [165, 513] width 153 height 25
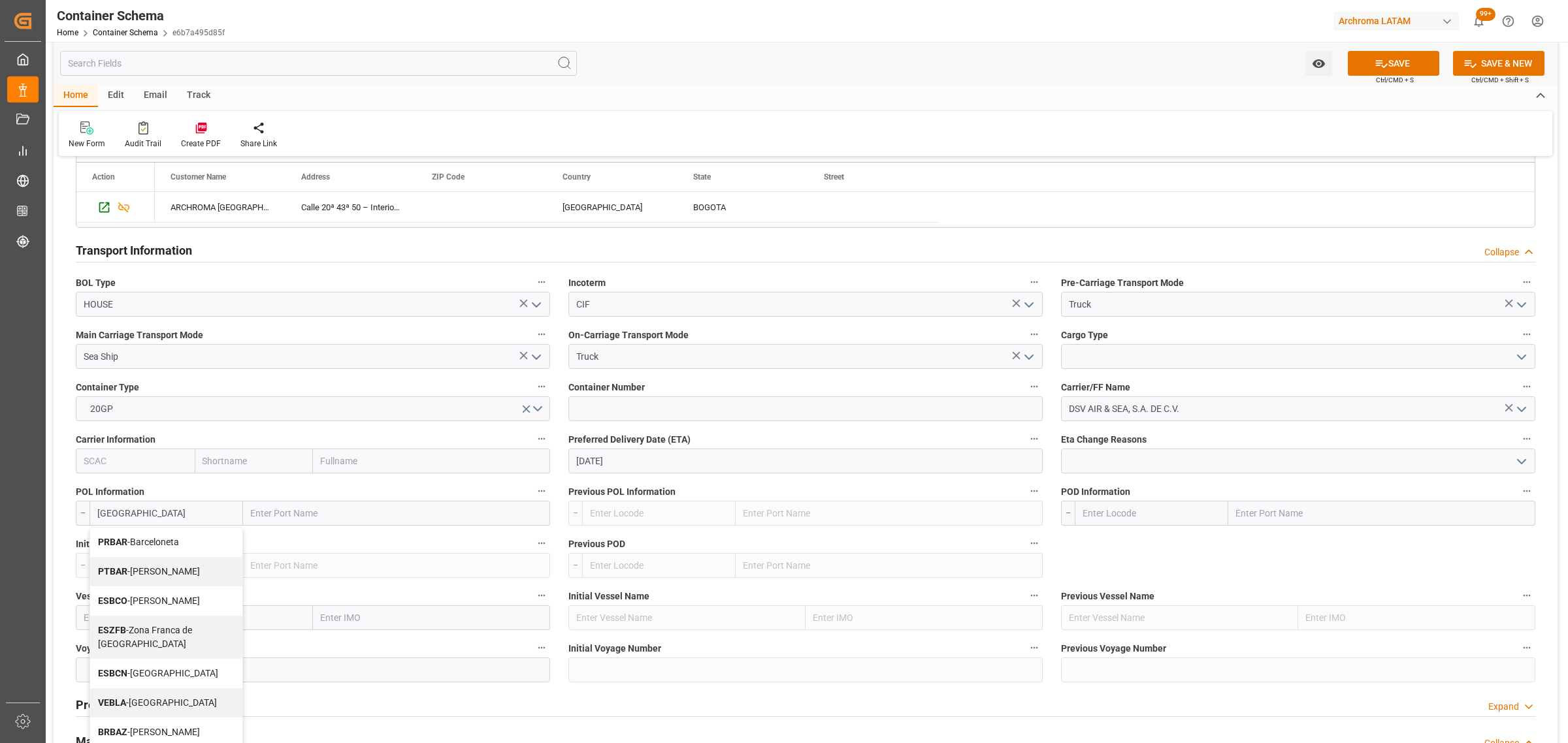
click at [148, 541] on span "PRBAR - Barceloneta" at bounding box center [138, 542] width 81 height 10
type input "PRBAR"
type input "Barceloneta"
click at [1145, 513] on input "text" at bounding box center [1151, 513] width 153 height 25
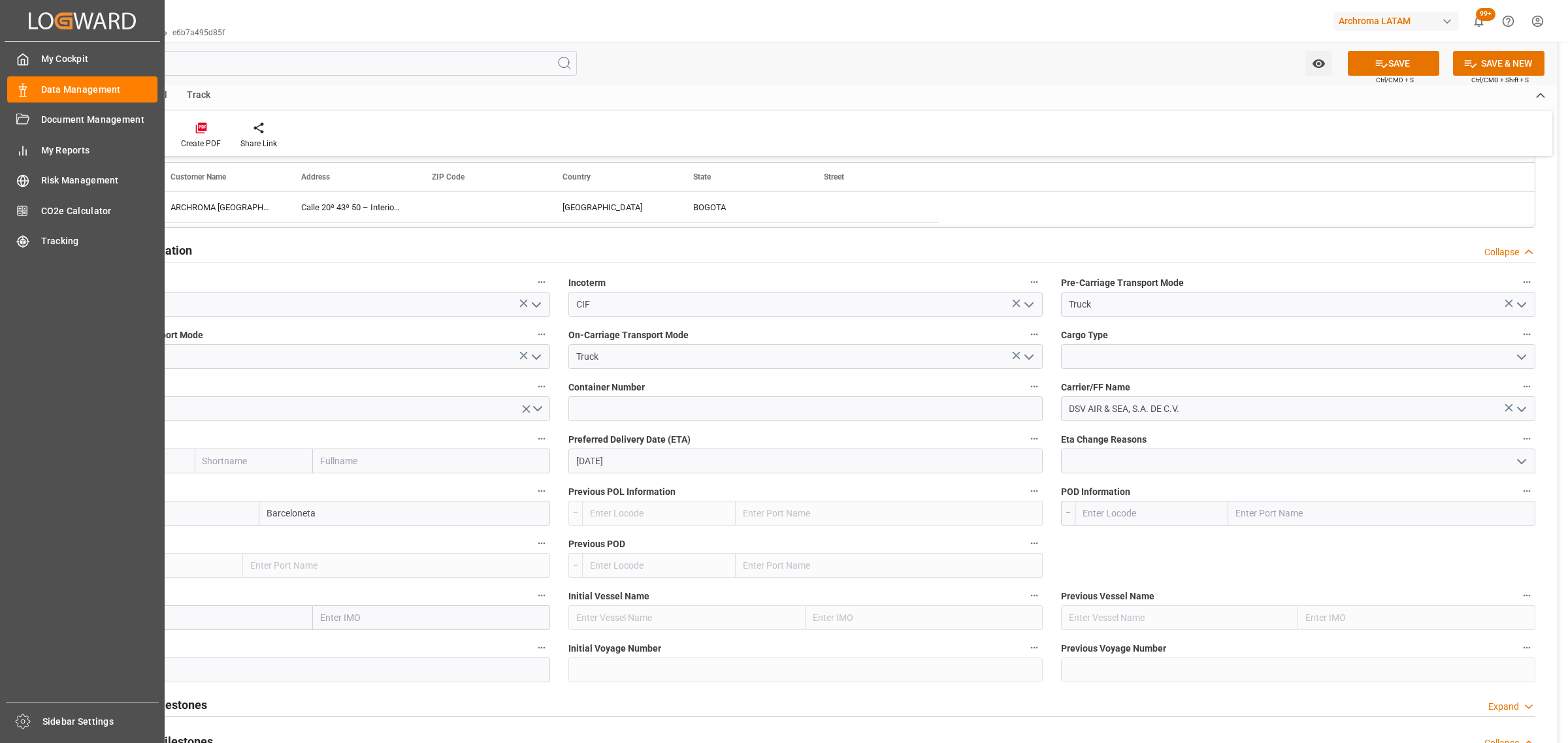
click at [0, 501] on html "Created by potrace 1.15, written by Peter Selinger 2001-2017 Created by potrace…" at bounding box center [784, 371] width 1568 height 743
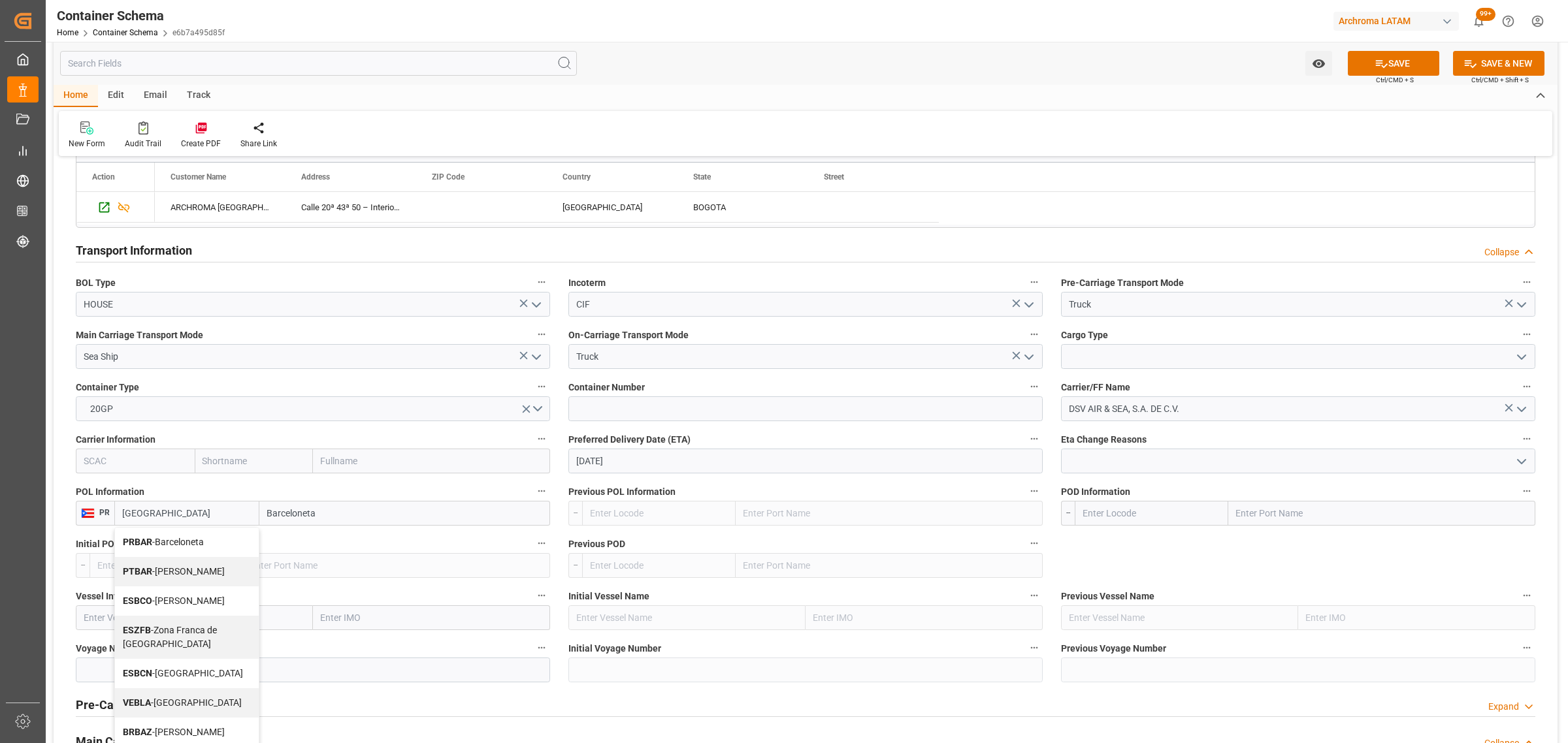
click at [165, 623] on div "ESZFB - Zona Franca de Barcelona" at bounding box center [187, 637] width 144 height 43
type input "ESZFB"
type input "Zona Franca de Barcelona"
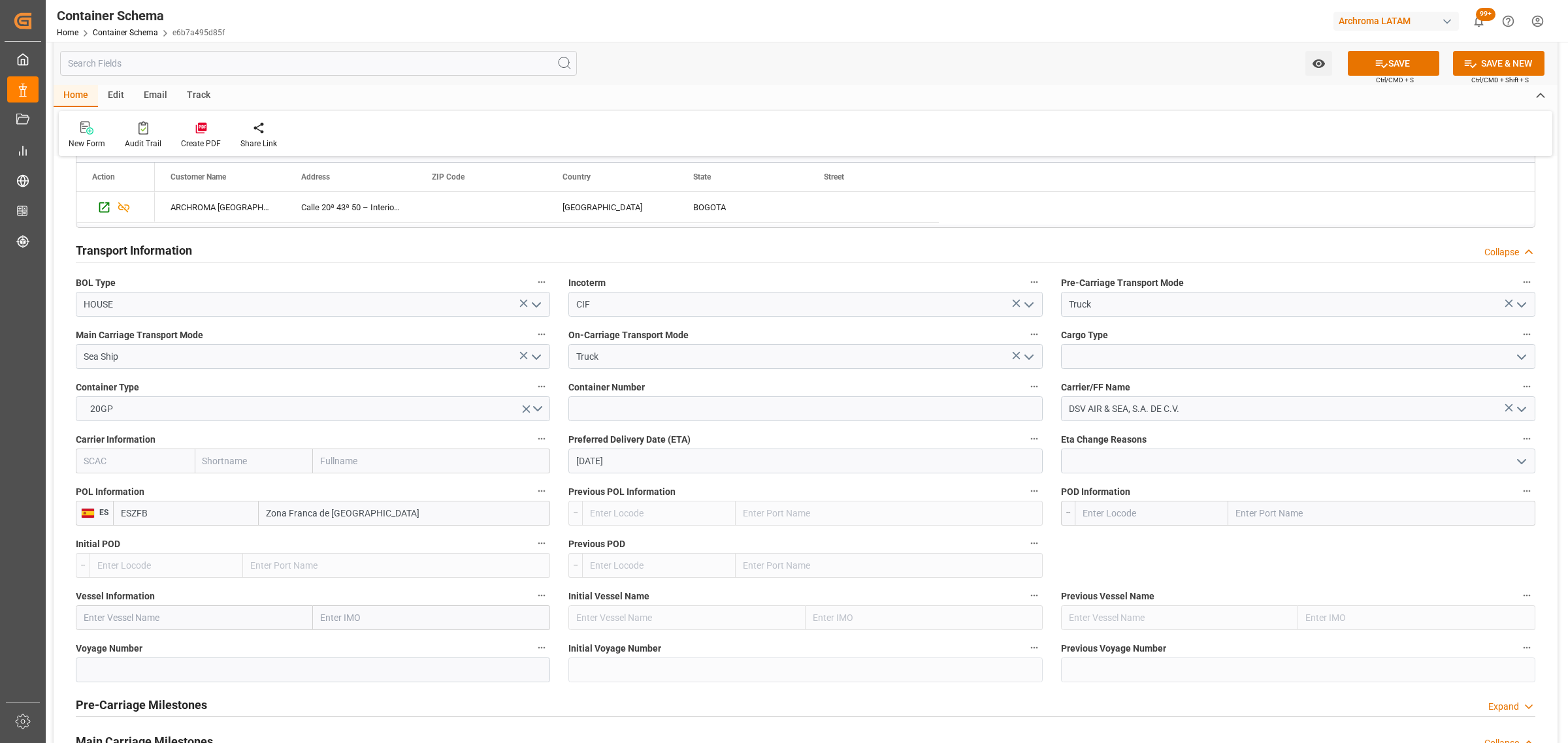
type input "ESZFB"
click at [1160, 514] on input "text" at bounding box center [1151, 513] width 153 height 25
click at [1127, 537] on div "COCTG - Cartagena" at bounding box center [1152, 542] width 152 height 29
type input "COCTG"
type input "Cartagena"
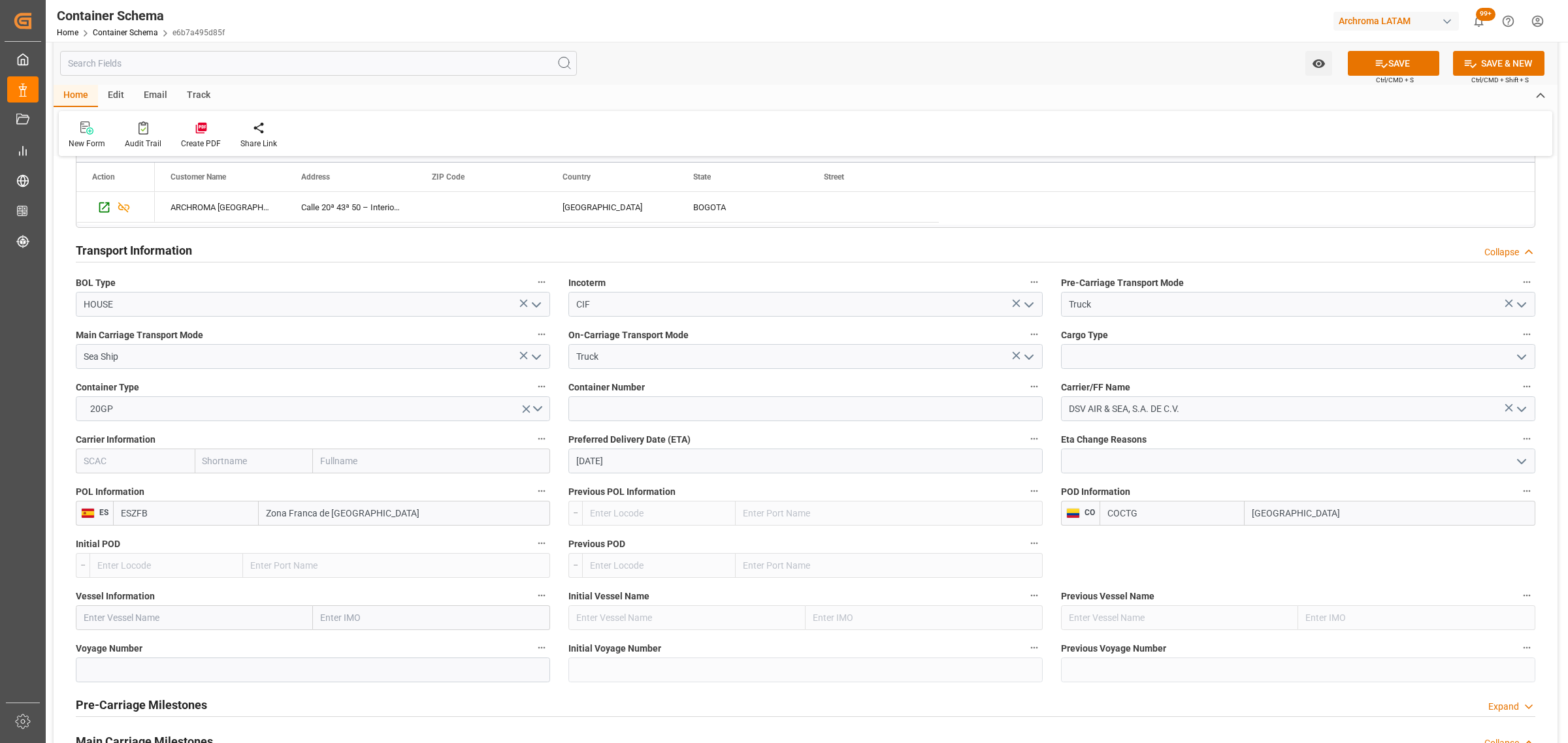
type input "COCTG"
click at [112, 623] on input "text" at bounding box center [195, 618] width 237 height 25
click at [142, 618] on input "text" at bounding box center [195, 618] width 237 height 25
paste input "MSC ELISABETTA"
type input "MSC ELISABETTA"
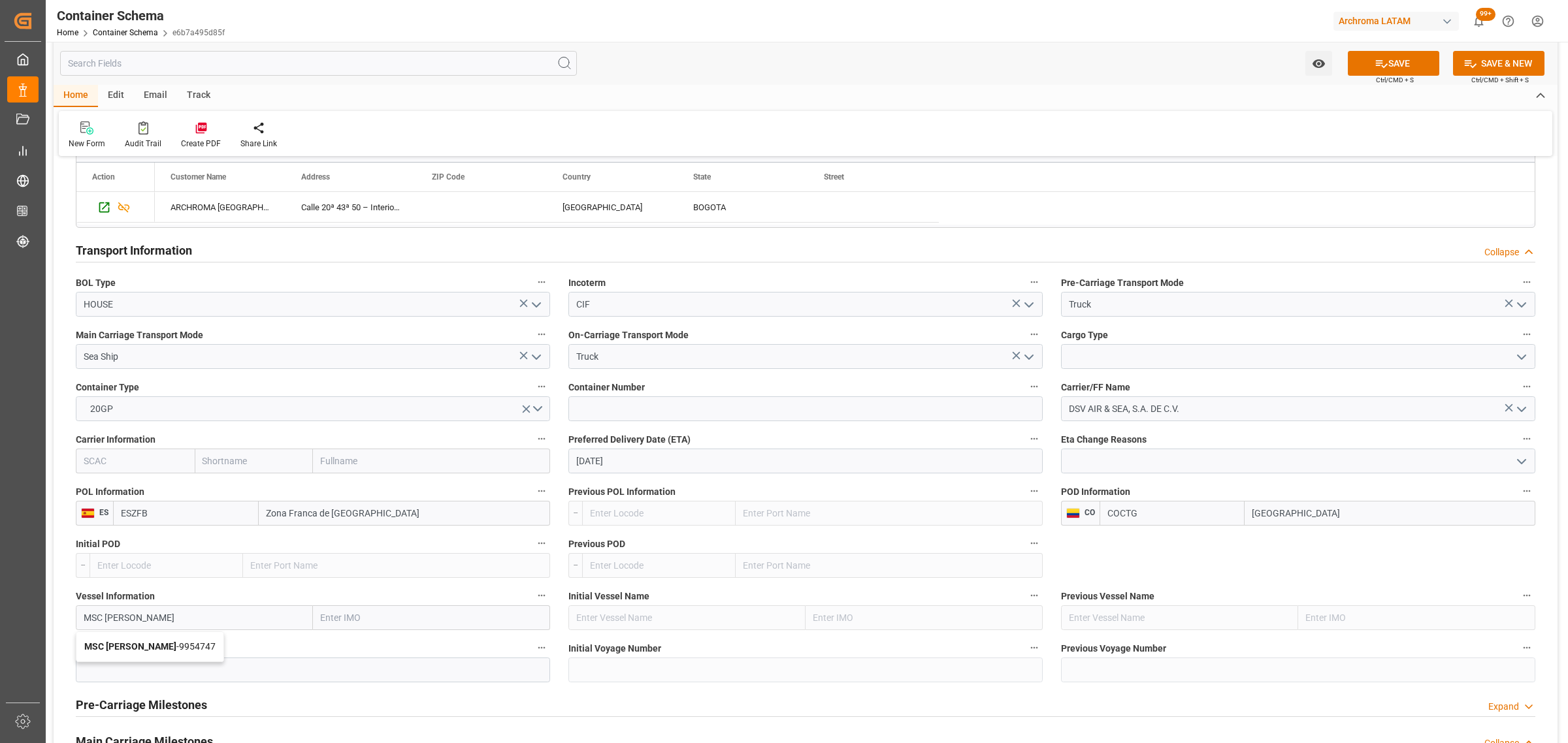
drag, startPoint x: 175, startPoint y: 652, endPoint x: 157, endPoint y: 658, distance: 19.0
click at [175, 652] on span "MSC ELISABETTA - 9954747" at bounding box center [150, 646] width 132 height 10
type input "9954747"
type input "MSC ELISABETTA"
click at [124, 670] on input at bounding box center [313, 669] width 474 height 25
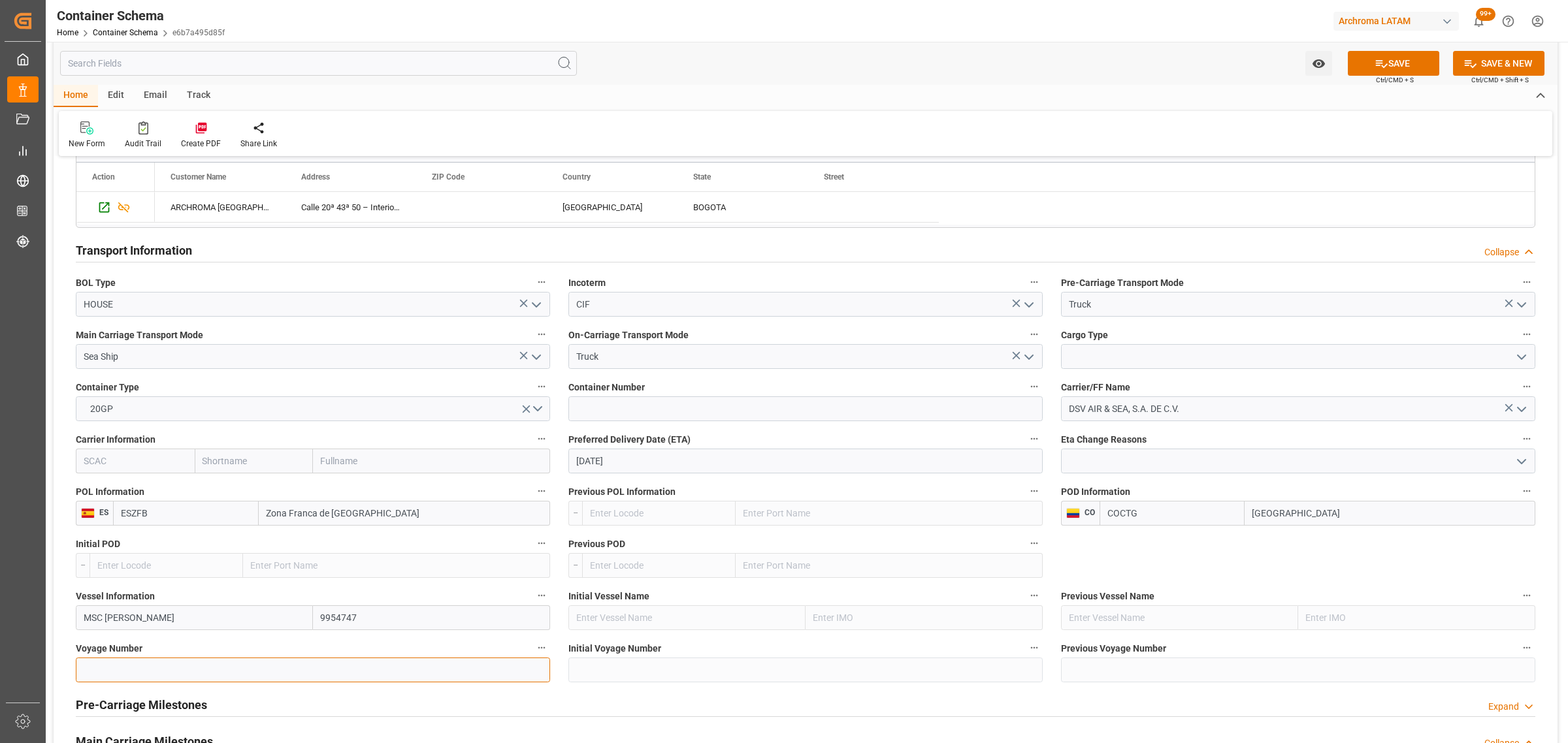
click at [191, 681] on input at bounding box center [313, 669] width 474 height 25
paste input "MC535A"
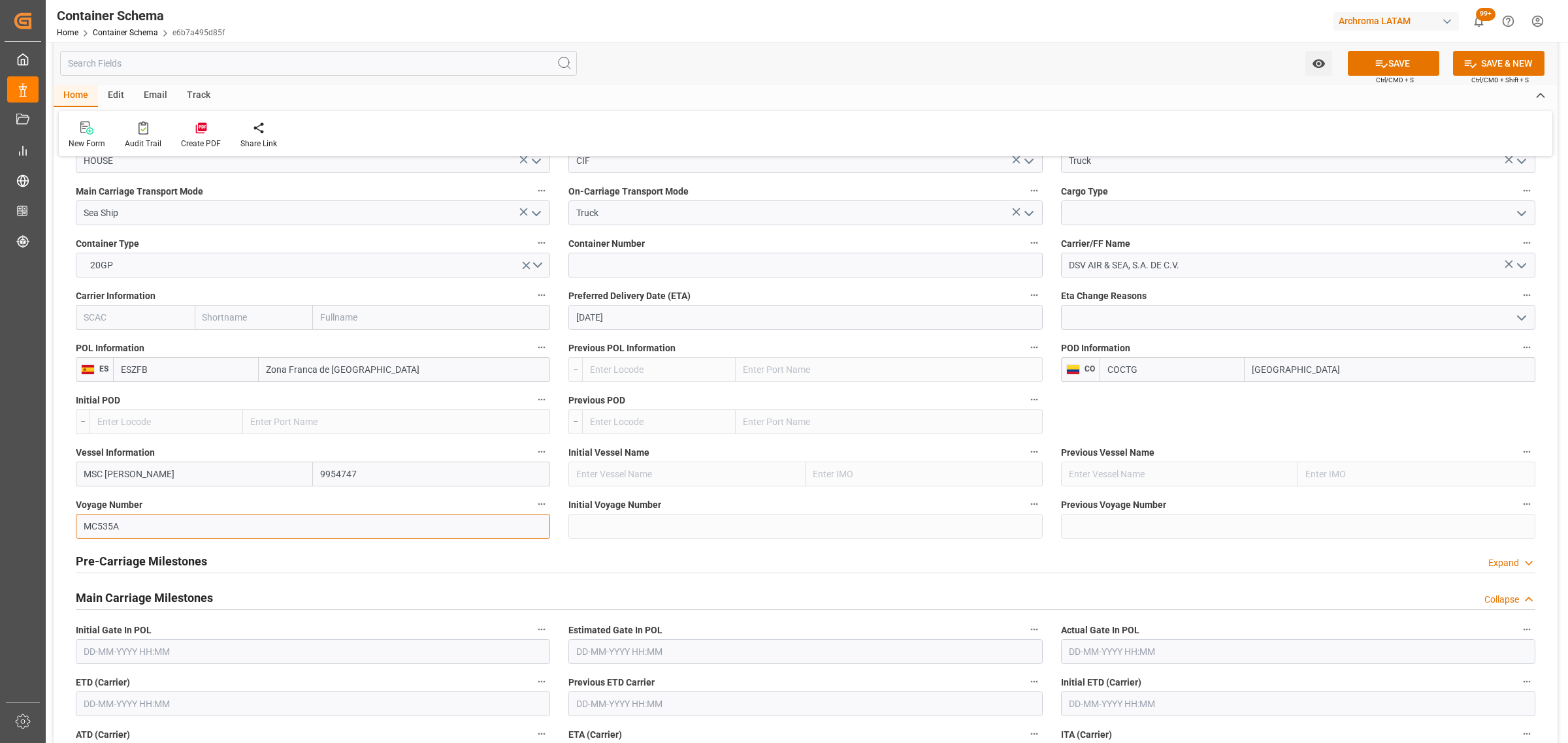
scroll to position [1387, 0]
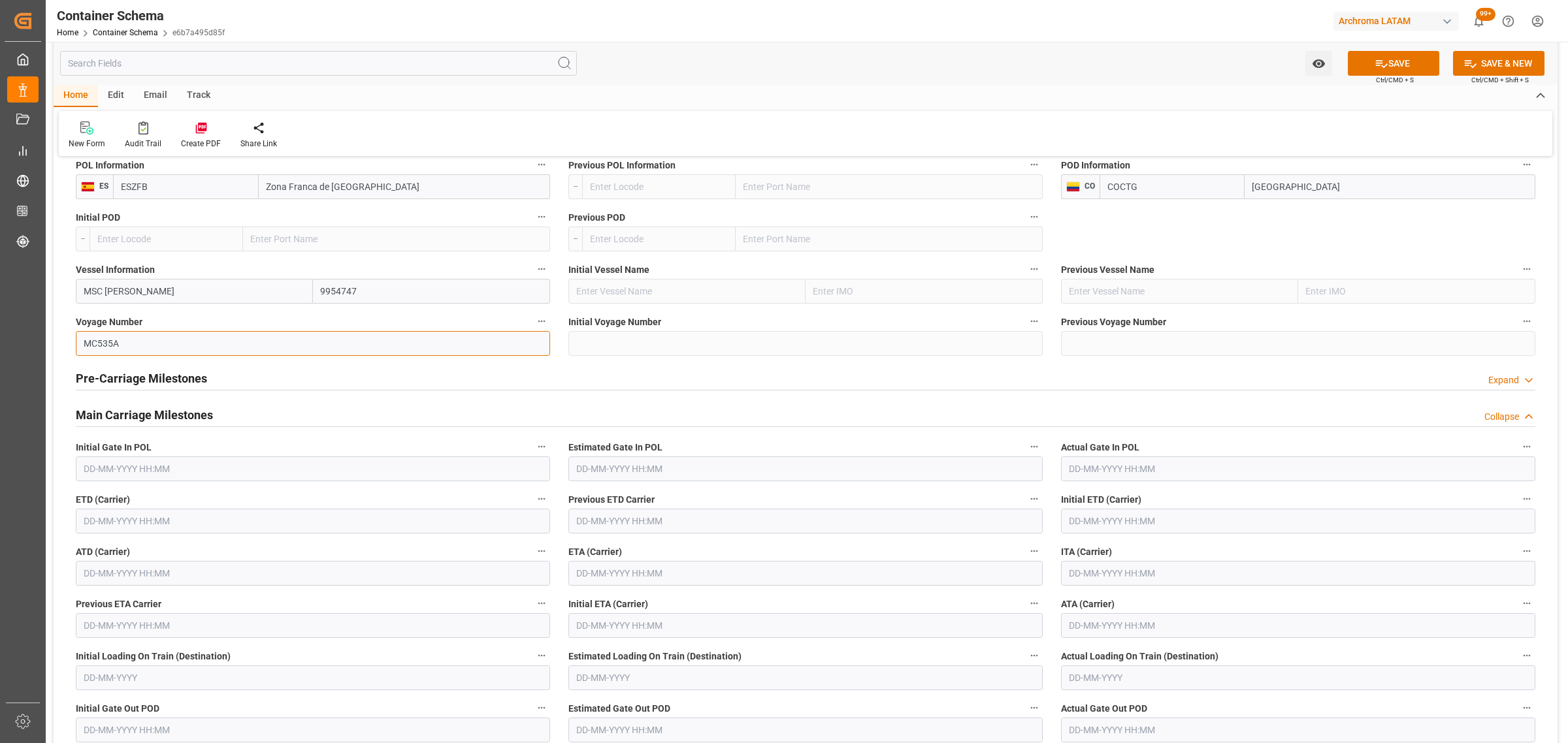
type input "MC535A"
click at [338, 374] on div "Pre-Carriage Milestones Expand" at bounding box center [806, 377] width 1460 height 25
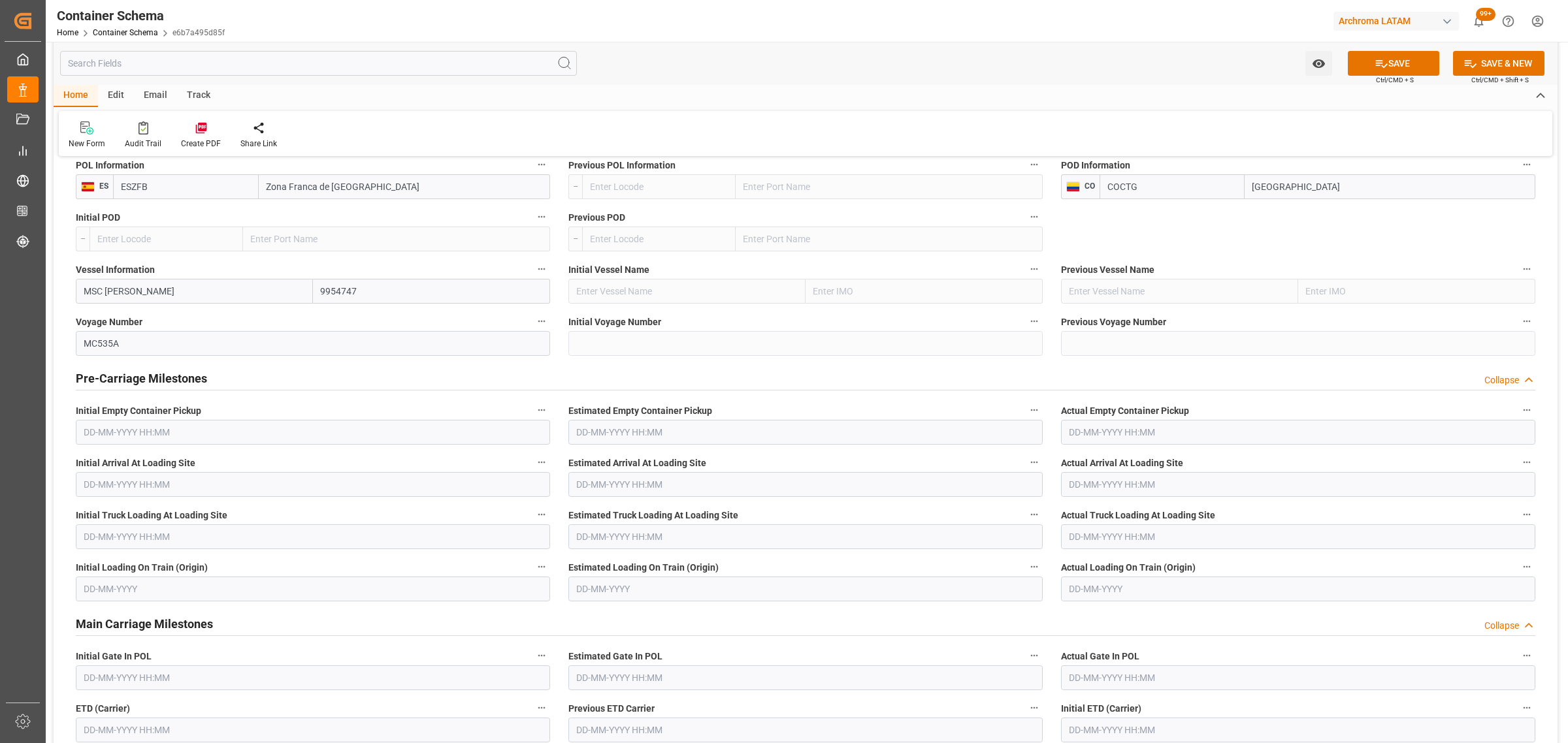
click at [338, 374] on div "Pre-Carriage Milestones Collapse" at bounding box center [806, 377] width 1460 height 25
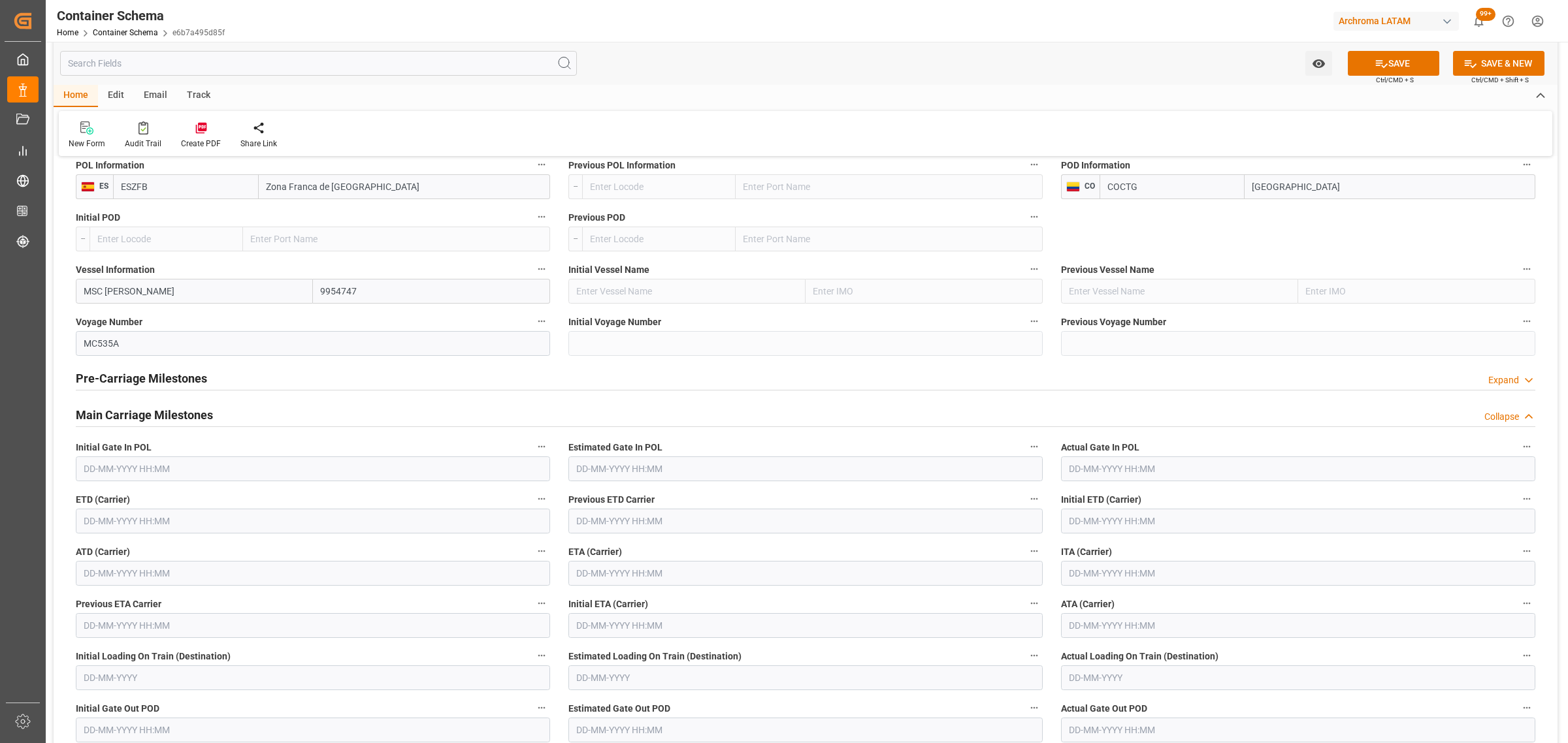
click at [230, 412] on div "Main Carriage Milestones Collapse" at bounding box center [806, 413] width 1460 height 25
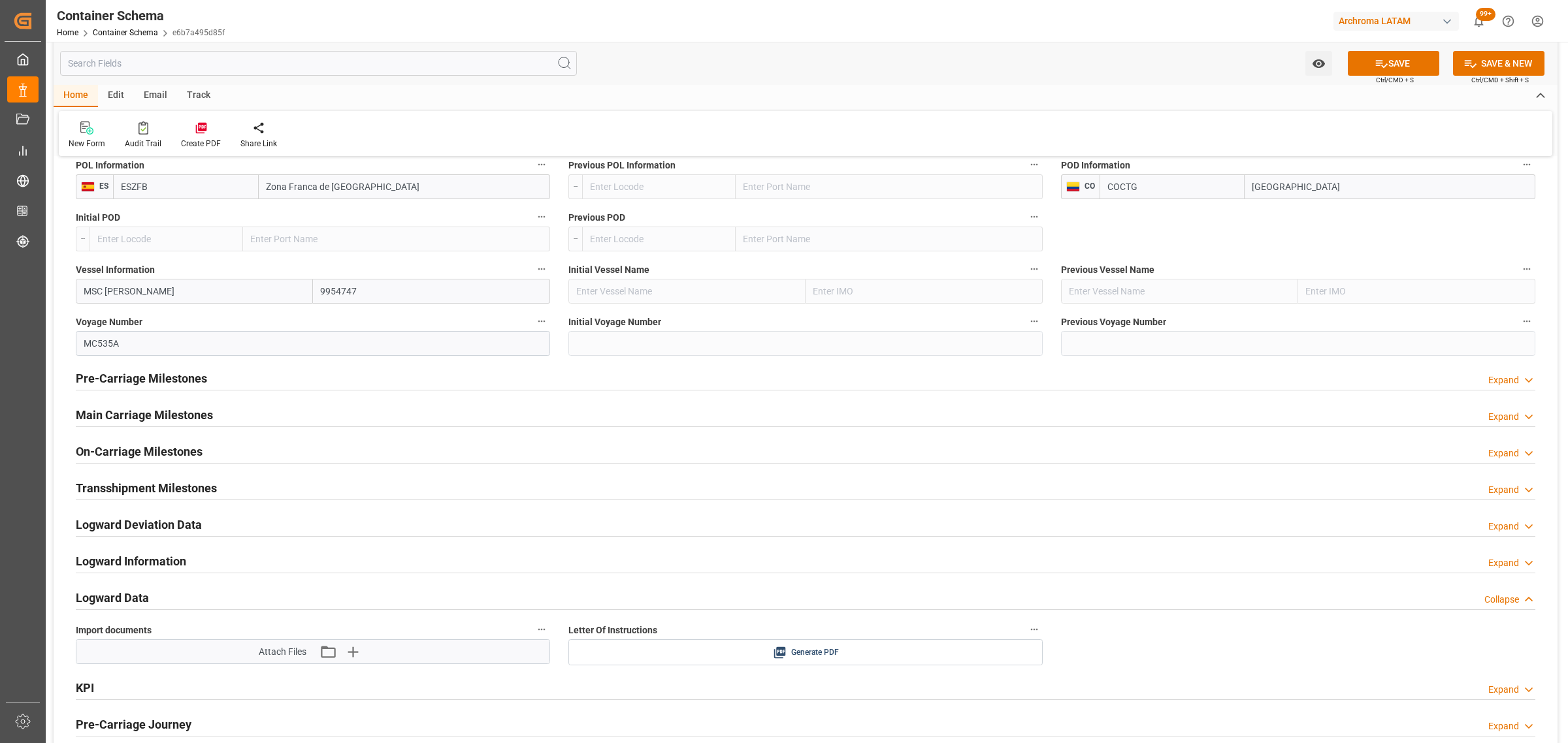
click at [230, 412] on div "Main Carriage Milestones Expand" at bounding box center [806, 413] width 1460 height 25
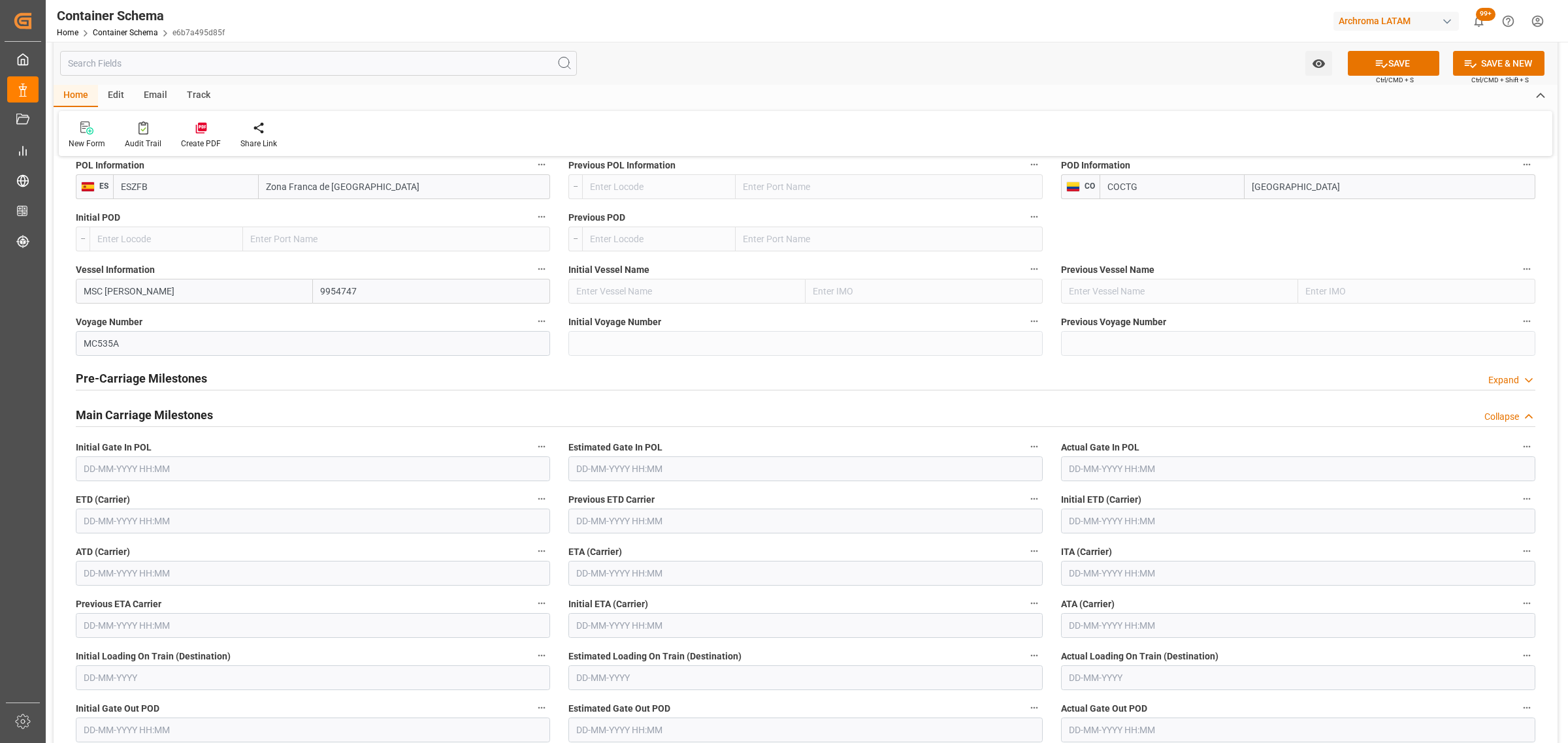
click at [175, 515] on input "text" at bounding box center [313, 521] width 474 height 25
click at [247, 604] on span "7" at bounding box center [246, 602] width 4 height 10
type input "07-09-2025 00:00"
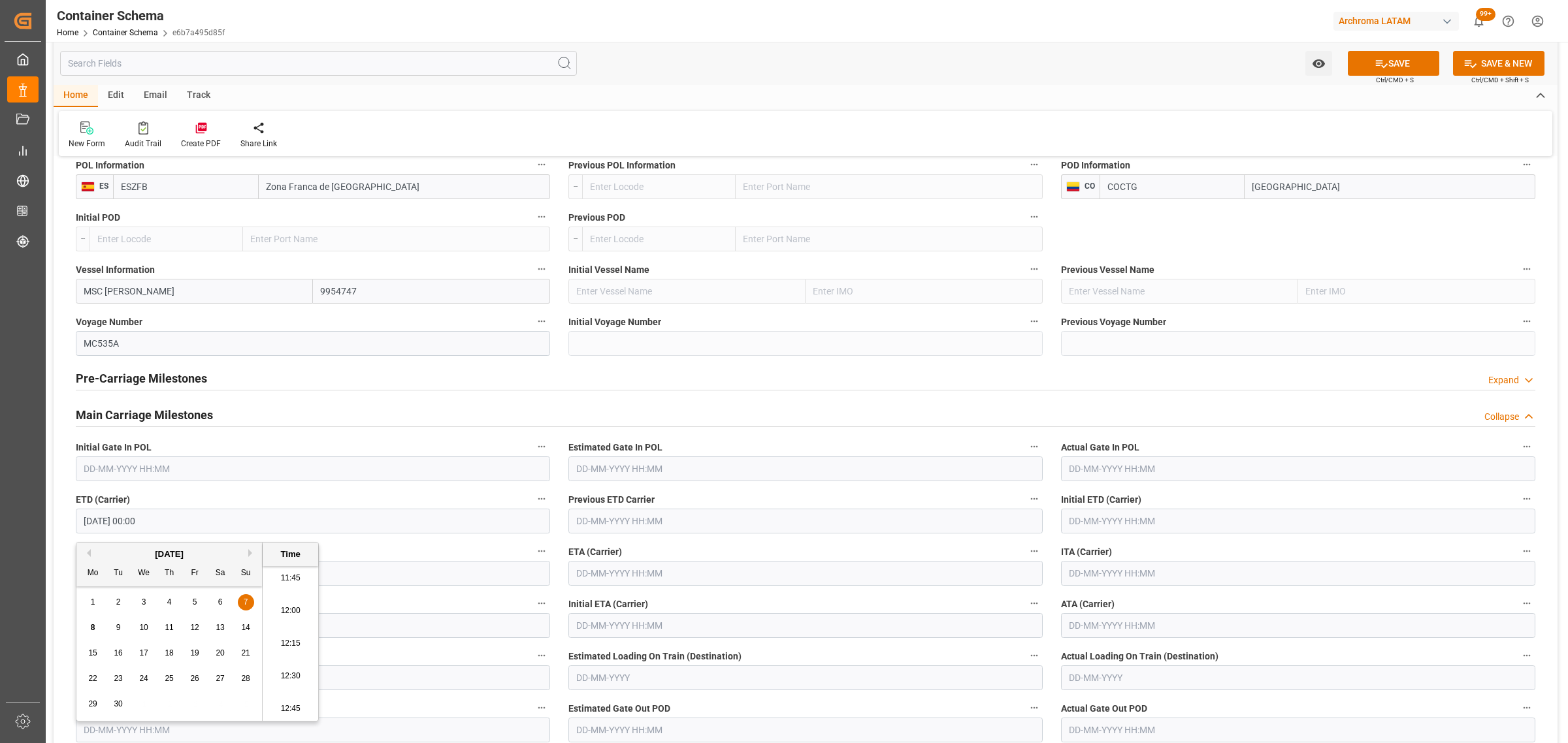
click at [682, 572] on input "text" at bounding box center [806, 573] width 474 height 25
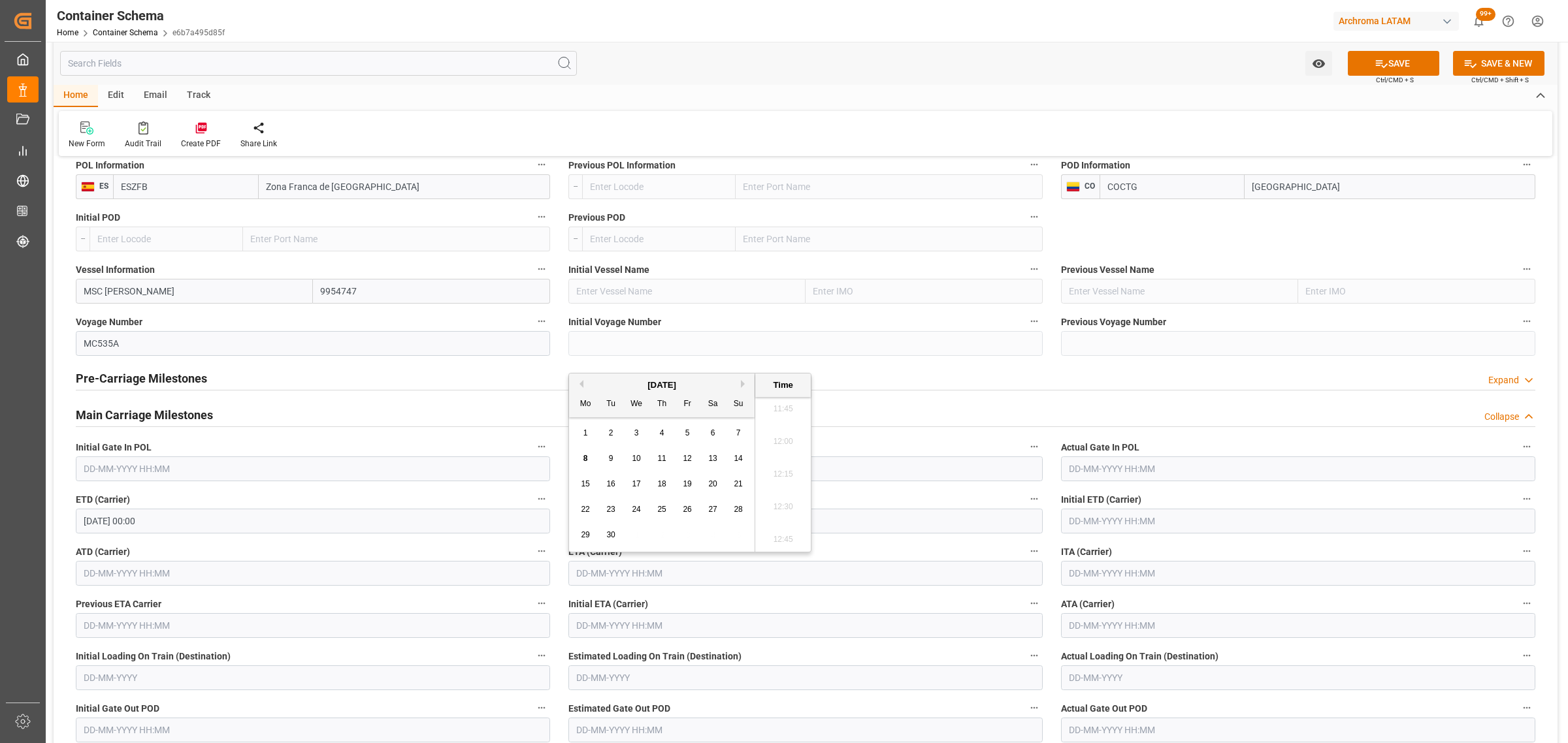
click at [609, 533] on span "30" at bounding box center [611, 535] width 9 height 10
type input "30-09-2025 00:00"
click at [1383, 68] on icon at bounding box center [1382, 64] width 14 height 14
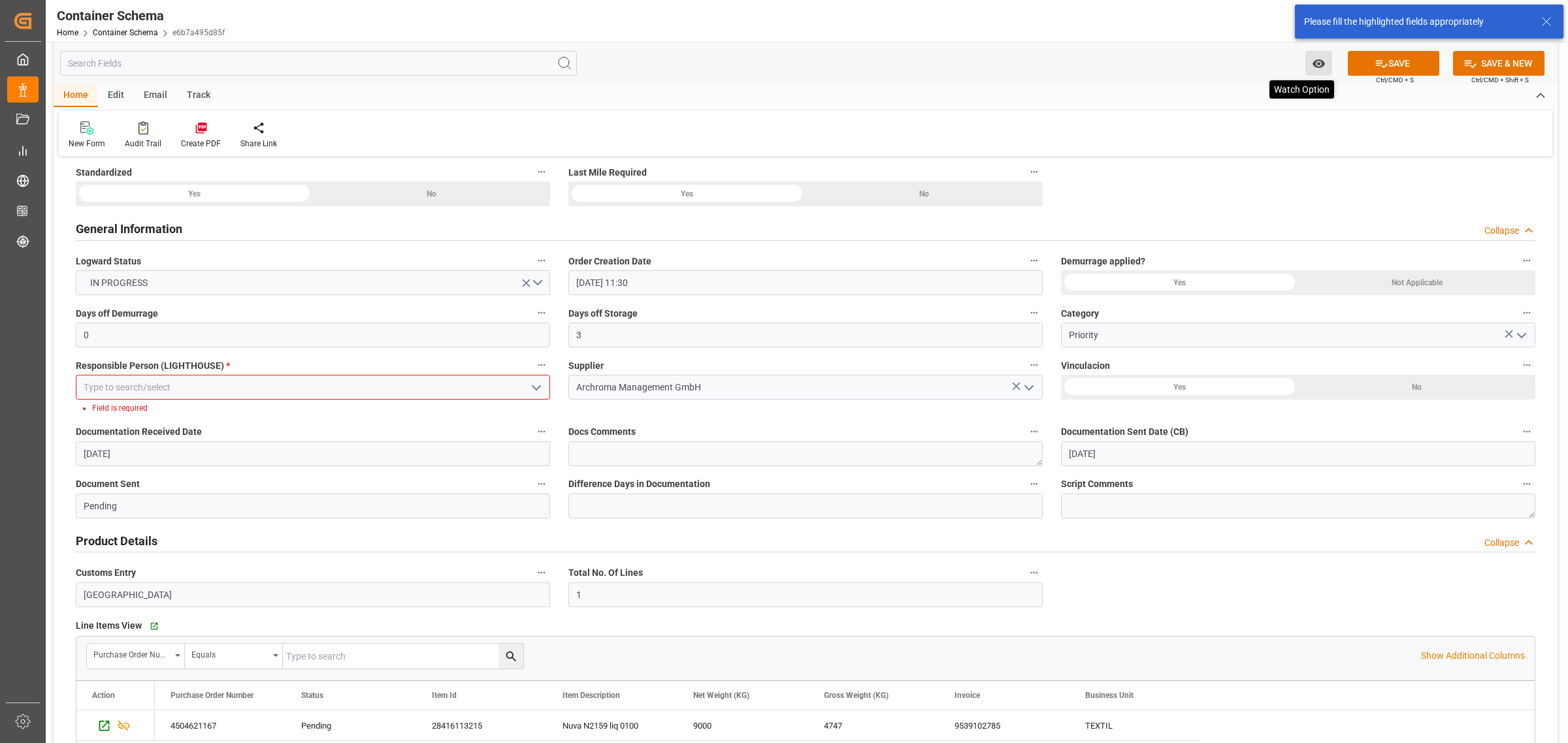
click at [1321, 62] on icon "open menu" at bounding box center [1318, 64] width 12 height 9
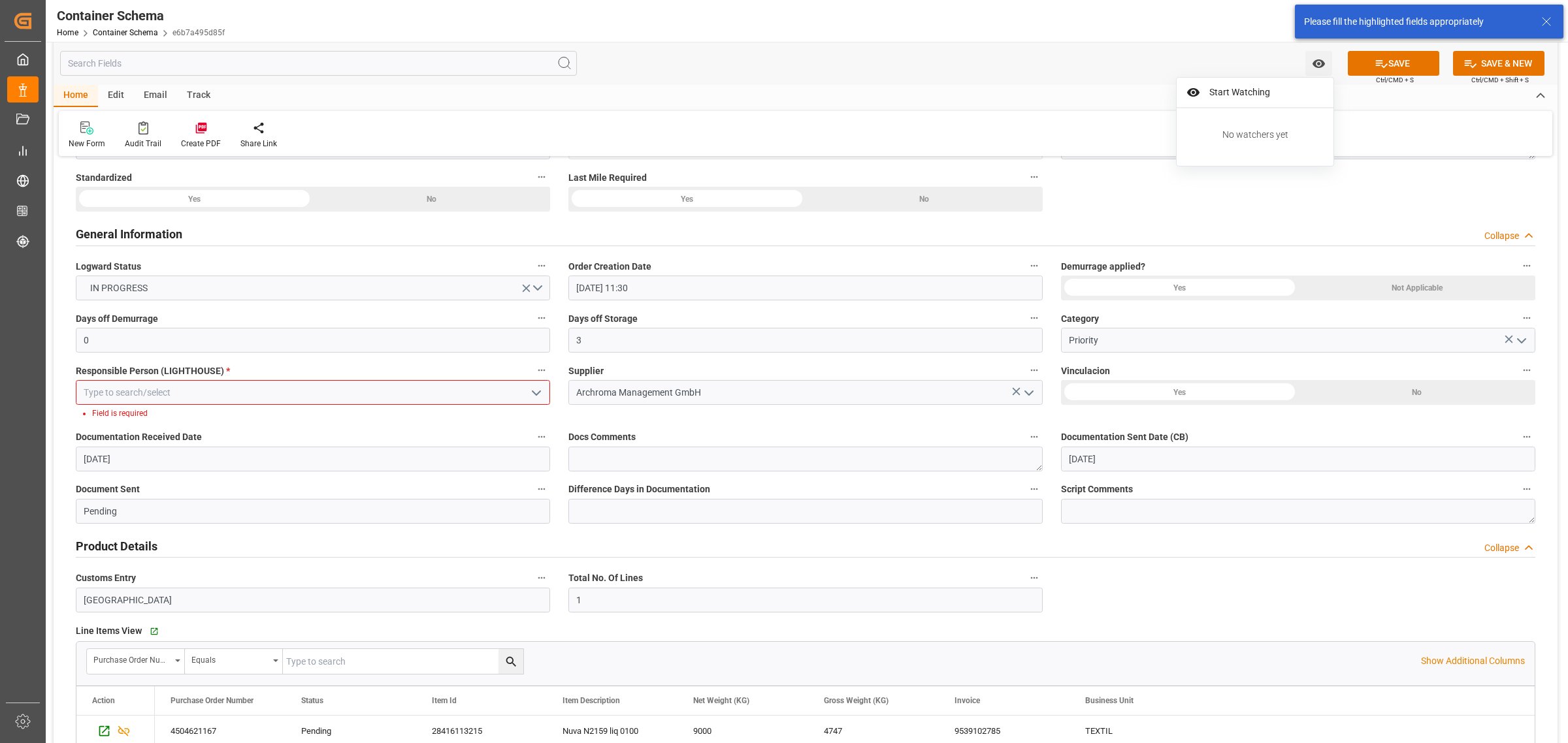
click at [556, 394] on div at bounding box center [312, 392] width 494 height 25
click at [527, 391] on button "open menu" at bounding box center [536, 392] width 20 height 20
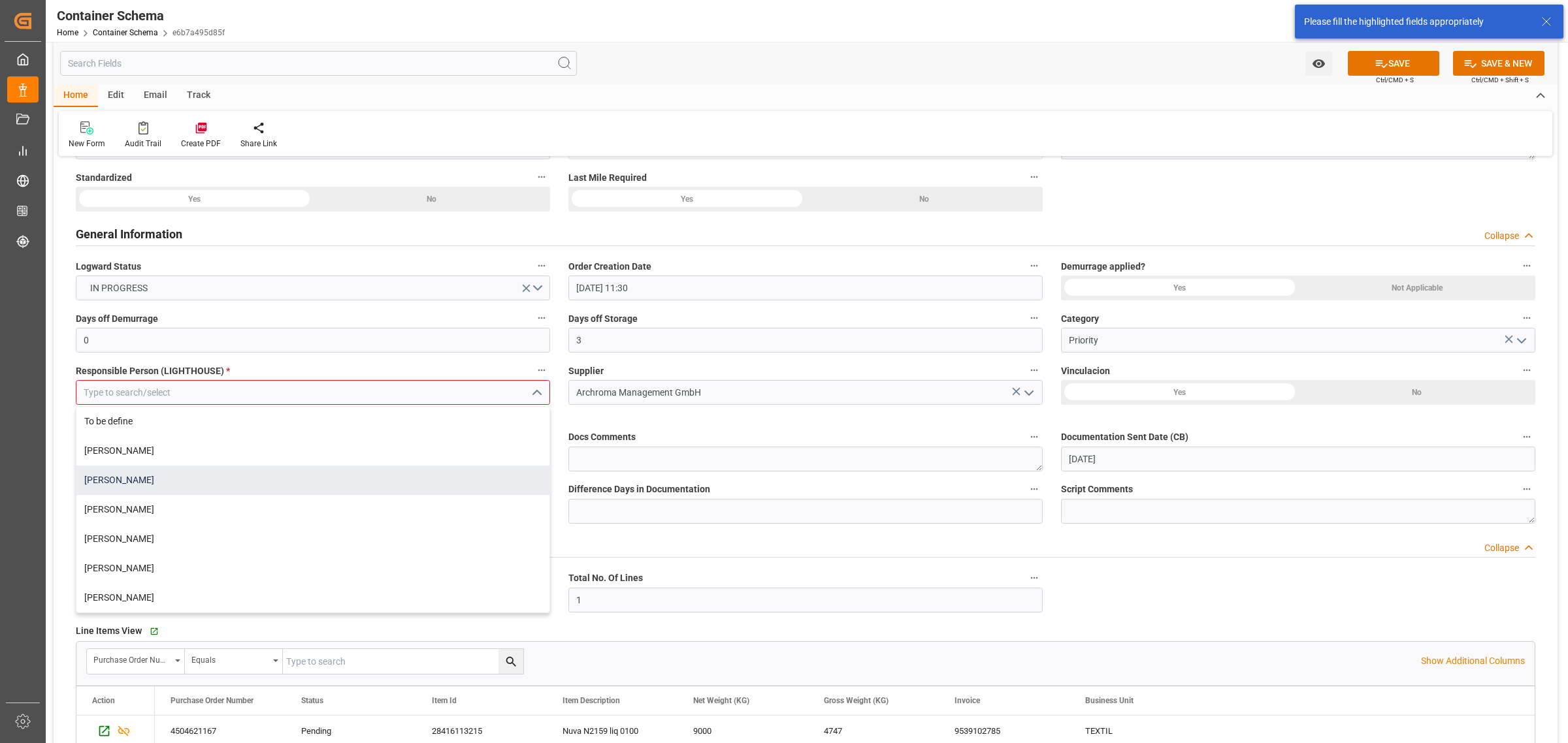
click at [180, 477] on div "Maria Piranquive" at bounding box center [312, 480] width 473 height 29
type input "Maria Piranquive"
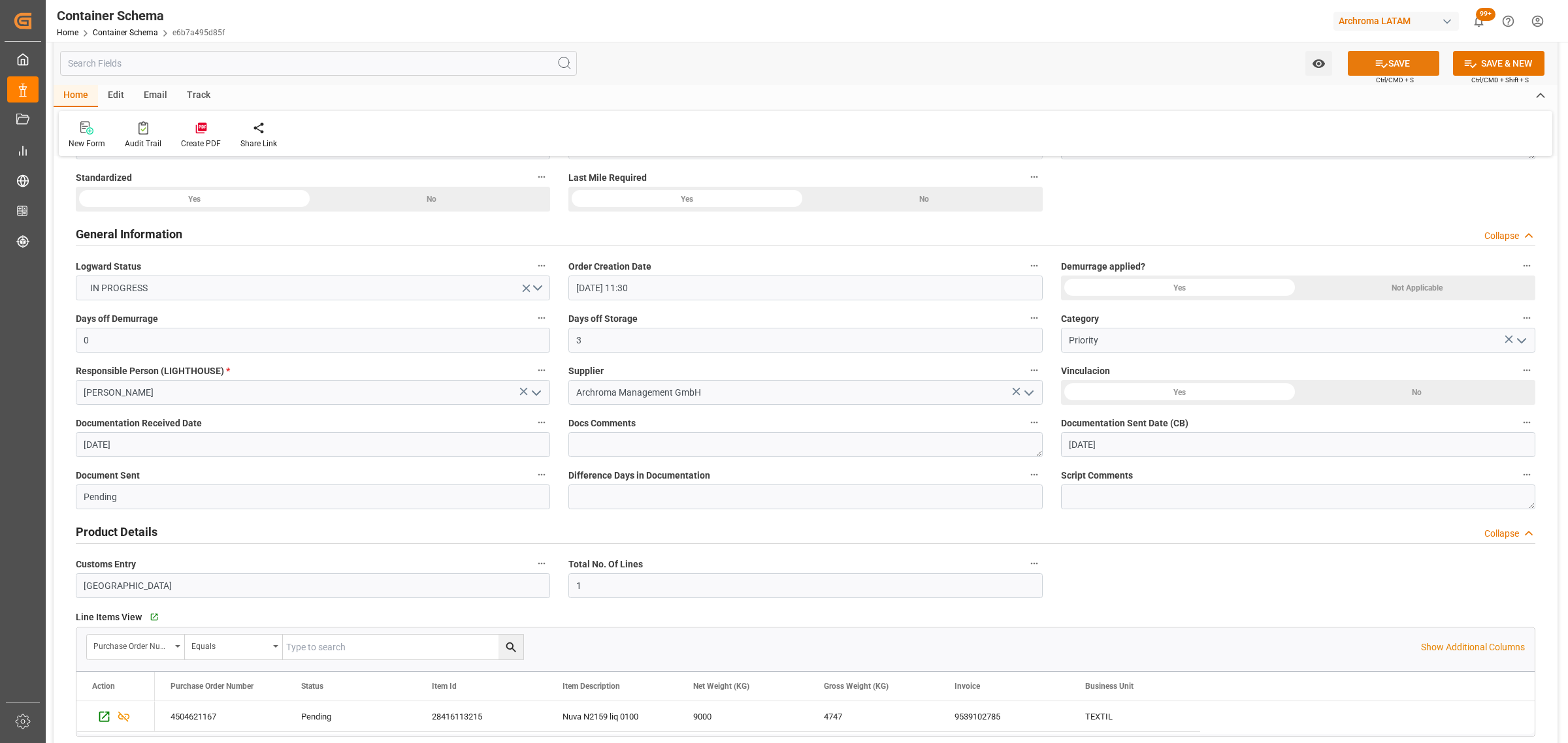
click at [1395, 73] on button "SAVE" at bounding box center [1394, 63] width 92 height 25
click at [1324, 67] on icon "open menu" at bounding box center [1319, 64] width 14 height 14
drag, startPoint x: 1298, startPoint y: 77, endPoint x: 1294, endPoint y: 84, distance: 8.1
click at [1298, 79] on div "Start Watching No watchers yet" at bounding box center [1255, 121] width 158 height 89
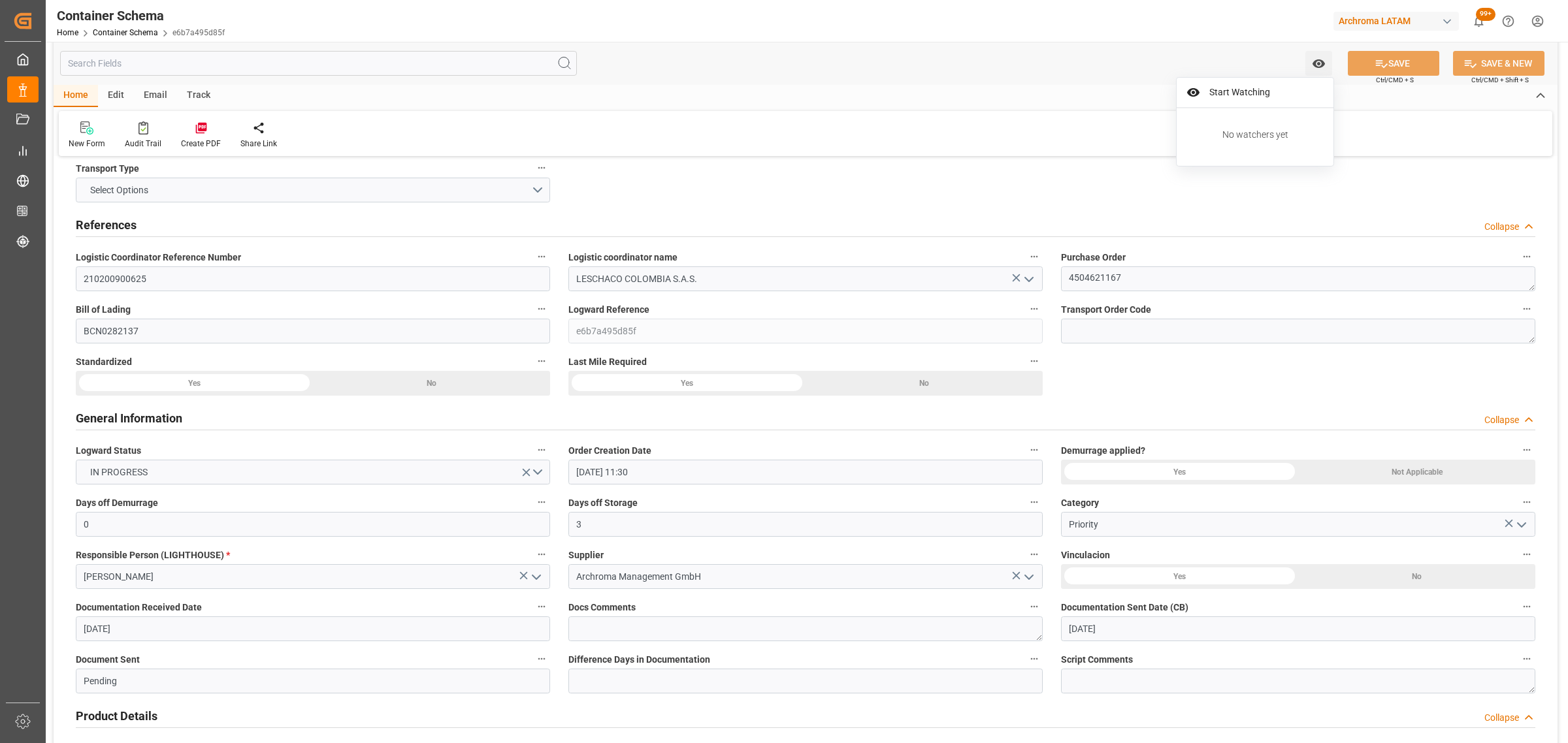
scroll to position [0, 0]
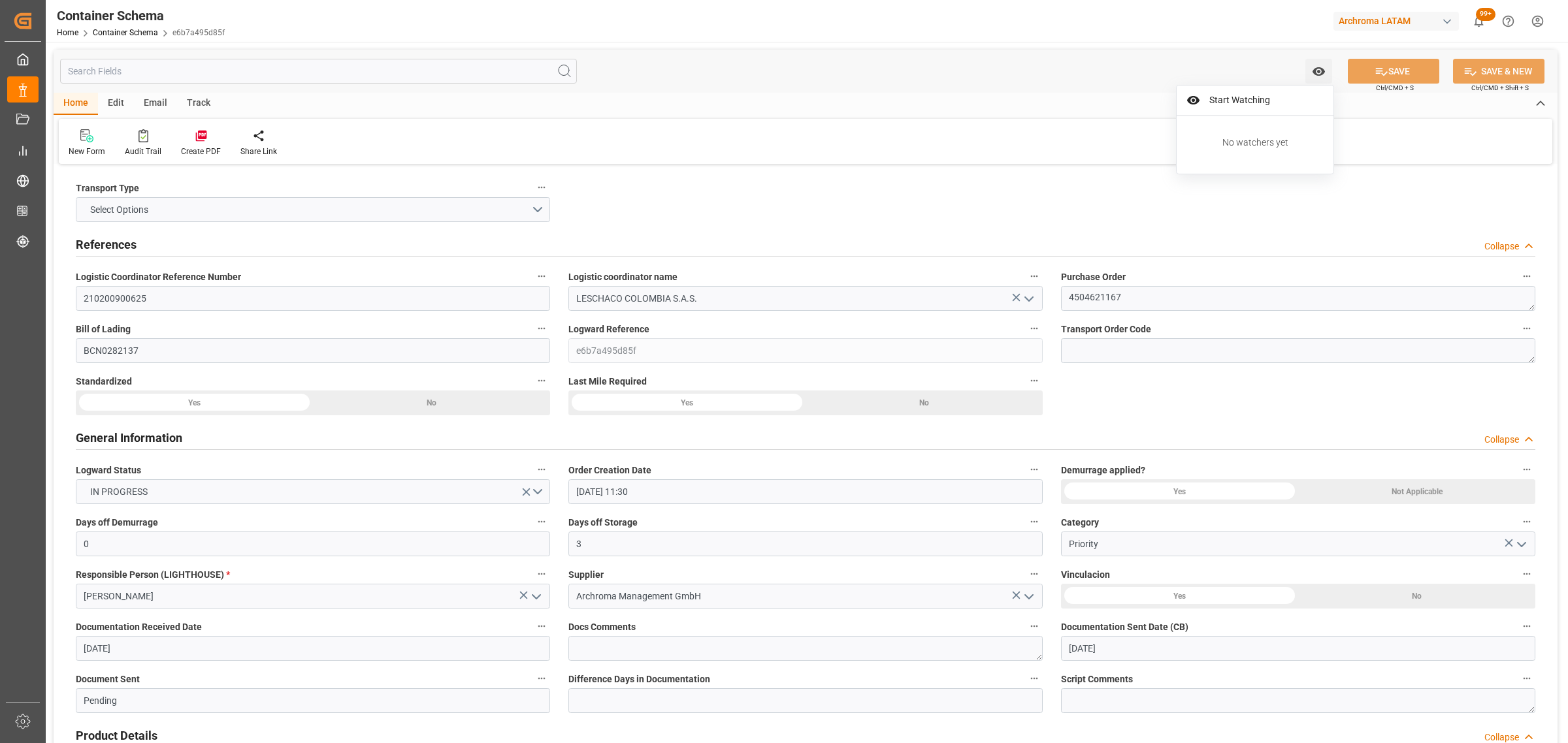
click at [154, 95] on div "Email" at bounding box center [156, 104] width 43 height 22
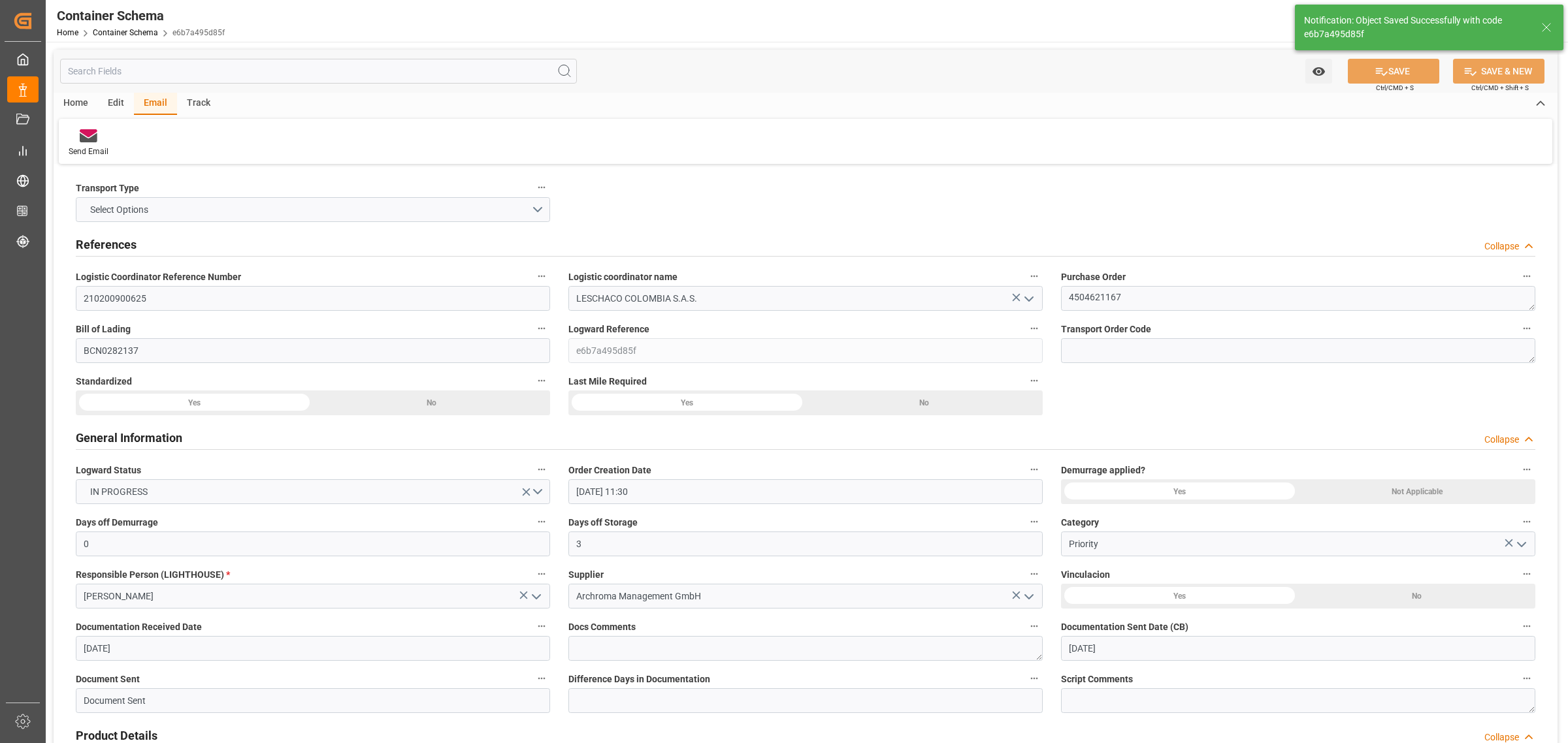
type input "Document Sent"
type input "COCTG"
type input "Cartagena"
type input "MSC ELISABETTA"
type input "9954747"
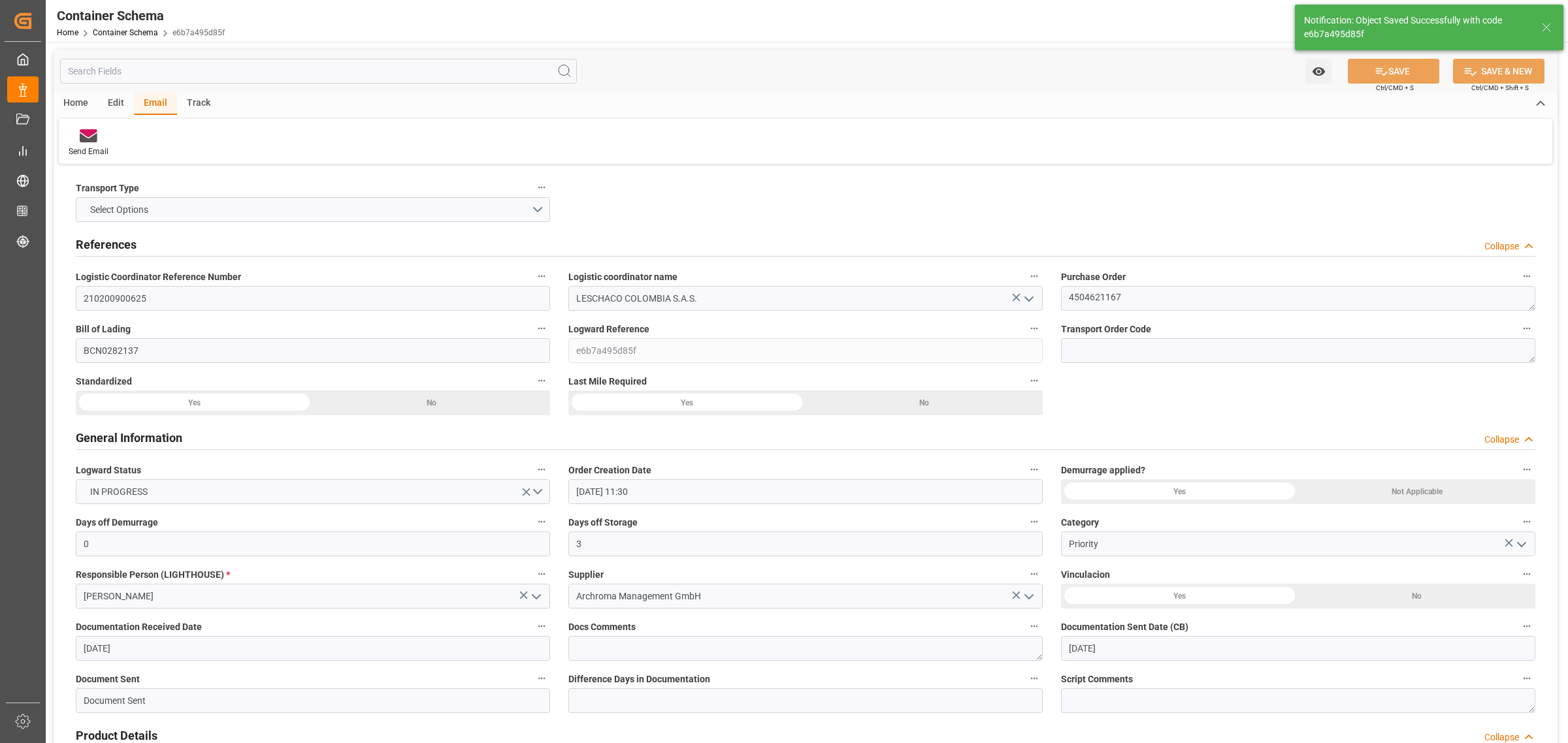
type input "MC535A"
type input "30-09-2025 00:00"
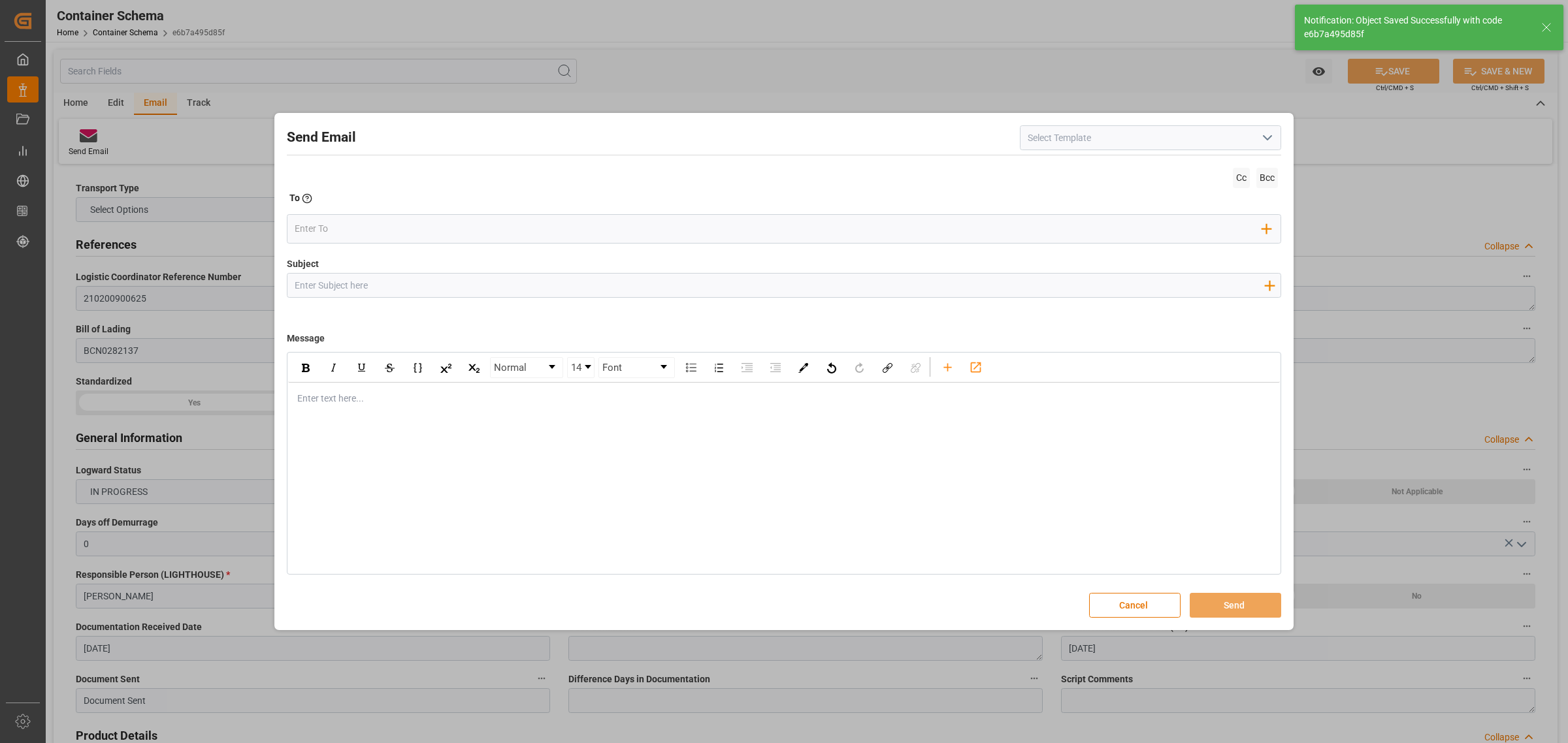
drag, startPoint x: 438, startPoint y: 279, endPoint x: 435, endPoint y: 272, distance: 7.6
click at [438, 279] on input "Subject" at bounding box center [779, 285] width 983 height 22
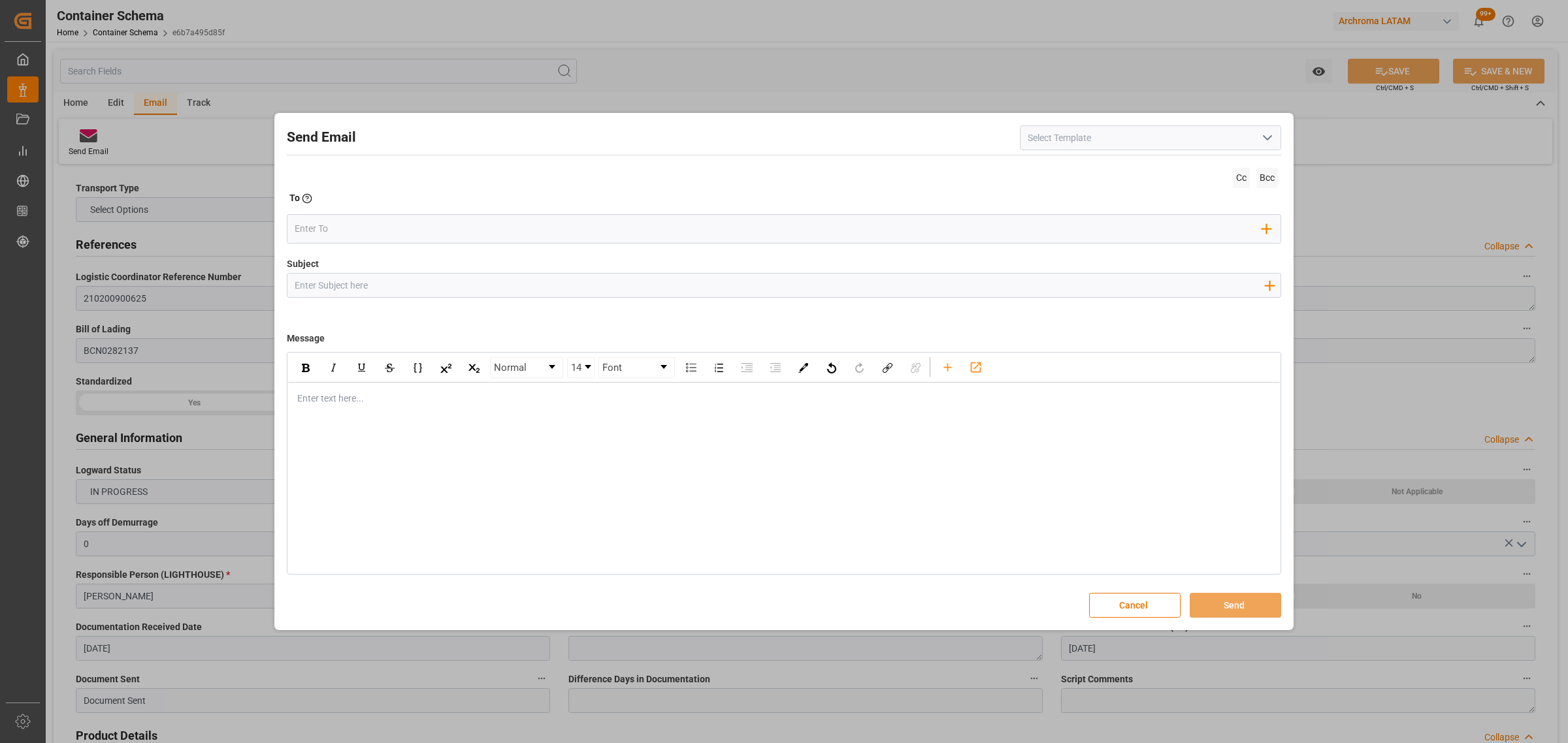
click at [416, 285] on input "Subject" at bounding box center [779, 285] width 983 height 22
paste input "PO 4504621167 //TE//DOCUMENTOS//ARCHROMA MANAGEMENT//ARCHROMA COLOMBIA//FCL//CT…"
drag, startPoint x: 449, startPoint y: 287, endPoint x: 389, endPoint y: 284, distance: 60.1
click at [389, 284] on input "PO 4504621167 //TE//DOCUMENTOS//ARCHROMA MANAGEMENT//ARCHROMA COLOMBIA//FCL//CT…" at bounding box center [779, 285] width 983 height 22
type input "PO 4504621167 //TE//LOGWARD STATUS//ARCHROMA MANAGEMENT//ARCHROMA COLOMBIA//FCL…"
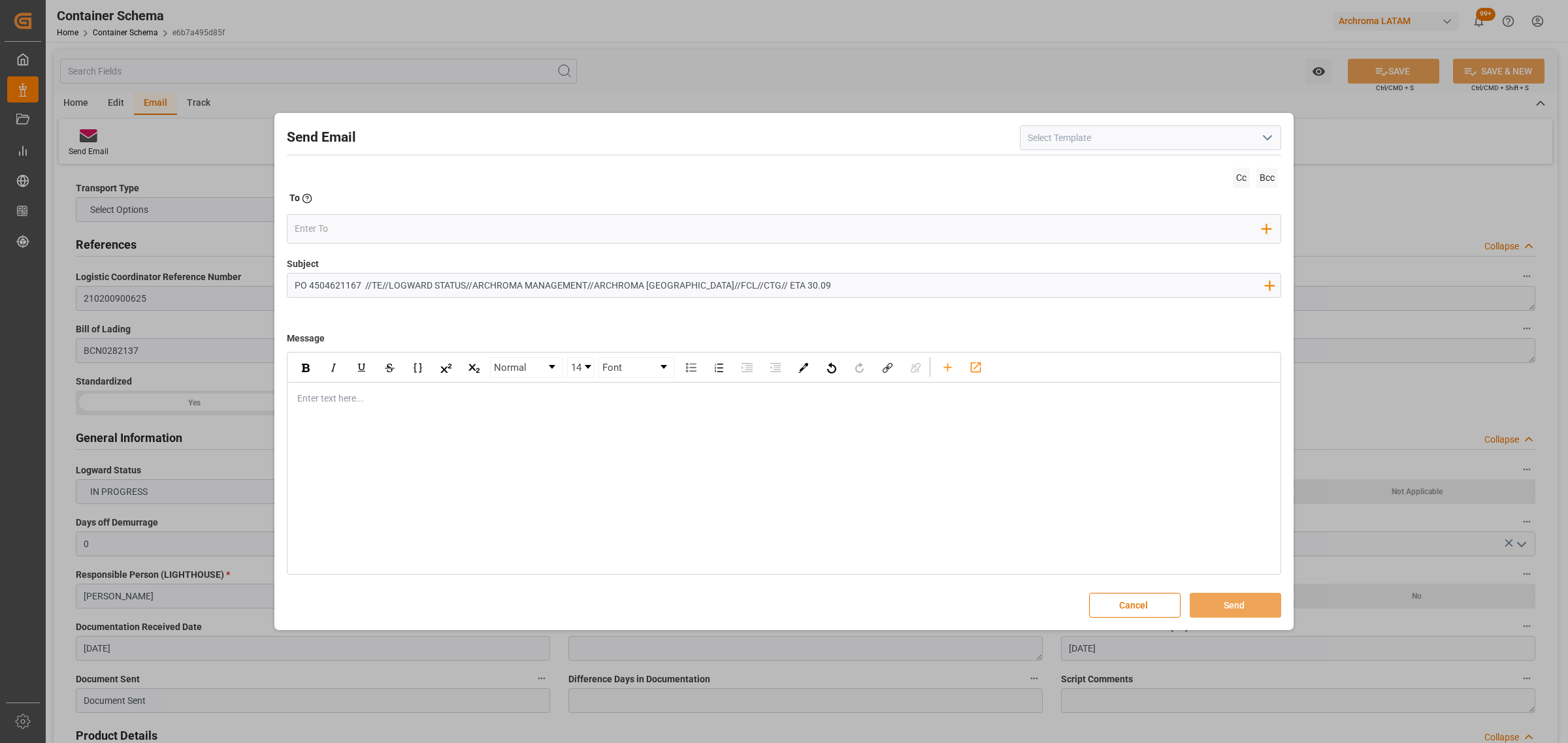
click at [347, 403] on div "rdw-editor" at bounding box center [784, 399] width 973 height 14
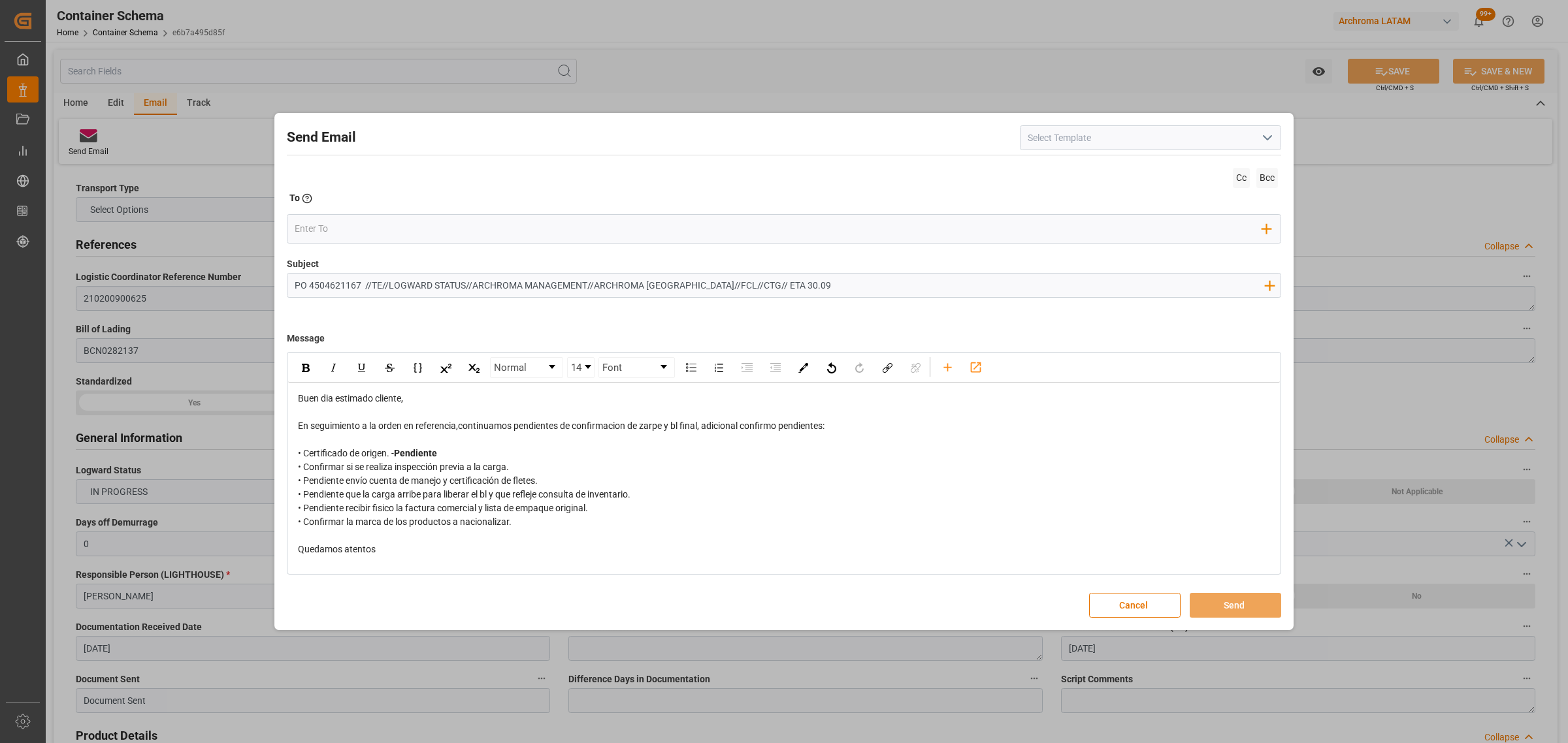
click at [396, 554] on div "Quedamos atentos" at bounding box center [784, 549] width 973 height 14
click at [389, 221] on input "email" at bounding box center [779, 228] width 968 height 20
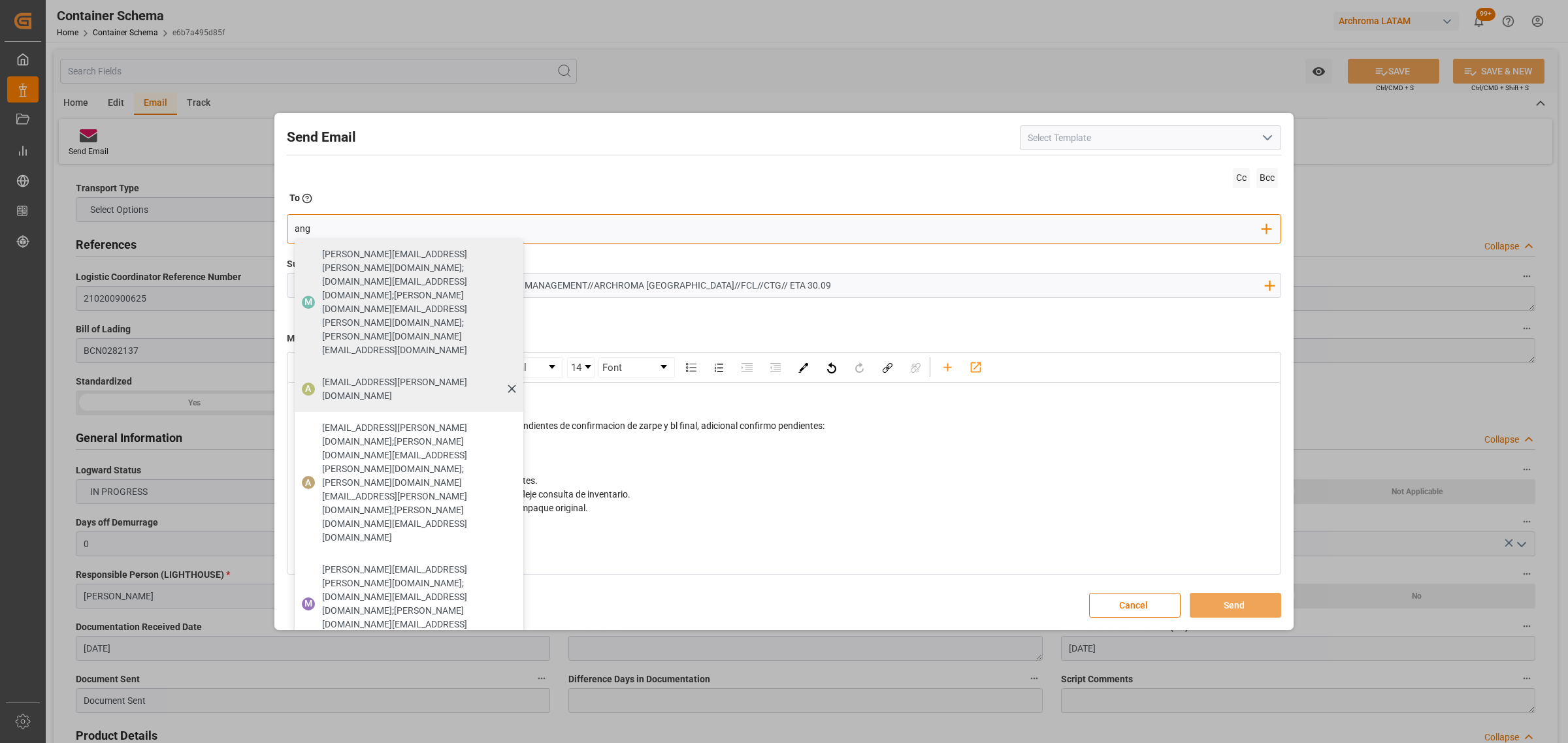
type input "ang"
click at [347, 375] on span "angiee.lamilla@archroma.com" at bounding box center [418, 389] width 192 height 28
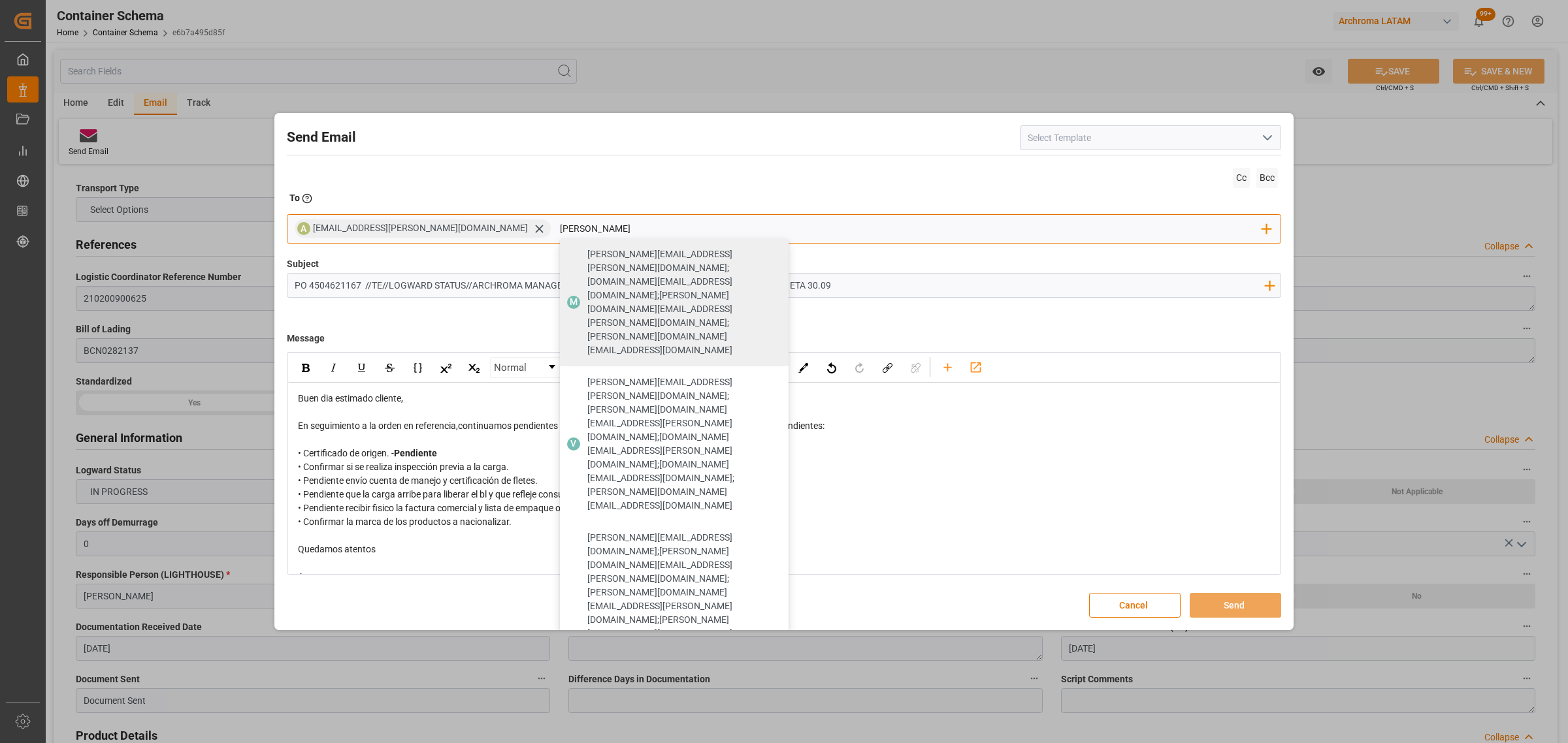
type input "maria"
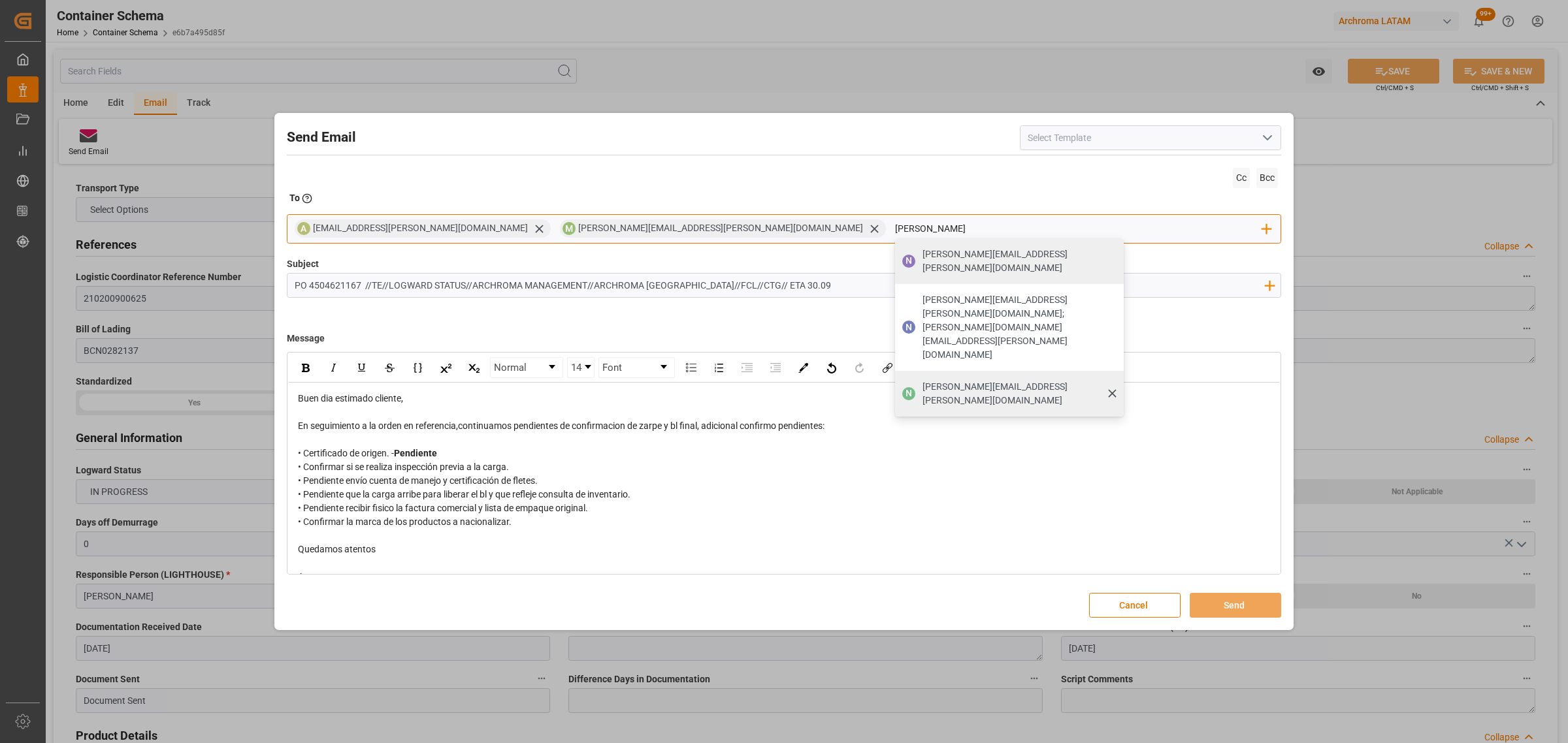
type input "nancy"
click at [922, 380] on span "nancy.castellanos@archroma.com" at bounding box center [1019, 394] width 192 height 28
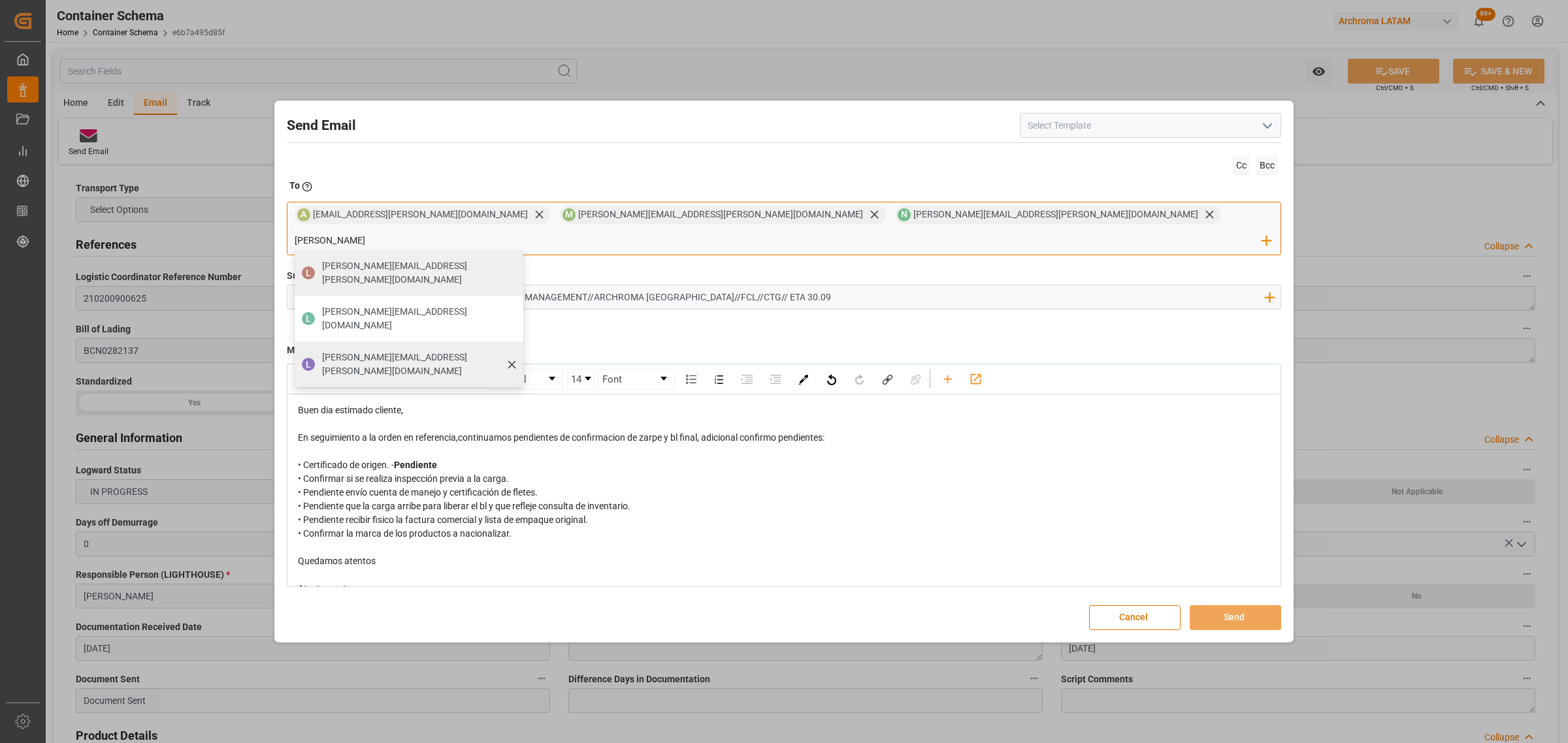
type input "luis"
click at [514, 350] on span "luis.montoya@leschaco.com" at bounding box center [418, 364] width 192 height 28
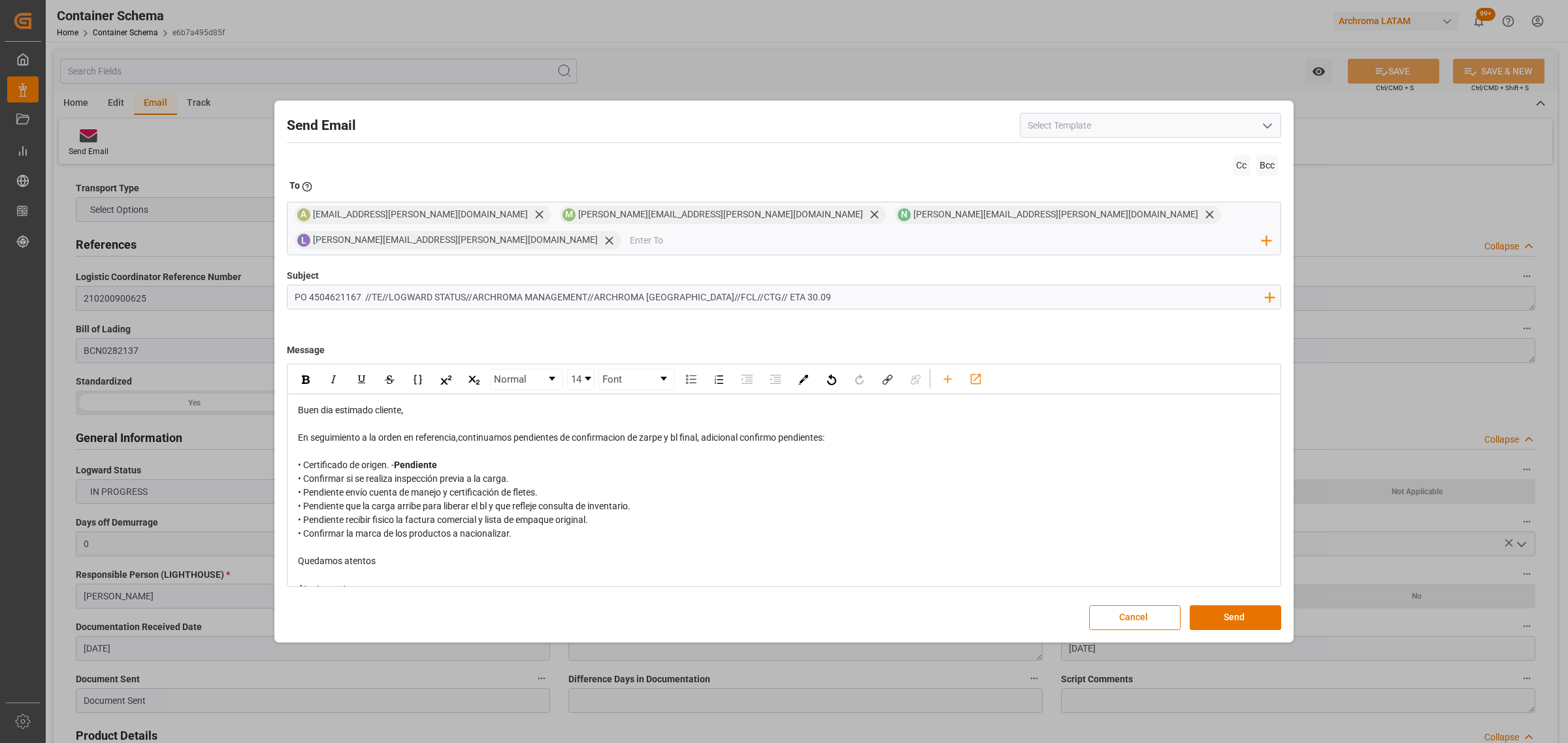
click at [667, 432] on span "En seguimiento a la orden en referencia,continuamos pendientes de confirmacion …" at bounding box center [561, 438] width 527 height 10
click at [1248, 605] on button "Send" at bounding box center [1236, 618] width 92 height 25
